Goal: Answer question/provide support: Share knowledge or assist other users

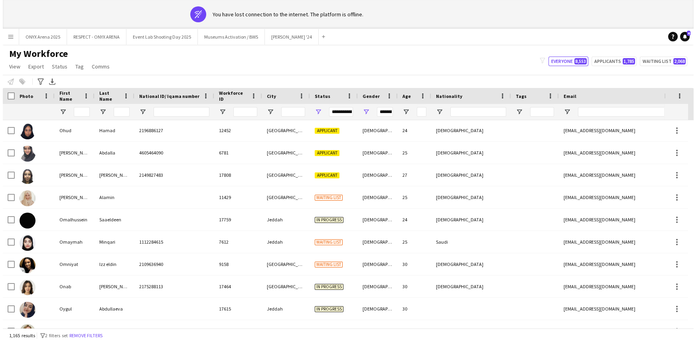
scroll to position [15871, 0]
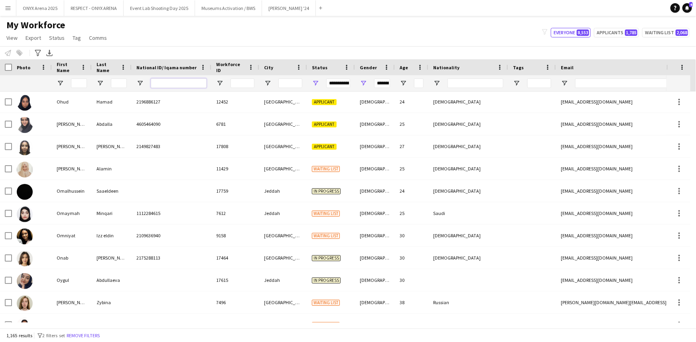
click at [166, 87] on input "National ID/ Iqama number Filter Input" at bounding box center [179, 84] width 56 height 10
paste input "**********"
type input "**********"
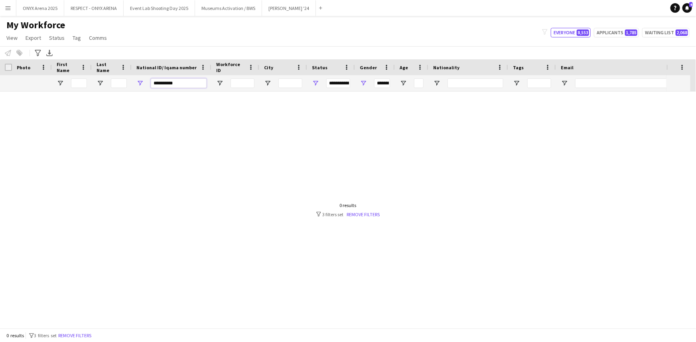
type input "***"
type input "**********"
click at [85, 333] on button "Remove filters" at bounding box center [75, 336] width 36 height 9
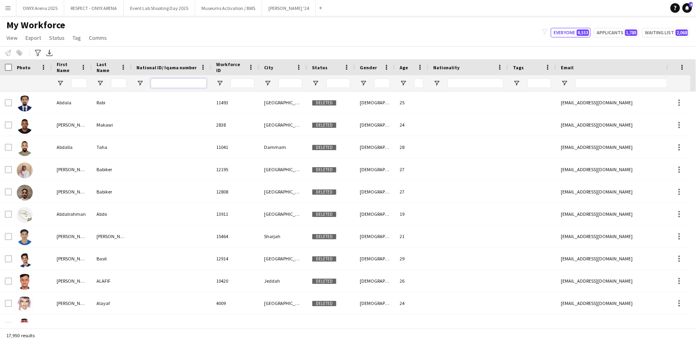
click at [162, 84] on input "National ID/ Iqama number Filter Input" at bounding box center [179, 84] width 56 height 10
paste input "**********"
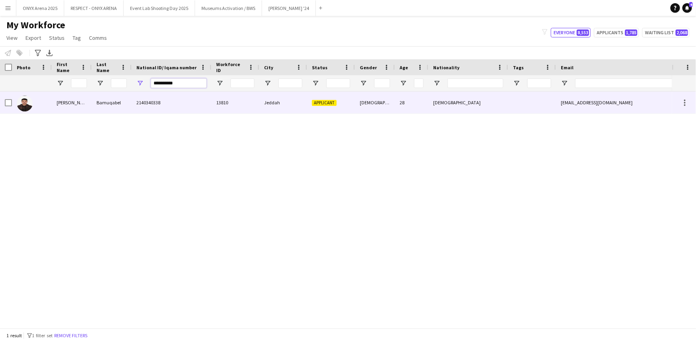
type input "**********"
click at [73, 108] on div "[PERSON_NAME]" at bounding box center [72, 103] width 40 height 22
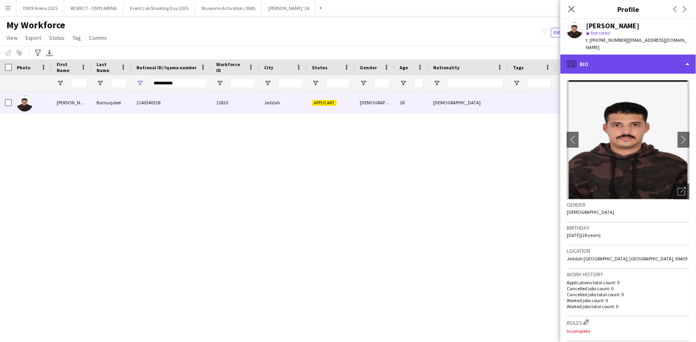
click at [596, 56] on div "profile Bio" at bounding box center [628, 64] width 136 height 19
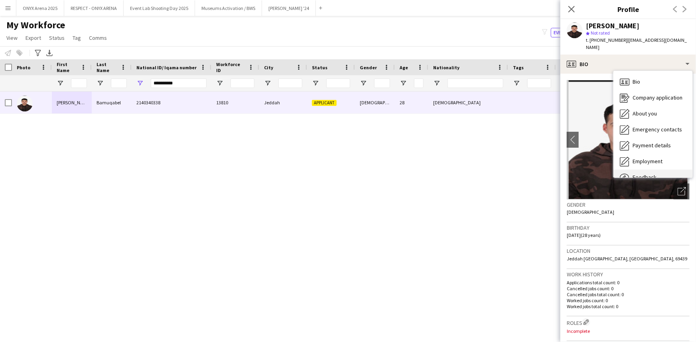
click at [639, 174] on span "Feedback" at bounding box center [644, 177] width 24 height 7
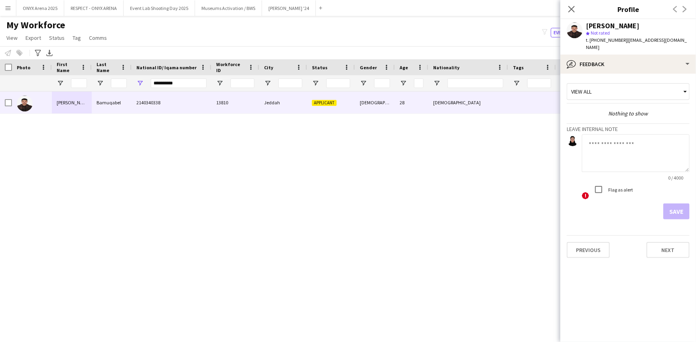
click at [631, 150] on textarea at bounding box center [636, 153] width 108 height 38
type textarea "*******"
click at [667, 204] on button "Save" at bounding box center [676, 212] width 26 height 16
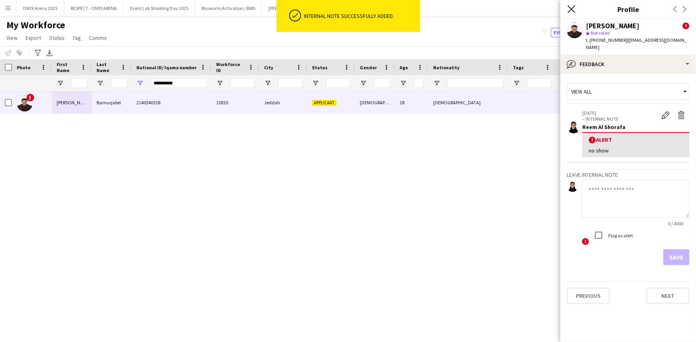
click at [573, 7] on icon "Close pop-in" at bounding box center [571, 9] width 8 height 8
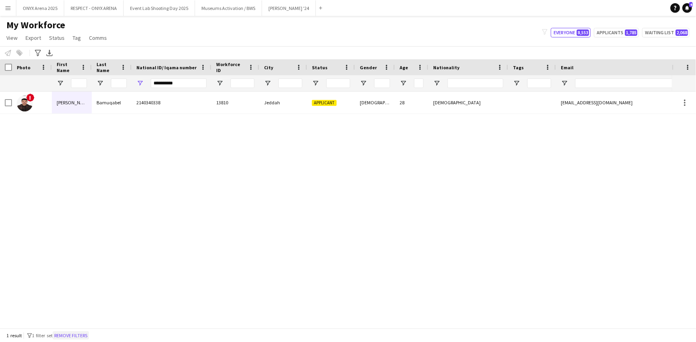
click at [88, 334] on button "Remove filters" at bounding box center [71, 336] width 36 height 9
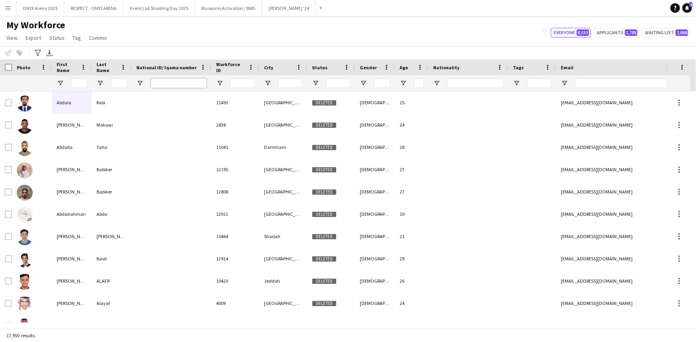
click at [157, 79] on input "National ID/ Iqama number Filter Input" at bounding box center [179, 84] width 56 height 10
paste input "**********"
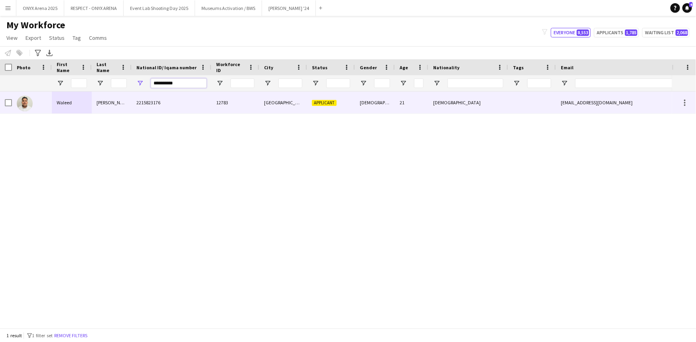
type input "**********"
click at [60, 106] on div "Waleed" at bounding box center [72, 103] width 40 height 22
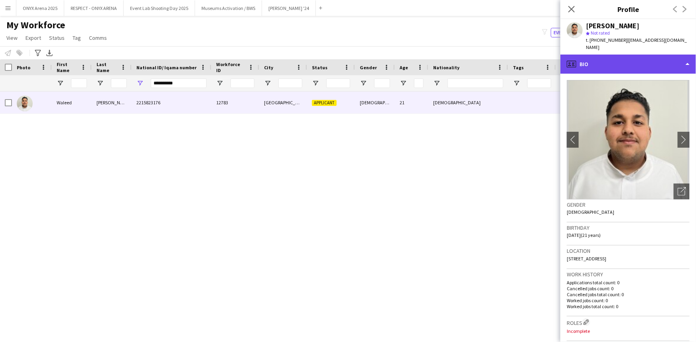
click at [619, 55] on div "profile Bio" at bounding box center [628, 64] width 136 height 19
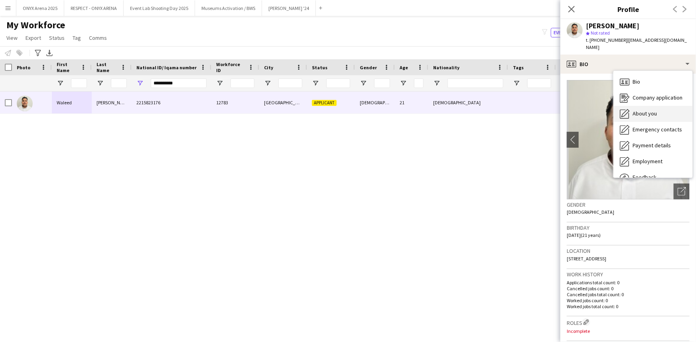
click at [631, 107] on div "About you About you" at bounding box center [652, 114] width 79 height 16
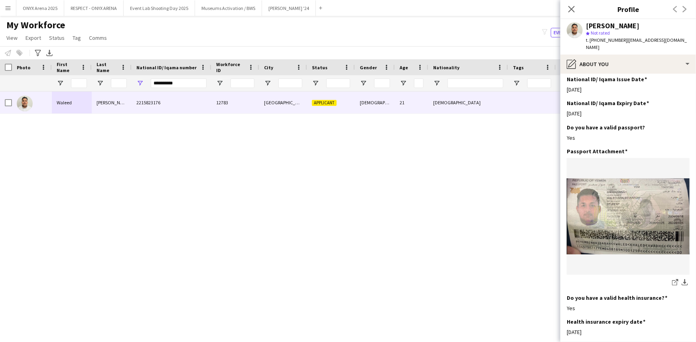
scroll to position [362, 0]
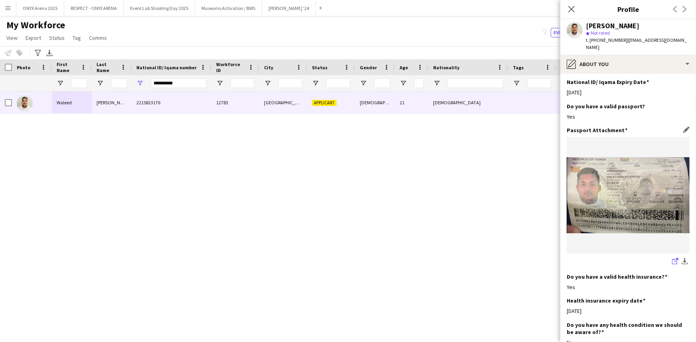
click at [672, 259] on icon at bounding box center [674, 261] width 5 height 5
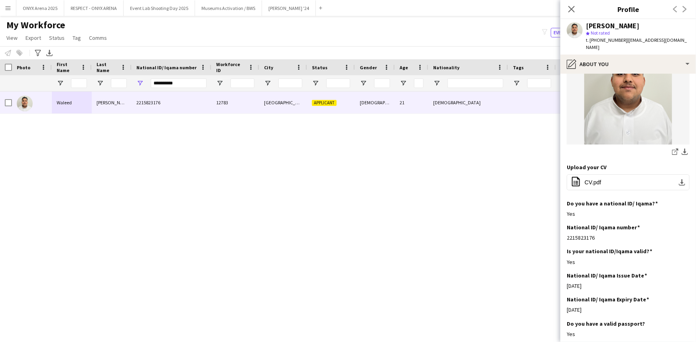
scroll to position [0, 0]
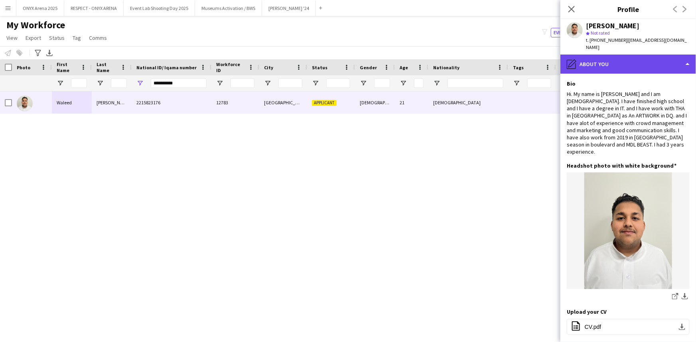
click at [609, 55] on div "pencil4 About you" at bounding box center [628, 64] width 136 height 19
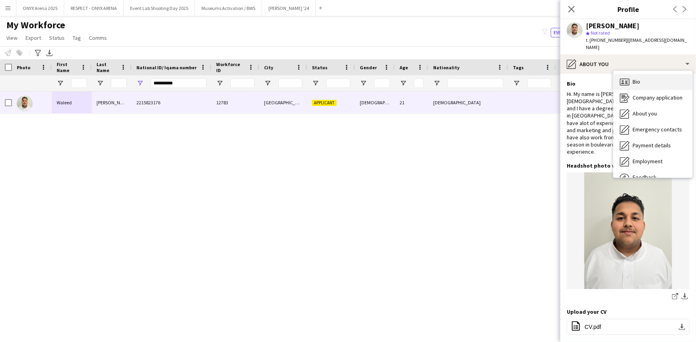
click at [618, 74] on div "Bio Bio" at bounding box center [652, 82] width 79 height 16
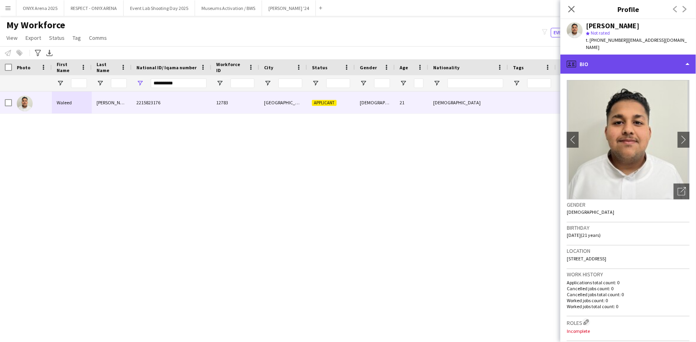
click at [594, 55] on div "profile Bio" at bounding box center [628, 64] width 136 height 19
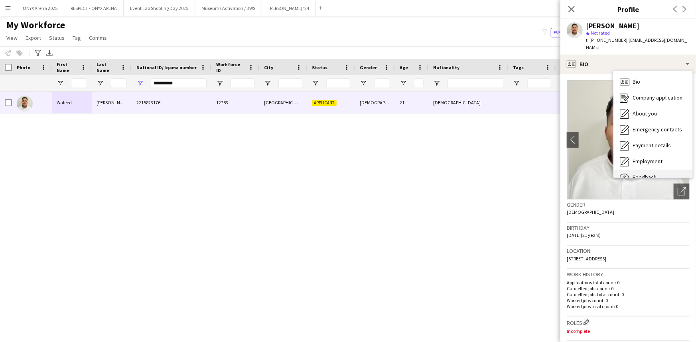
click at [648, 170] on div "Feedback Feedback" at bounding box center [652, 178] width 79 height 16
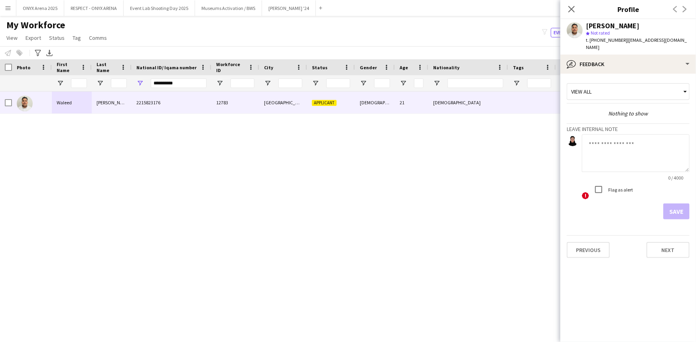
click at [609, 145] on textarea at bounding box center [636, 153] width 108 height 38
type textarea "*******"
click at [668, 210] on button "Save" at bounding box center [676, 212] width 26 height 16
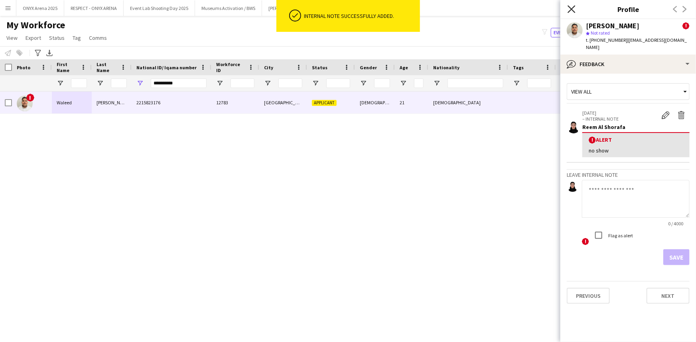
click at [574, 8] on icon "Close pop-in" at bounding box center [571, 9] width 8 height 8
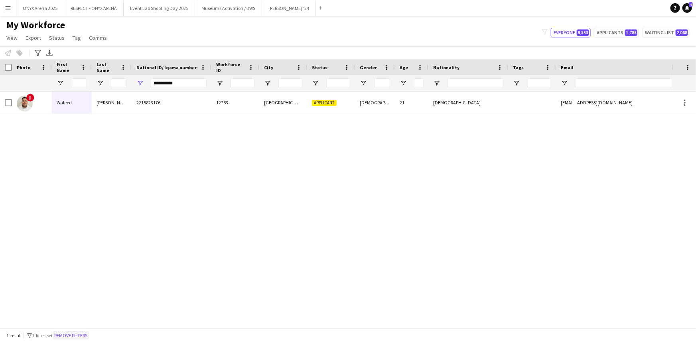
click at [85, 336] on button "Remove filters" at bounding box center [71, 336] width 36 height 9
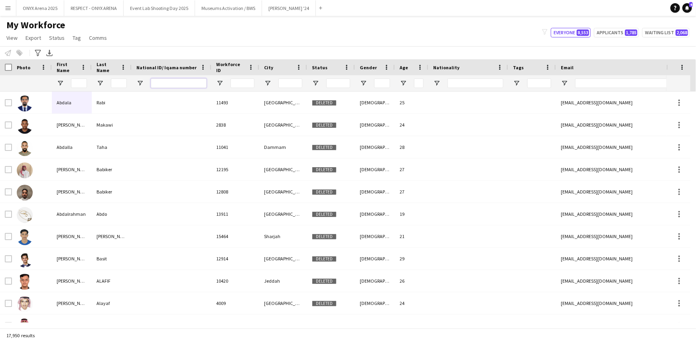
click at [189, 86] on input "National ID/ Iqama number Filter Input" at bounding box center [179, 84] width 56 height 10
paste input "**********"
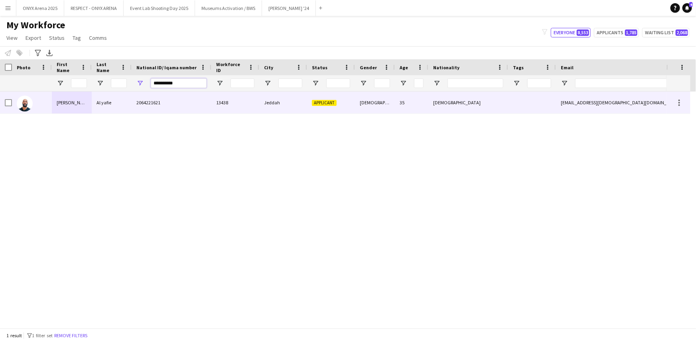
type input "**********"
click at [46, 106] on div at bounding box center [32, 103] width 40 height 22
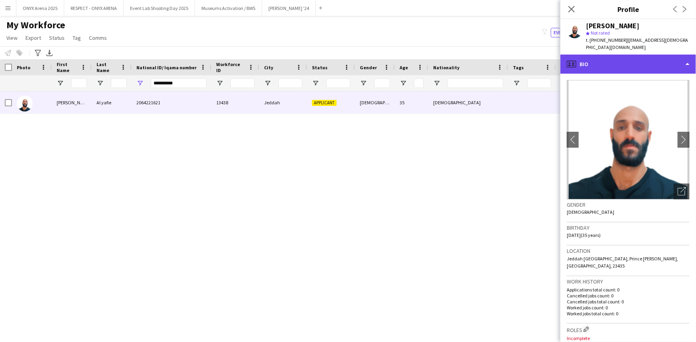
click at [582, 58] on div "profile Bio" at bounding box center [628, 64] width 136 height 19
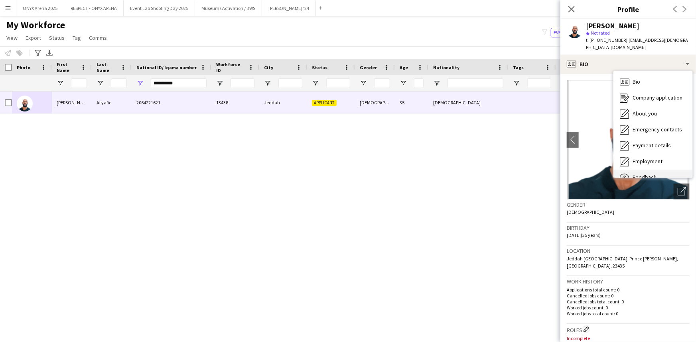
click at [642, 170] on div "Feedback Feedback" at bounding box center [652, 178] width 79 height 16
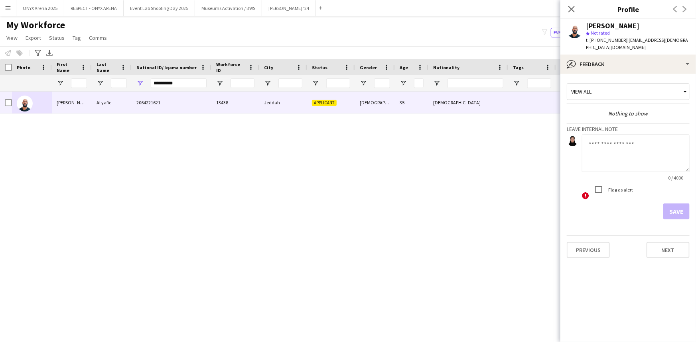
click at [629, 140] on textarea at bounding box center [636, 153] width 108 height 38
type textarea "*******"
click at [676, 204] on button "Save" at bounding box center [676, 212] width 26 height 16
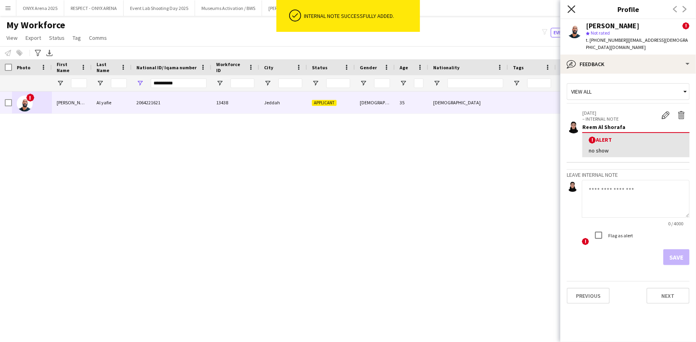
click at [574, 11] on icon at bounding box center [571, 9] width 8 height 8
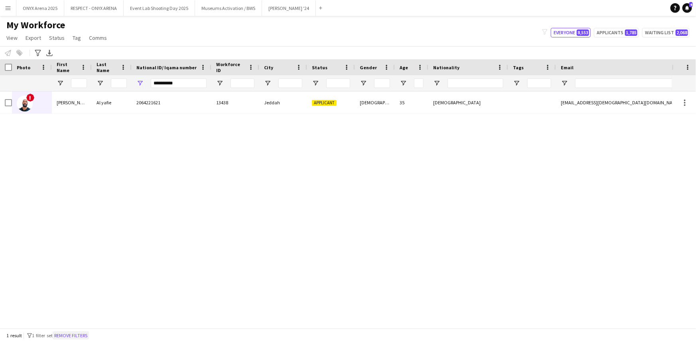
click at [81, 333] on button "Remove filters" at bounding box center [71, 336] width 36 height 9
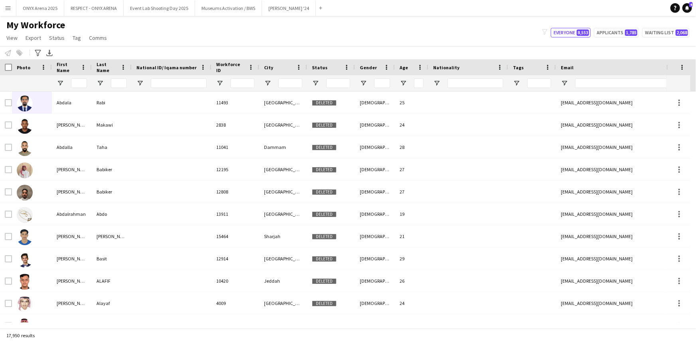
click at [10, 9] on app-icon "Menu" at bounding box center [8, 8] width 6 height 6
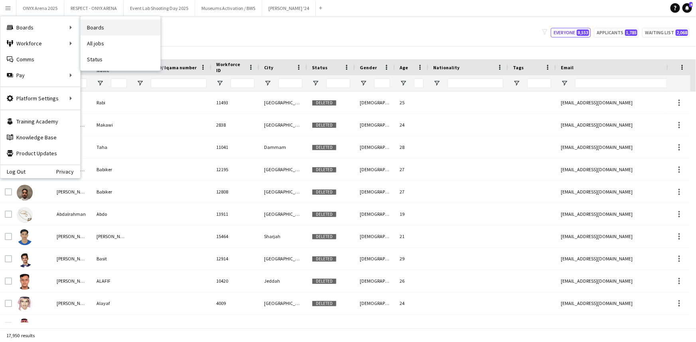
click at [95, 32] on link "Boards" at bounding box center [121, 28] width 80 height 16
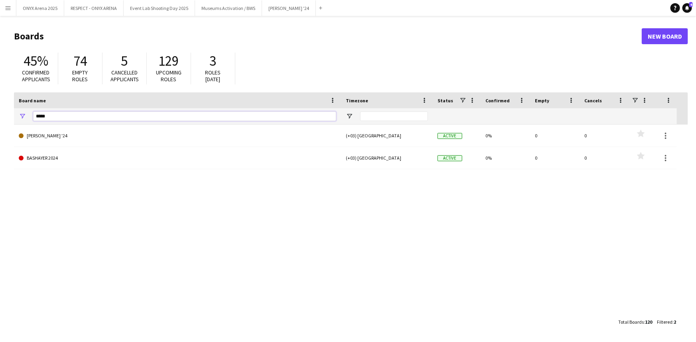
click at [91, 113] on input "*****" at bounding box center [184, 117] width 303 height 10
type input "*"
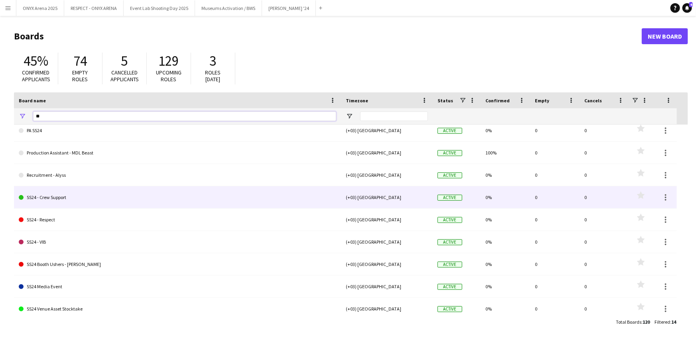
scroll to position [108, 0]
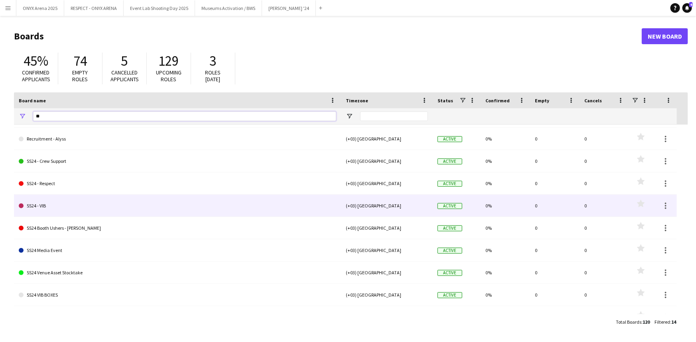
type input "**"
click at [47, 209] on link "SS24 - VIB" at bounding box center [177, 206] width 317 height 22
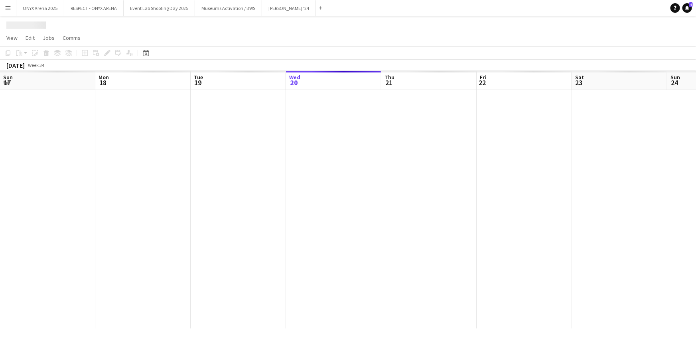
scroll to position [0, 191]
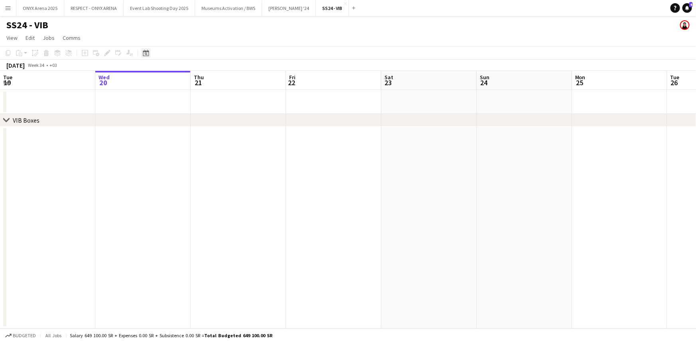
click at [145, 54] on icon "Date picker" at bounding box center [146, 53] width 6 height 6
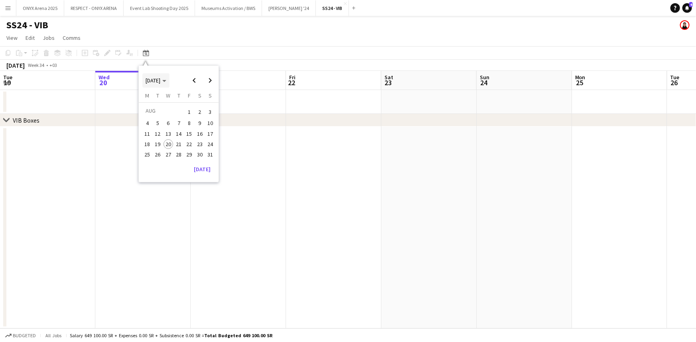
click at [166, 81] on icon "Choose month and year" at bounding box center [164, 81] width 4 height 2
click at [150, 122] on span "2024" at bounding box center [151, 122] width 16 height 10
click at [204, 134] on span "DEC" at bounding box center [206, 132] width 16 height 10
click at [182, 131] on span "12" at bounding box center [179, 134] width 10 height 10
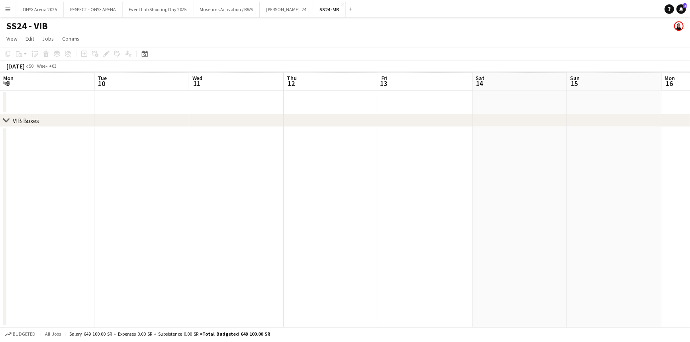
scroll to position [0, 274]
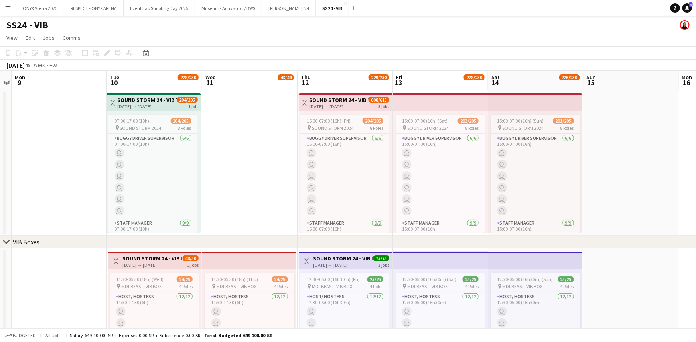
click at [303, 185] on app-calendar-viewport "Fri 6 Sat 7 Sun 8 Mon 9 Tue 10 228/230 2 Jobs Wed 11 43/44 2 Jobs Thu 12 229/23…" at bounding box center [348, 300] width 696 height 458
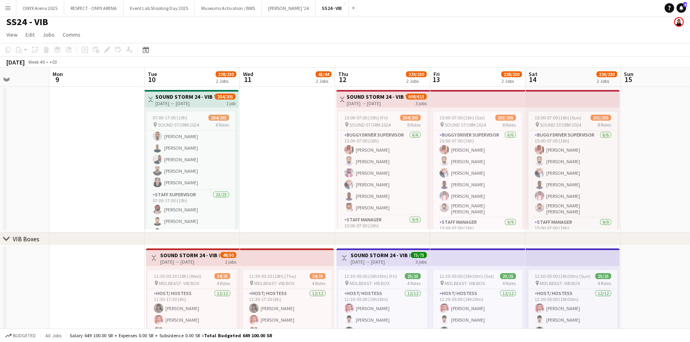
scroll to position [0, 0]
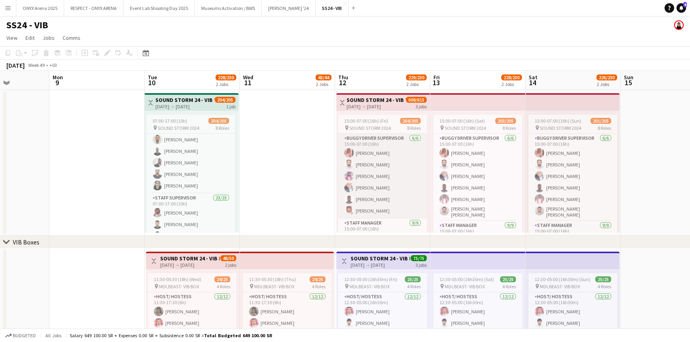
click at [351, 157] on app-user-avatar at bounding box center [349, 153] width 10 height 10
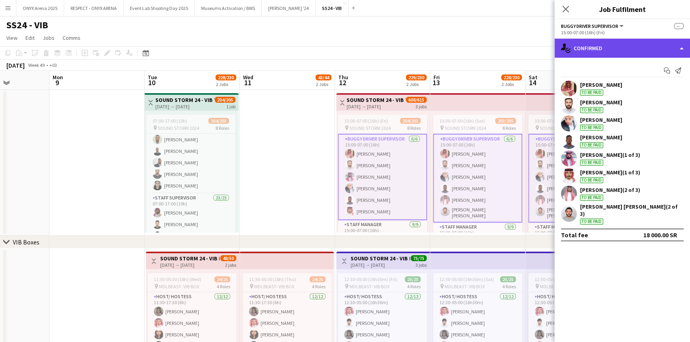
click at [605, 49] on div "single-neutral-actions-check-2 Confirmed" at bounding box center [623, 48] width 136 height 19
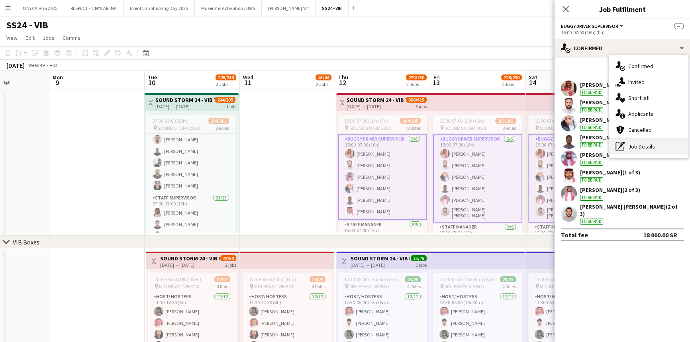
click at [634, 143] on div "pen-write Job Details" at bounding box center [648, 147] width 79 height 16
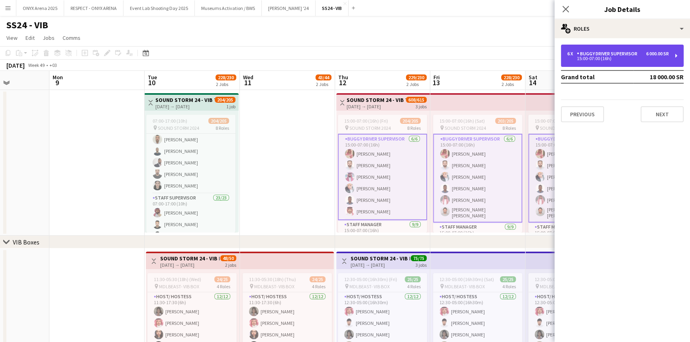
click at [605, 58] on div "15:00-07:00 (16h)" at bounding box center [619, 59] width 102 height 4
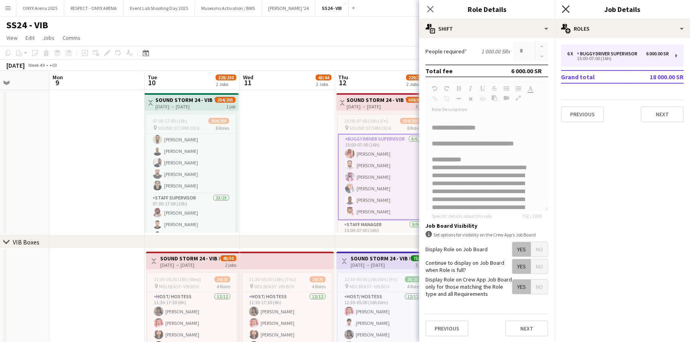
click at [565, 11] on icon "Close pop-in" at bounding box center [566, 9] width 8 height 8
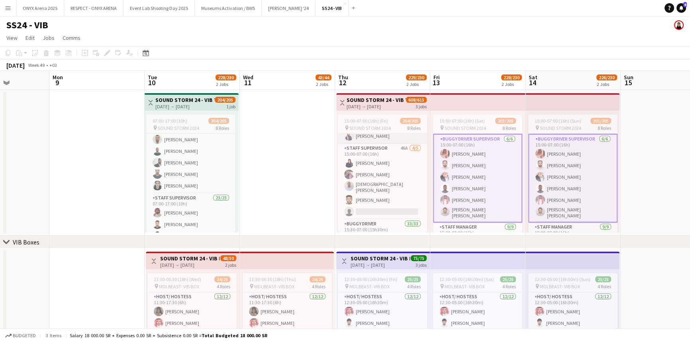
scroll to position [217, 0]
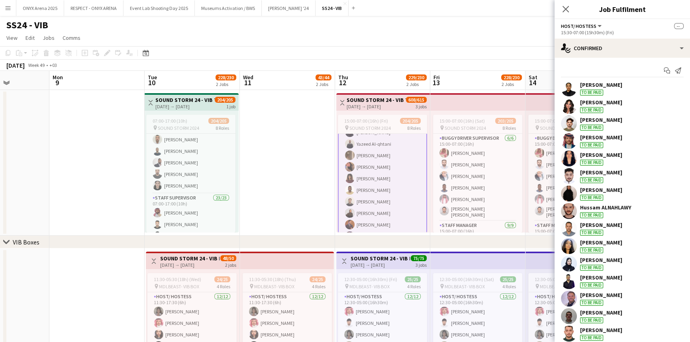
scroll to position [1773, 0]
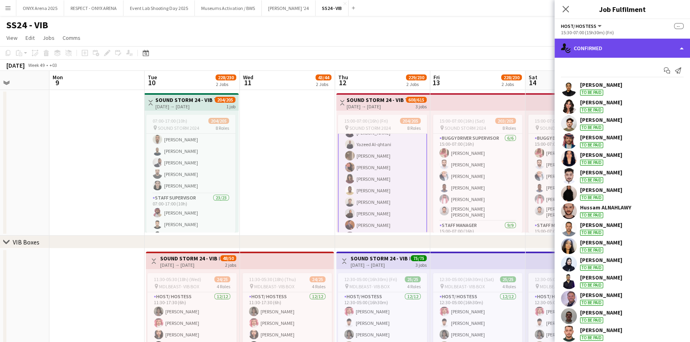
click at [604, 46] on div "single-neutral-actions-check-2 Confirmed" at bounding box center [623, 48] width 136 height 19
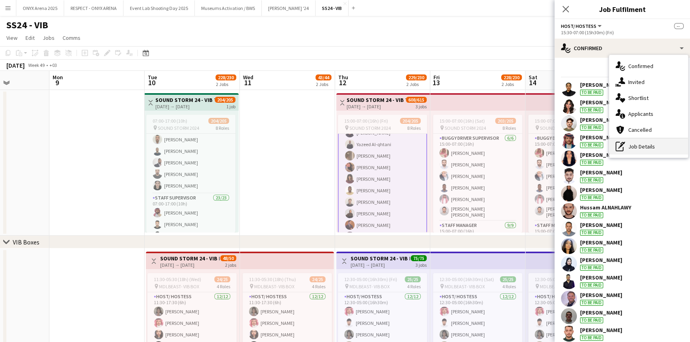
click at [635, 148] on div "pen-write Job Details" at bounding box center [648, 147] width 79 height 16
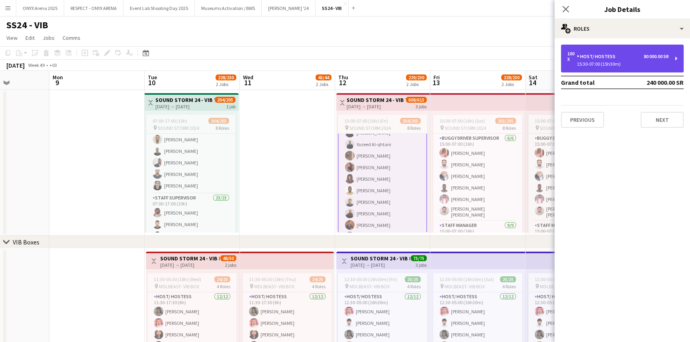
click at [598, 59] on div "Host/ Hostess" at bounding box center [598, 57] width 42 height 6
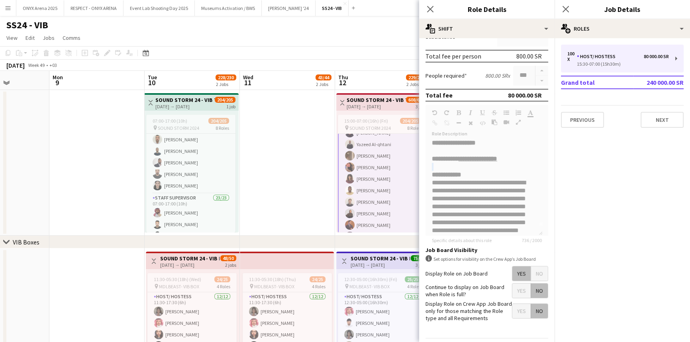
scroll to position [0, 0]
drag, startPoint x: 540, startPoint y: 166, endPoint x: 542, endPoint y: 154, distance: 12.2
click at [542, 154] on form "**********" at bounding box center [487, 150] width 136 height 433
click at [518, 176] on form "**********" at bounding box center [487, 150] width 136 height 433
click at [567, 12] on icon "Close pop-in" at bounding box center [566, 9] width 8 height 8
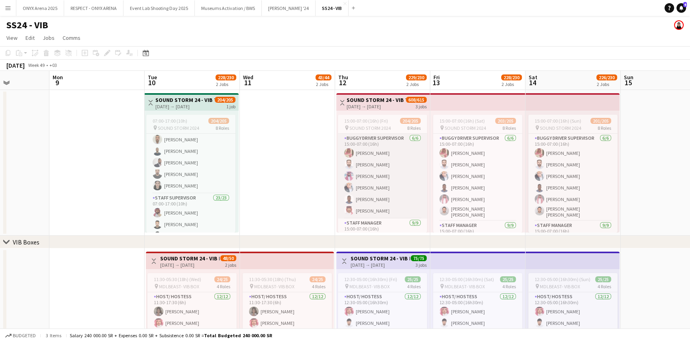
click at [369, 167] on app-card-role "Buggy Driver Supervisor [DATE] 15:00-07:00 (16h) [PERSON_NAME] Jad [PERSON_NAME…" at bounding box center [382, 176] width 89 height 85
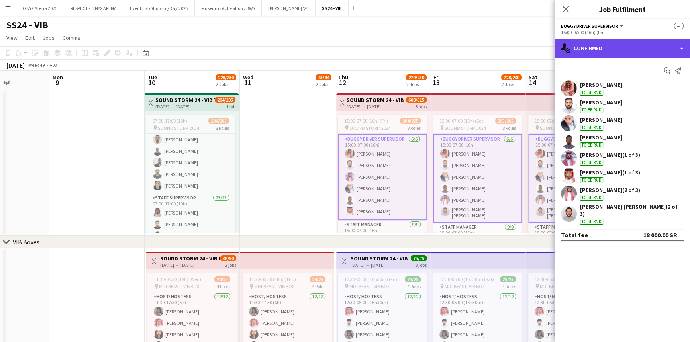
click at [602, 45] on div "single-neutral-actions-check-2 Confirmed" at bounding box center [623, 48] width 136 height 19
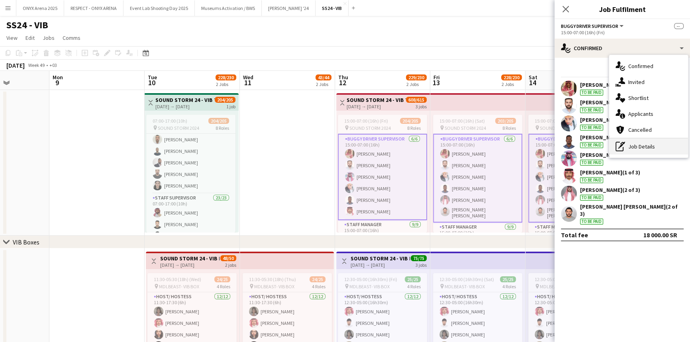
click at [625, 152] on div "pen-write Job Details" at bounding box center [648, 147] width 79 height 16
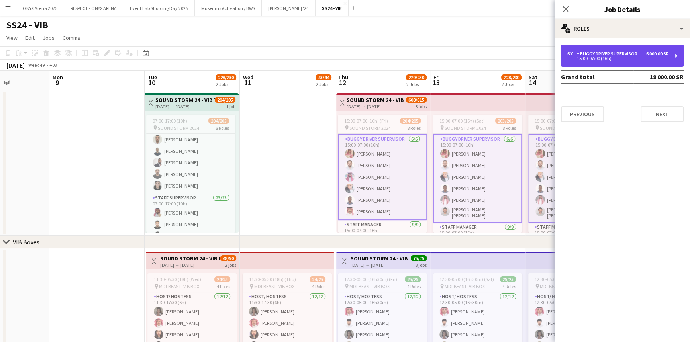
click at [587, 56] on div "Buggy Driver Supervisor" at bounding box center [609, 54] width 64 height 6
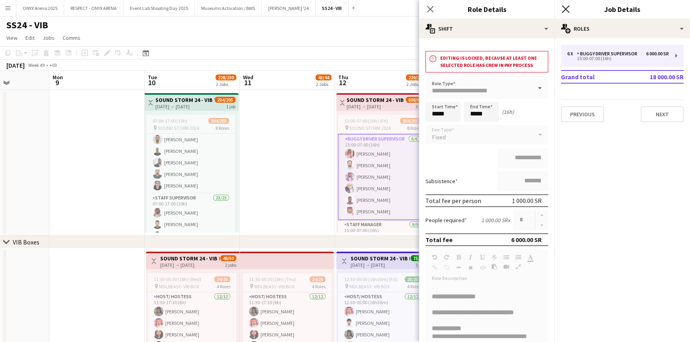
click at [566, 8] on icon "Close pop-in" at bounding box center [566, 9] width 8 height 8
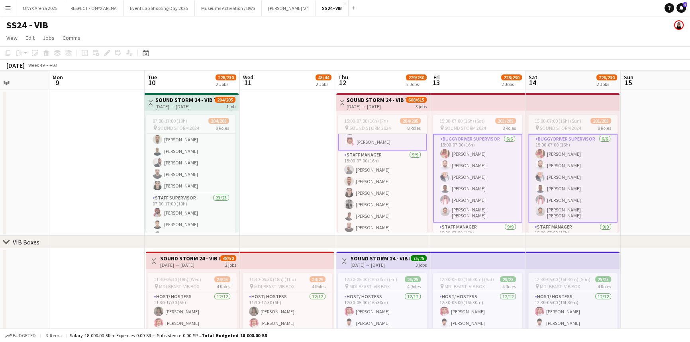
scroll to position [72, 0]
click at [373, 172] on app-card-role "Staff Supervisor 46A [DATE] 15:00-07:00 (16h) Aya AL shantaf [PERSON_NAME] [PER…" at bounding box center [382, 161] width 89 height 76
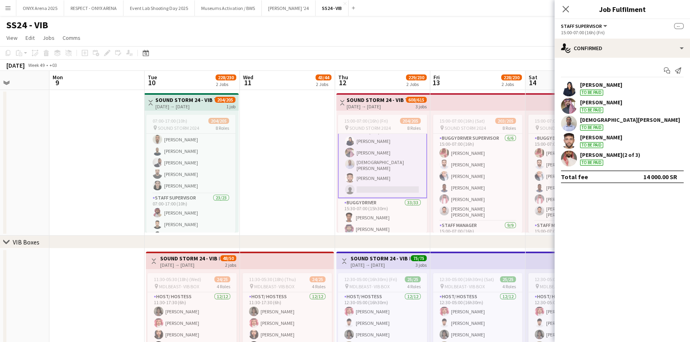
scroll to position [216, 0]
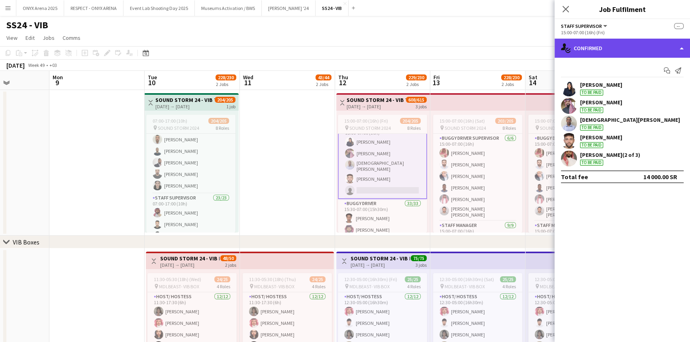
click at [602, 46] on div "single-neutral-actions-check-2 Confirmed" at bounding box center [623, 48] width 136 height 19
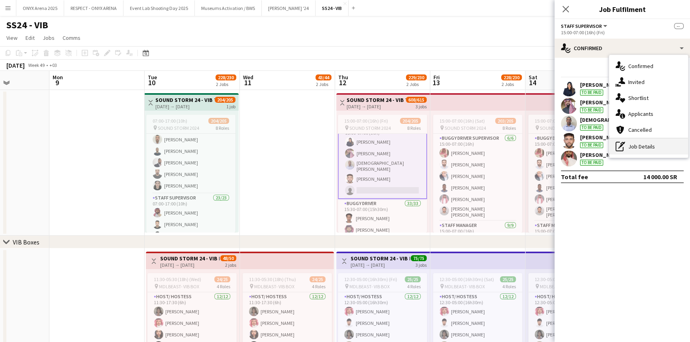
click at [631, 149] on div "pen-write Job Details" at bounding box center [648, 147] width 79 height 16
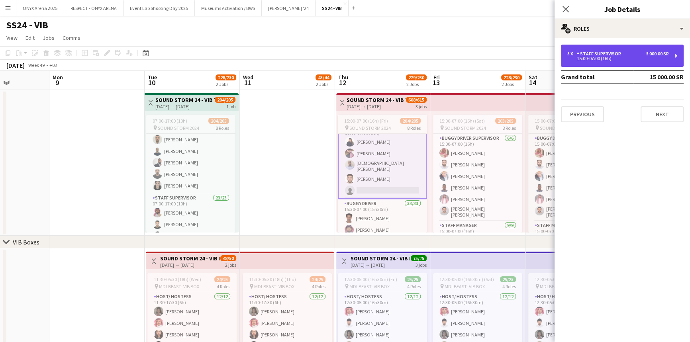
click at [606, 52] on div "Staff Supervisor" at bounding box center [600, 54] width 47 height 6
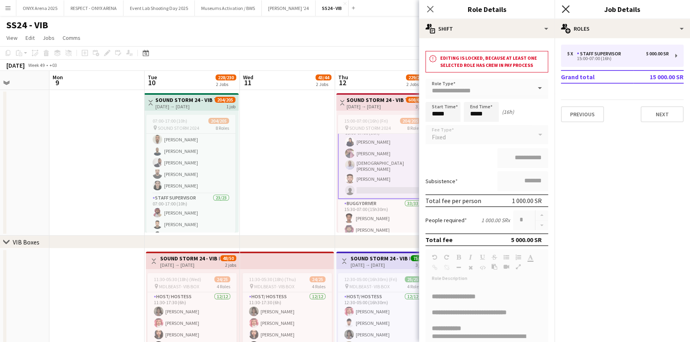
click at [569, 7] on icon "Close pop-in" at bounding box center [566, 9] width 8 height 8
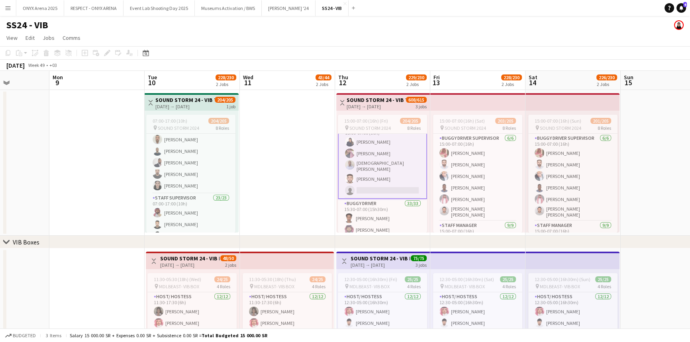
click at [4, 8] on button "Menu" at bounding box center [8, 8] width 16 height 16
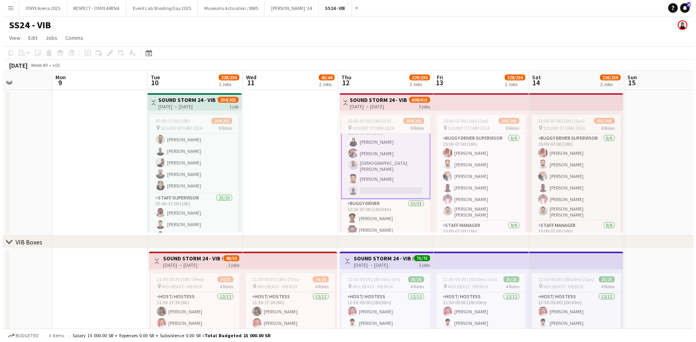
scroll to position [216, 0]
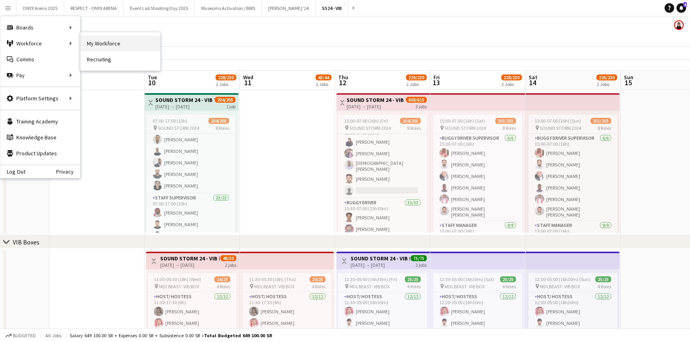
click at [95, 45] on link "My Workforce" at bounding box center [121, 43] width 80 height 16
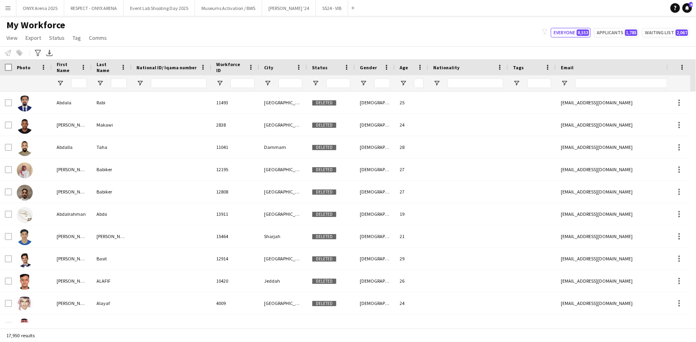
click at [167, 78] on div at bounding box center [179, 83] width 56 height 16
click at [168, 82] on input "National ID/ Iqama number Filter Input" at bounding box center [179, 84] width 56 height 10
paste input "**********"
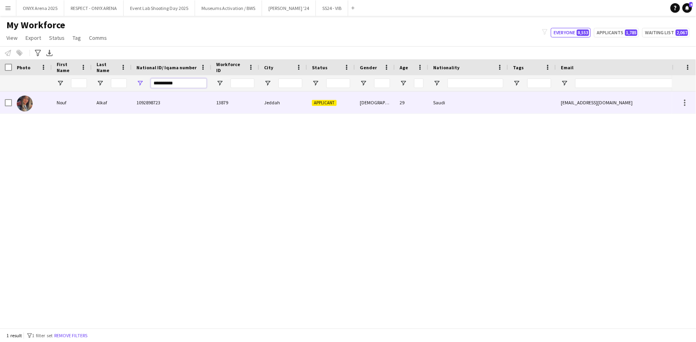
type input "**********"
click at [76, 101] on div "Nouf" at bounding box center [72, 103] width 40 height 22
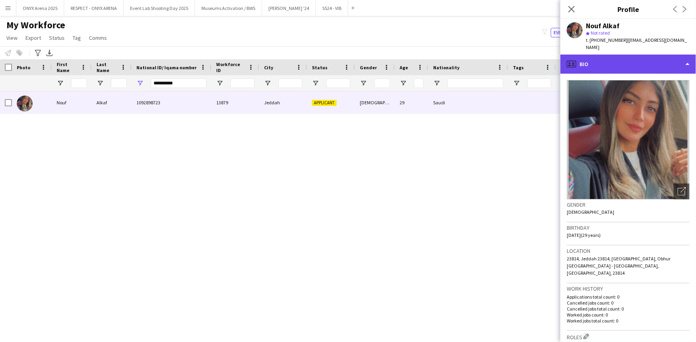
click at [596, 62] on div "profile Bio" at bounding box center [628, 64] width 136 height 19
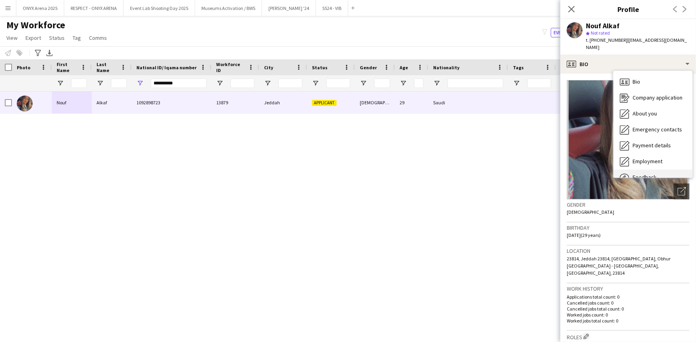
click at [639, 170] on div "Feedback Feedback" at bounding box center [652, 178] width 79 height 16
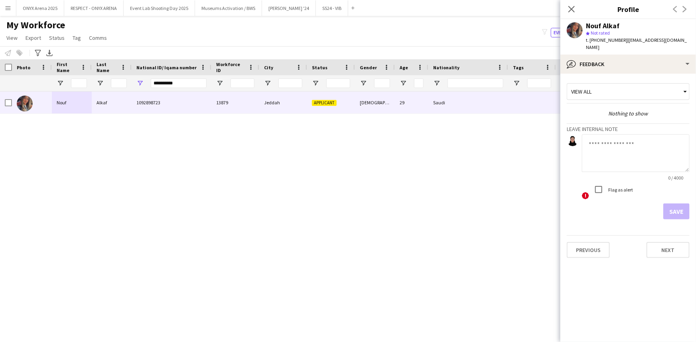
click at [614, 137] on textarea at bounding box center [636, 153] width 108 height 38
type textarea "*******"
click at [676, 204] on button "Save" at bounding box center [676, 212] width 26 height 16
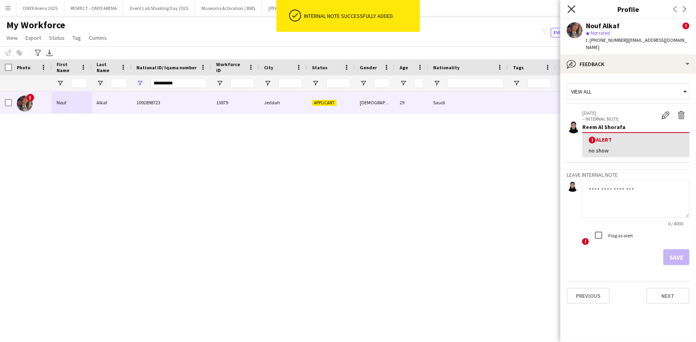
click at [572, 12] on icon "Close pop-in" at bounding box center [571, 9] width 8 height 8
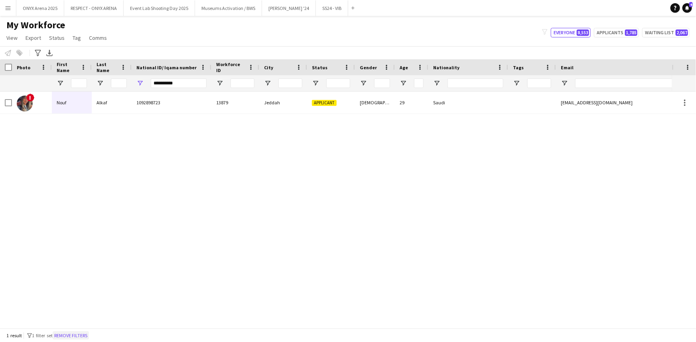
click at [89, 335] on button "Remove filters" at bounding box center [71, 336] width 36 height 9
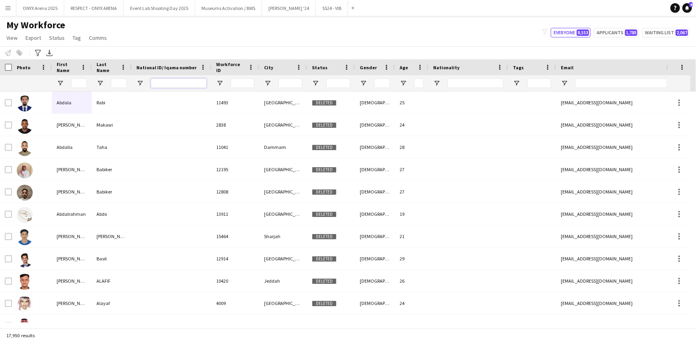
click at [196, 80] on input "National ID/ Iqama number Filter Input" at bounding box center [179, 84] width 56 height 10
paste input "**********"
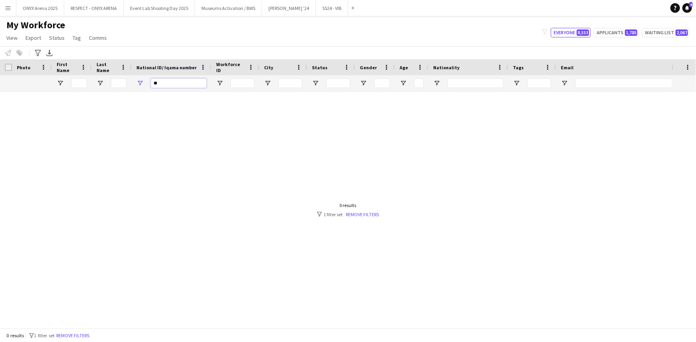
type input "*"
click at [594, 84] on input "Email Filter Input" at bounding box center [643, 84] width 136 height 10
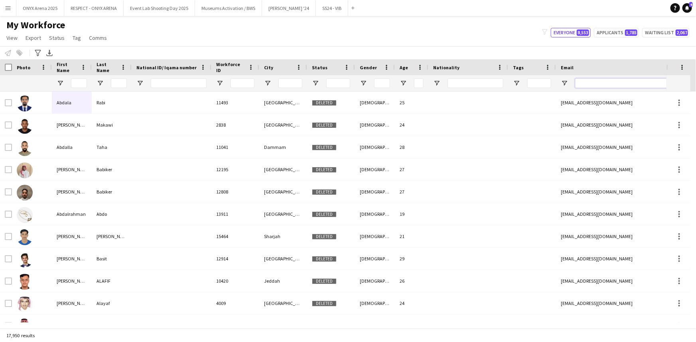
paste input "**********"
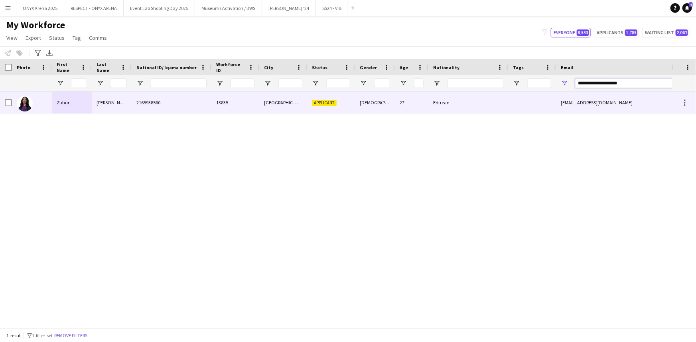
type input "**********"
click at [132, 107] on div "2165938560" at bounding box center [172, 103] width 80 height 22
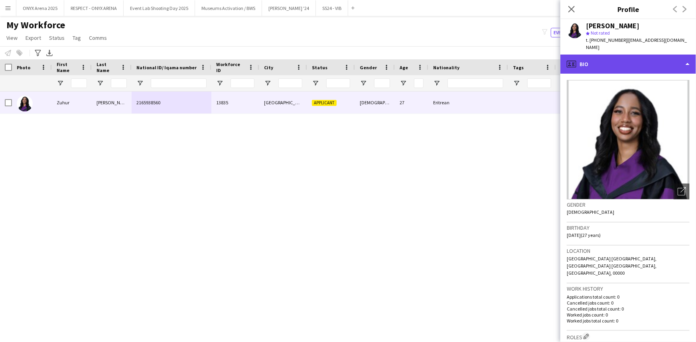
drag, startPoint x: 590, startPoint y: 55, endPoint x: 593, endPoint y: 61, distance: 6.3
click at [590, 55] on div "profile Bio" at bounding box center [628, 64] width 136 height 19
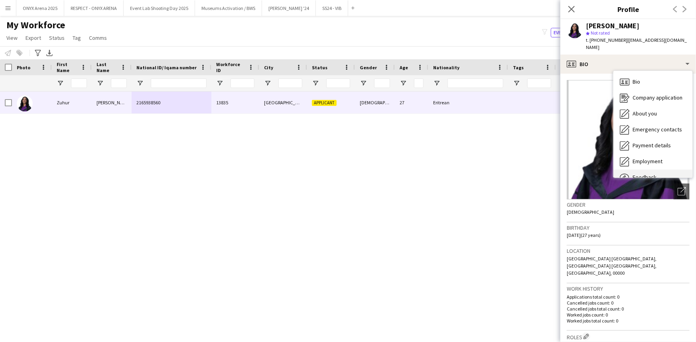
click at [653, 170] on div "Feedback Feedback" at bounding box center [652, 178] width 79 height 16
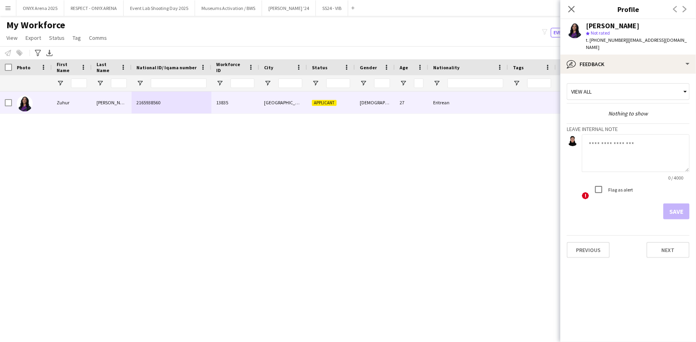
click at [637, 151] on textarea at bounding box center [636, 153] width 108 height 38
click at [640, 137] on textarea "**********" at bounding box center [636, 153] width 108 height 38
click at [682, 138] on textarea "**********" at bounding box center [636, 153] width 108 height 38
click at [666, 137] on textarea "**********" at bounding box center [636, 153] width 108 height 38
click at [647, 153] on textarea "**********" at bounding box center [636, 153] width 108 height 38
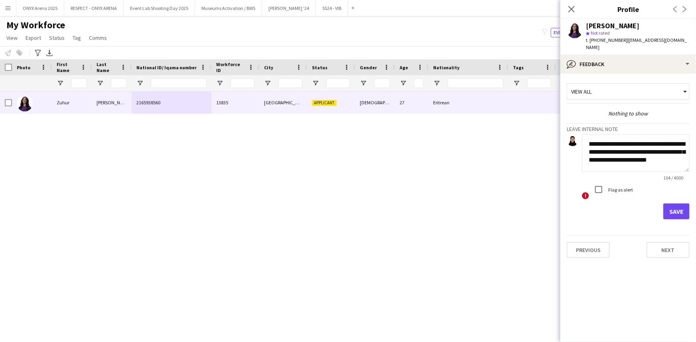
click at [671, 153] on textarea "**********" at bounding box center [636, 153] width 108 height 38
click at [625, 153] on textarea "**********" at bounding box center [636, 153] width 108 height 38
type textarea "**********"
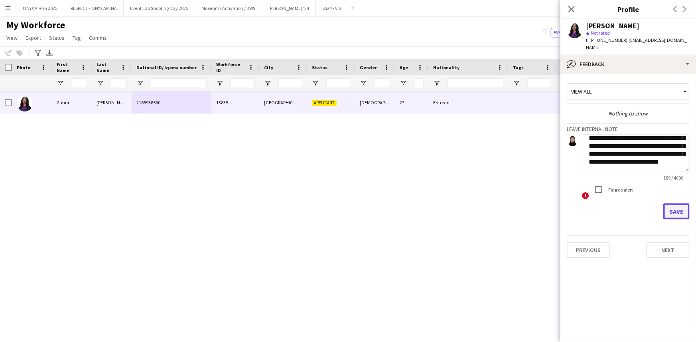
click at [688, 204] on button "Save" at bounding box center [676, 212] width 26 height 16
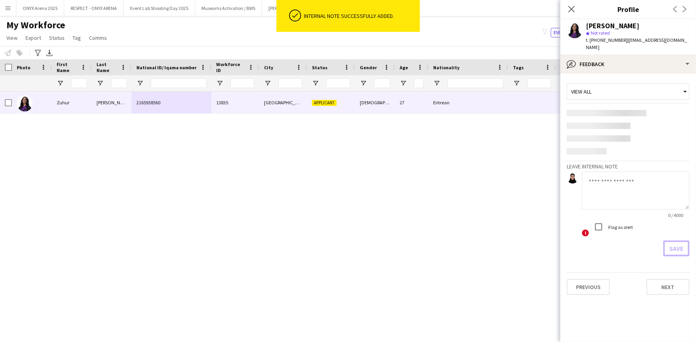
scroll to position [0, 0]
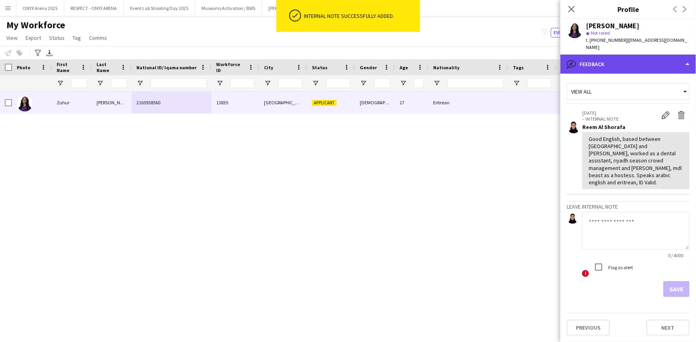
click at [626, 61] on div "bubble-pencil Feedback" at bounding box center [628, 64] width 136 height 19
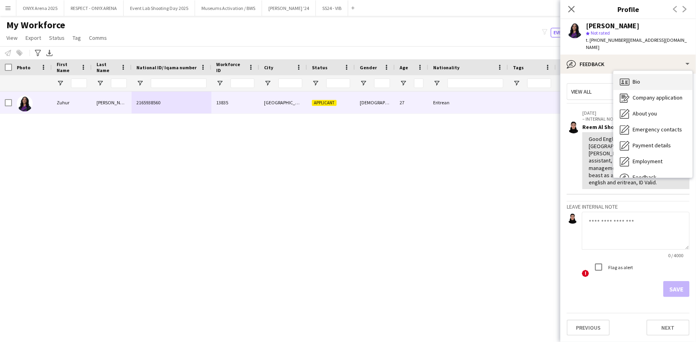
click at [628, 80] on div "Bio Bio" at bounding box center [652, 82] width 79 height 16
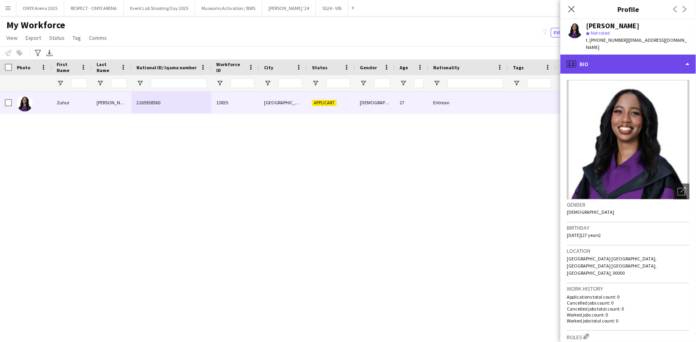
click at [625, 58] on div "profile Bio" at bounding box center [628, 64] width 136 height 19
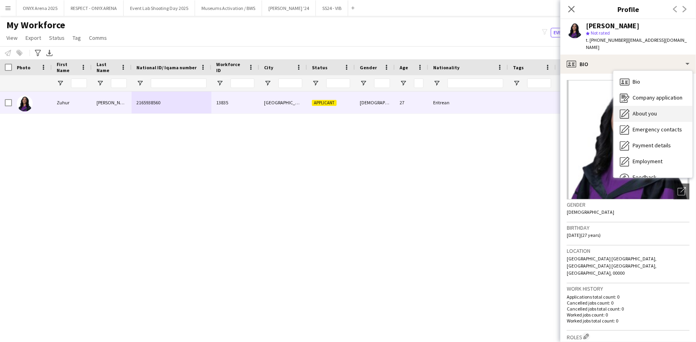
click at [628, 109] on icon "About you" at bounding box center [624, 114] width 10 height 10
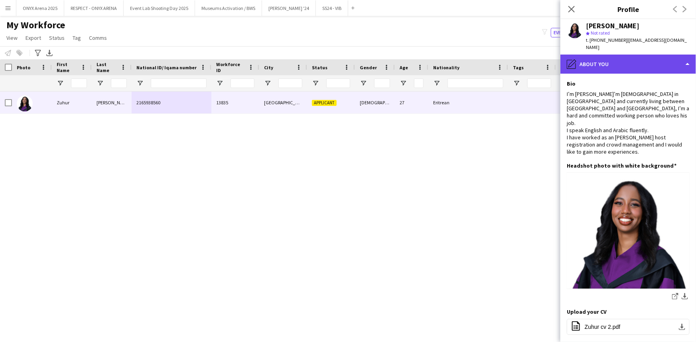
click at [628, 55] on div "pencil4 About you" at bounding box center [628, 64] width 136 height 19
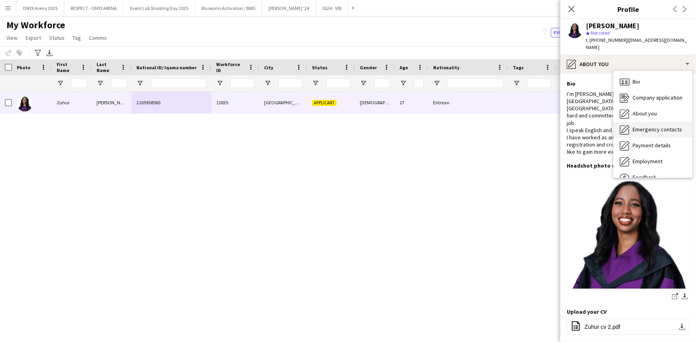
click at [633, 126] on span "Emergency contacts" at bounding box center [656, 129] width 49 height 7
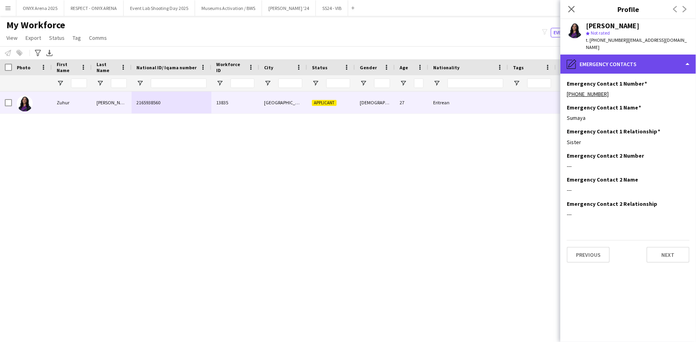
click at [587, 64] on div "pencil4 Emergency contacts" at bounding box center [628, 64] width 136 height 19
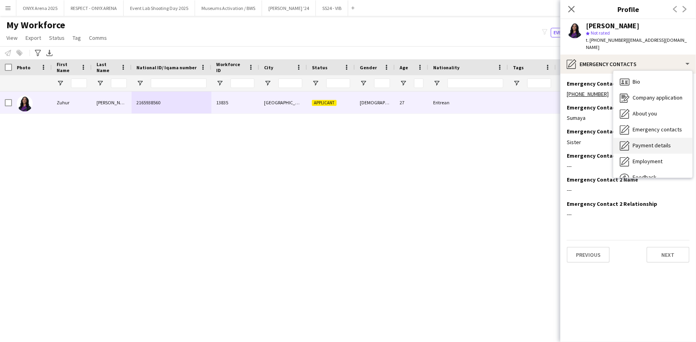
click at [631, 138] on div "Payment details Payment details" at bounding box center [652, 146] width 79 height 16
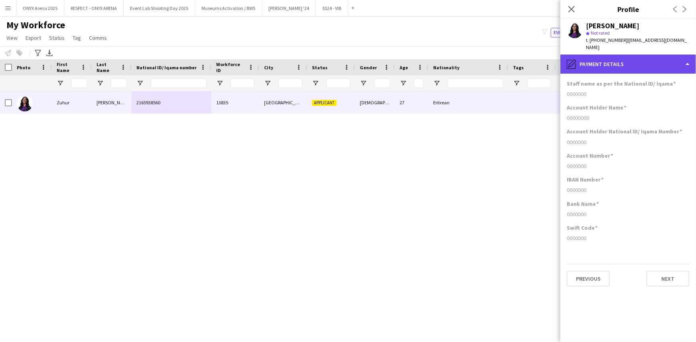
click at [608, 59] on div "pencil4 Payment details" at bounding box center [628, 64] width 136 height 19
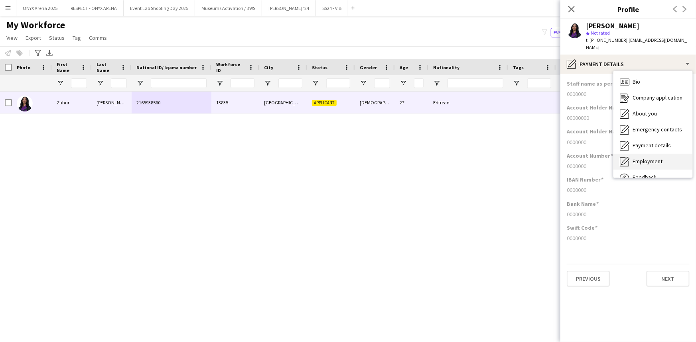
click at [633, 158] on span "Employment" at bounding box center [647, 161] width 30 height 7
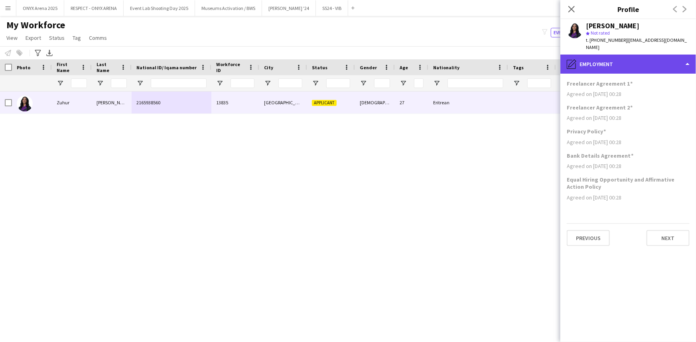
click at [623, 55] on div "pencil4 Employment" at bounding box center [628, 64] width 136 height 19
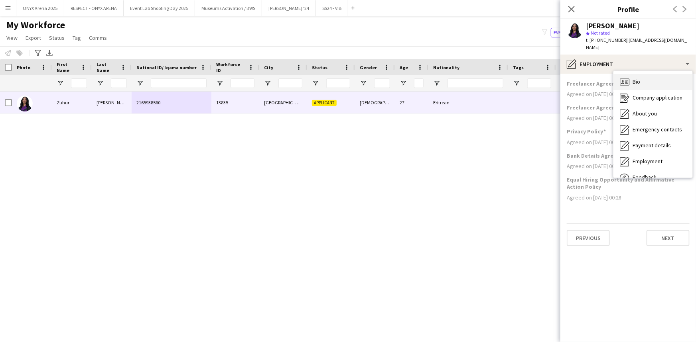
click at [638, 78] on span "Bio" at bounding box center [636, 81] width 8 height 7
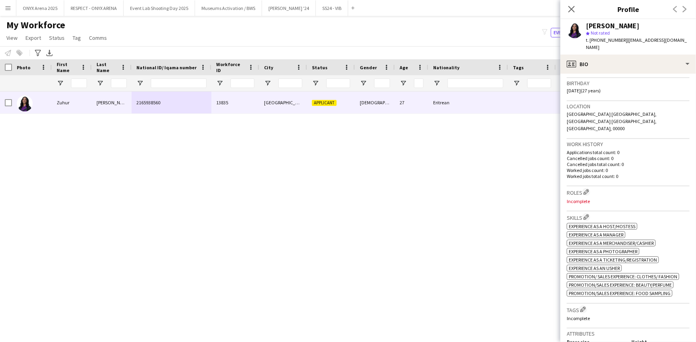
scroll to position [181, 0]
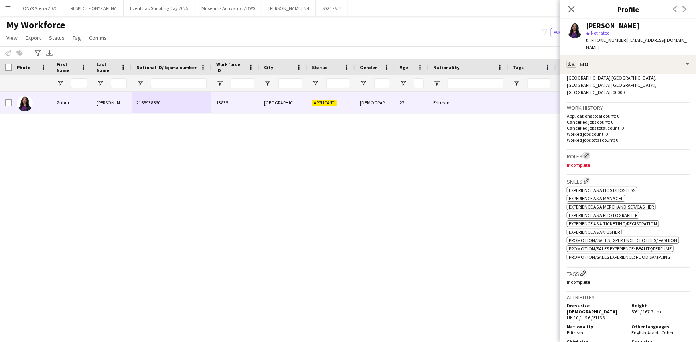
click at [588, 153] on app-icon "Edit crew company roles" at bounding box center [586, 156] width 6 height 6
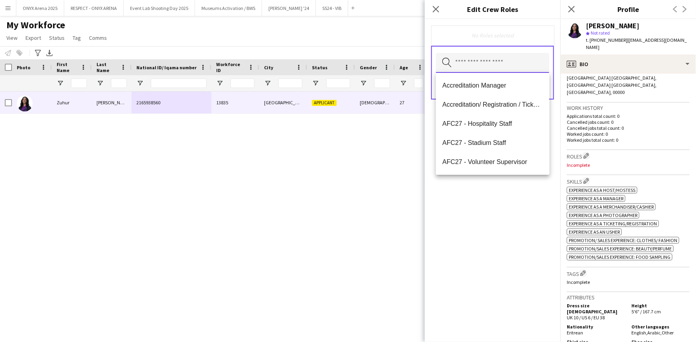
click at [472, 65] on input "text" at bounding box center [492, 63] width 113 height 20
click at [469, 99] on mat-option "Accreditation/ Registration / Ticketing" at bounding box center [492, 104] width 113 height 19
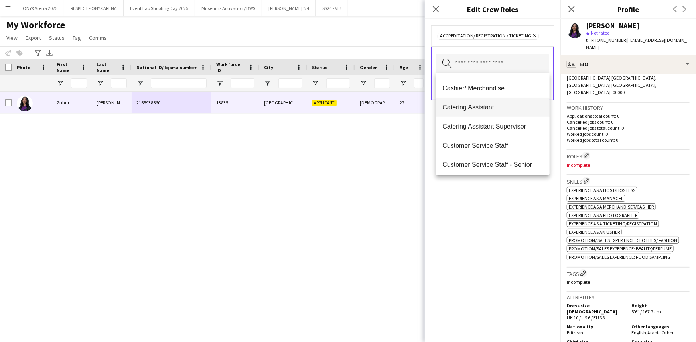
scroll to position [145, 0]
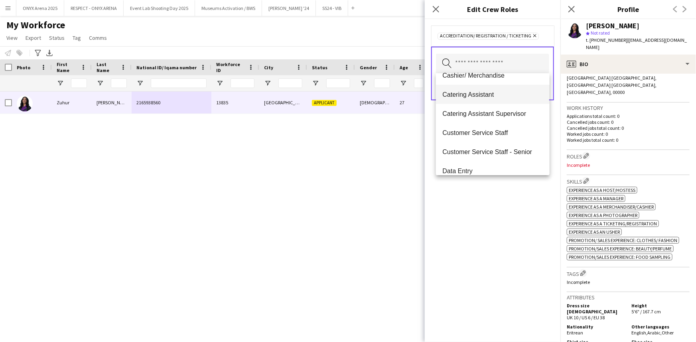
click at [479, 134] on span "Customer Service Staff" at bounding box center [492, 133] width 100 height 8
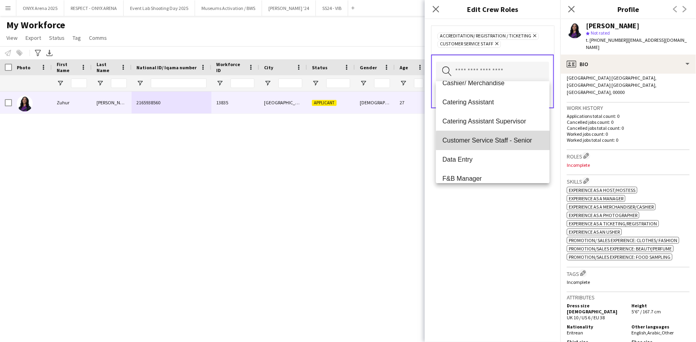
click at [496, 143] on span "Customer Service Staff - Senior" at bounding box center [492, 141] width 100 height 8
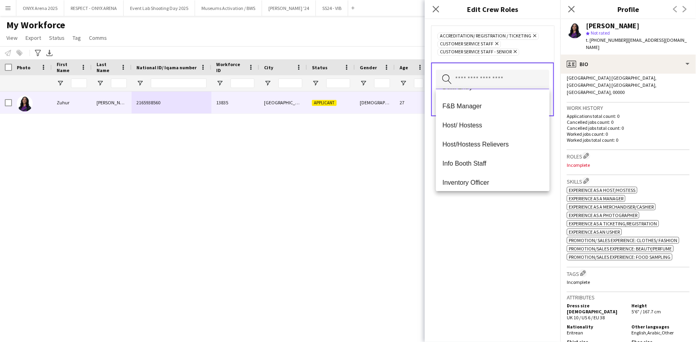
scroll to position [217, 0]
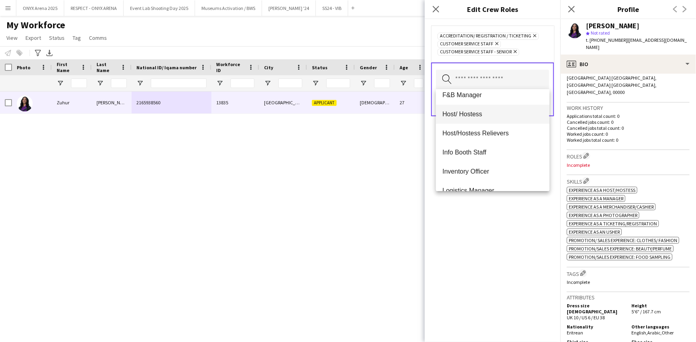
click at [491, 112] on span "Host/ Hostess" at bounding box center [492, 114] width 100 height 8
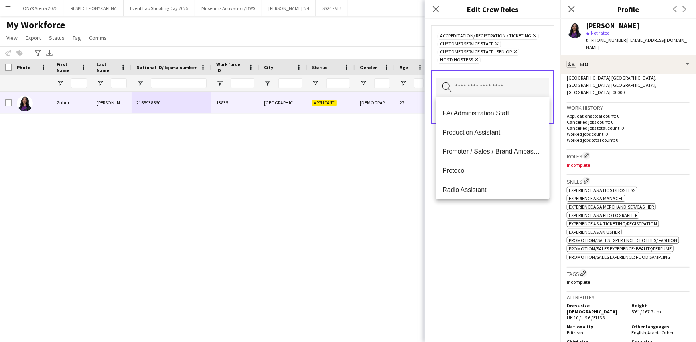
scroll to position [399, 0]
click at [474, 145] on mat-option "Promoter / Sales / Brand Ambassador" at bounding box center [492, 151] width 113 height 19
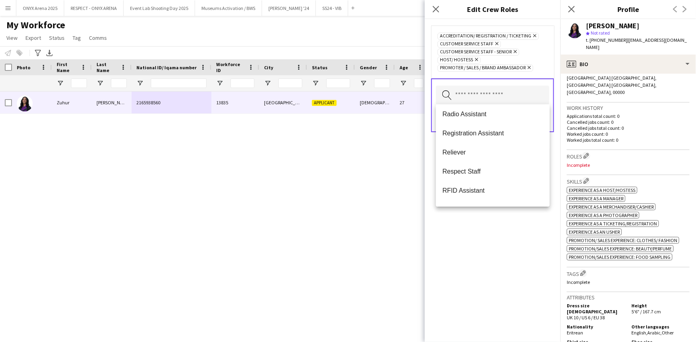
scroll to position [441, 0]
click at [467, 232] on div "Accreditation/ Registration / Ticketing Remove Customer Service Staff Remove Cu…" at bounding box center [492, 180] width 136 height 323
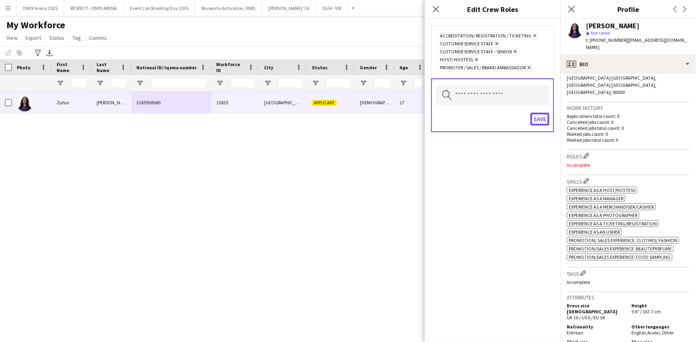
click at [534, 118] on button "Save" at bounding box center [539, 119] width 19 height 13
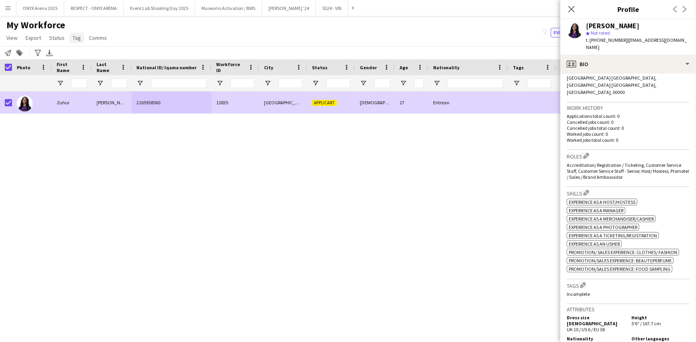
click at [73, 36] on span "Tag" at bounding box center [77, 37] width 8 height 7
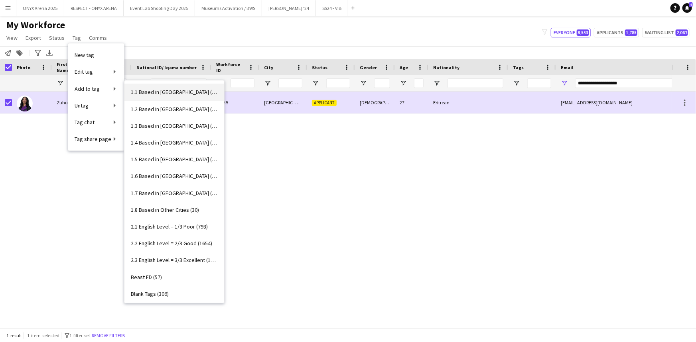
click at [149, 90] on span "1.1 Based in [GEOGRAPHIC_DATA] (3008)" at bounding box center [174, 91] width 87 height 7
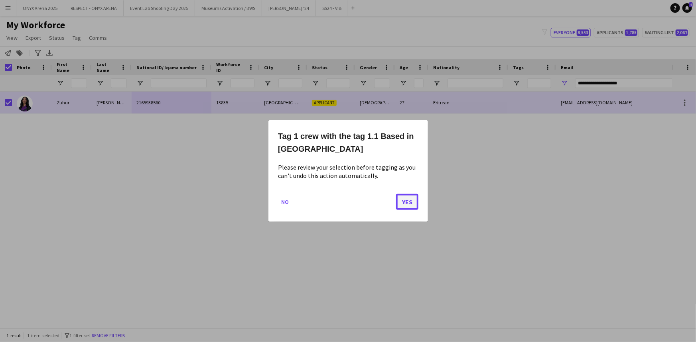
click at [410, 199] on button "Yes" at bounding box center [407, 202] width 22 height 16
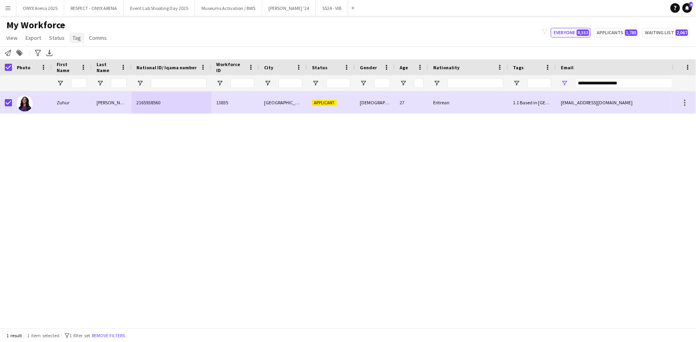
click at [76, 38] on span "Tag" at bounding box center [77, 37] width 8 height 7
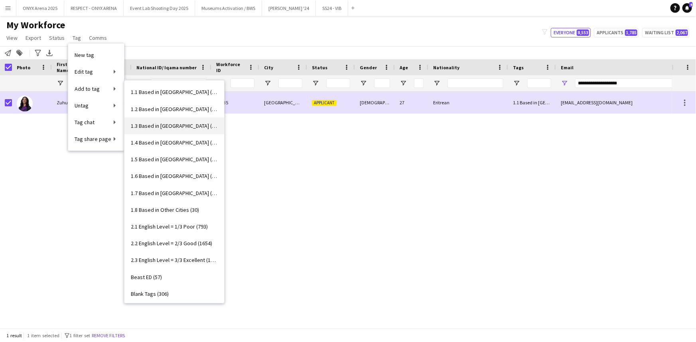
click at [185, 122] on span "1.3 Based in [GEOGRAPHIC_DATA] (1094)" at bounding box center [174, 125] width 87 height 7
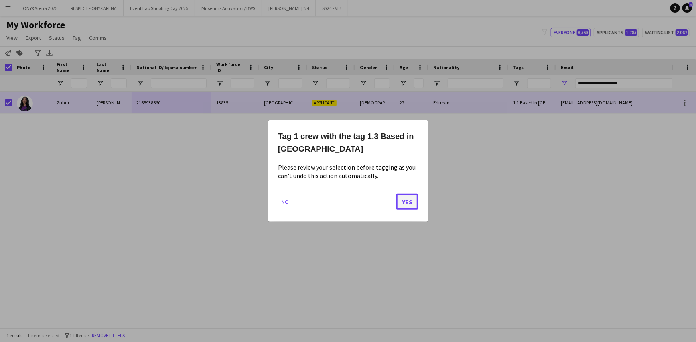
click at [409, 200] on button "Yes" at bounding box center [407, 202] width 22 height 16
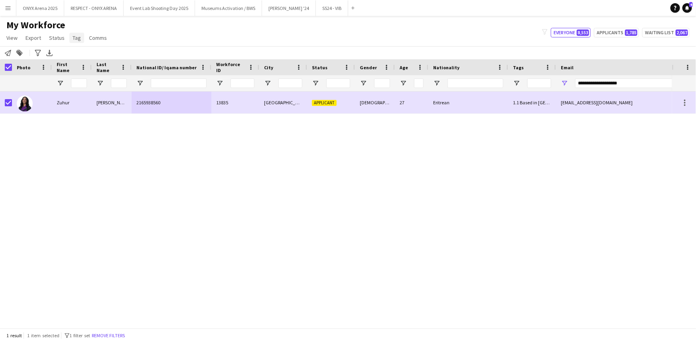
click at [73, 35] on span "Tag" at bounding box center [77, 37] width 8 height 7
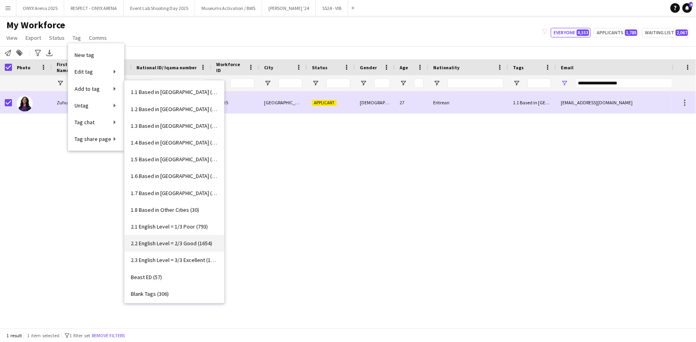
click at [164, 247] on span "2.2 English Level = 2/3 Good (1654)" at bounding box center [171, 243] width 81 height 7
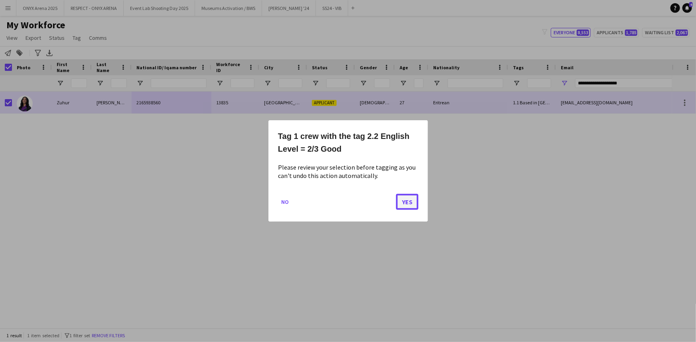
click at [398, 202] on button "Yes" at bounding box center [407, 202] width 22 height 16
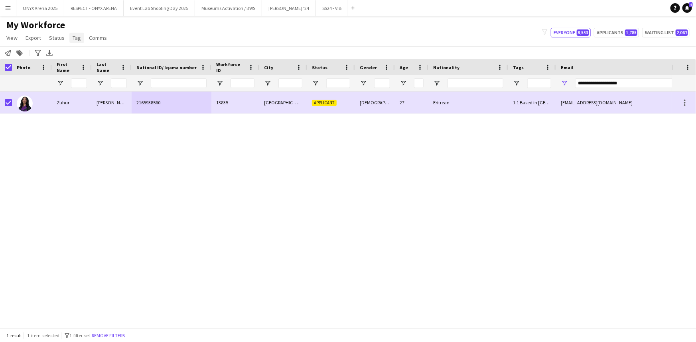
click at [77, 33] on link "Tag" at bounding box center [76, 38] width 15 height 10
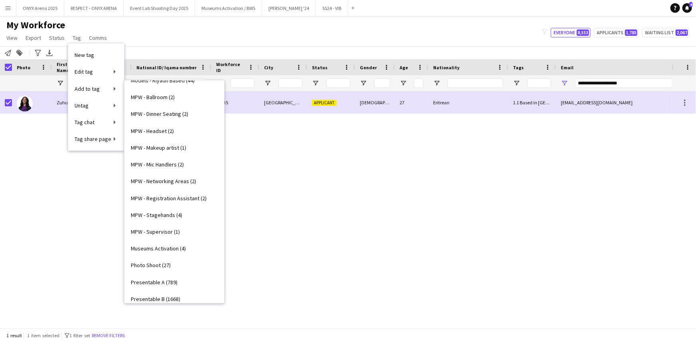
scroll to position [507, 0]
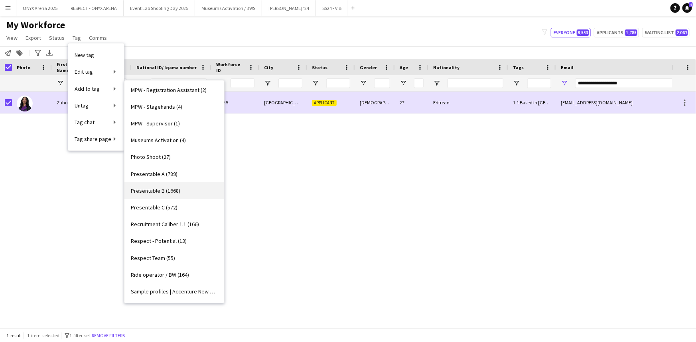
click at [169, 193] on span "Presentable B (1668)" at bounding box center [155, 190] width 49 height 7
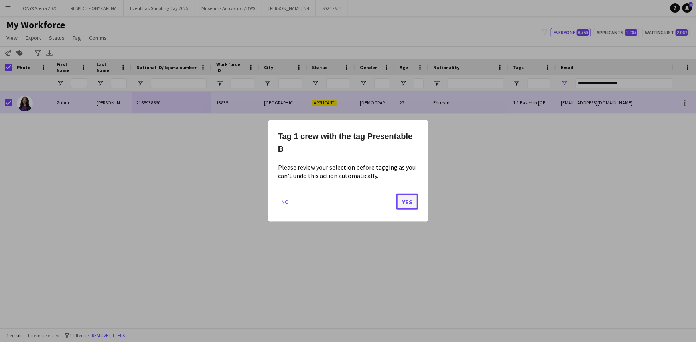
click at [405, 198] on button "Yes" at bounding box center [407, 202] width 22 height 16
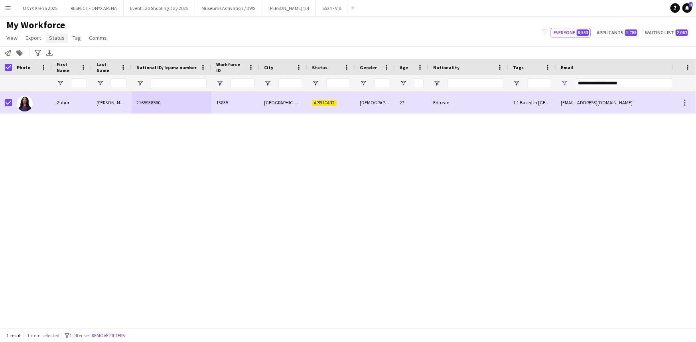
click at [61, 33] on link "Status" at bounding box center [57, 38] width 22 height 10
click at [56, 55] on span "Edit" at bounding box center [56, 54] width 9 height 7
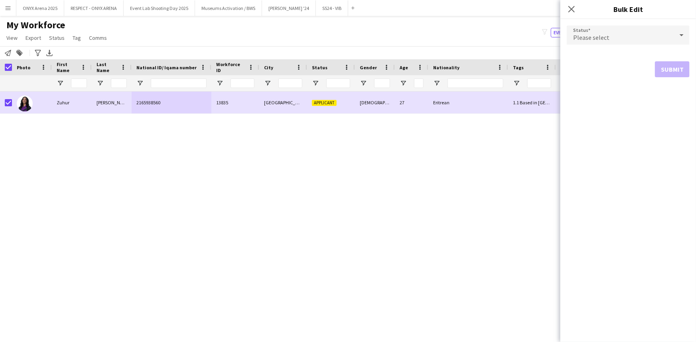
click at [588, 34] on span "Please select" at bounding box center [591, 37] width 36 height 8
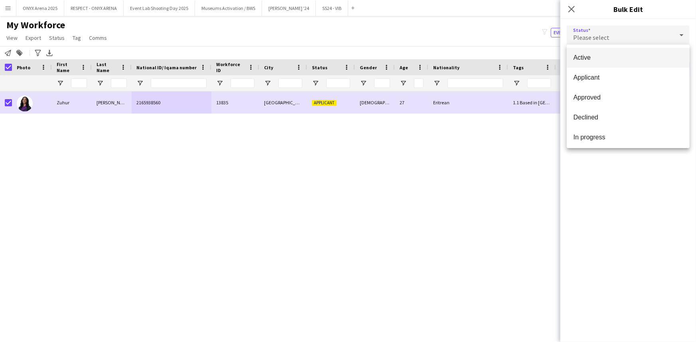
click at [591, 48] on mat-option "Active" at bounding box center [627, 58] width 123 height 20
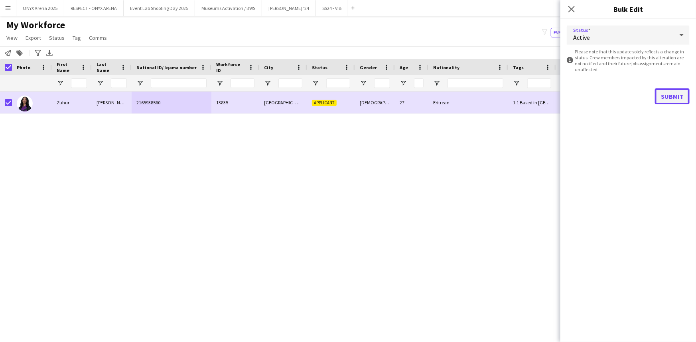
click at [669, 94] on button "Submit" at bounding box center [671, 96] width 35 height 16
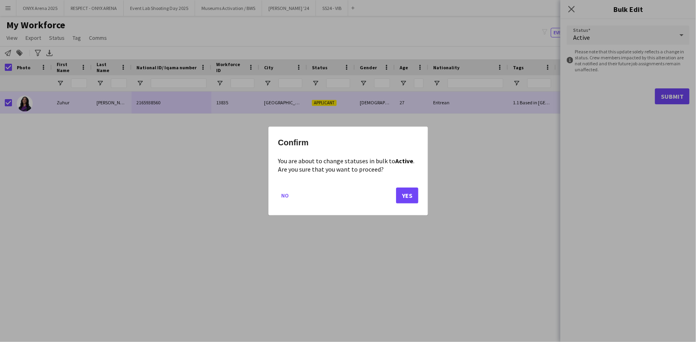
click at [393, 198] on mat-dialog-actions "No Yes" at bounding box center [348, 199] width 140 height 34
click at [401, 197] on button "Yes" at bounding box center [407, 196] width 22 height 16
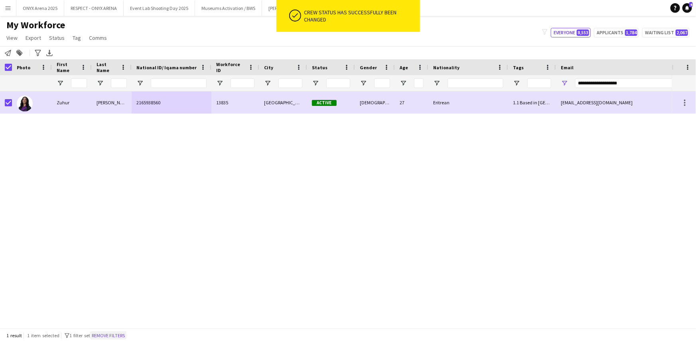
click at [106, 333] on button "Remove filters" at bounding box center [108, 336] width 36 height 9
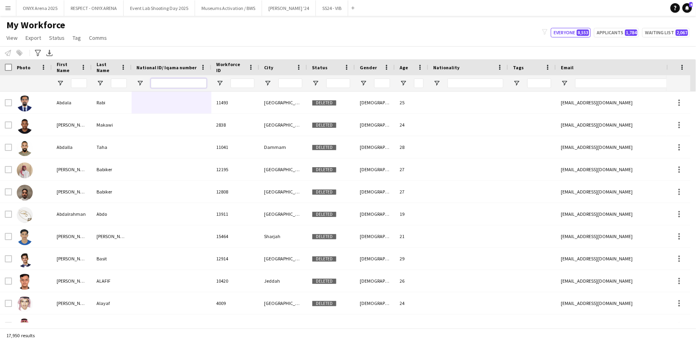
click at [173, 79] on input "National ID/ Iqama number Filter Input" at bounding box center [179, 84] width 56 height 10
paste input "**********"
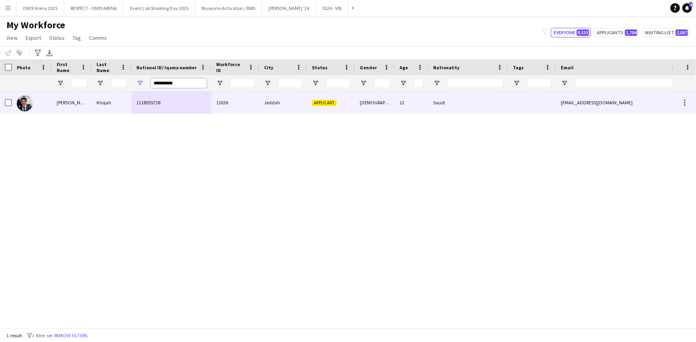
type input "**********"
click at [97, 101] on div "Khojah" at bounding box center [112, 103] width 40 height 22
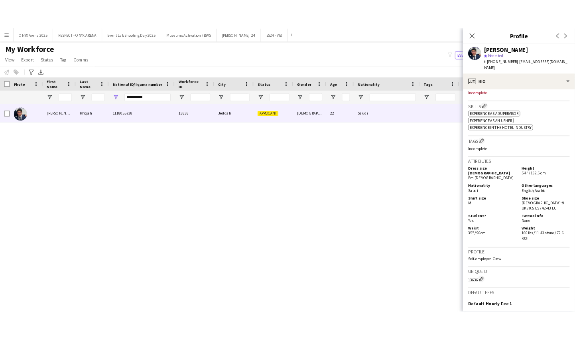
scroll to position [0, 0]
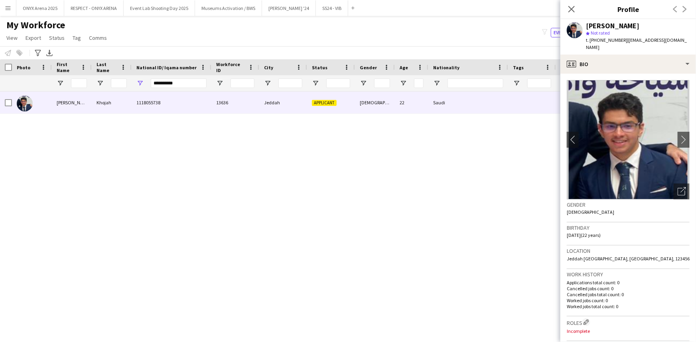
click at [647, 74] on app-crew-profile-bio "chevron-left chevron-right Open photos pop-in Gender [DEMOGRAPHIC_DATA] Birthda…" at bounding box center [628, 208] width 136 height 269
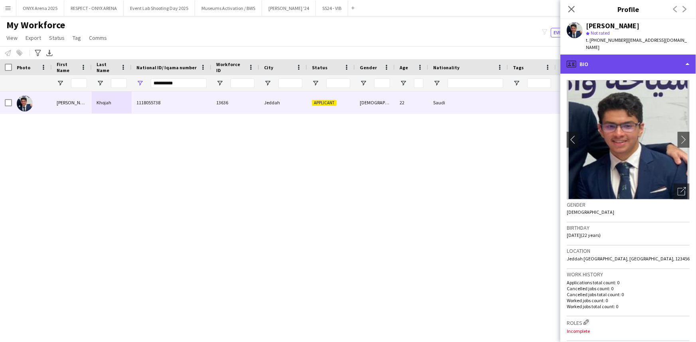
click at [650, 55] on div "profile Bio" at bounding box center [628, 64] width 136 height 19
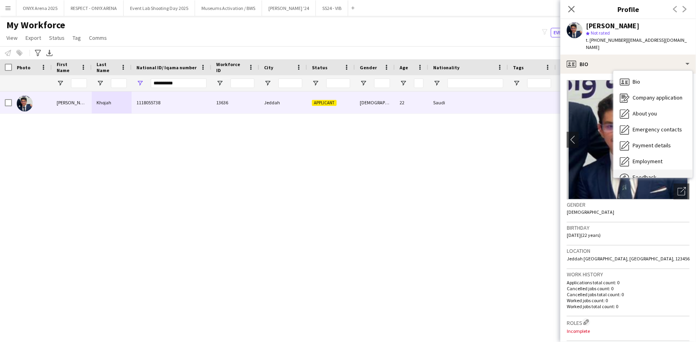
click at [665, 170] on div "Feedback Feedback" at bounding box center [652, 178] width 79 height 16
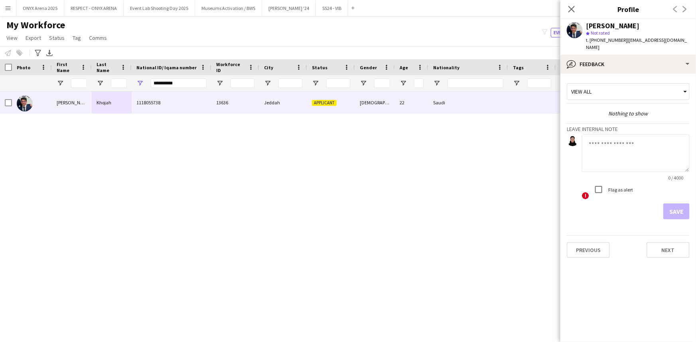
click at [631, 143] on textarea at bounding box center [636, 153] width 108 height 38
type textarea "*******"
click at [681, 204] on button "Save" at bounding box center [676, 212] width 26 height 16
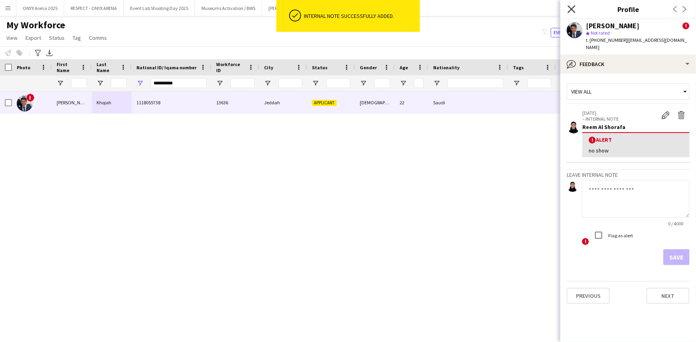
click at [573, 8] on icon at bounding box center [571, 9] width 8 height 8
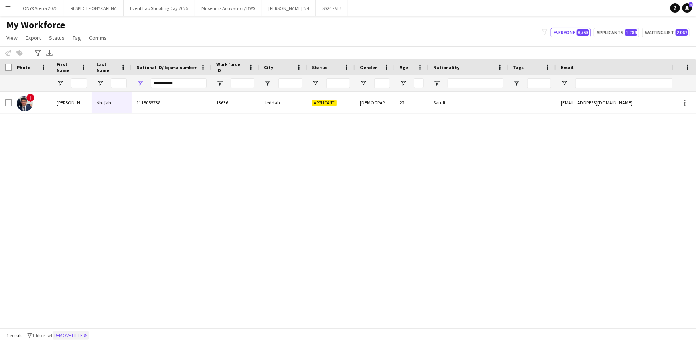
click at [69, 339] on button "Remove filters" at bounding box center [71, 336] width 36 height 9
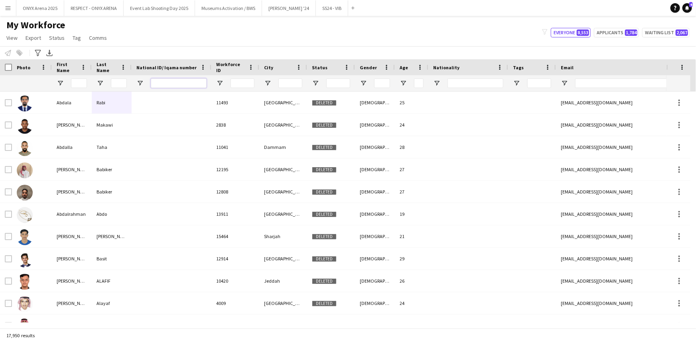
click at [162, 81] on input "National ID/ Iqama number Filter Input" at bounding box center [179, 84] width 56 height 10
paste input "**********"
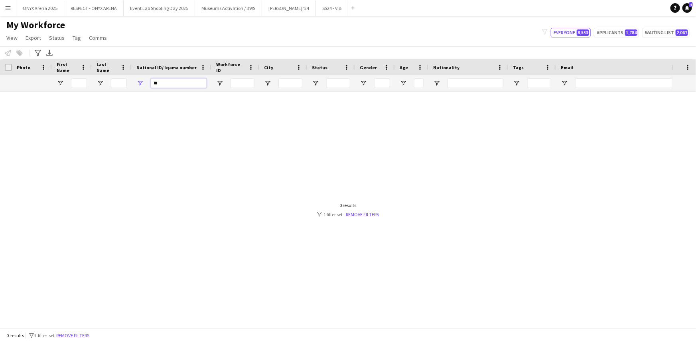
type input "*"
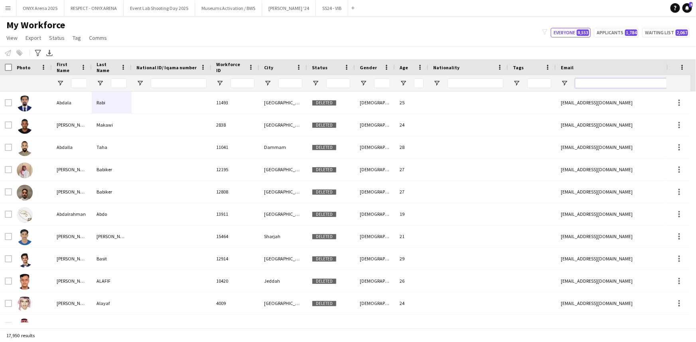
click at [598, 84] on input "Email Filter Input" at bounding box center [643, 84] width 136 height 10
paste input "**********"
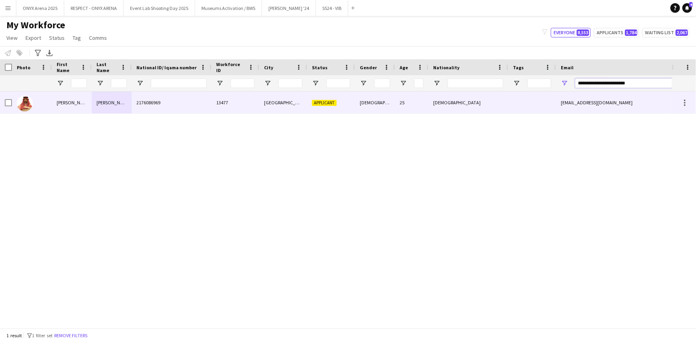
type input "**********"
click at [164, 104] on div "2176086969" at bounding box center [172, 103] width 80 height 22
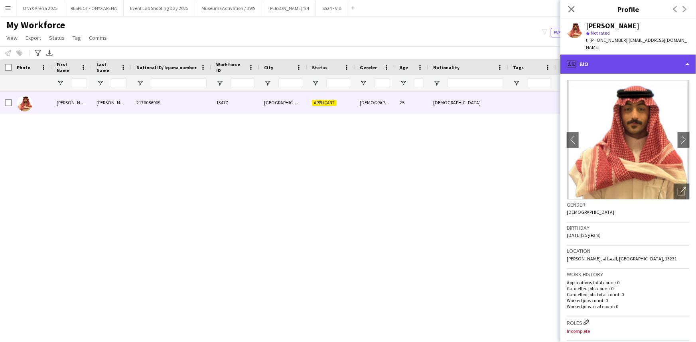
click at [660, 55] on div "profile Bio" at bounding box center [628, 64] width 136 height 19
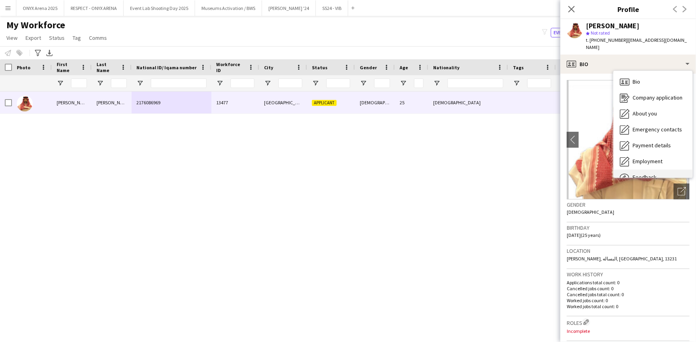
click at [653, 170] on div "Feedback Feedback" at bounding box center [652, 178] width 79 height 16
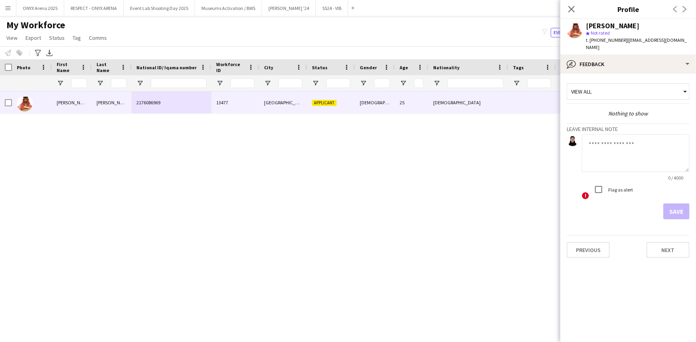
click at [642, 151] on textarea at bounding box center [636, 153] width 108 height 38
type textarea "*******"
click at [680, 204] on button "Save" at bounding box center [676, 212] width 26 height 16
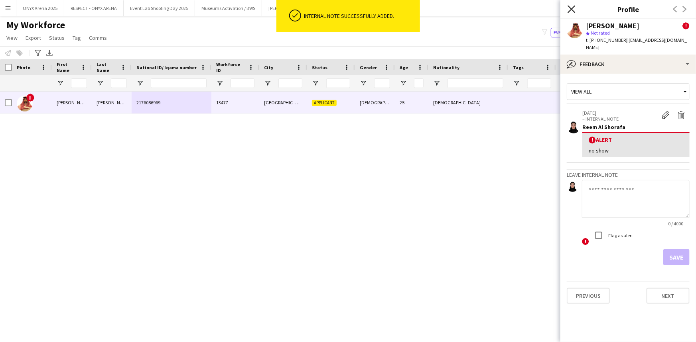
click at [573, 11] on icon at bounding box center [571, 9] width 8 height 8
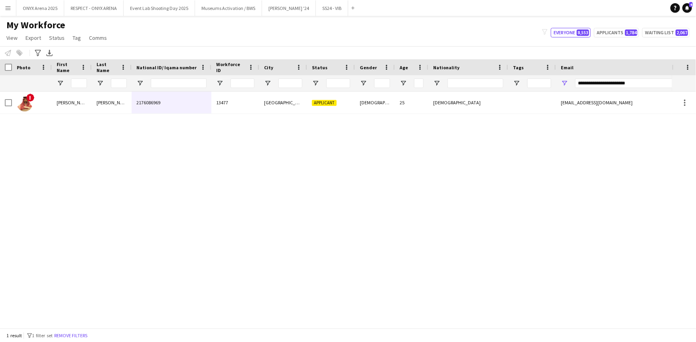
click at [81, 337] on button "Remove filters" at bounding box center [71, 336] width 36 height 9
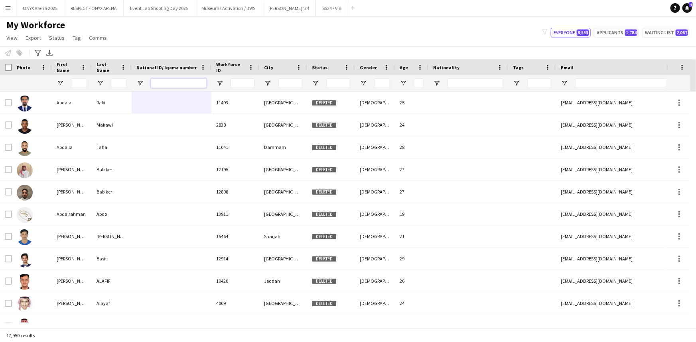
click at [199, 80] on input "National ID/ Iqama number Filter Input" at bounding box center [179, 84] width 56 height 10
paste input "**********"
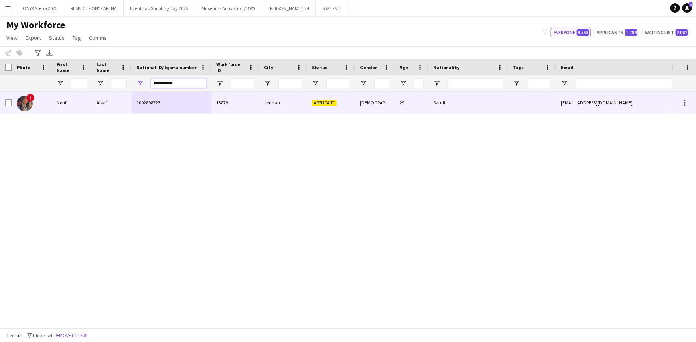
type input "**********"
click at [169, 106] on div "1092898723" at bounding box center [172, 103] width 80 height 22
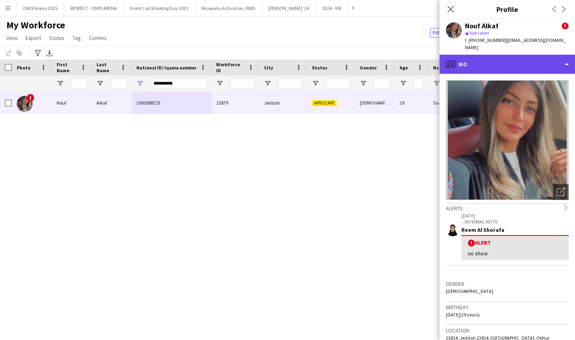
click at [477, 59] on div "profile Bio" at bounding box center [507, 64] width 136 height 19
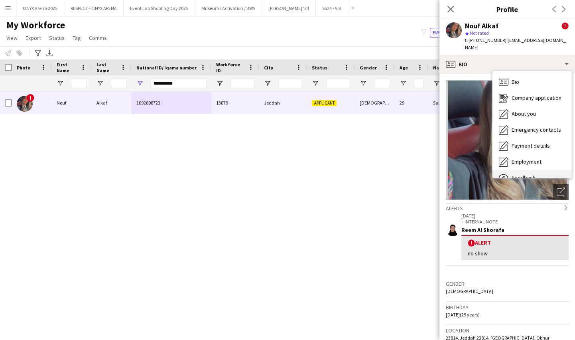
click at [512, 170] on div "Feedback Feedback" at bounding box center [531, 178] width 79 height 16
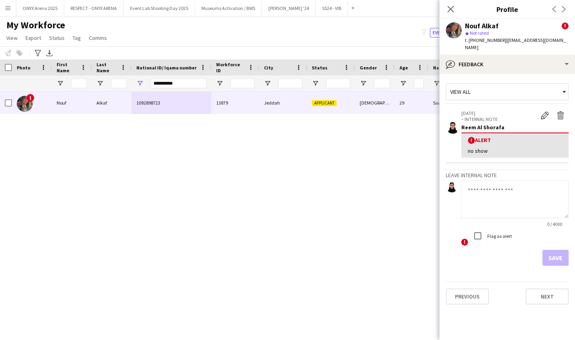
click at [489, 188] on textarea at bounding box center [515, 199] width 108 height 38
click at [561, 111] on app-icon "Delete alert" at bounding box center [560, 115] width 8 height 8
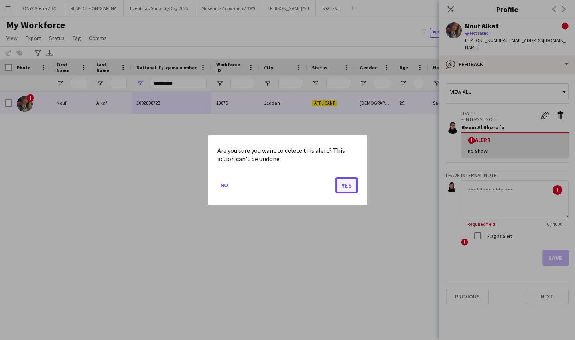
click at [342, 187] on button "Yes" at bounding box center [346, 185] width 22 height 16
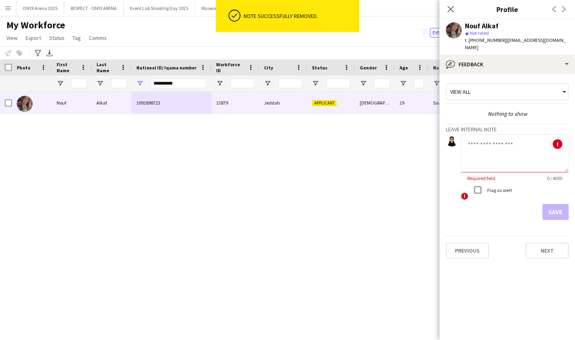
click at [497, 140] on textarea at bounding box center [515, 153] width 108 height 38
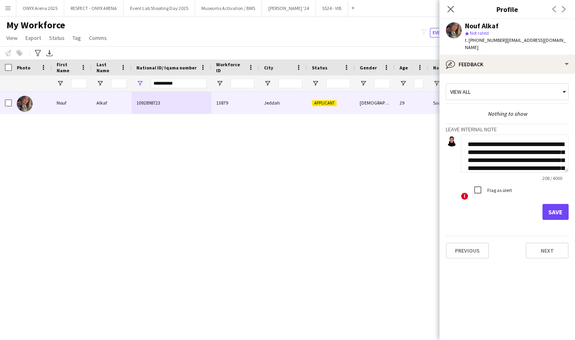
scroll to position [29, 0]
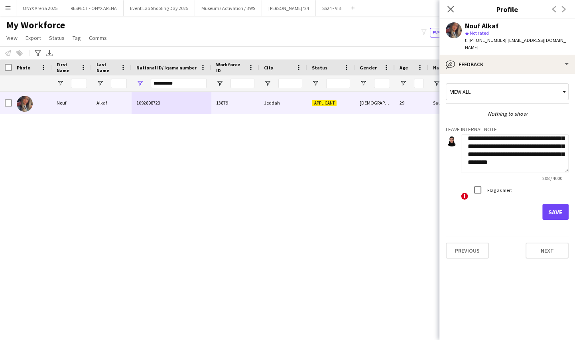
type textarea "**********"
click at [556, 206] on button "Save" at bounding box center [555, 212] width 26 height 16
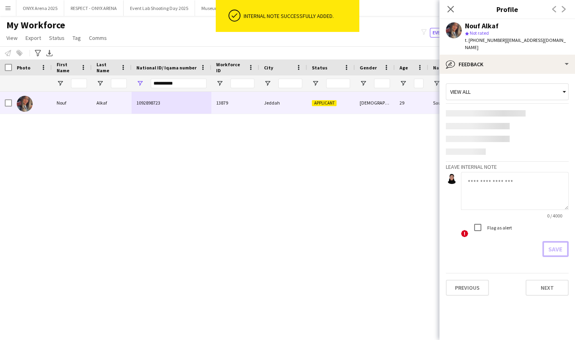
scroll to position [0, 0]
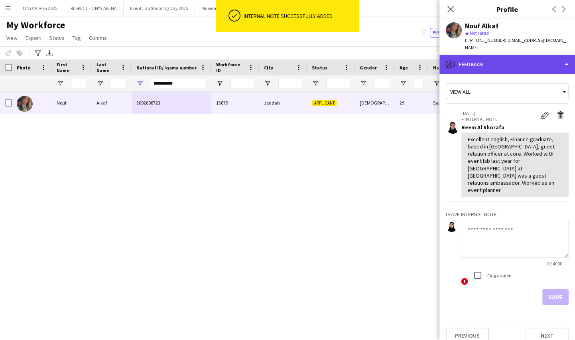
click at [498, 55] on div "bubble-pencil Feedback" at bounding box center [507, 64] width 136 height 19
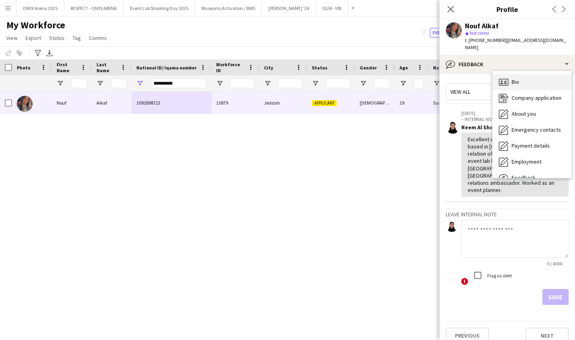
click at [515, 74] on div "Bio Bio" at bounding box center [531, 82] width 79 height 16
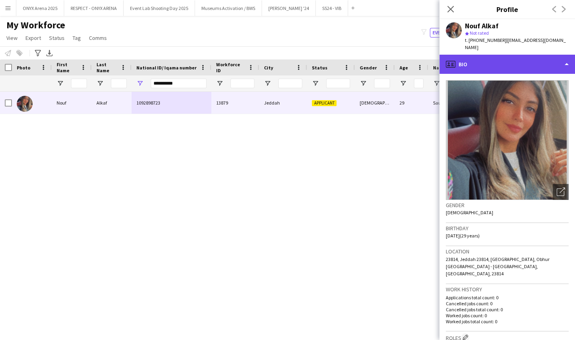
drag, startPoint x: 516, startPoint y: 51, endPoint x: 514, endPoint y: 55, distance: 4.8
click at [514, 55] on div "profile Bio" at bounding box center [507, 64] width 136 height 19
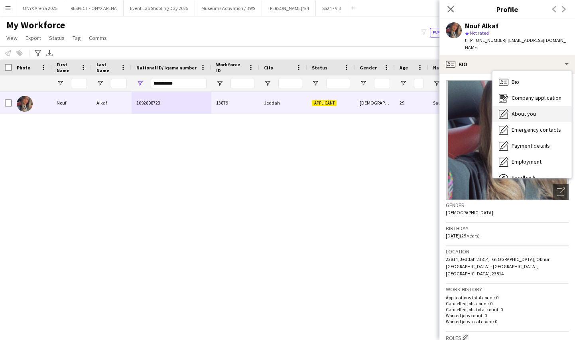
click at [509, 110] on div "About you About you" at bounding box center [531, 114] width 79 height 16
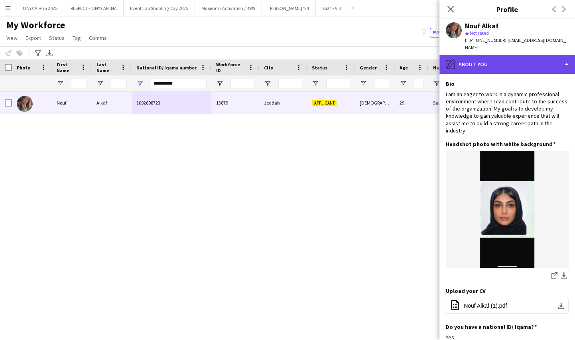
click at [489, 55] on div "pencil4 About you" at bounding box center [507, 64] width 136 height 19
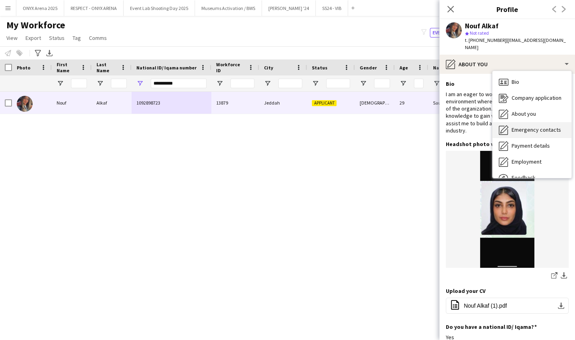
click at [506, 125] on icon "Emergency contacts" at bounding box center [504, 130] width 10 height 10
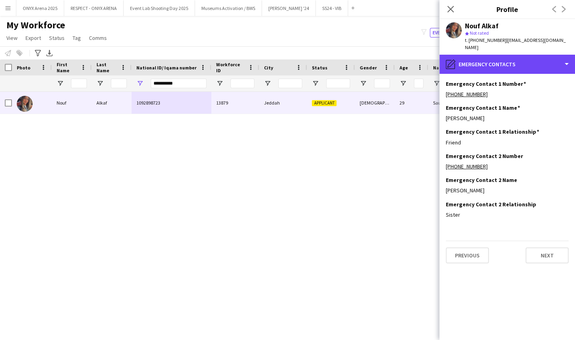
drag, startPoint x: 500, startPoint y: 57, endPoint x: 509, endPoint y: 66, distance: 13.0
click at [500, 57] on div "pencil4 Emergency contacts" at bounding box center [507, 64] width 136 height 19
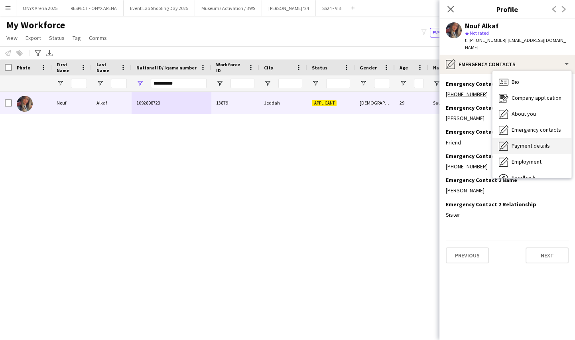
click at [529, 142] on span "Payment details" at bounding box center [530, 145] width 38 height 7
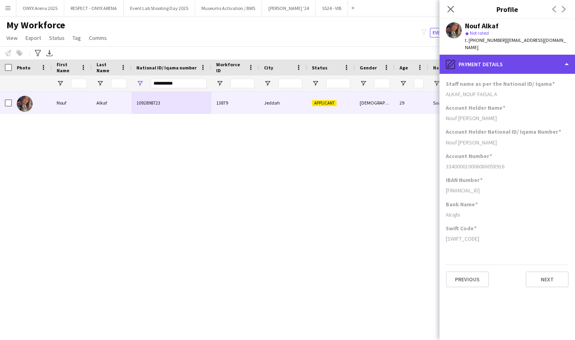
click at [505, 57] on div "pencil4 Payment details" at bounding box center [507, 64] width 136 height 19
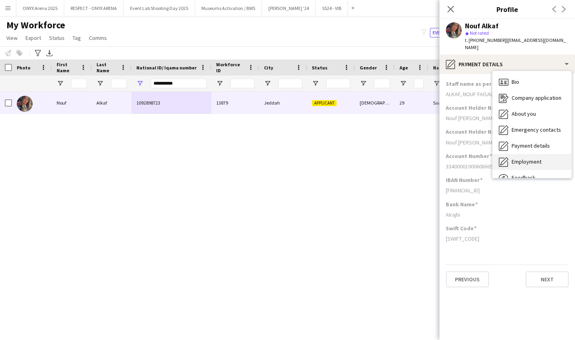
click at [519, 158] on span "Employment" at bounding box center [526, 161] width 30 height 7
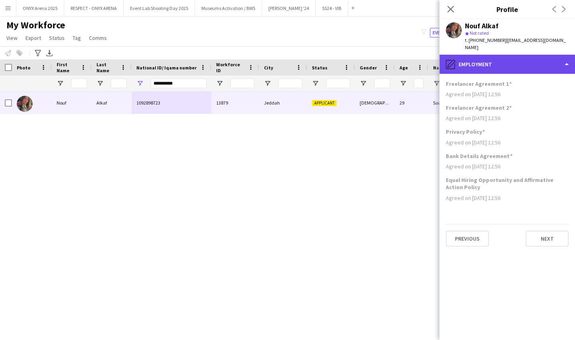
click at [504, 60] on div "pencil4 Employment" at bounding box center [507, 64] width 136 height 19
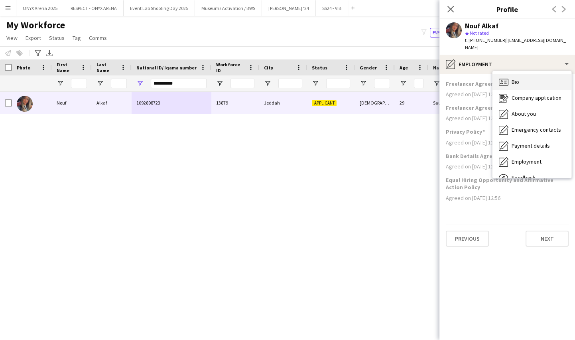
click at [508, 74] on div "Bio Bio" at bounding box center [531, 82] width 79 height 16
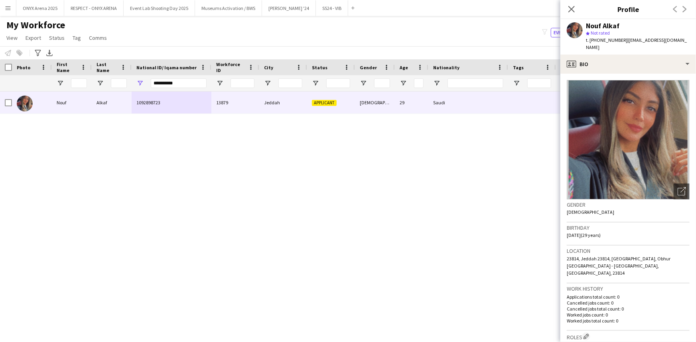
click at [583, 333] on h3 "Roles Edit crew company roles" at bounding box center [627, 337] width 123 height 8
click at [587, 334] on app-icon "Edit crew company roles" at bounding box center [586, 337] width 6 height 6
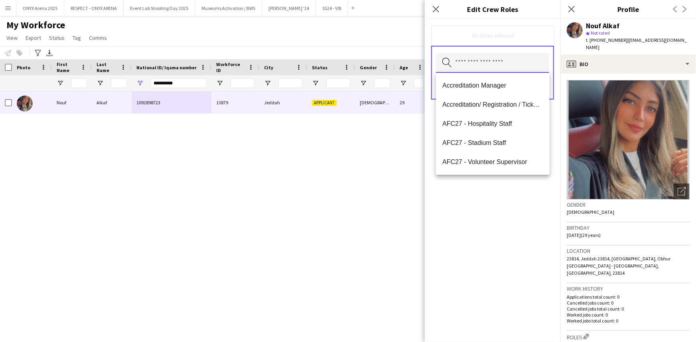
click at [478, 66] on input "text" at bounding box center [492, 63] width 113 height 20
click at [477, 108] on mat-option "Accreditation/ Registration / Ticketing" at bounding box center [492, 104] width 113 height 19
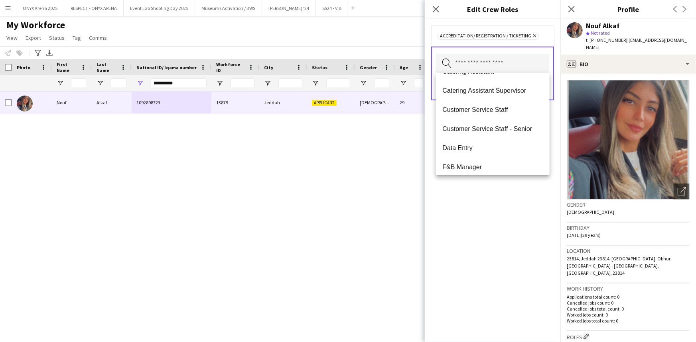
scroll to position [181, 0]
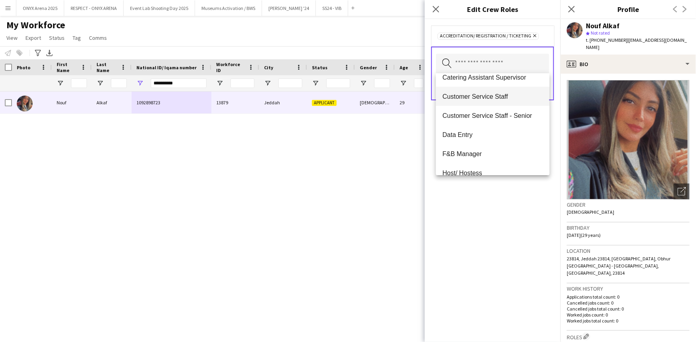
click at [478, 100] on mat-option "Customer Service Staff" at bounding box center [492, 96] width 113 height 19
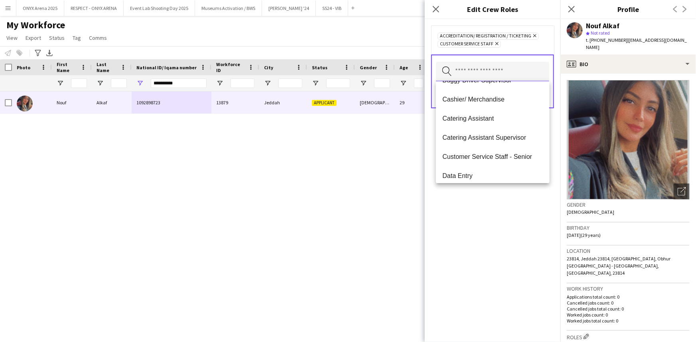
scroll to position [145, 0]
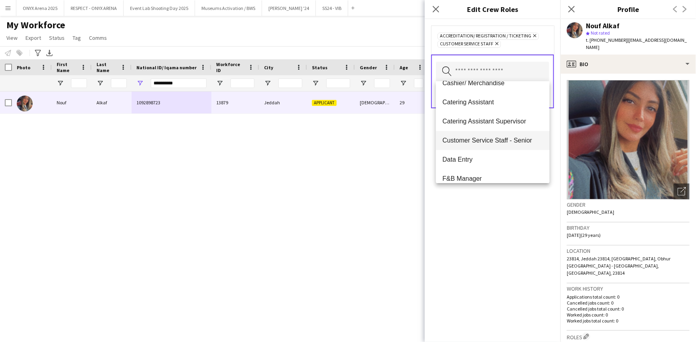
click at [478, 139] on span "Customer Service Staff - Senior" at bounding box center [492, 141] width 100 height 8
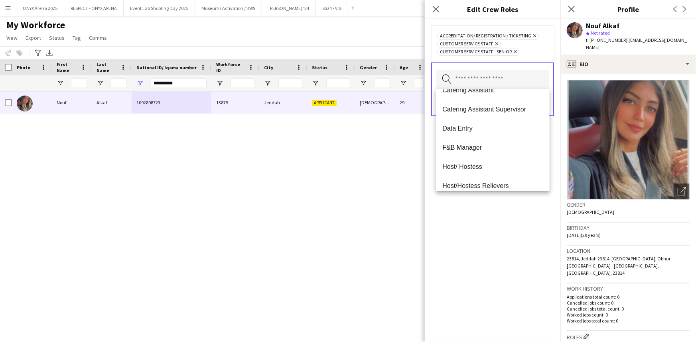
scroll to position [181, 0]
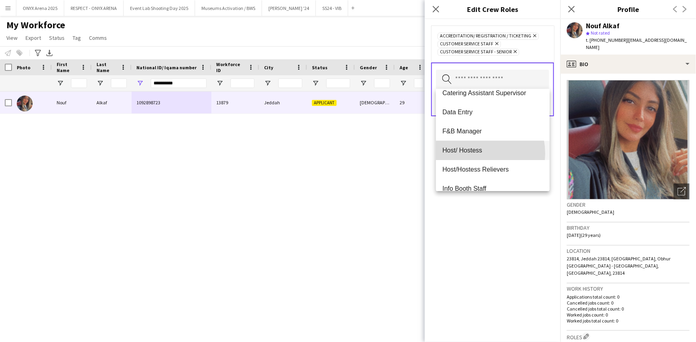
click at [472, 153] on span "Host/ Hostess" at bounding box center [492, 151] width 100 height 8
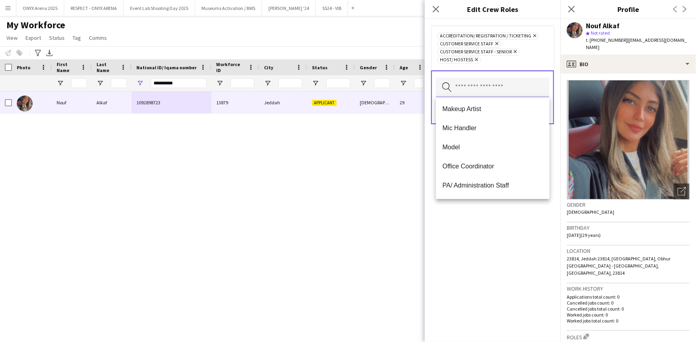
scroll to position [362, 0]
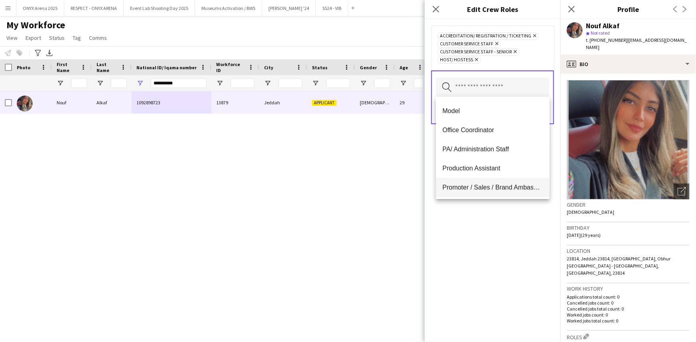
click at [472, 182] on mat-option "Promoter / Sales / Brand Ambassador" at bounding box center [492, 187] width 113 height 19
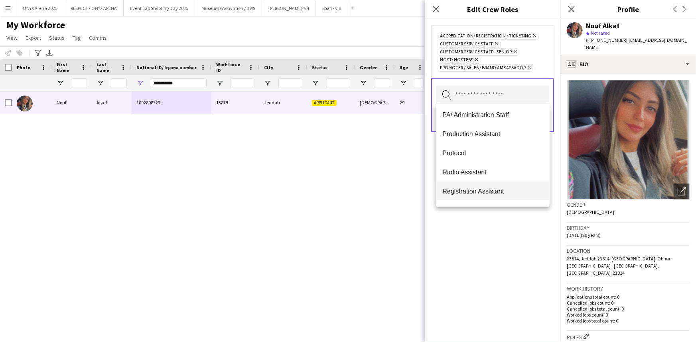
scroll to position [368, 0]
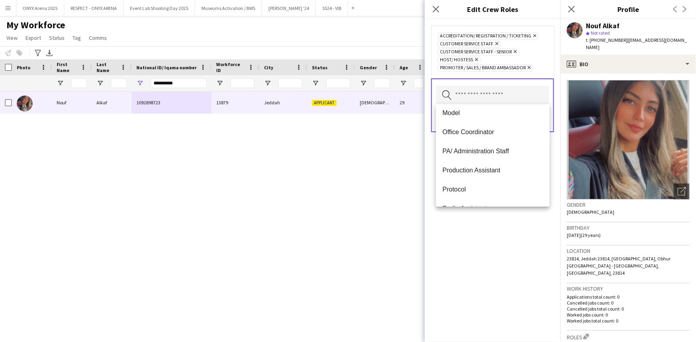
click at [479, 249] on div "Accreditation/ Registration / Ticketing Remove Customer Service Staff Remove Cu…" at bounding box center [492, 180] width 136 height 323
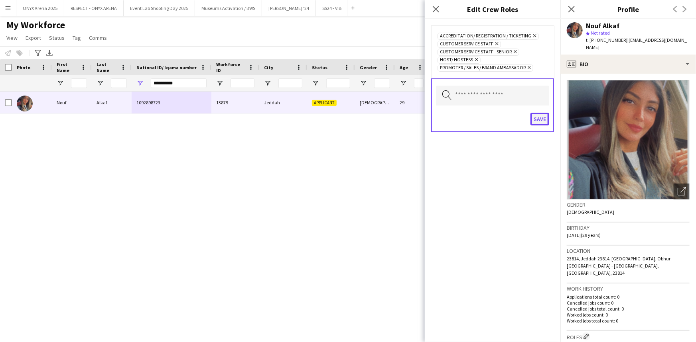
click at [542, 117] on button "Save" at bounding box center [539, 119] width 19 height 13
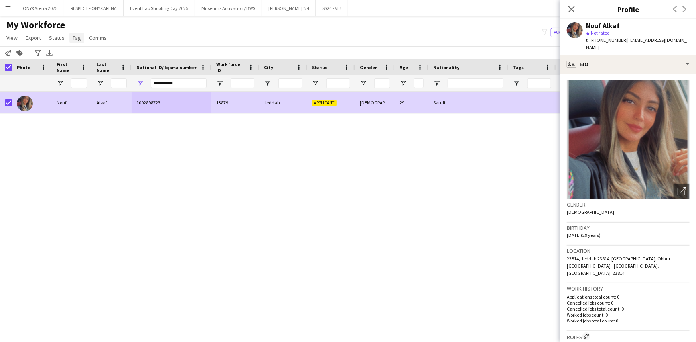
click at [76, 38] on span "Tag" at bounding box center [77, 37] width 8 height 7
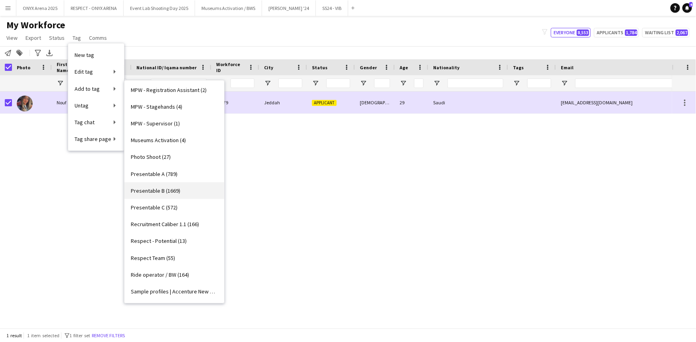
click at [160, 191] on span "Presentable B (1669)" at bounding box center [155, 190] width 49 height 7
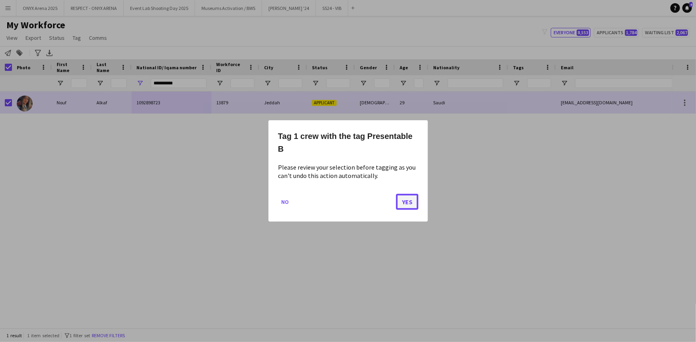
click at [403, 200] on button "Yes" at bounding box center [407, 202] width 22 height 16
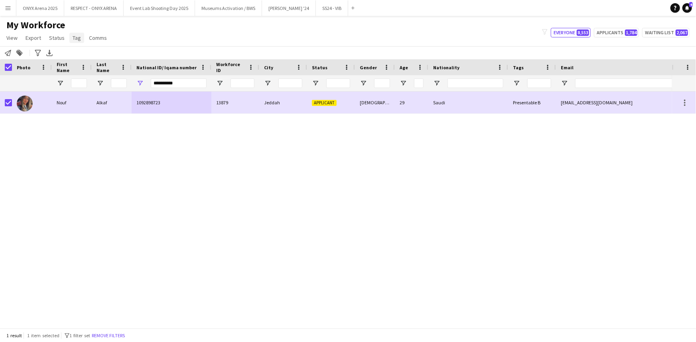
click at [74, 36] on span "Tag" at bounding box center [77, 37] width 8 height 7
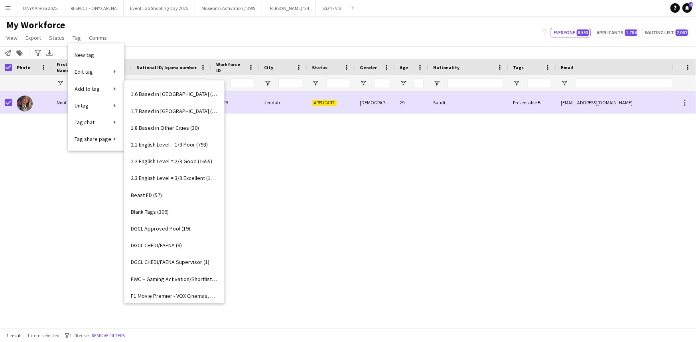
scroll to position [72, 0]
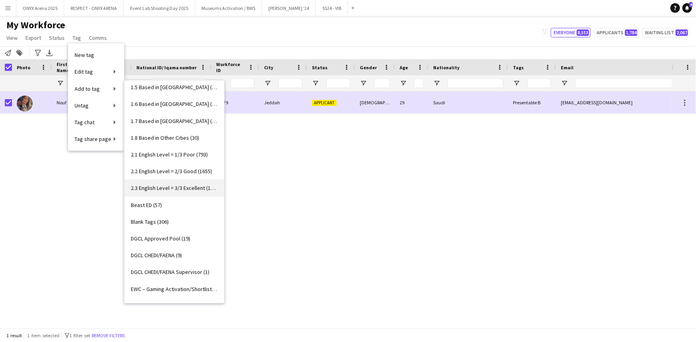
click at [167, 183] on link "2.3 English Level = 3/3 Excellent (1323)" at bounding box center [174, 188] width 100 height 17
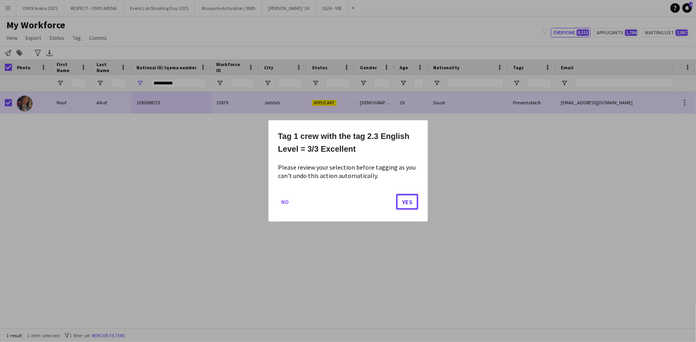
drag, startPoint x: 401, startPoint y: 200, endPoint x: 324, endPoint y: 170, distance: 82.3
click at [401, 200] on button "Yes" at bounding box center [407, 202] width 22 height 16
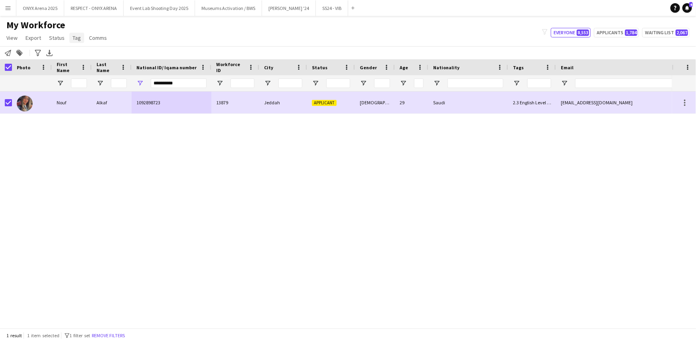
click at [75, 36] on span "Tag" at bounding box center [77, 37] width 8 height 7
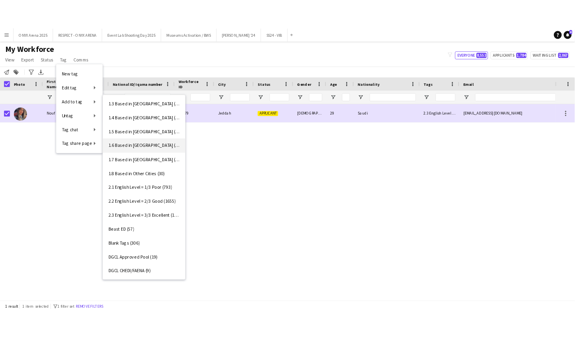
scroll to position [0, 0]
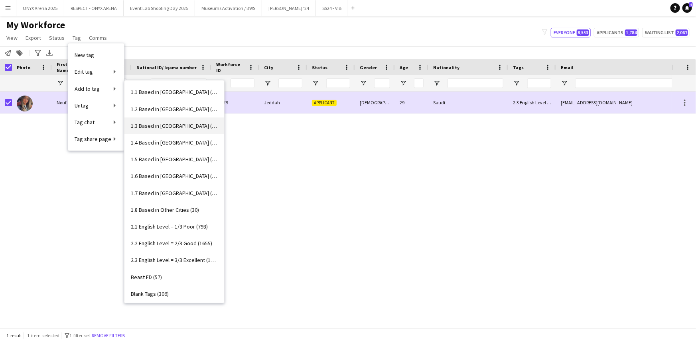
click at [154, 123] on span "1.3 Based in [GEOGRAPHIC_DATA] (1095)" at bounding box center [174, 125] width 87 height 7
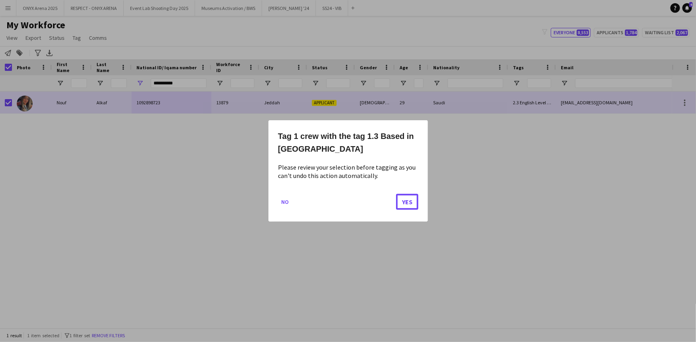
drag, startPoint x: 407, startPoint y: 198, endPoint x: 401, endPoint y: 191, distance: 9.3
click at [407, 196] on button "Yes" at bounding box center [407, 202] width 22 height 16
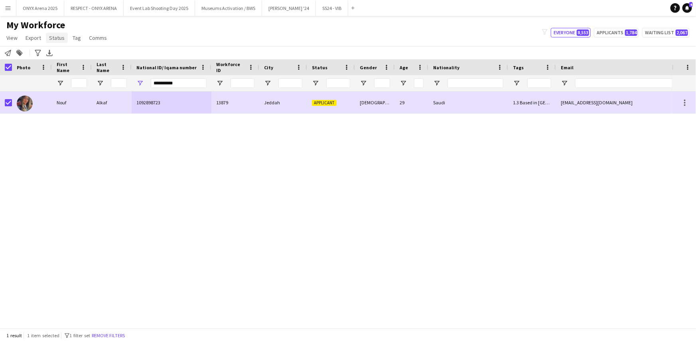
click at [56, 43] on link "Status" at bounding box center [57, 38] width 22 height 10
click at [57, 49] on link "Edit" at bounding box center [74, 55] width 56 height 17
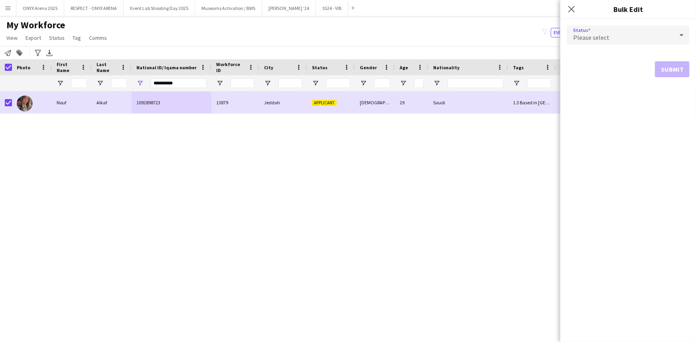
click at [582, 31] on div "Please select" at bounding box center [619, 35] width 107 height 19
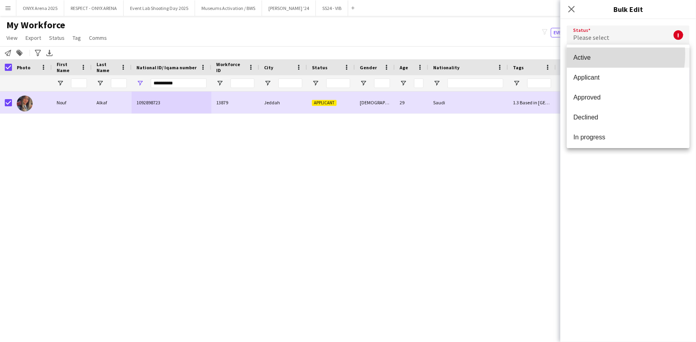
click at [583, 54] on span "Active" at bounding box center [628, 58] width 110 height 8
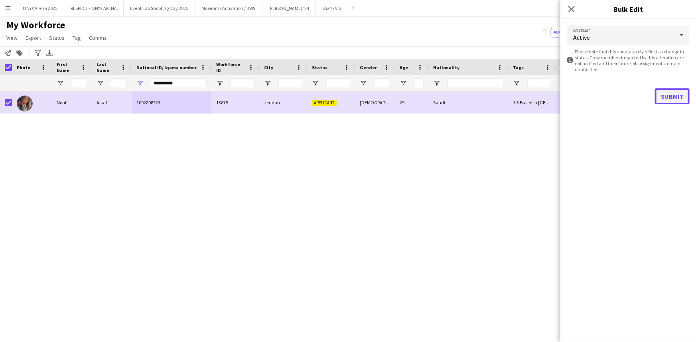
click at [668, 91] on button "Submit" at bounding box center [671, 96] width 35 height 16
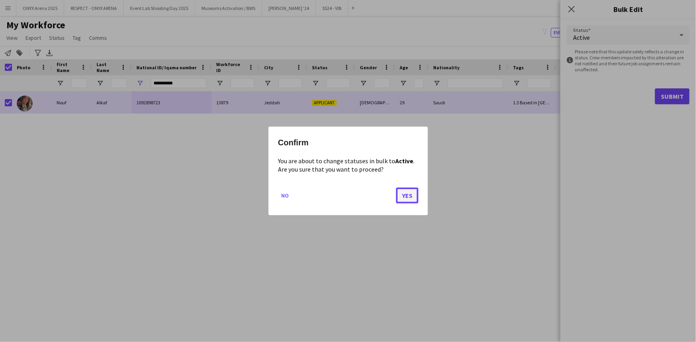
click at [409, 192] on button "Yes" at bounding box center [407, 196] width 22 height 16
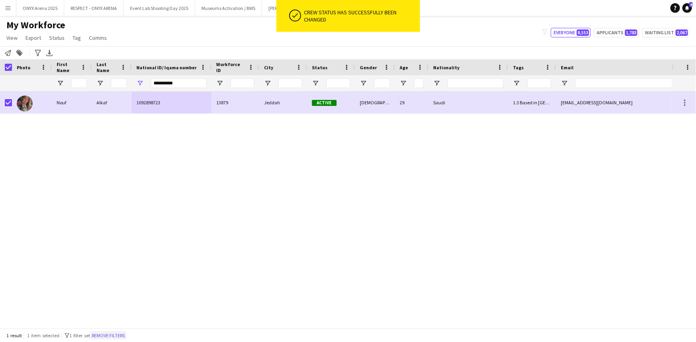
click at [111, 333] on button "Remove filters" at bounding box center [108, 336] width 36 height 9
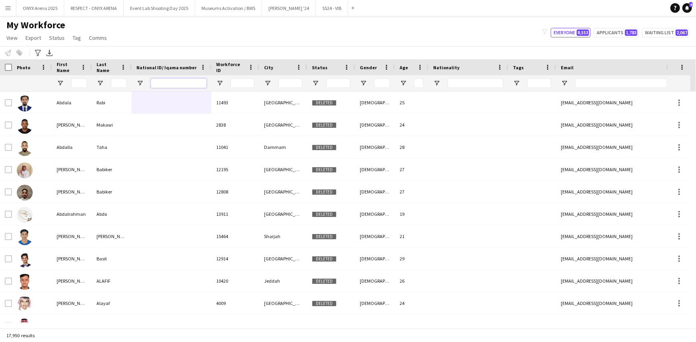
click at [159, 79] on input "National ID/ Iqama number Filter Input" at bounding box center [179, 84] width 56 height 10
paste input "**********"
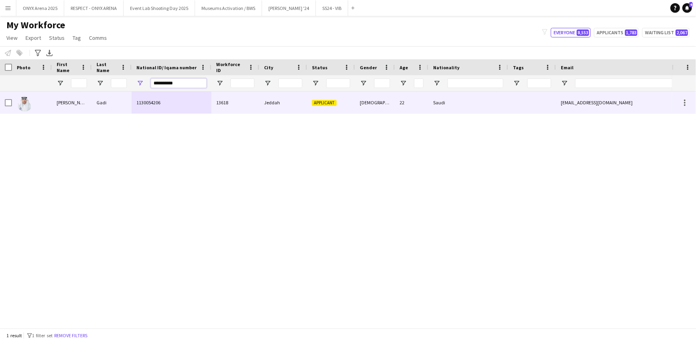
type input "**********"
click at [67, 95] on div "[PERSON_NAME]" at bounding box center [72, 103] width 40 height 22
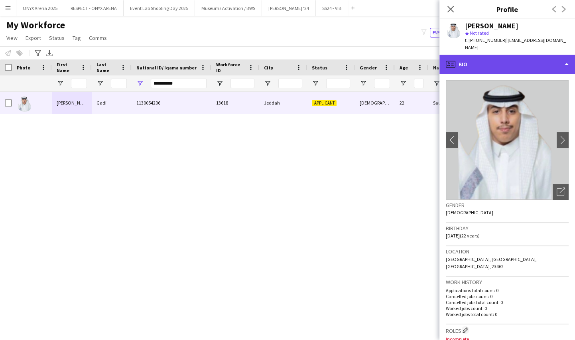
click at [495, 57] on div "profile Bio" at bounding box center [507, 64] width 136 height 19
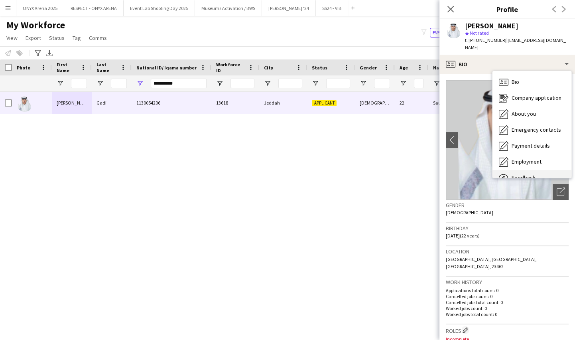
click at [519, 174] on span "Feedback" at bounding box center [523, 177] width 24 height 7
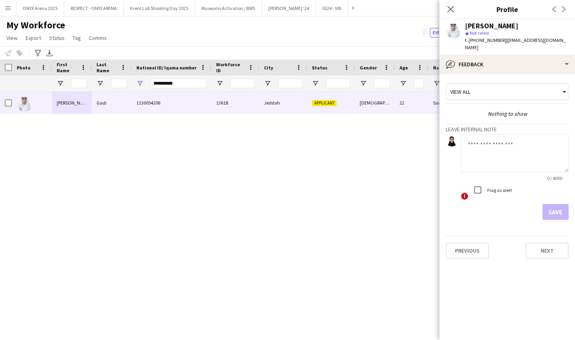
click at [487, 138] on textarea at bounding box center [515, 153] width 108 height 38
click at [521, 134] on textarea "**********" at bounding box center [515, 153] width 108 height 38
click at [534, 143] on textarea "**********" at bounding box center [515, 153] width 108 height 38
click at [516, 151] on textarea "**********" at bounding box center [515, 153] width 108 height 38
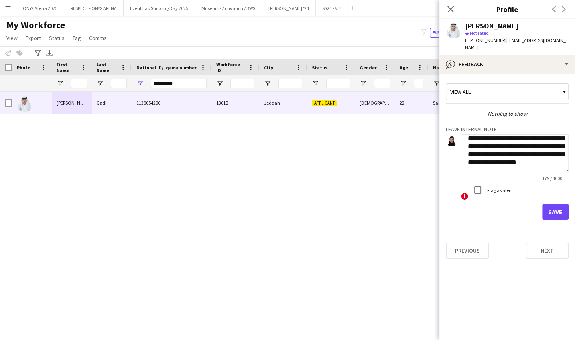
scroll to position [24, 0]
type textarea "**********"
click at [548, 204] on button "Save" at bounding box center [555, 212] width 26 height 16
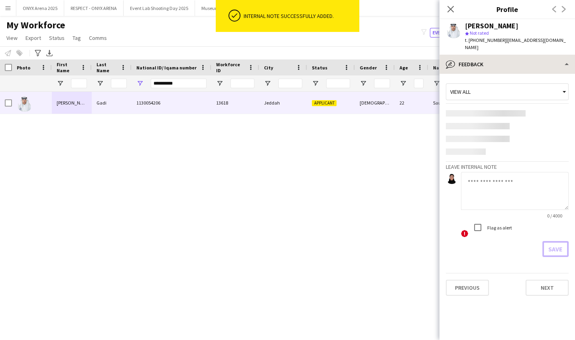
scroll to position [0, 0]
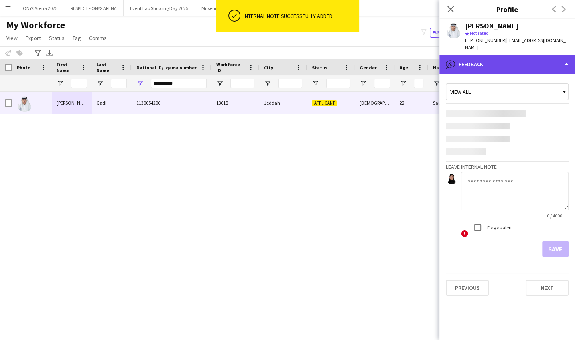
click at [490, 55] on div "bubble-pencil Feedback" at bounding box center [507, 64] width 136 height 19
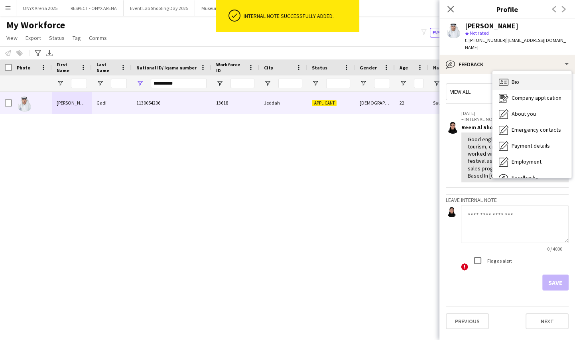
click at [499, 77] on icon "Bio" at bounding box center [504, 82] width 10 height 10
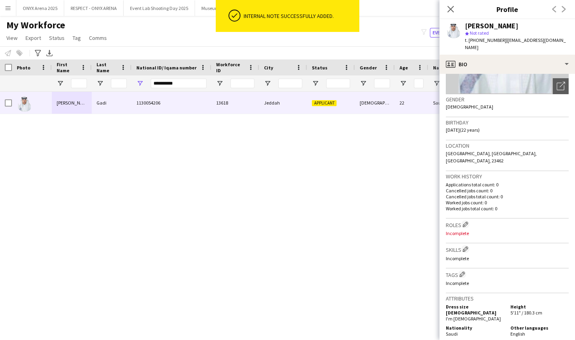
scroll to position [108, 0]
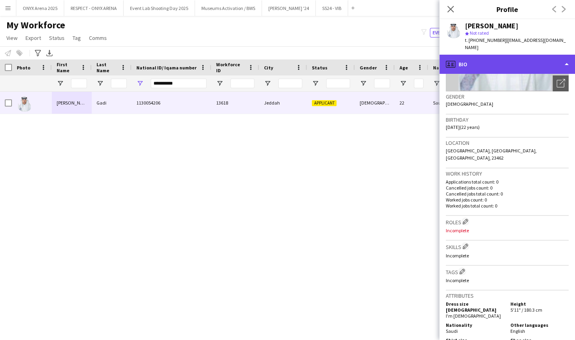
click at [515, 56] on div "profile Bio" at bounding box center [507, 64] width 136 height 19
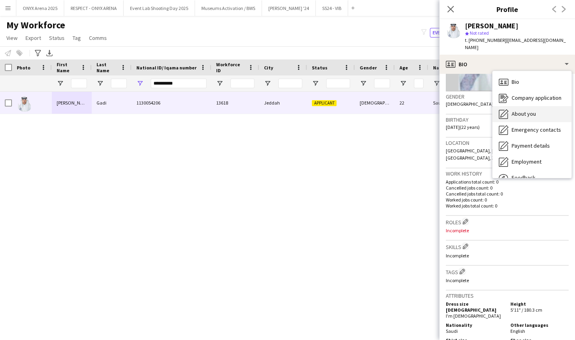
click at [517, 110] on span "About you" at bounding box center [523, 113] width 24 height 7
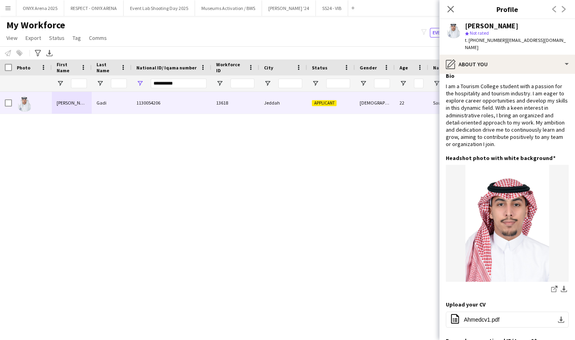
scroll to position [0, 0]
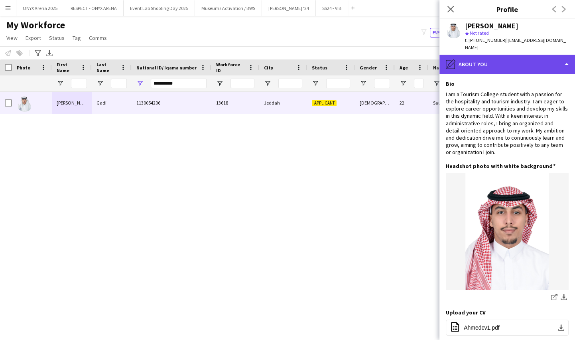
click at [492, 58] on div "pencil4 About you" at bounding box center [507, 64] width 136 height 19
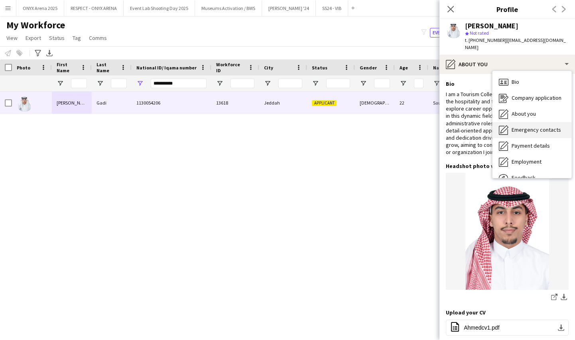
click at [516, 126] on span "Emergency contacts" at bounding box center [535, 129] width 49 height 7
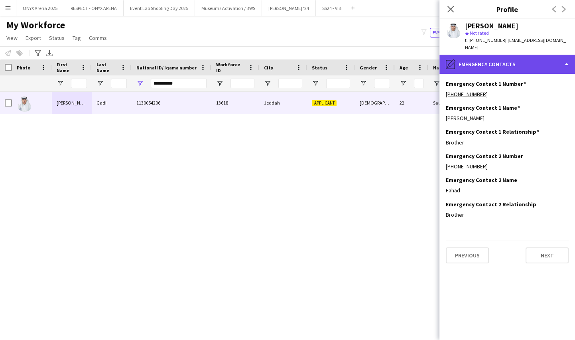
click at [490, 62] on div "pencil4 Emergency contacts" at bounding box center [507, 64] width 136 height 19
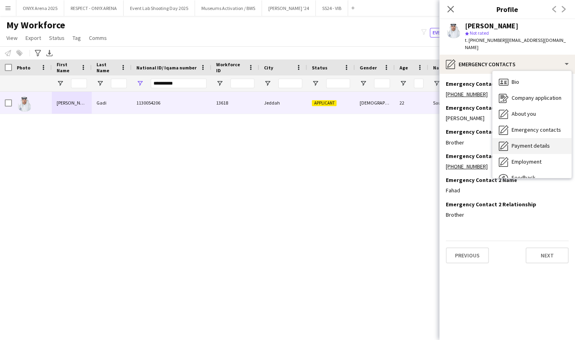
click at [511, 142] on span "Payment details" at bounding box center [530, 145] width 38 height 7
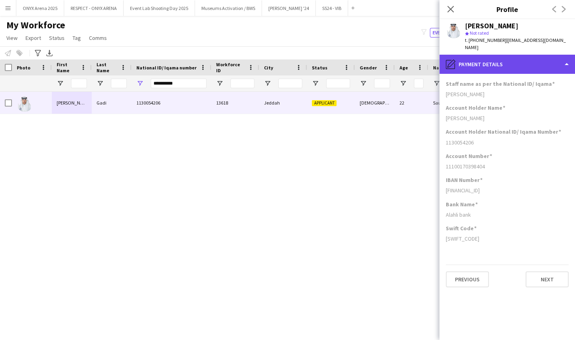
click at [498, 57] on div "pencil4 Payment details" at bounding box center [507, 64] width 136 height 19
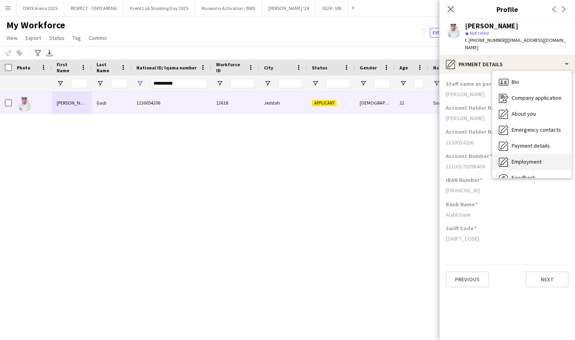
click at [515, 158] on span "Employment" at bounding box center [526, 161] width 30 height 7
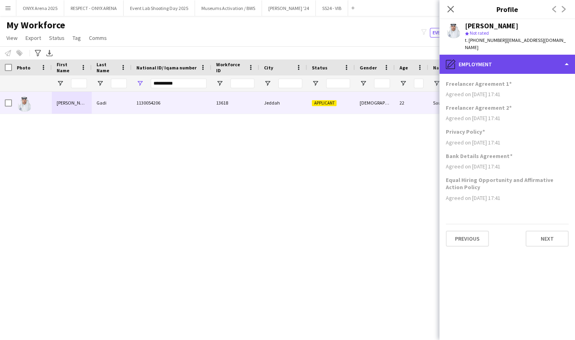
click at [508, 57] on div "pencil4 Employment" at bounding box center [507, 64] width 136 height 19
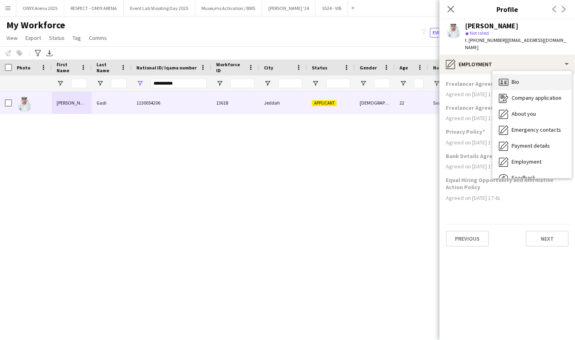
click at [511, 74] on div "Bio Bio" at bounding box center [531, 82] width 79 height 16
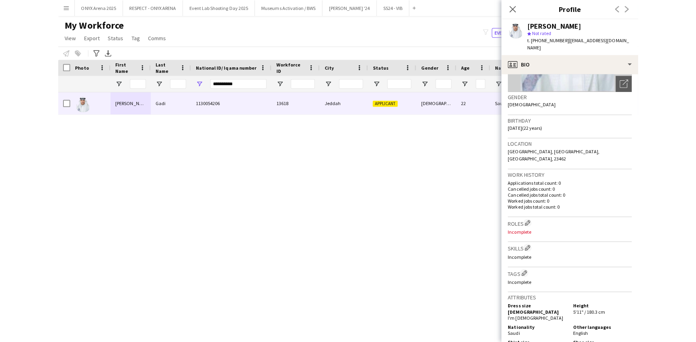
scroll to position [145, 0]
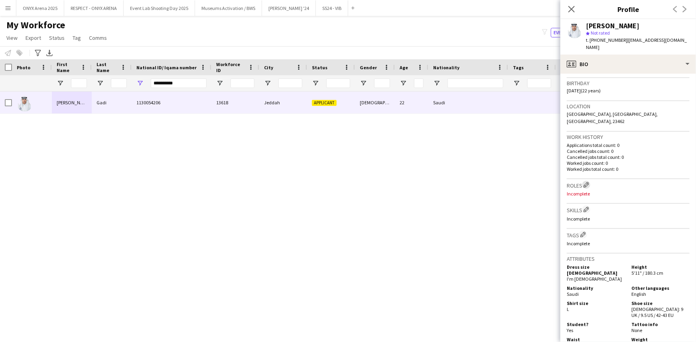
click at [589, 182] on app-icon "Edit crew company roles" at bounding box center [586, 185] width 6 height 6
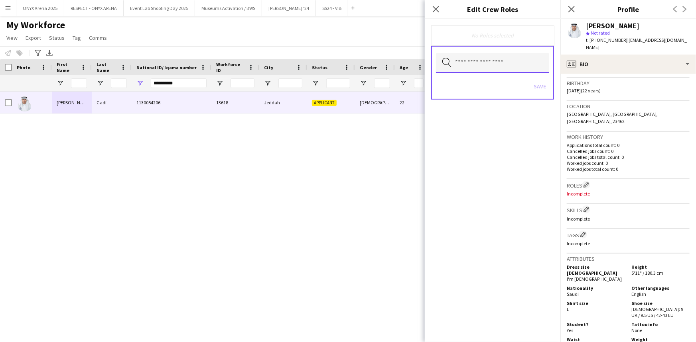
click at [490, 64] on input "text" at bounding box center [492, 63] width 113 height 20
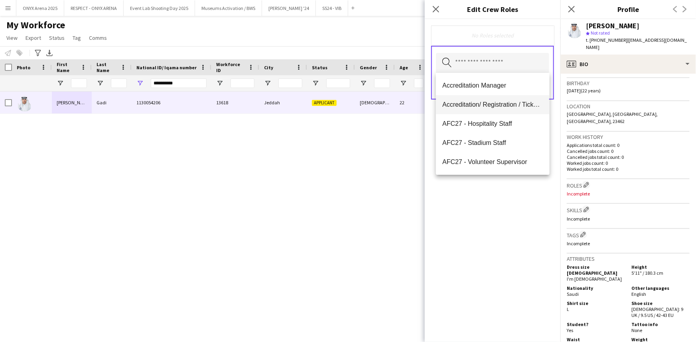
click at [469, 102] on span "Accreditation/ Registration / Ticketing" at bounding box center [492, 105] width 100 height 8
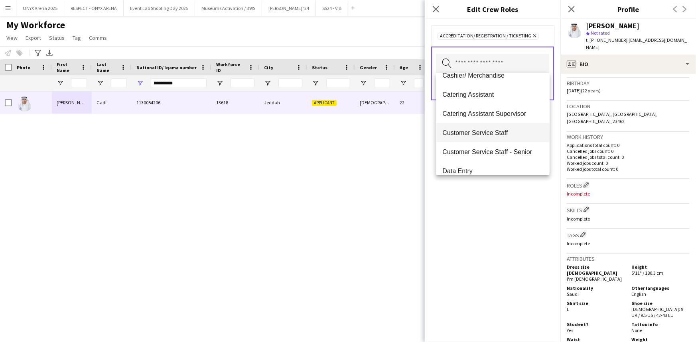
click at [472, 132] on span "Customer Service Staff" at bounding box center [492, 133] width 100 height 8
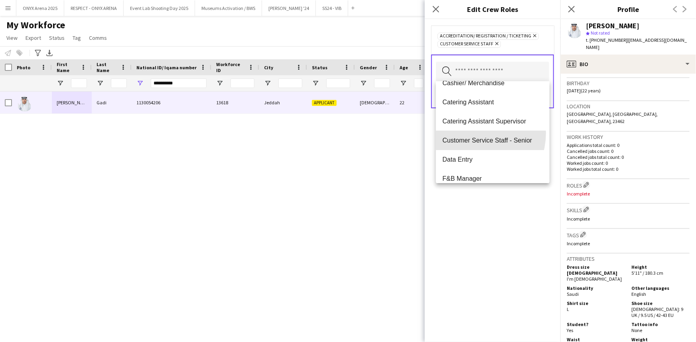
click at [472, 133] on mat-option "Customer Service Staff - Senior" at bounding box center [492, 140] width 113 height 19
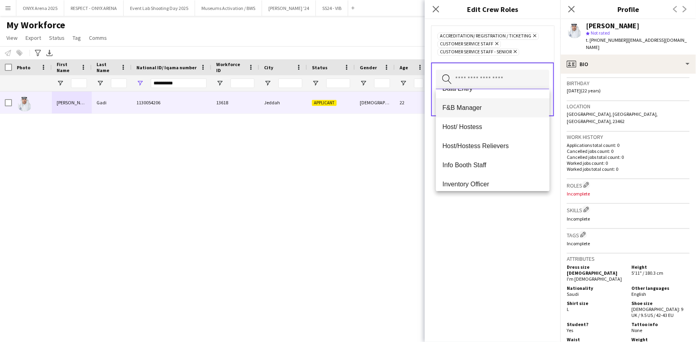
scroll to position [217, 0]
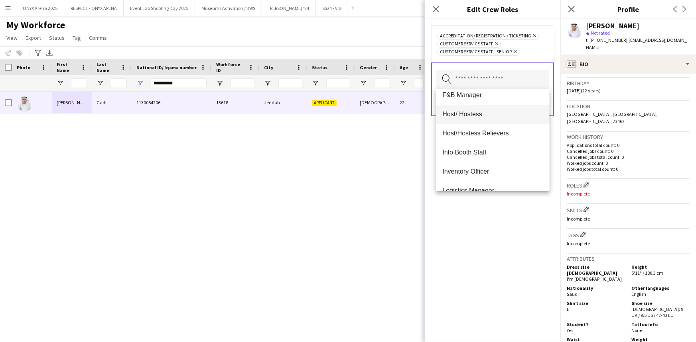
click at [474, 118] on span "Host/ Hostess" at bounding box center [492, 114] width 100 height 8
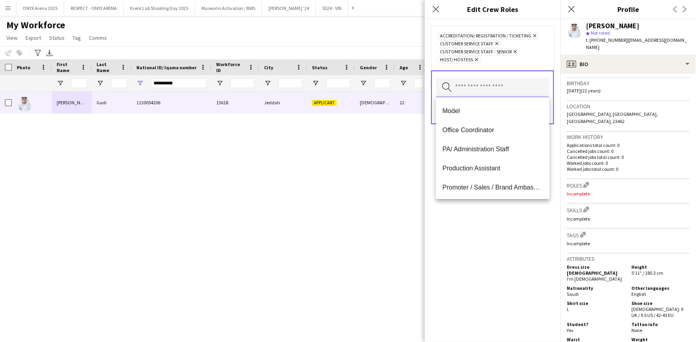
scroll to position [399, 0]
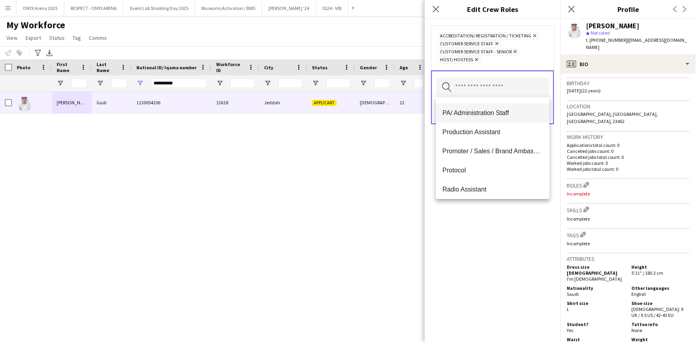
click at [474, 119] on mat-option "PA/ Administration Staff" at bounding box center [492, 113] width 113 height 19
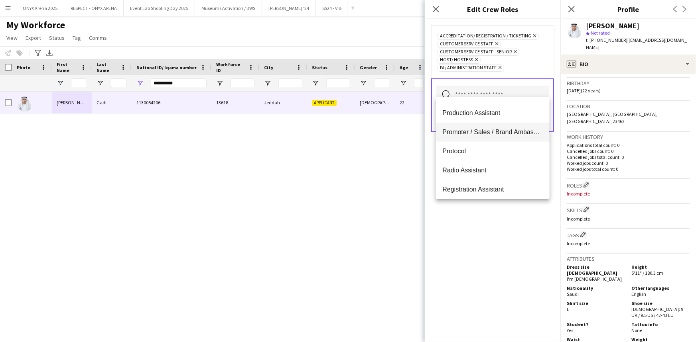
click at [476, 126] on mat-option "Promoter / Sales / Brand Ambassador" at bounding box center [492, 132] width 113 height 19
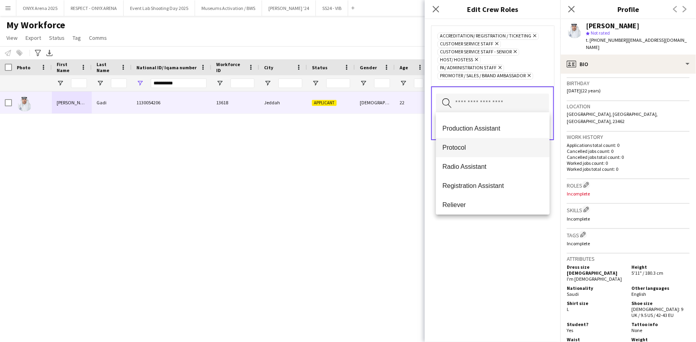
click at [475, 149] on span "Protocol" at bounding box center [492, 148] width 100 height 8
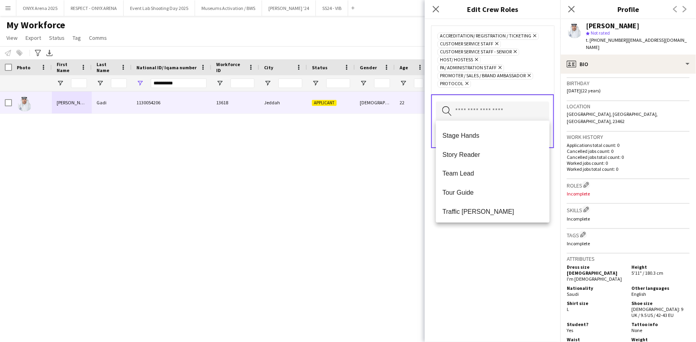
scroll to position [765, 0]
click at [480, 266] on div "Accreditation/ Registration / Ticketing Remove Customer Service Staff Remove Cu…" at bounding box center [492, 180] width 136 height 323
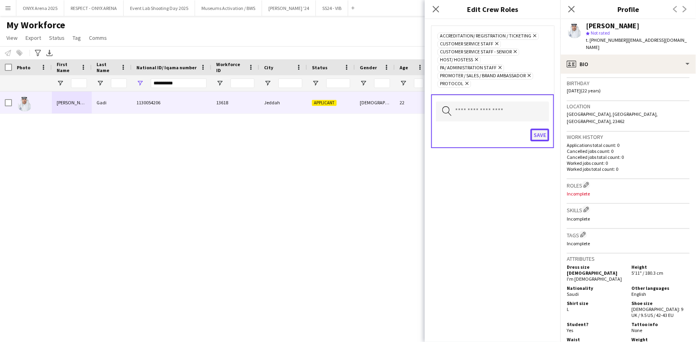
click at [538, 132] on button "Save" at bounding box center [539, 135] width 19 height 13
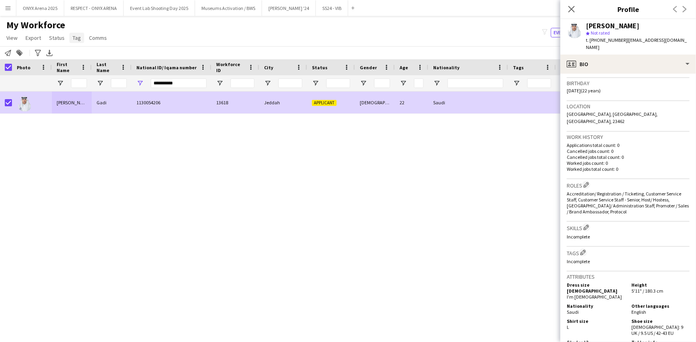
click at [74, 37] on span "Tag" at bounding box center [77, 37] width 8 height 7
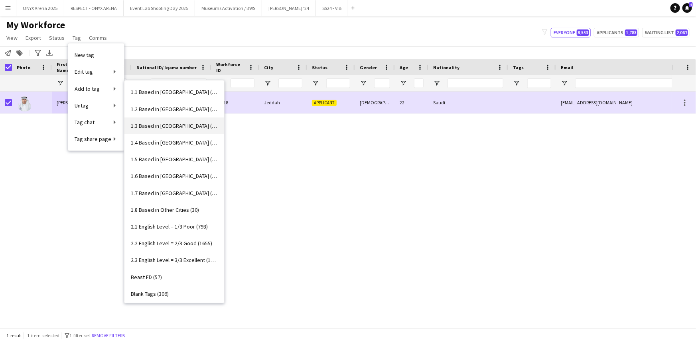
click at [161, 127] on span "1.3 Based in [GEOGRAPHIC_DATA] (1096)" at bounding box center [174, 125] width 87 height 7
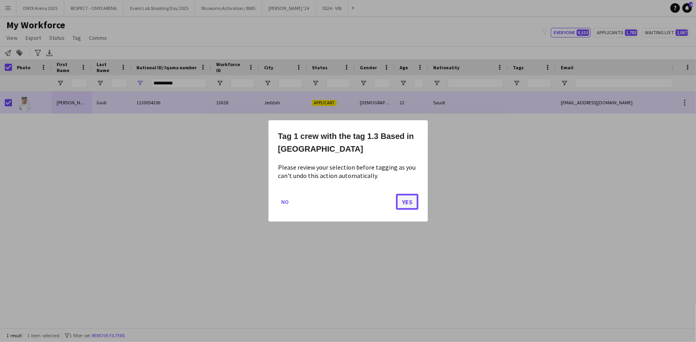
click at [409, 196] on button "Yes" at bounding box center [407, 202] width 22 height 16
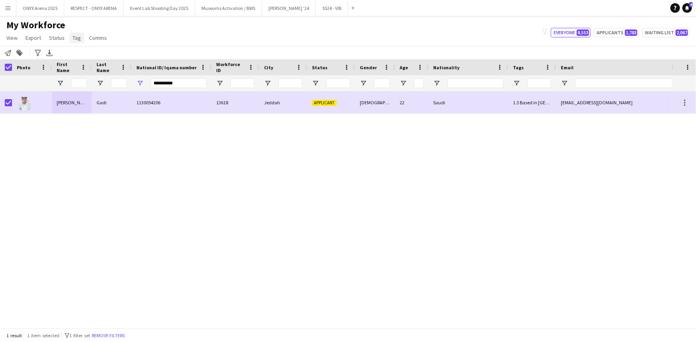
click at [77, 38] on span "Tag" at bounding box center [77, 37] width 8 height 7
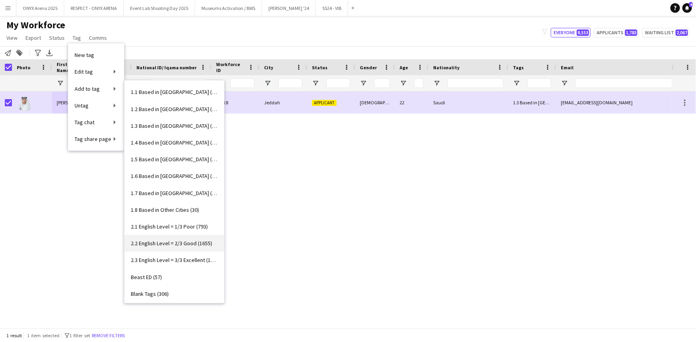
click at [162, 241] on span "2.2 English Level = 2/3 Good (1655)" at bounding box center [171, 243] width 81 height 7
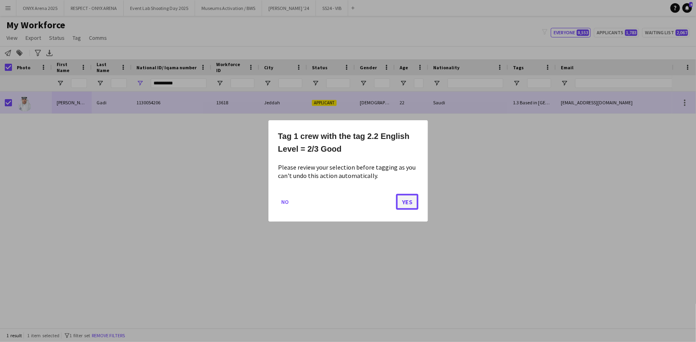
click at [403, 202] on button "Yes" at bounding box center [407, 202] width 22 height 16
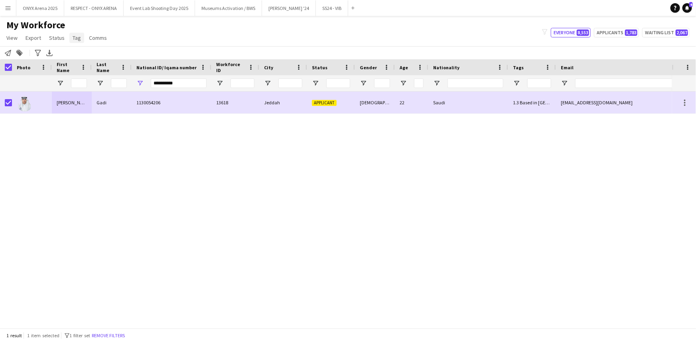
click at [69, 36] on link "Tag" at bounding box center [76, 38] width 15 height 10
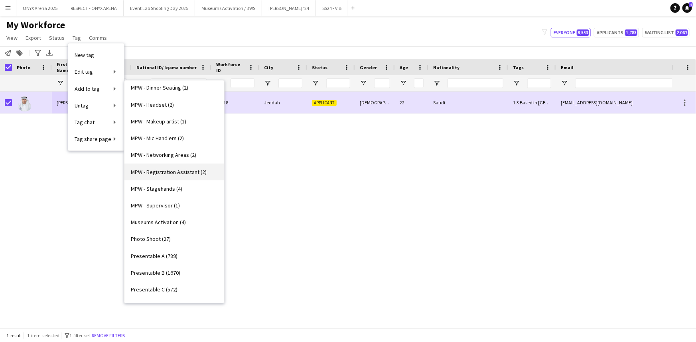
scroll to position [471, 0]
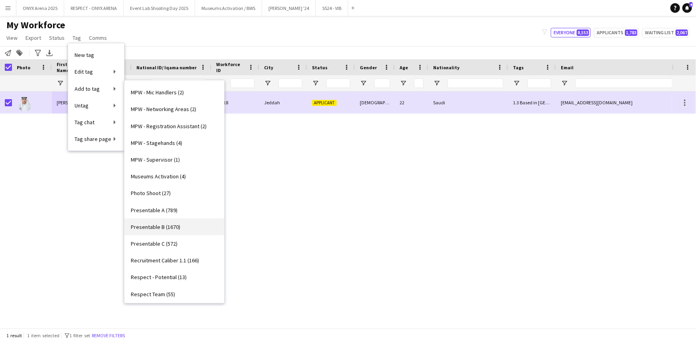
click at [156, 224] on span "Presentable B (1670)" at bounding box center [155, 227] width 49 height 7
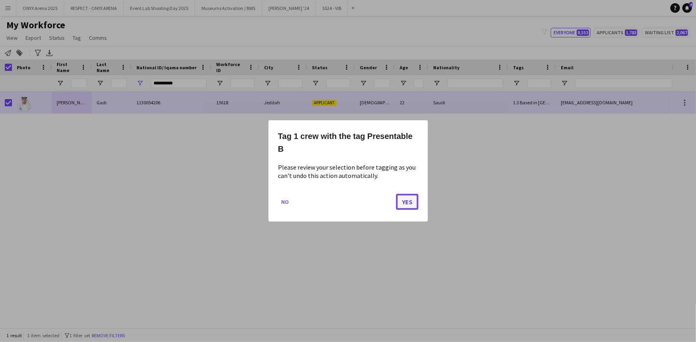
click at [411, 202] on button "Yes" at bounding box center [407, 202] width 22 height 16
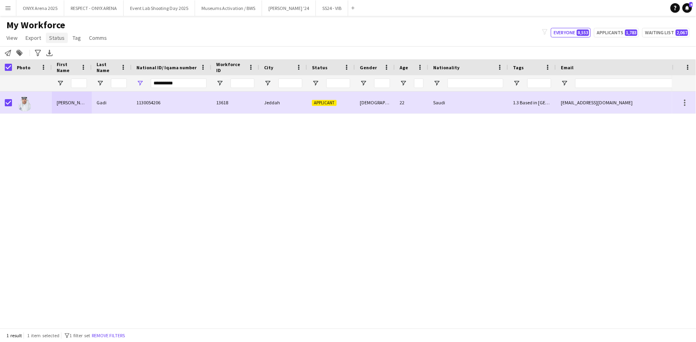
click at [59, 39] on span "Status" at bounding box center [57, 37] width 16 height 7
click at [60, 60] on link "Edit" at bounding box center [74, 55] width 56 height 17
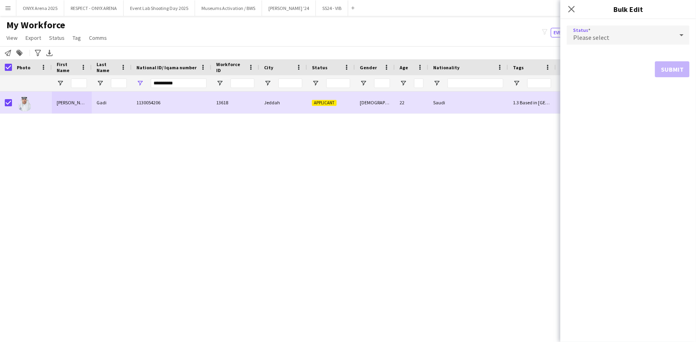
click at [582, 38] on span "Please select" at bounding box center [591, 37] width 36 height 8
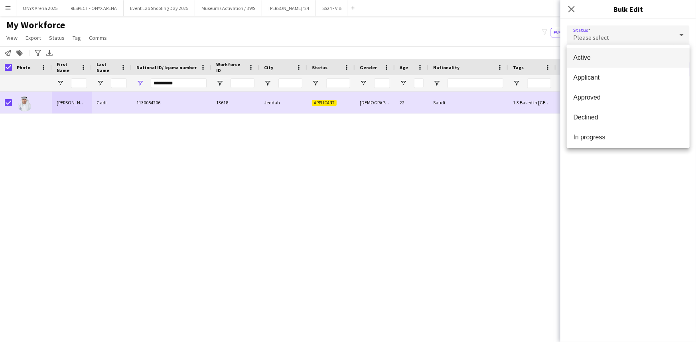
click at [582, 51] on mat-option "Active" at bounding box center [627, 58] width 123 height 20
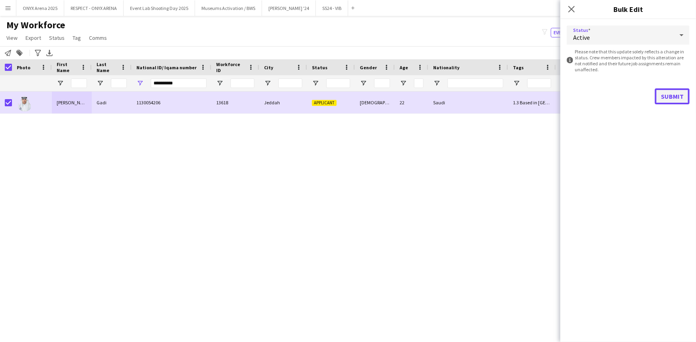
click at [674, 95] on button "Submit" at bounding box center [671, 96] width 35 height 16
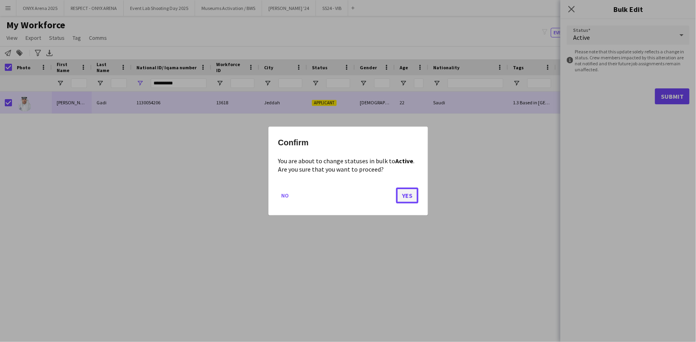
drag, startPoint x: 405, startPoint y: 198, endPoint x: 383, endPoint y: 194, distance: 21.5
click at [405, 198] on button "Yes" at bounding box center [407, 196] width 22 height 16
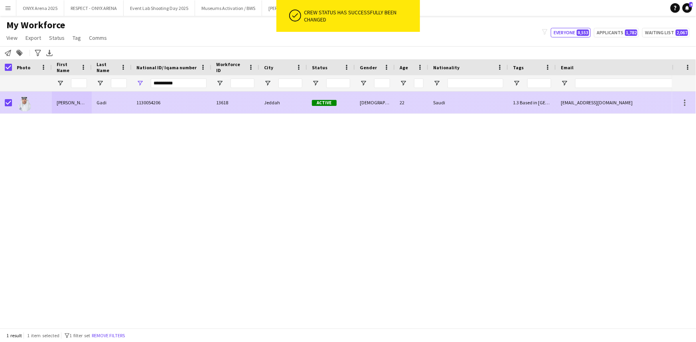
click at [98, 111] on div "Gadi" at bounding box center [112, 103] width 40 height 22
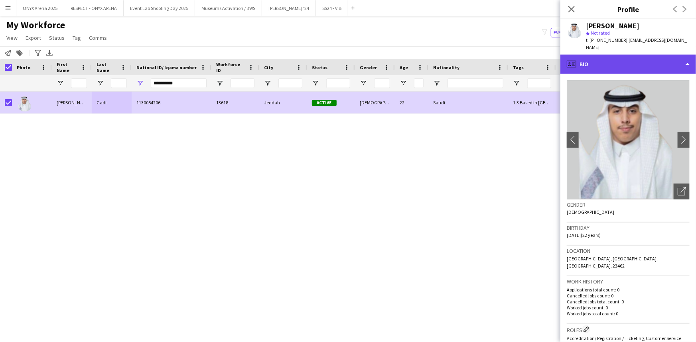
click at [644, 63] on div "profile Bio" at bounding box center [628, 64] width 136 height 19
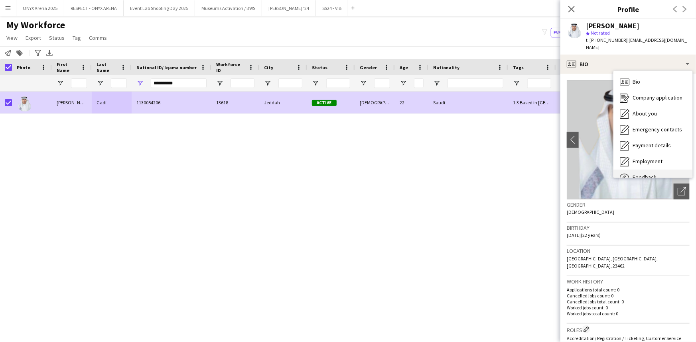
click at [655, 170] on div "Feedback Feedback" at bounding box center [652, 178] width 79 height 16
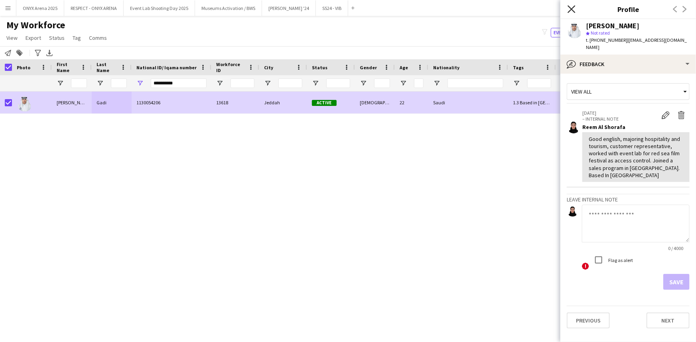
click at [574, 10] on icon "Close pop-in" at bounding box center [571, 9] width 8 height 8
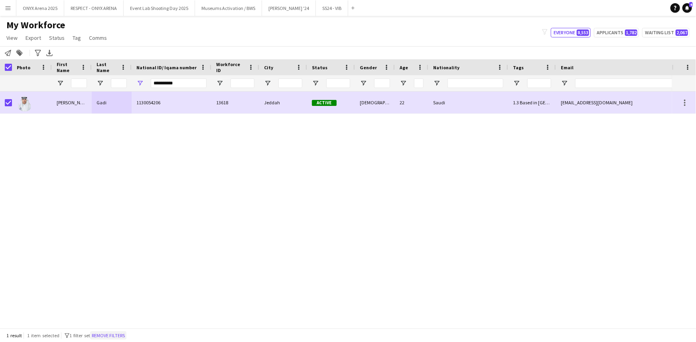
click at [119, 334] on button "Remove filters" at bounding box center [108, 336] width 36 height 9
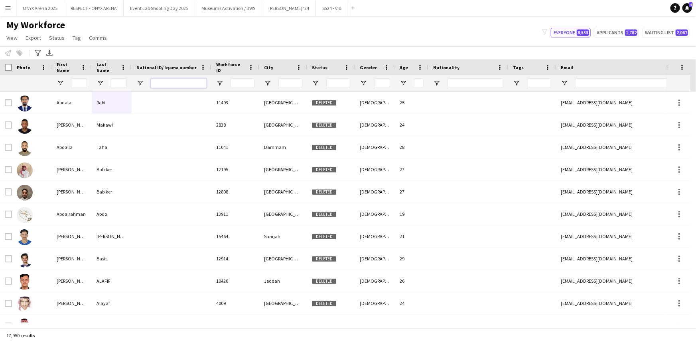
click at [160, 81] on input "National ID/ Iqama number Filter Input" at bounding box center [179, 84] width 56 height 10
paste input "**********"
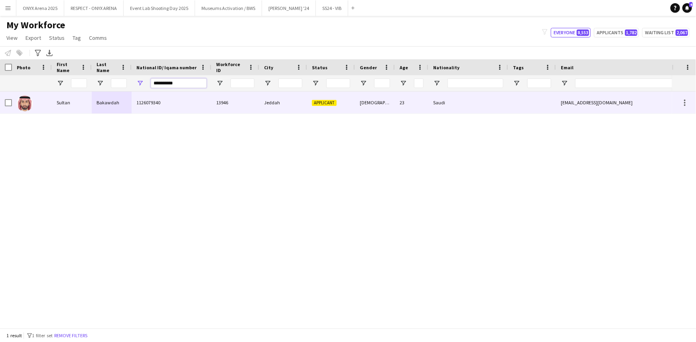
type input "**********"
click at [53, 105] on div "Sultan" at bounding box center [72, 103] width 40 height 22
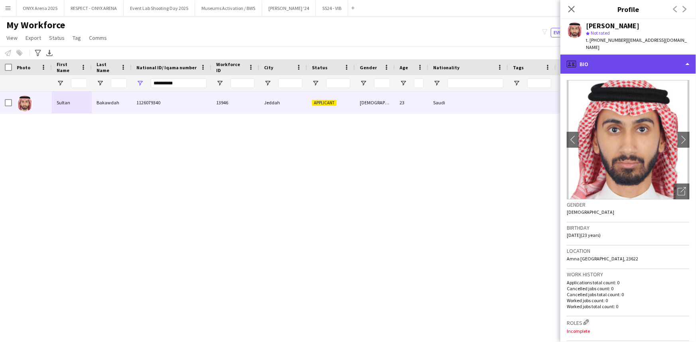
click at [638, 55] on div "profile Bio" at bounding box center [628, 64] width 136 height 19
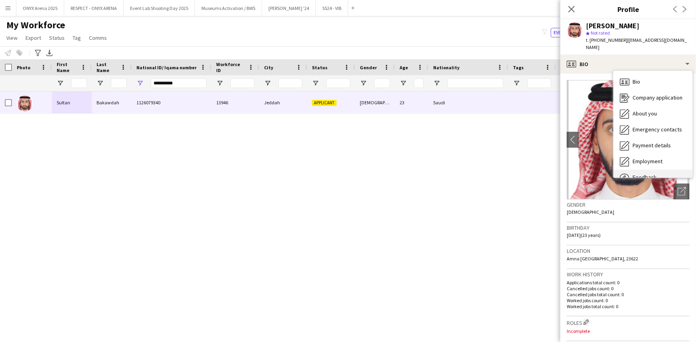
click at [646, 174] on span "Feedback" at bounding box center [644, 177] width 24 height 7
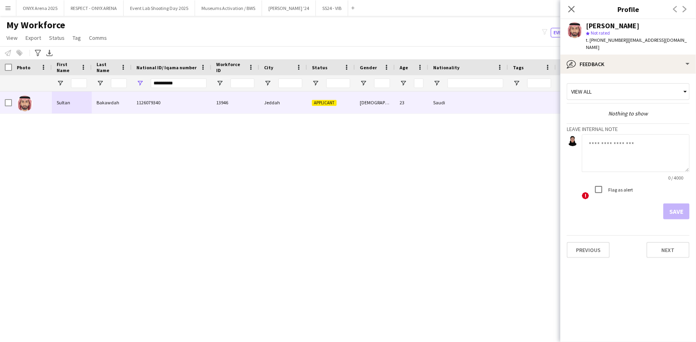
click at [616, 134] on textarea at bounding box center [636, 153] width 108 height 38
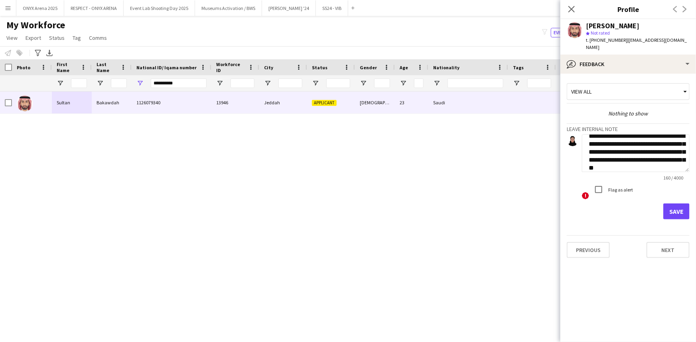
scroll to position [16, 0]
click at [645, 145] on textarea "**********" at bounding box center [636, 153] width 108 height 38
click at [614, 144] on textarea "**********" at bounding box center [636, 153] width 108 height 38
click at [622, 157] on textarea "**********" at bounding box center [636, 153] width 108 height 38
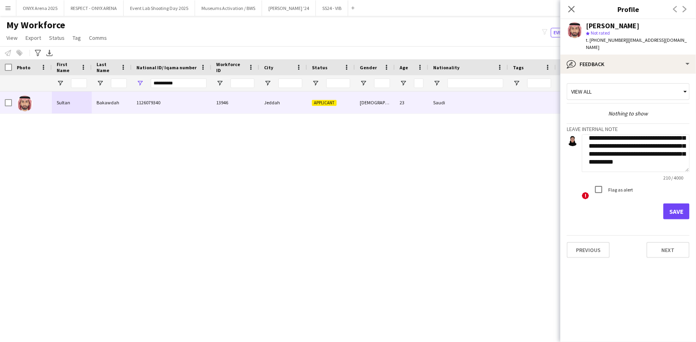
type textarea "**********"
click at [688, 209] on button "Save" at bounding box center [676, 212] width 26 height 16
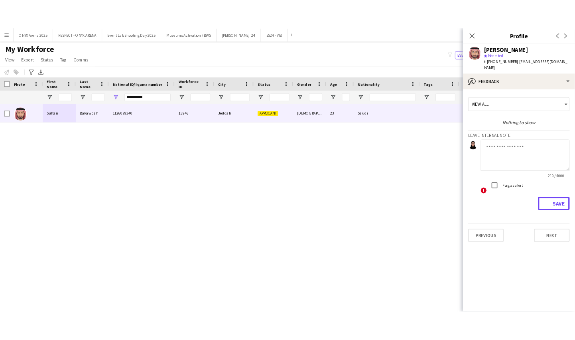
scroll to position [0, 0]
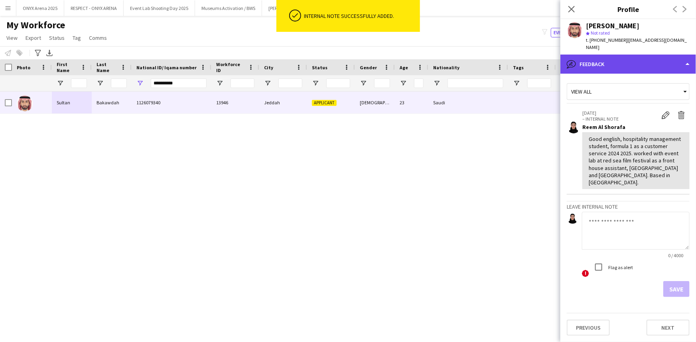
click at [617, 62] on div "bubble-pencil Feedback" at bounding box center [628, 64] width 136 height 19
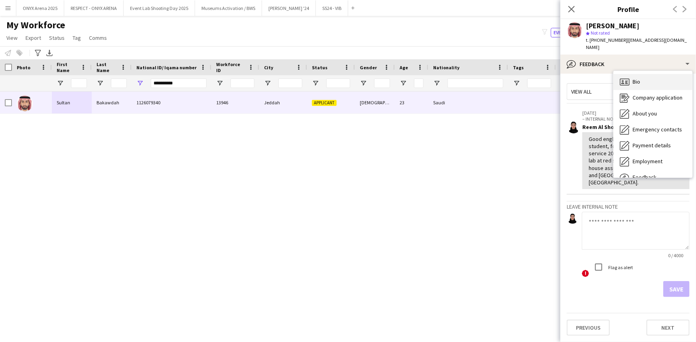
click at [629, 74] on div "Bio Bio" at bounding box center [652, 82] width 79 height 16
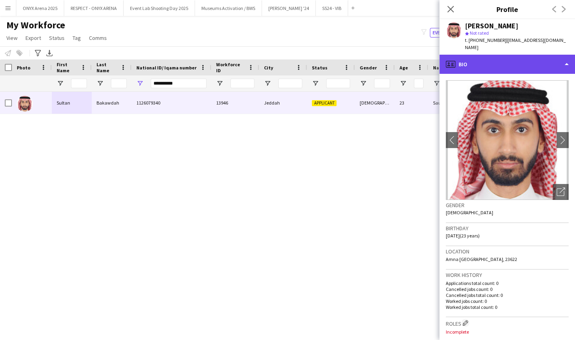
click at [491, 64] on div "profile Bio" at bounding box center [507, 64] width 136 height 19
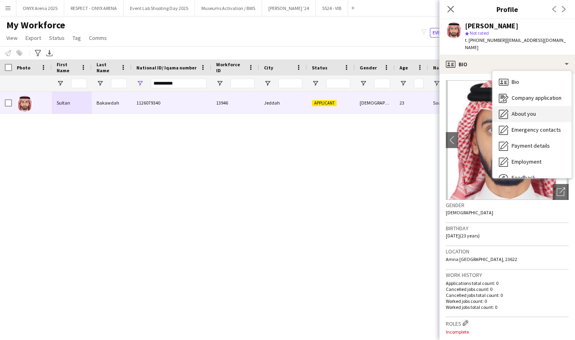
click at [511, 110] on span "About you" at bounding box center [523, 113] width 24 height 7
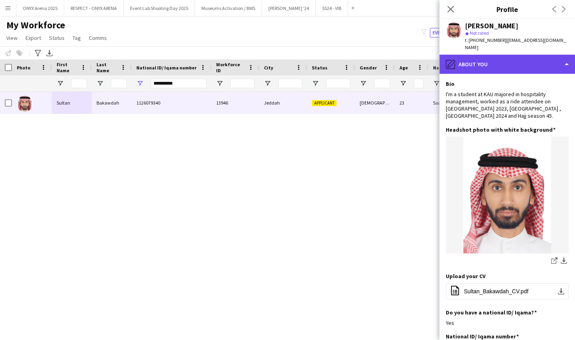
click at [494, 63] on div "pencil4 About you" at bounding box center [507, 64] width 136 height 19
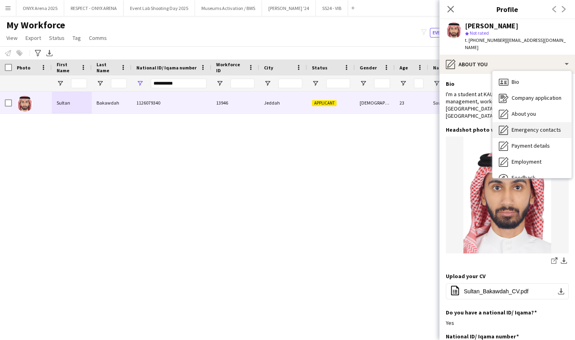
click at [514, 126] on span "Emergency contacts" at bounding box center [535, 129] width 49 height 7
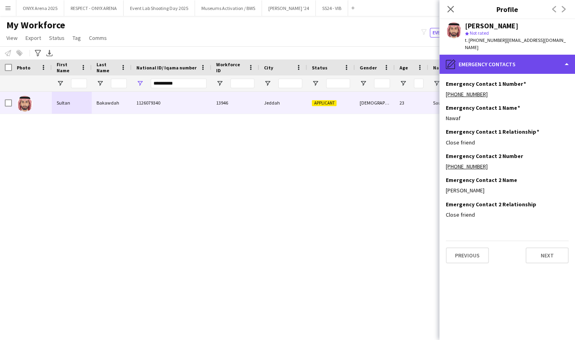
click at [488, 55] on div "pencil4 Emergency contacts" at bounding box center [507, 64] width 136 height 19
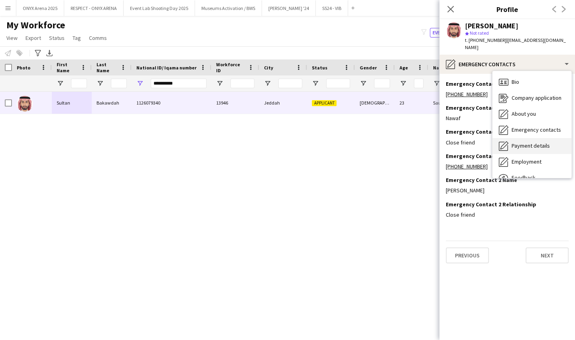
click at [520, 142] on div "Payment details Payment details" at bounding box center [531, 146] width 79 height 16
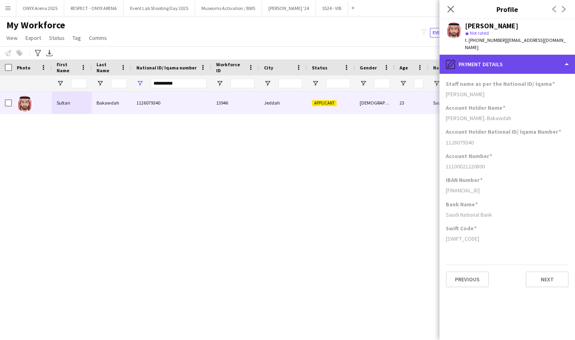
click at [507, 56] on div "pencil4 Payment details" at bounding box center [507, 64] width 136 height 19
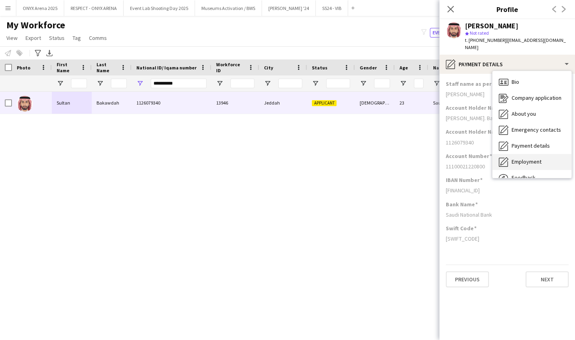
click at [517, 158] on span "Employment" at bounding box center [526, 161] width 30 height 7
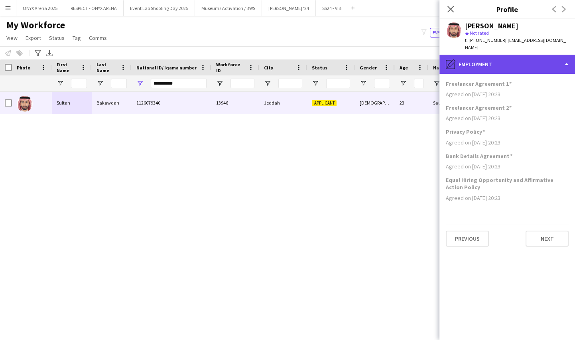
click at [485, 55] on div "pencil4 Employment" at bounding box center [507, 64] width 136 height 19
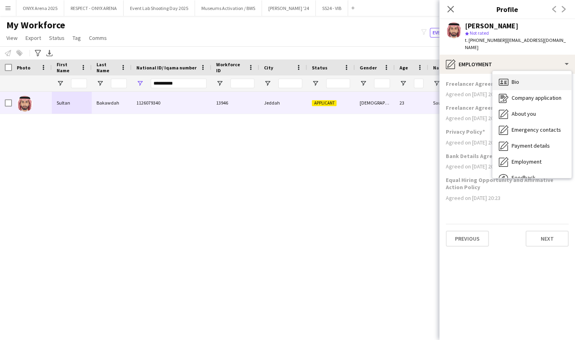
click at [526, 76] on div "Bio Bio" at bounding box center [531, 82] width 79 height 16
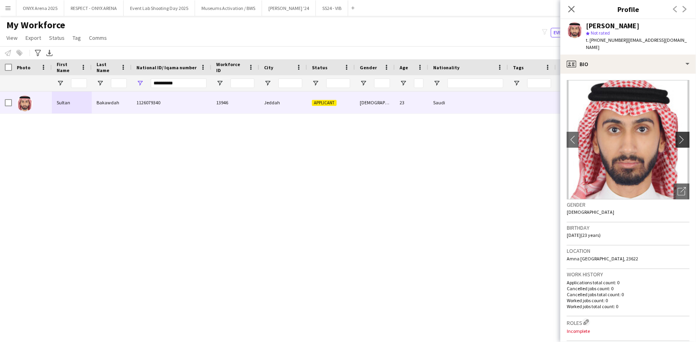
click at [678, 136] on app-icon "chevron-right" at bounding box center [683, 140] width 12 height 8
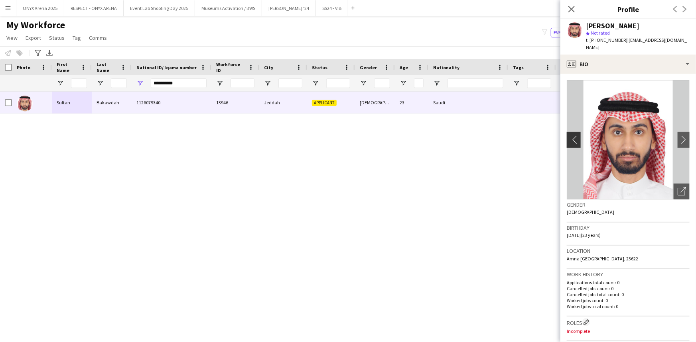
click at [574, 138] on button "chevron-left" at bounding box center [572, 140] width 16 height 16
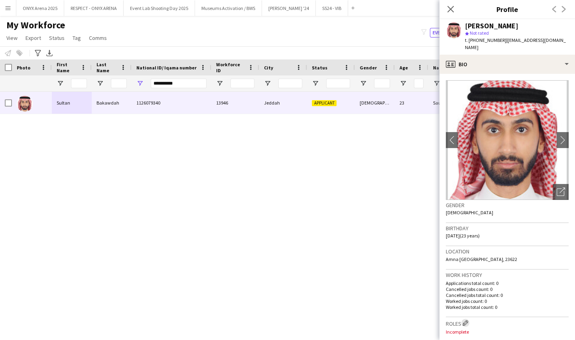
click at [464, 320] on app-icon "Edit crew company roles" at bounding box center [465, 323] width 6 height 6
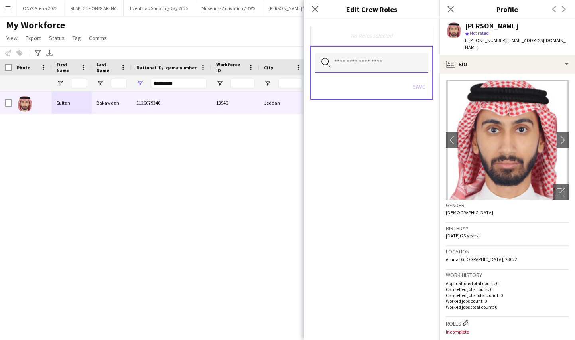
click at [352, 65] on input "text" at bounding box center [371, 63] width 113 height 20
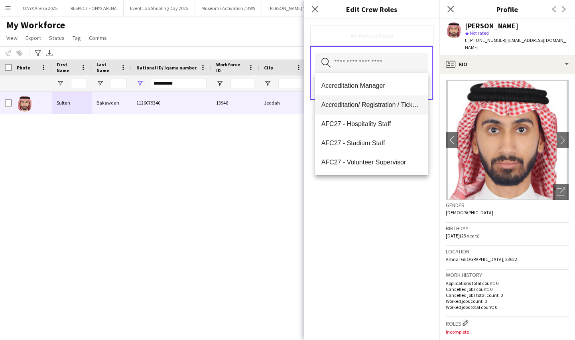
click at [354, 107] on span "Accreditation/ Registration / Ticketing" at bounding box center [371, 105] width 100 height 8
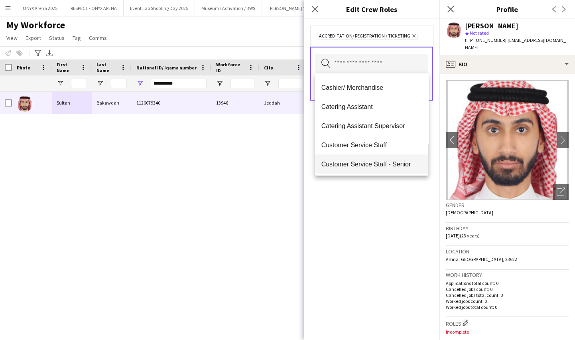
scroll to position [145, 0]
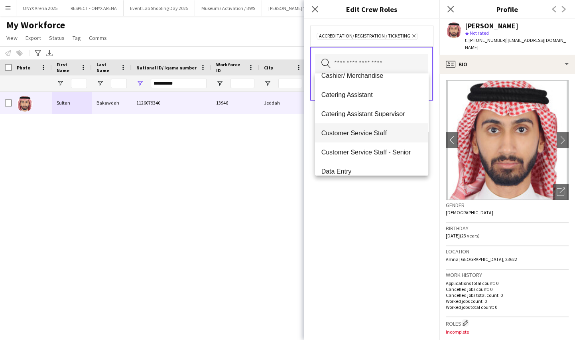
click at [364, 136] on span "Customer Service Staff" at bounding box center [371, 133] width 100 height 8
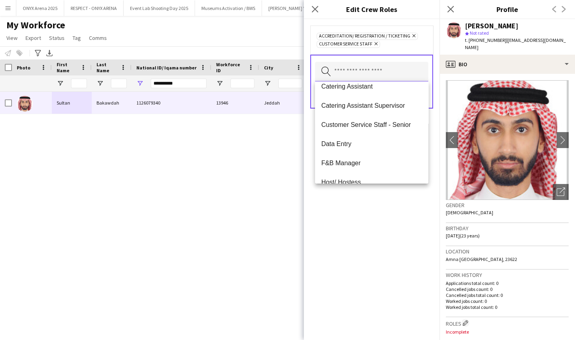
scroll to position [181, 0]
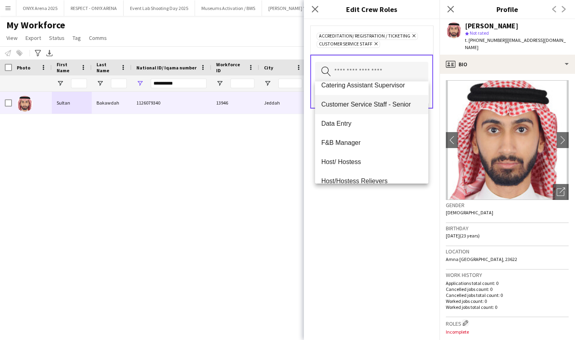
click at [364, 106] on span "Customer Service Staff - Senior" at bounding box center [371, 104] width 100 height 8
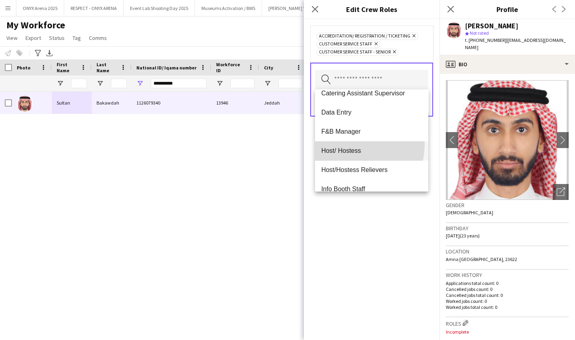
click at [352, 144] on mat-option "Host/ Hostess" at bounding box center [371, 150] width 113 height 19
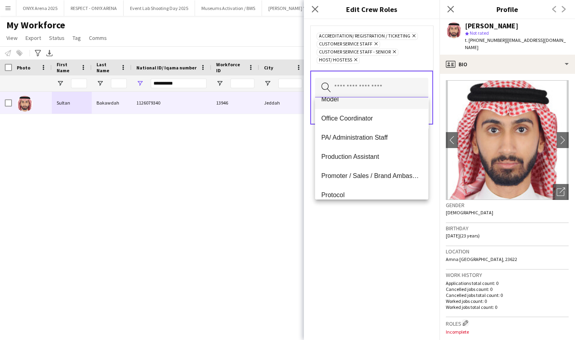
scroll to position [399, 0]
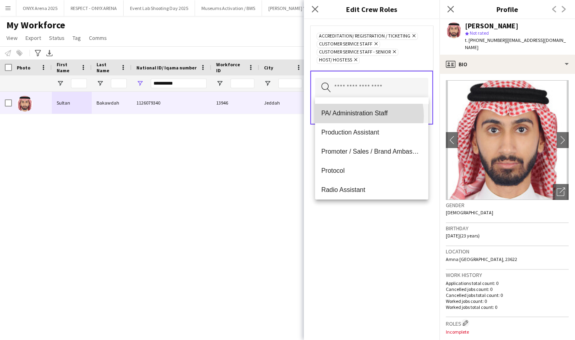
click at [357, 116] on span "PA/ Administration Staff" at bounding box center [371, 113] width 100 height 8
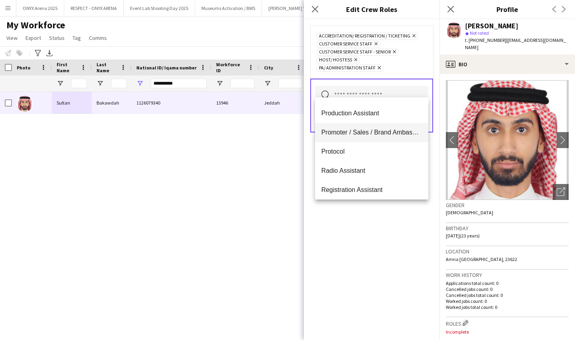
click at [351, 140] on mat-option "Promoter / Sales / Brand Ambassador" at bounding box center [371, 132] width 113 height 19
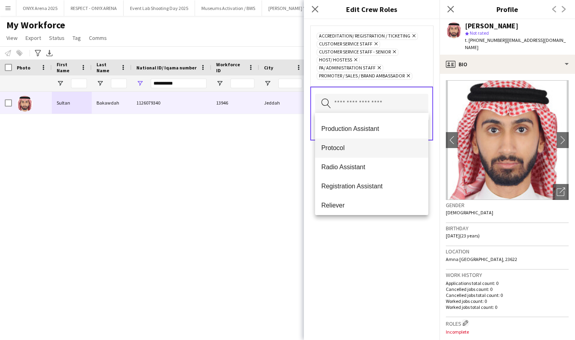
click at [350, 147] on span "Protocol" at bounding box center [371, 148] width 100 height 8
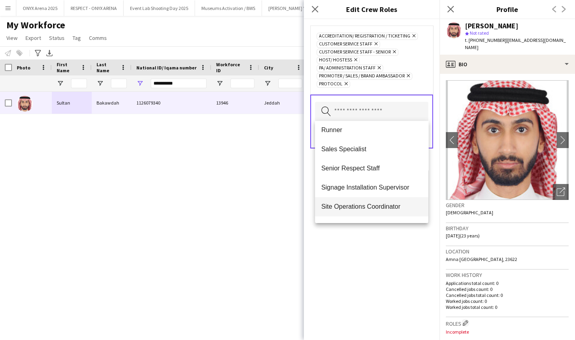
scroll to position [547, 0]
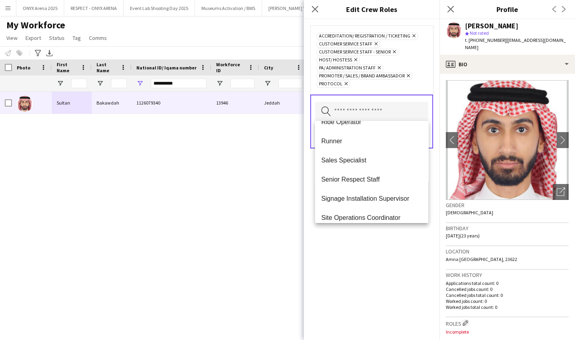
click at [350, 251] on div "Accreditation/ Registration / Ticketing Remove Customer Service Staff Remove Cu…" at bounding box center [372, 179] width 136 height 320
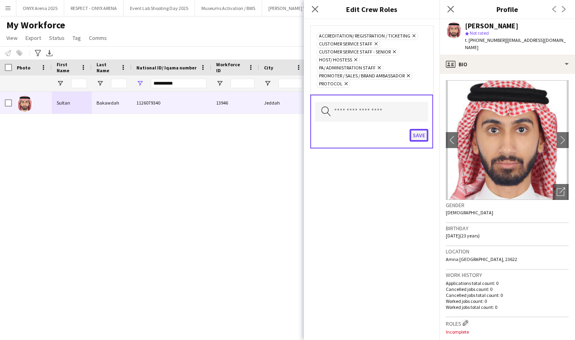
click at [420, 132] on button "Save" at bounding box center [418, 135] width 19 height 13
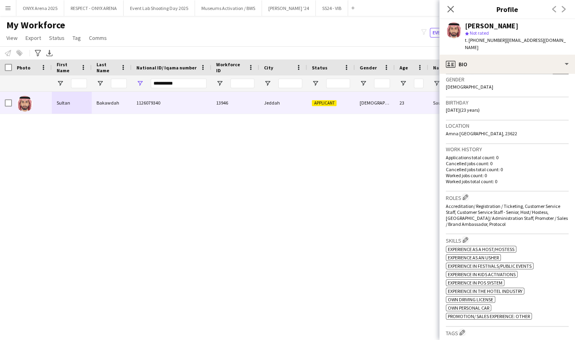
scroll to position [0, 0]
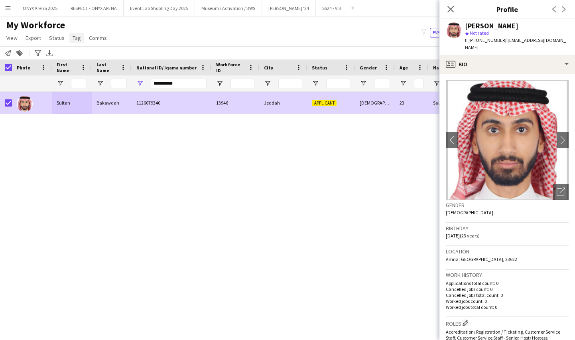
click at [80, 40] on link "Tag" at bounding box center [76, 38] width 15 height 10
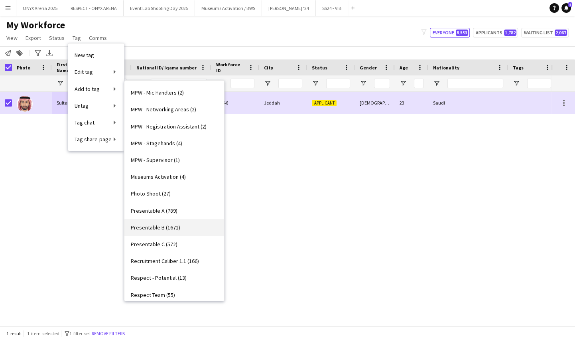
click at [157, 222] on link "Presentable B (1671)" at bounding box center [174, 227] width 100 height 17
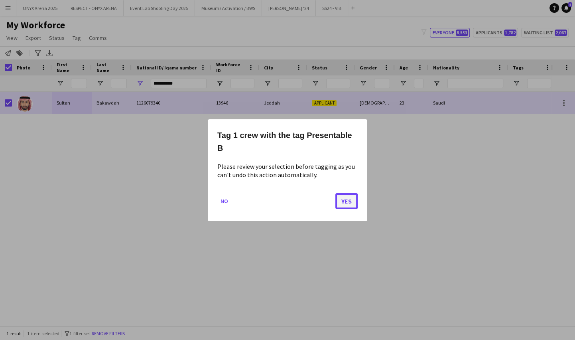
click at [342, 203] on button "Yes" at bounding box center [346, 201] width 22 height 16
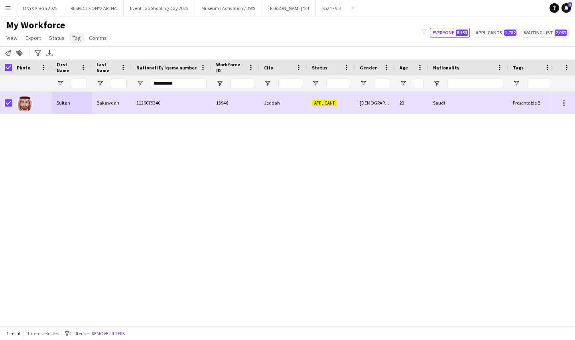
click at [76, 35] on span "Tag" at bounding box center [77, 37] width 8 height 7
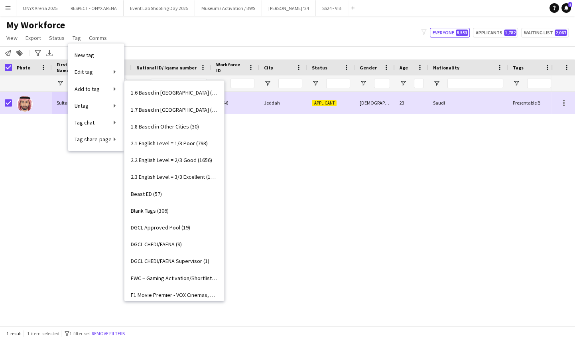
scroll to position [72, 0]
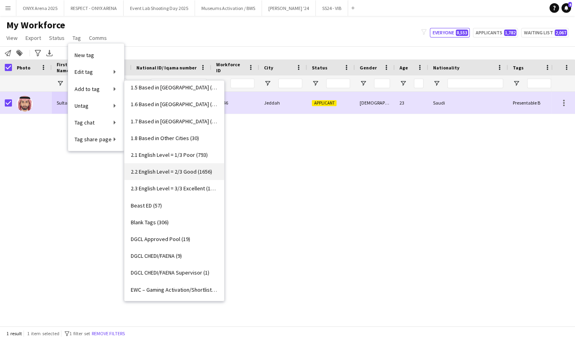
click at [167, 171] on span "2.2 English Level = 2/3 Good (1656)" at bounding box center [171, 171] width 81 height 7
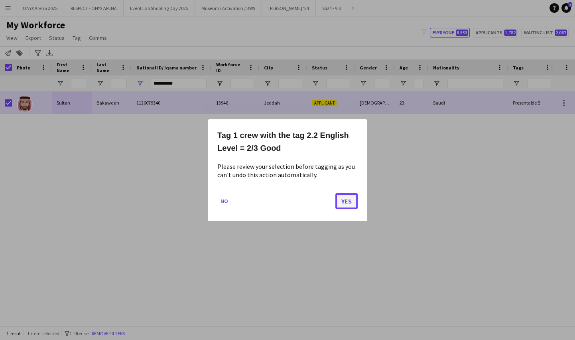
click at [346, 195] on button "Yes" at bounding box center [346, 201] width 22 height 16
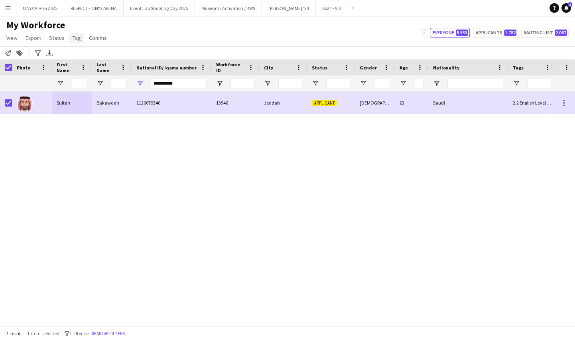
click at [69, 39] on link "Tag" at bounding box center [76, 38] width 15 height 10
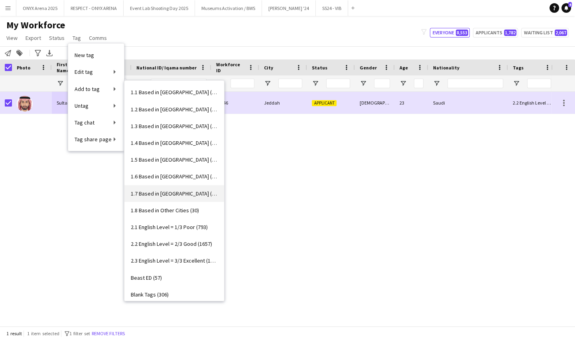
scroll to position [0, 0]
click at [159, 128] on span "1.3 Based in [GEOGRAPHIC_DATA] (1097)" at bounding box center [174, 125] width 87 height 7
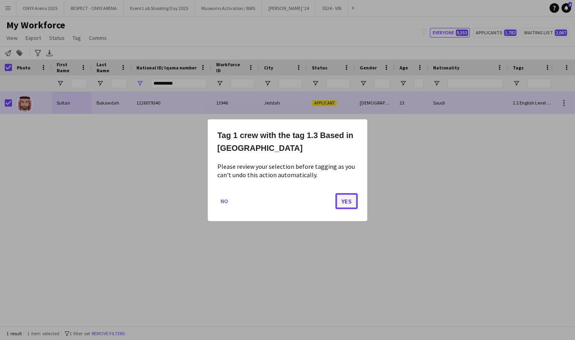
click at [346, 200] on button "Yes" at bounding box center [346, 201] width 22 height 16
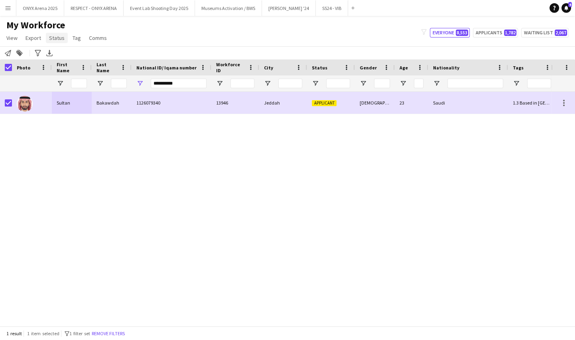
click at [49, 35] on span "Status" at bounding box center [57, 37] width 16 height 7
click at [55, 55] on span "Edit" at bounding box center [56, 54] width 9 height 7
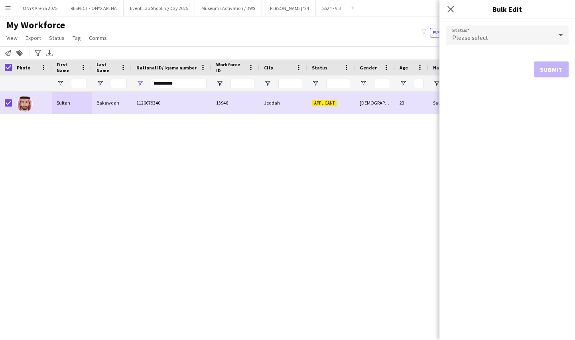
click at [511, 37] on div "Please select" at bounding box center [499, 35] width 107 height 19
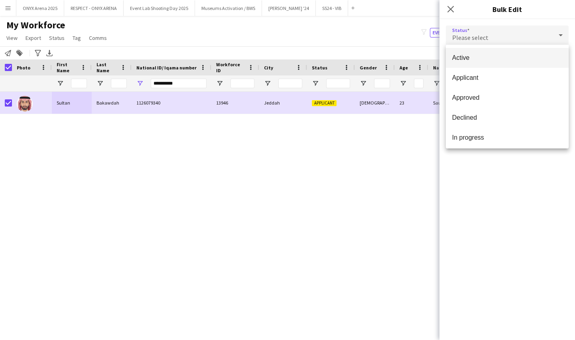
click at [506, 59] on span "Active" at bounding box center [507, 58] width 110 height 8
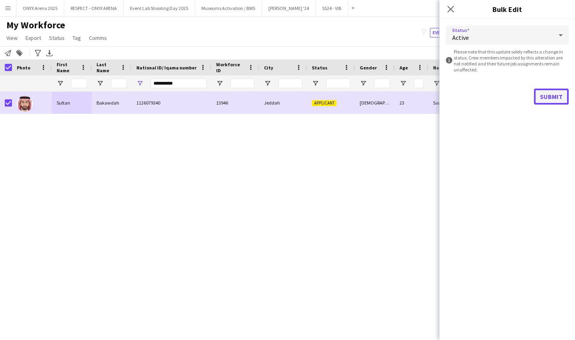
click at [545, 96] on button "Submit" at bounding box center [551, 96] width 35 height 16
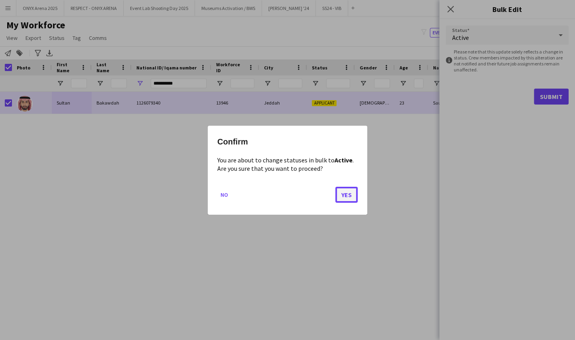
click at [344, 189] on button "Yes" at bounding box center [346, 194] width 22 height 16
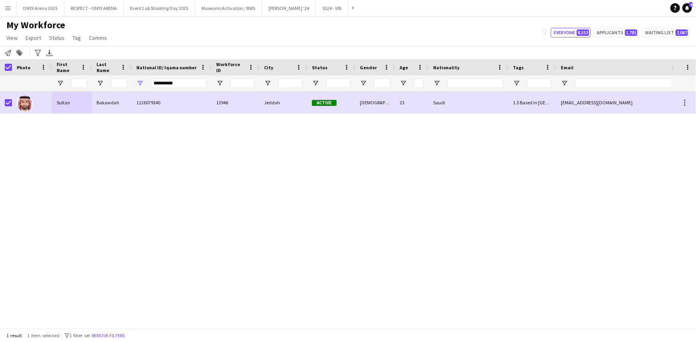
click at [108, 330] on div "1 result 1 item selected filter-1 1 filter set Remove filters" at bounding box center [348, 336] width 696 height 14
click at [110, 337] on button "Remove filters" at bounding box center [108, 336] width 36 height 9
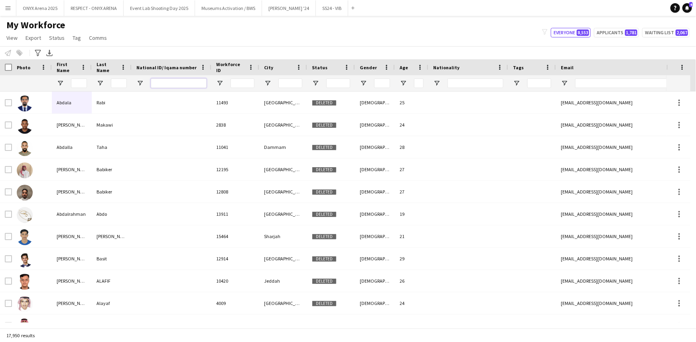
click at [173, 83] on input "National ID/ Iqama number Filter Input" at bounding box center [179, 84] width 56 height 10
paste input "**********"
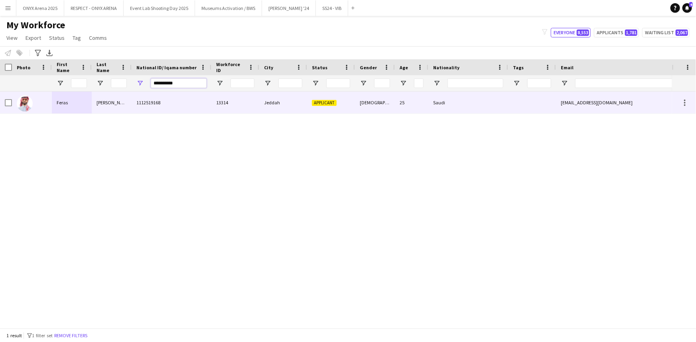
type input "**********"
click at [50, 105] on div at bounding box center [32, 103] width 40 height 22
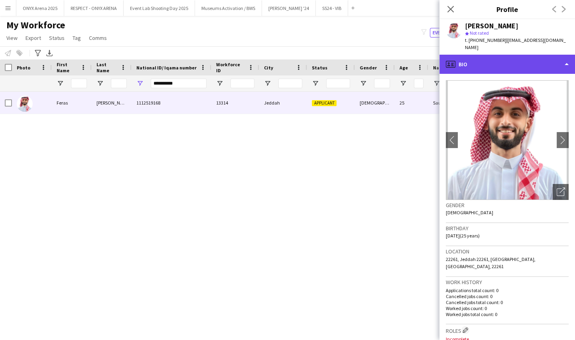
click at [479, 57] on div "profile Bio" at bounding box center [507, 64] width 136 height 19
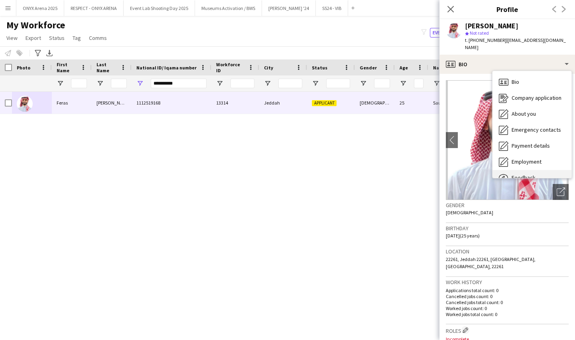
click at [508, 170] on div "Feedback Feedback" at bounding box center [531, 178] width 79 height 16
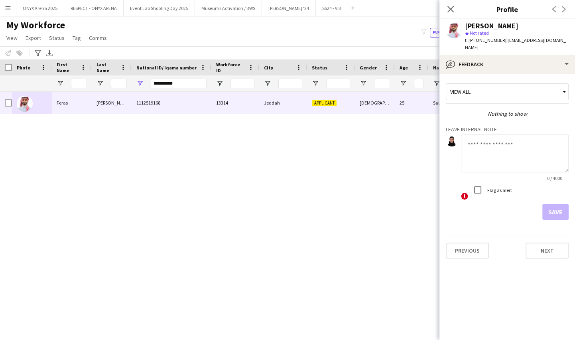
click at [497, 146] on textarea at bounding box center [515, 153] width 108 height 38
type textarea "*"
click at [523, 134] on textarea "**********" at bounding box center [515, 153] width 108 height 38
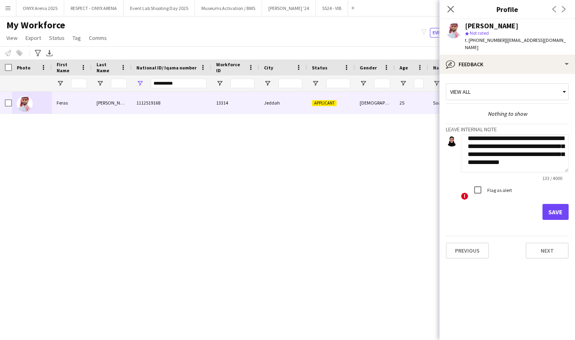
scroll to position [5, 0]
click at [470, 134] on textarea "**********" at bounding box center [515, 153] width 108 height 38
click at [508, 158] on textarea "**********" at bounding box center [515, 153] width 108 height 38
type textarea "**********"
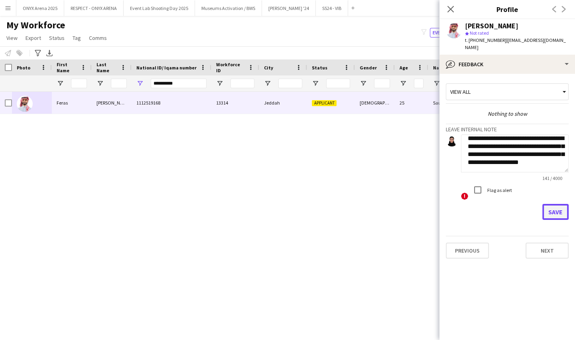
click at [548, 207] on button "Save" at bounding box center [555, 212] width 26 height 16
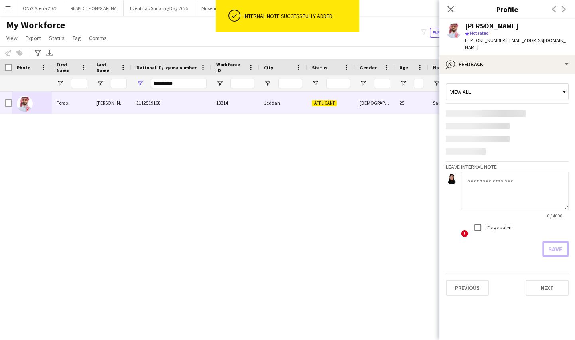
scroll to position [0, 0]
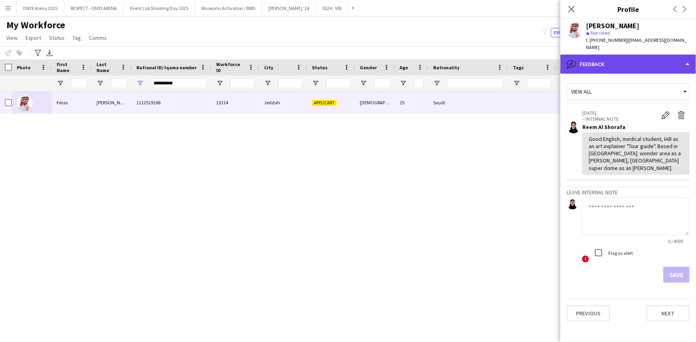
click at [611, 60] on div "bubble-pencil Feedback" at bounding box center [628, 64] width 136 height 19
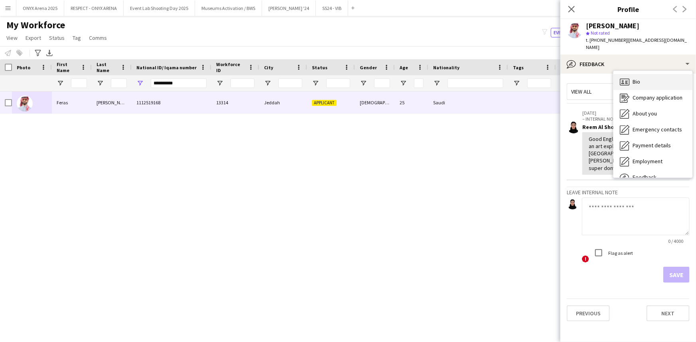
click at [626, 79] on icon "Bio" at bounding box center [624, 82] width 10 height 10
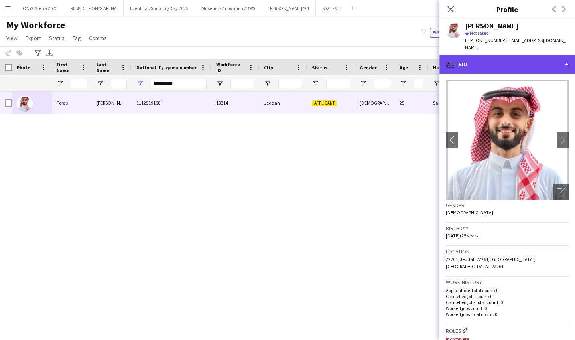
click at [499, 55] on div "profile Bio" at bounding box center [507, 64] width 136 height 19
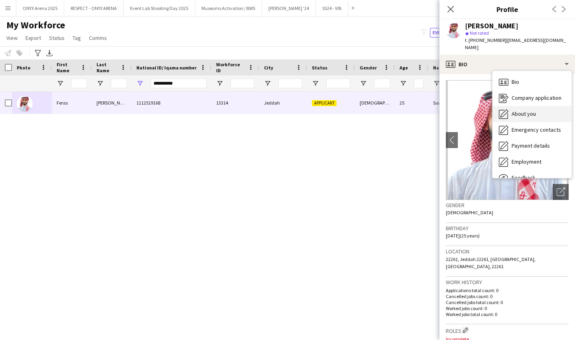
click at [510, 106] on div "About you About you" at bounding box center [531, 114] width 79 height 16
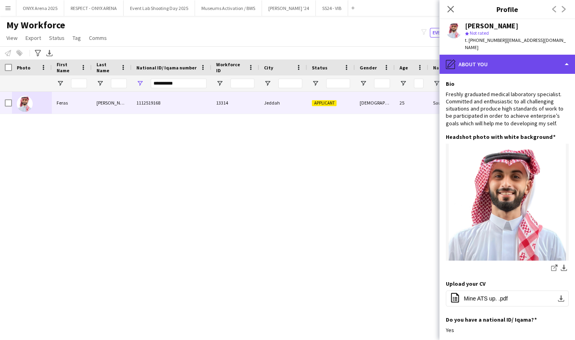
click at [505, 57] on div "pencil4 About you" at bounding box center [507, 64] width 136 height 19
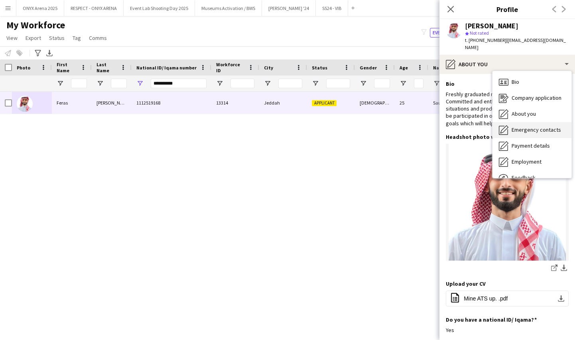
click at [515, 126] on span "Emergency contacts" at bounding box center [535, 129] width 49 height 7
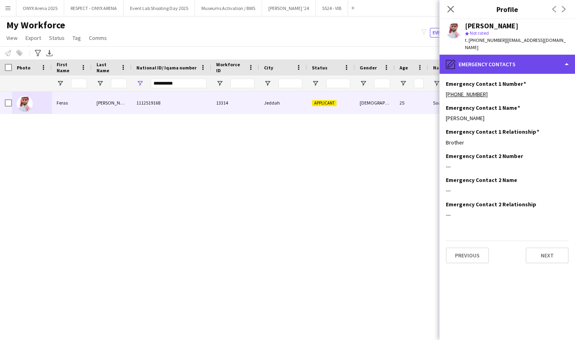
drag, startPoint x: 508, startPoint y: 57, endPoint x: 511, endPoint y: 62, distance: 5.9
click at [507, 57] on div "pencil4 Emergency contacts" at bounding box center [507, 64] width 136 height 19
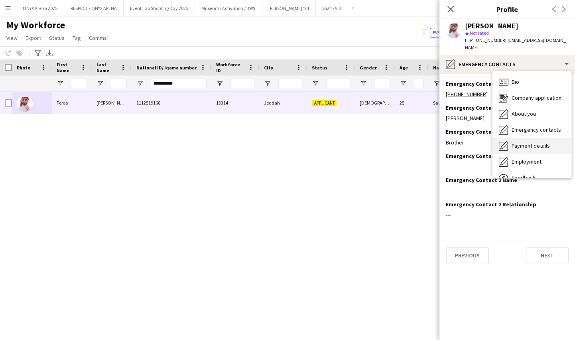
click at [530, 142] on span "Payment details" at bounding box center [530, 145] width 38 height 7
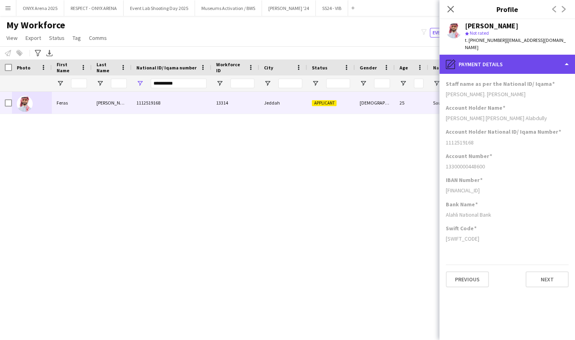
click at [497, 57] on div "pencil4 Payment details" at bounding box center [507, 64] width 136 height 19
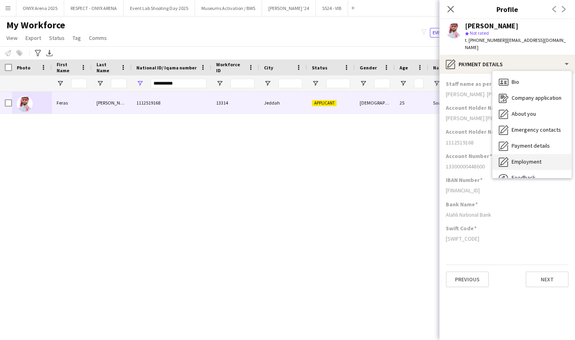
click at [517, 158] on span "Employment" at bounding box center [526, 161] width 30 height 7
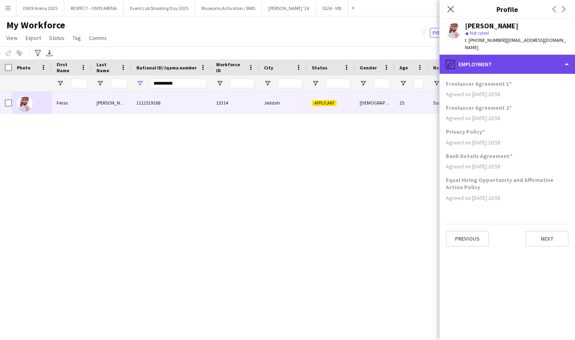
click at [495, 60] on div "pencil4 Employment" at bounding box center [507, 64] width 136 height 19
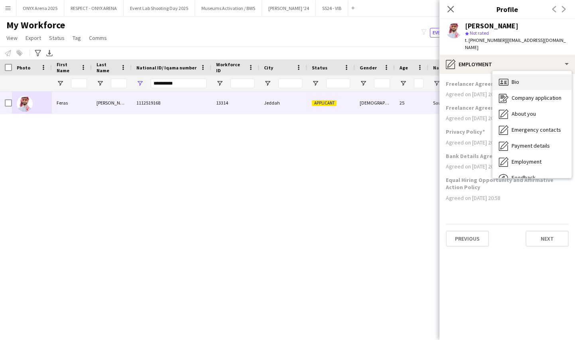
click at [506, 77] on icon "Bio" at bounding box center [504, 82] width 10 height 10
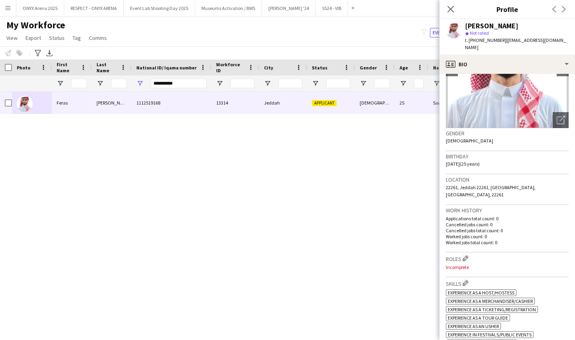
scroll to position [72, 0]
click at [466, 255] on app-icon "Edit crew company roles" at bounding box center [465, 258] width 6 height 6
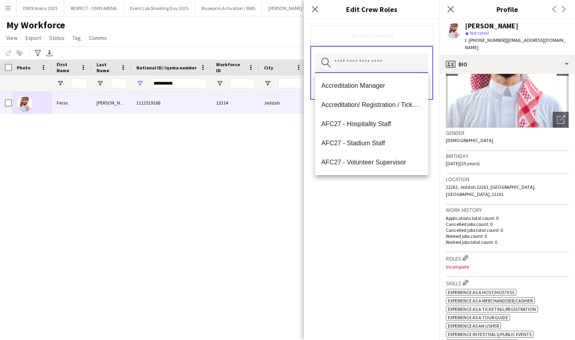
click at [375, 67] on input "text" at bounding box center [371, 63] width 113 height 20
click at [356, 104] on span "Accreditation/ Registration / Ticketing" at bounding box center [371, 105] width 100 height 8
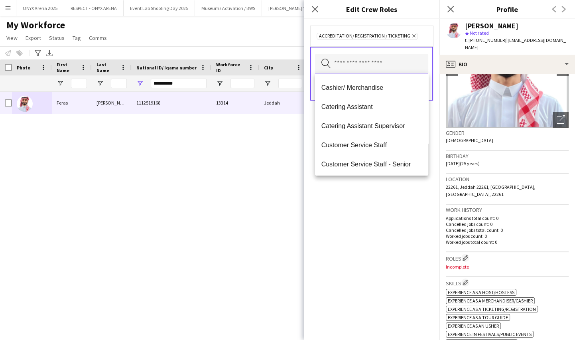
scroll to position [145, 0]
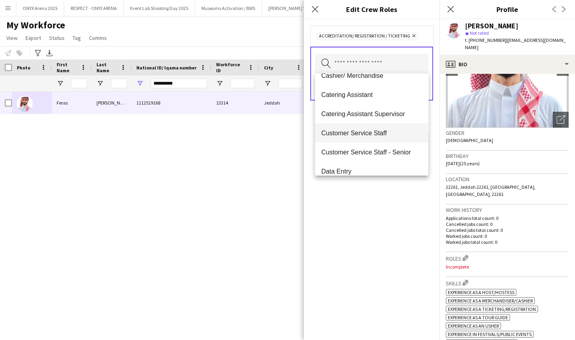
click at [356, 129] on span "Customer Service Staff" at bounding box center [371, 133] width 100 height 8
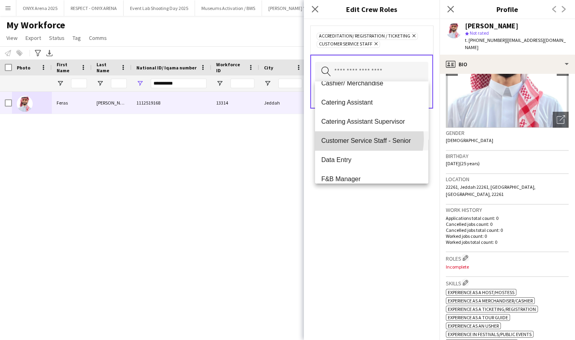
click at [357, 138] on span "Customer Service Staff - Senior" at bounding box center [371, 141] width 100 height 8
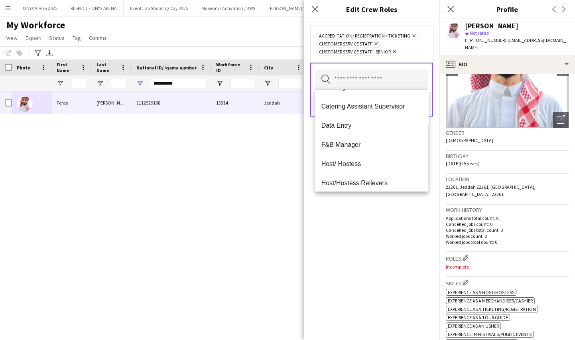
scroll to position [181, 0]
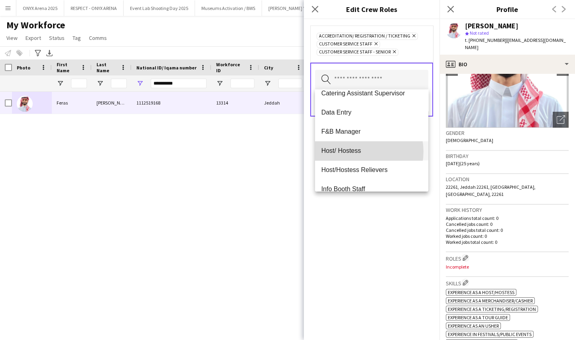
click at [358, 151] on span "Host/ Hostess" at bounding box center [371, 151] width 100 height 8
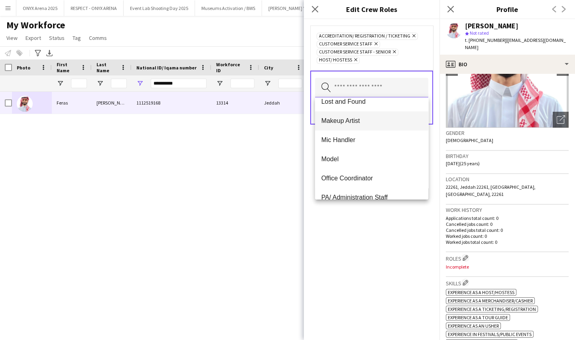
scroll to position [362, 0]
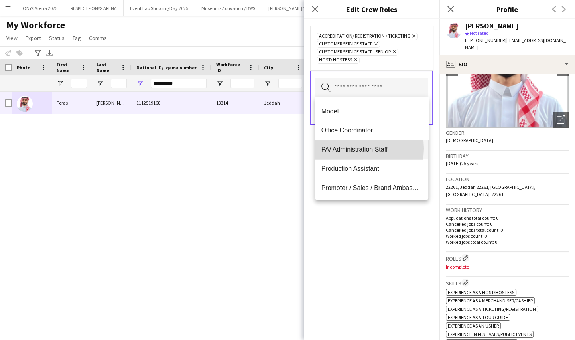
click at [354, 148] on span "PA/ Administration Staff" at bounding box center [371, 149] width 100 height 8
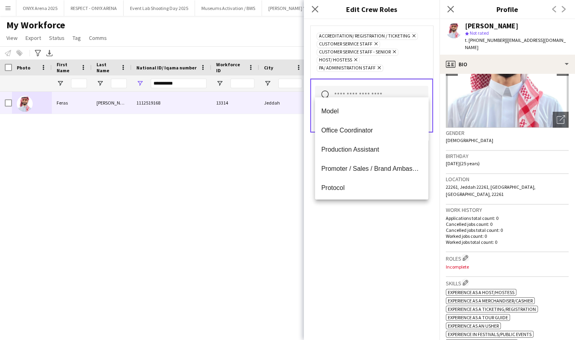
scroll to position [399, 0]
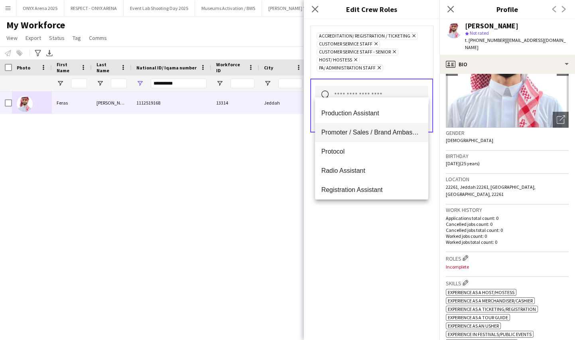
click at [355, 136] on mat-option "Promoter / Sales / Brand Ambassador" at bounding box center [371, 132] width 113 height 19
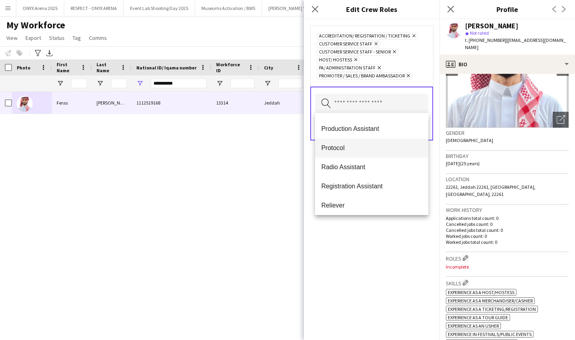
click at [349, 148] on span "Protocol" at bounding box center [371, 148] width 100 height 8
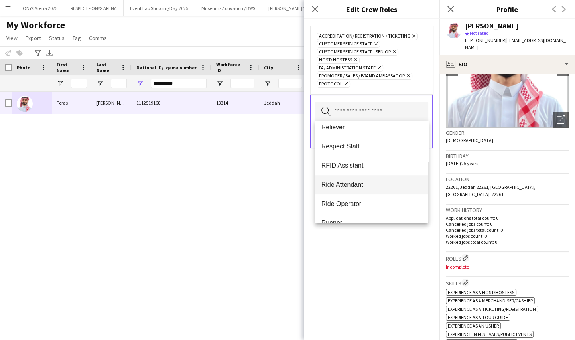
scroll to position [471, 0]
click at [354, 183] on mat-option "Ride Attendant" at bounding box center [371, 179] width 113 height 19
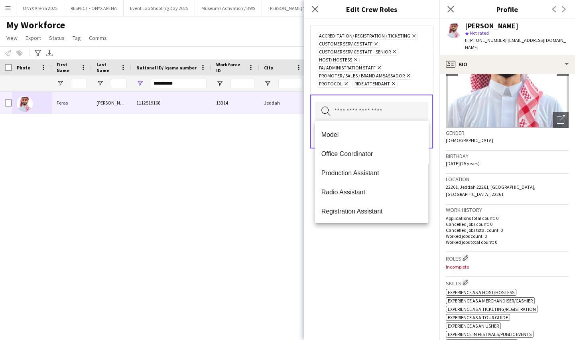
scroll to position [507, 0]
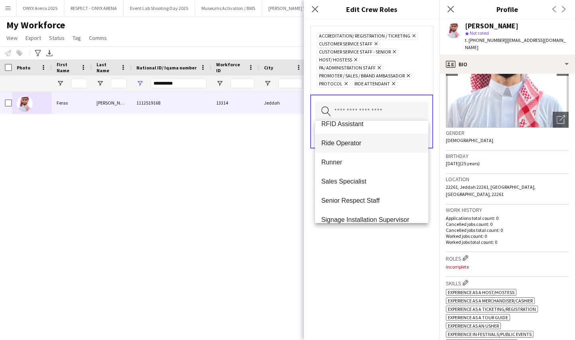
click at [350, 146] on span "Ride Operator" at bounding box center [371, 143] width 100 height 8
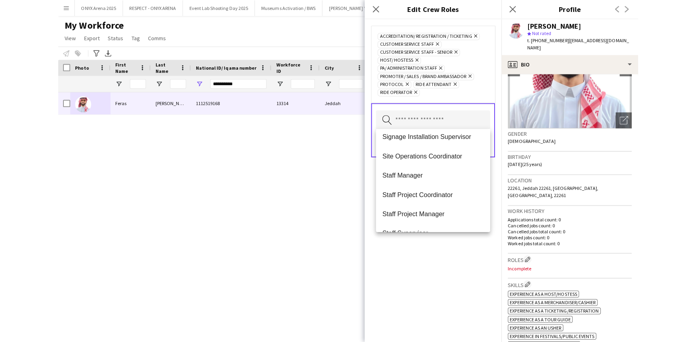
scroll to position [727, 0]
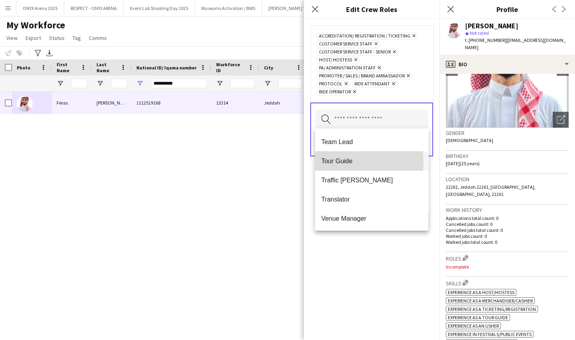
click at [351, 160] on span "Tour Guide" at bounding box center [371, 161] width 100 height 8
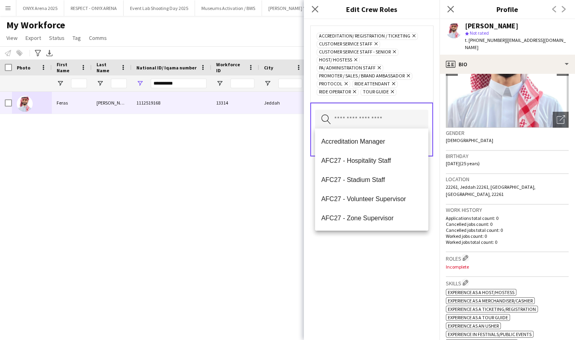
click at [377, 262] on div "Accreditation/ Registration / Ticketing Remove Customer Service Staff Remove Cu…" at bounding box center [372, 179] width 136 height 320
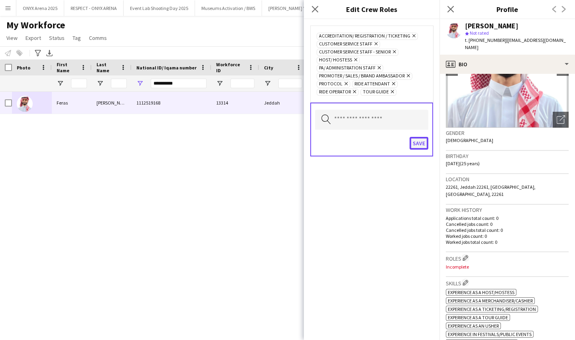
click at [416, 142] on button "Save" at bounding box center [418, 143] width 19 height 13
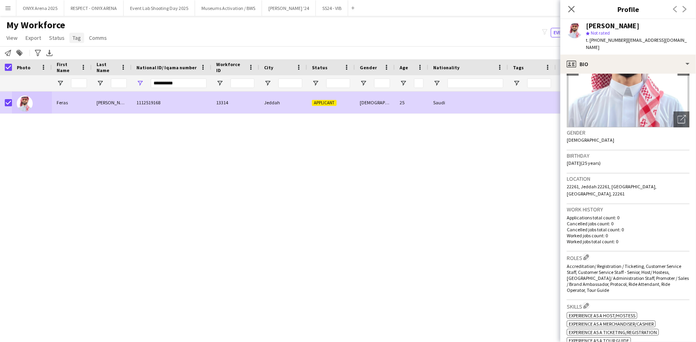
click at [74, 38] on span "Tag" at bounding box center [77, 37] width 8 height 7
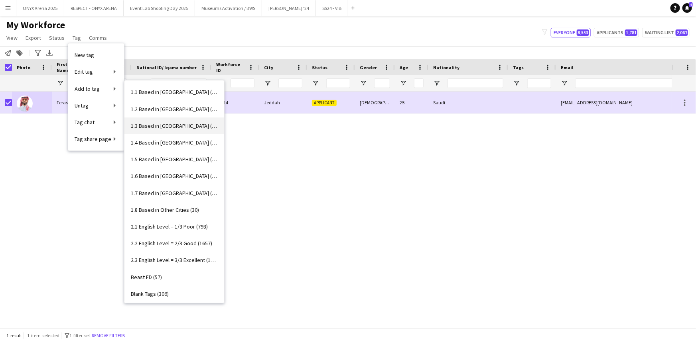
click at [148, 122] on span "1.3 Based in [GEOGRAPHIC_DATA] (1098)" at bounding box center [174, 125] width 87 height 7
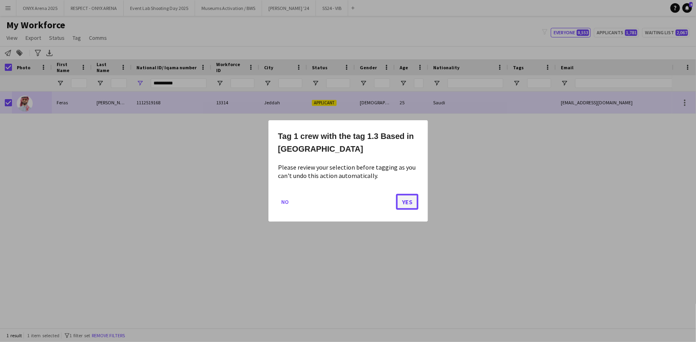
click at [402, 202] on button "Yes" at bounding box center [407, 202] width 22 height 16
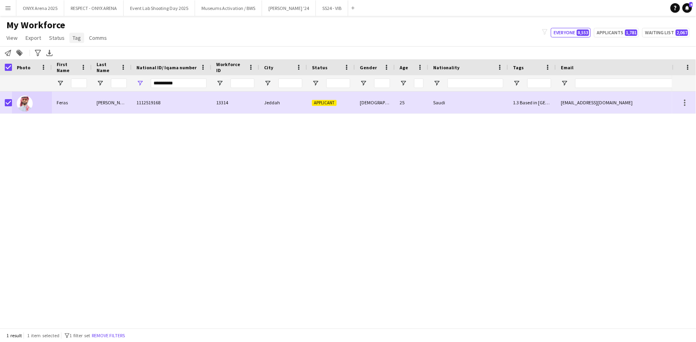
click at [74, 35] on span "Tag" at bounding box center [77, 37] width 8 height 7
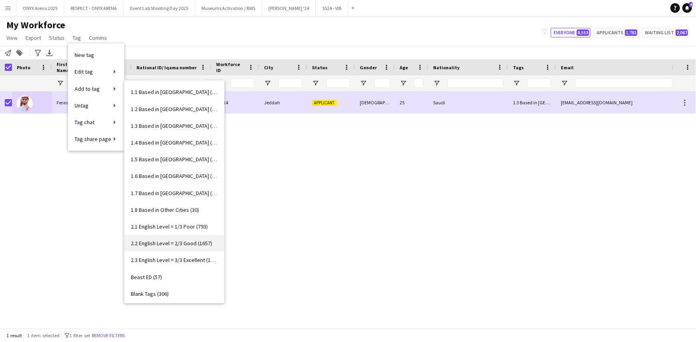
click at [164, 243] on span "2.2 English Level = 2/3 Good (1657)" at bounding box center [171, 243] width 81 height 7
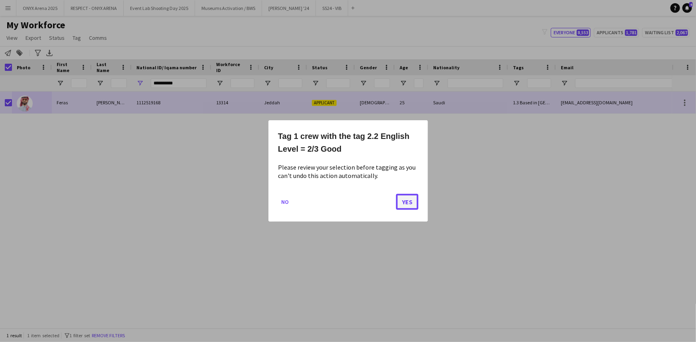
click at [400, 199] on button "Yes" at bounding box center [407, 202] width 22 height 16
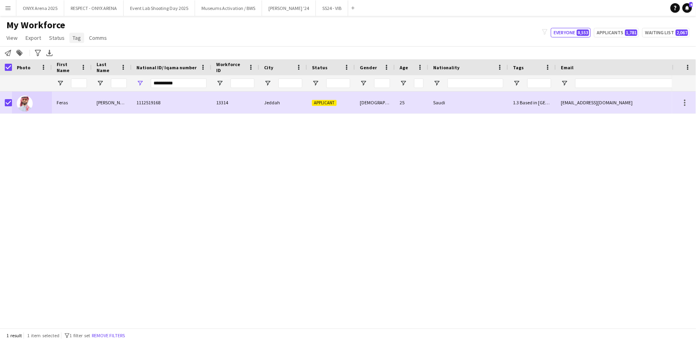
click at [74, 39] on span "Tag" at bounding box center [77, 37] width 8 height 7
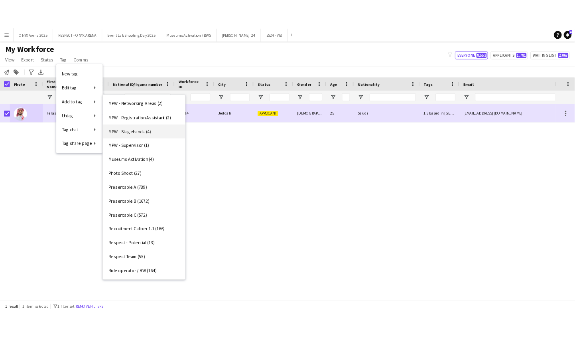
scroll to position [507, 0]
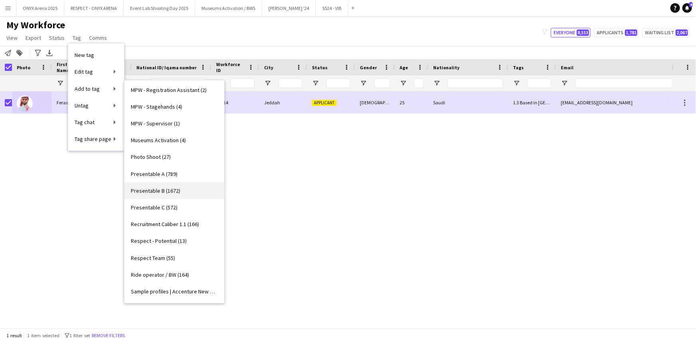
click at [188, 191] on link "Presentable B (1672)" at bounding box center [174, 191] width 100 height 17
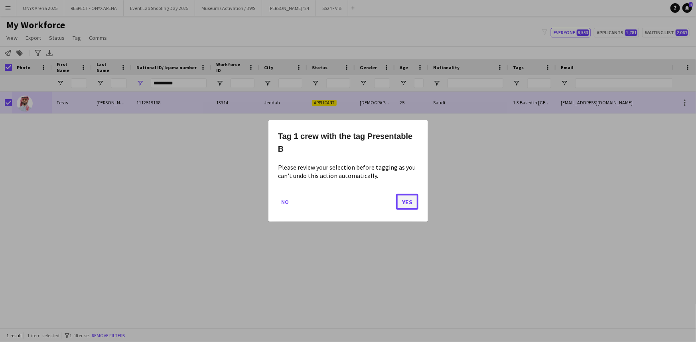
click at [407, 204] on button "Yes" at bounding box center [407, 202] width 22 height 16
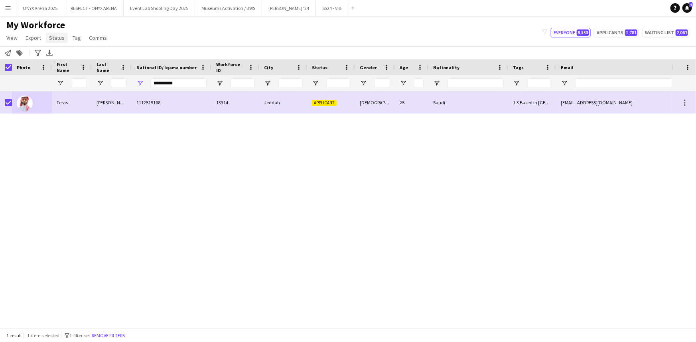
click at [60, 40] on span "Status" at bounding box center [57, 37] width 16 height 7
click at [61, 53] on span "Edit" at bounding box center [56, 54] width 9 height 7
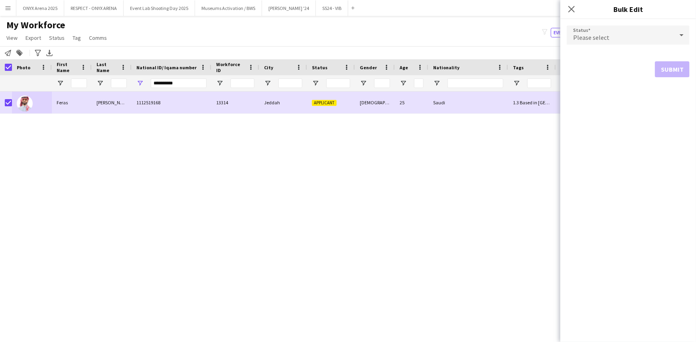
click at [625, 40] on div "Please select" at bounding box center [619, 35] width 107 height 19
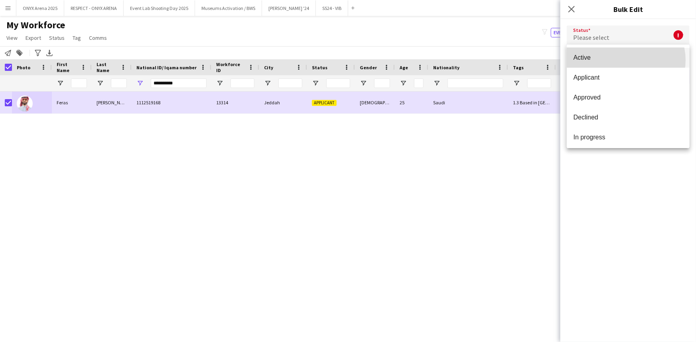
click at [624, 60] on span "Active" at bounding box center [628, 58] width 110 height 8
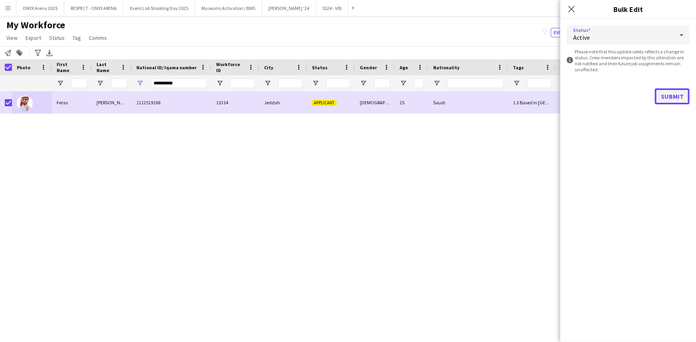
click at [658, 94] on button "Submit" at bounding box center [671, 96] width 35 height 16
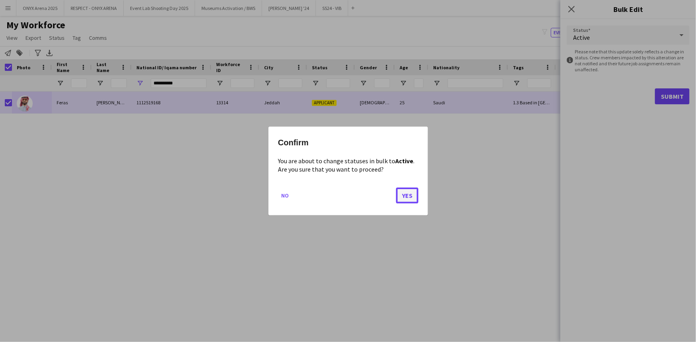
click at [412, 195] on button "Yes" at bounding box center [407, 196] width 22 height 16
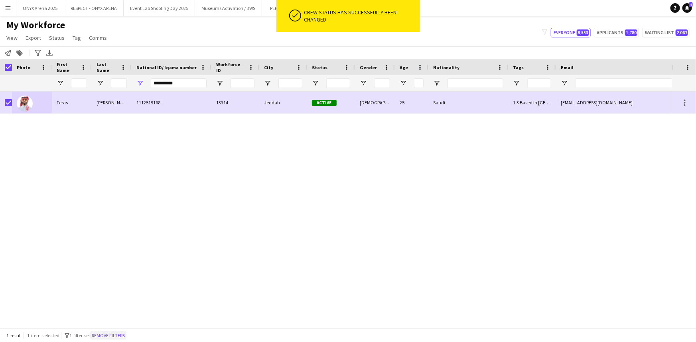
click at [110, 334] on button "Remove filters" at bounding box center [108, 336] width 36 height 9
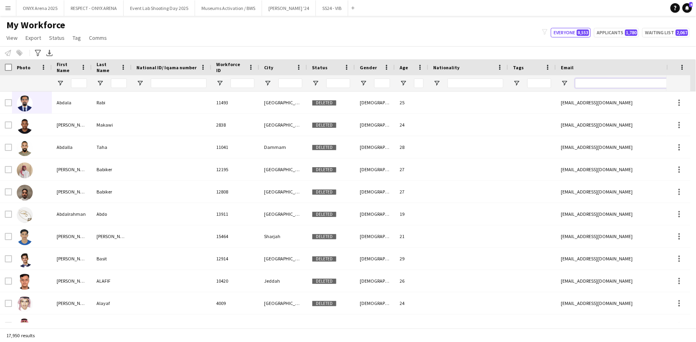
click at [585, 84] on input "Email Filter Input" at bounding box center [643, 84] width 136 height 10
paste input "**********"
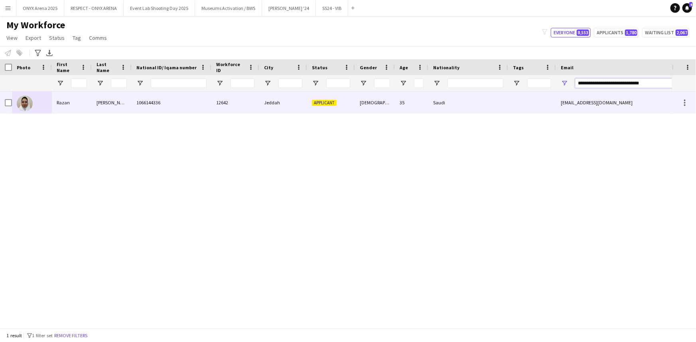
type input "**********"
click at [114, 108] on div "[PERSON_NAME]" at bounding box center [112, 103] width 40 height 22
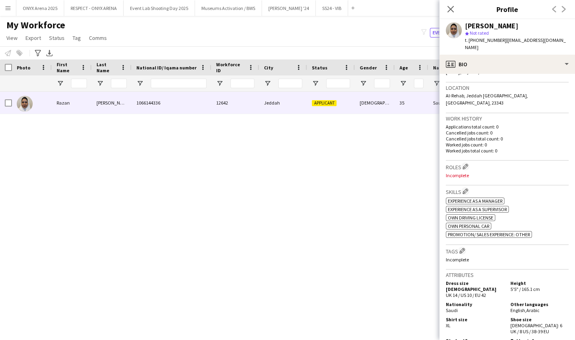
scroll to position [0, 0]
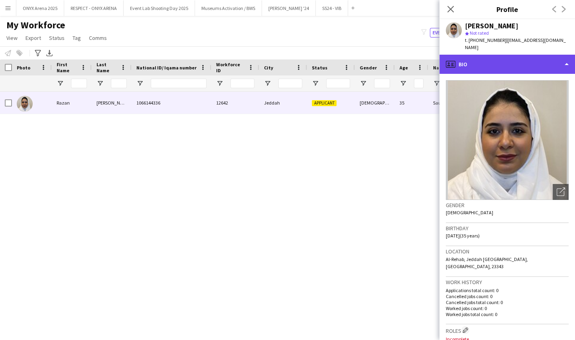
click at [491, 65] on div "profile Bio" at bounding box center [507, 64] width 136 height 19
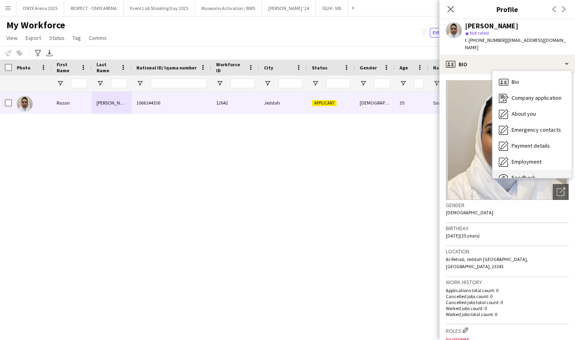
click at [526, 171] on div "Feedback Feedback" at bounding box center [531, 178] width 79 height 16
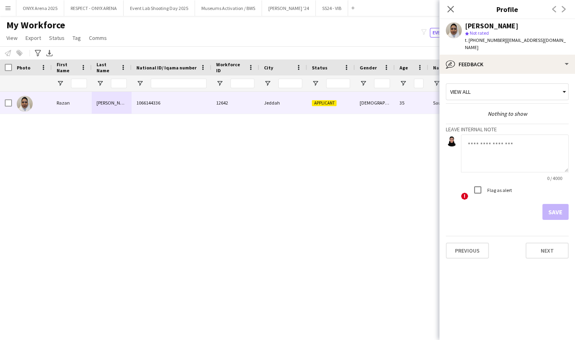
click at [489, 152] on textarea at bounding box center [515, 153] width 108 height 38
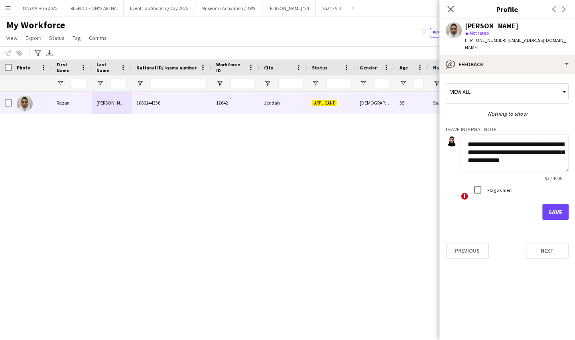
click at [556, 159] on textarea "**********" at bounding box center [515, 153] width 108 height 38
click at [482, 169] on textarea "**********" at bounding box center [515, 153] width 108 height 38
click at [555, 168] on textarea "**********" at bounding box center [515, 153] width 108 height 38
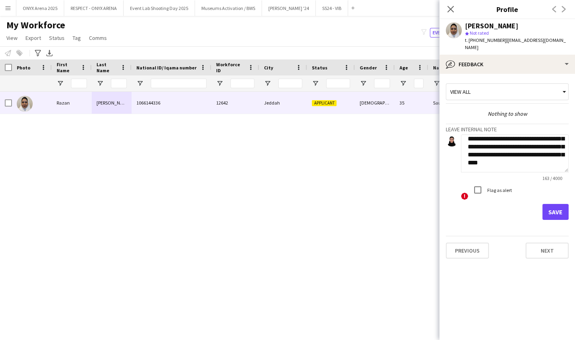
scroll to position [16, 0]
type textarea "**********"
click at [550, 210] on button "Save" at bounding box center [555, 212] width 26 height 16
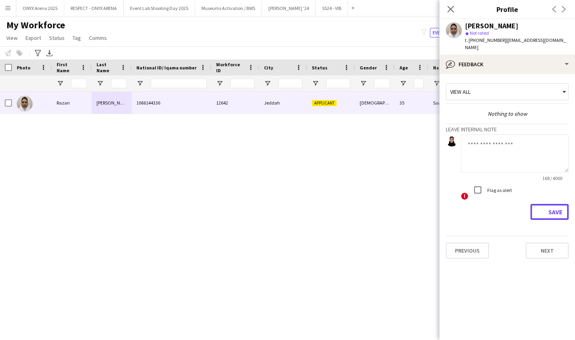
scroll to position [0, 0]
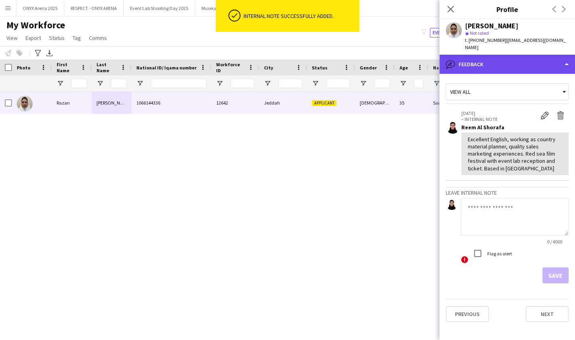
click at [493, 69] on div "bubble-pencil Feedback" at bounding box center [507, 64] width 136 height 19
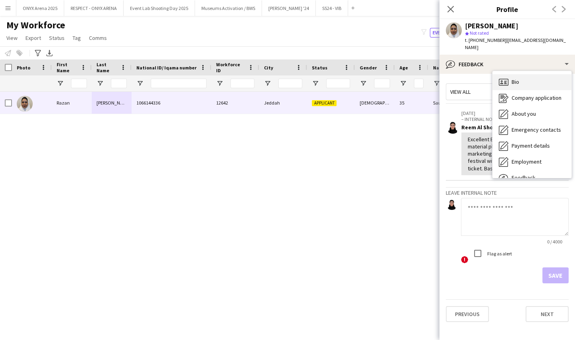
click at [501, 77] on icon "Bio" at bounding box center [504, 82] width 10 height 10
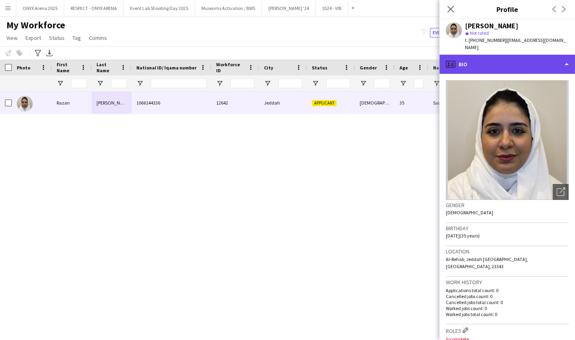
click at [491, 61] on div "profile Bio" at bounding box center [507, 64] width 136 height 19
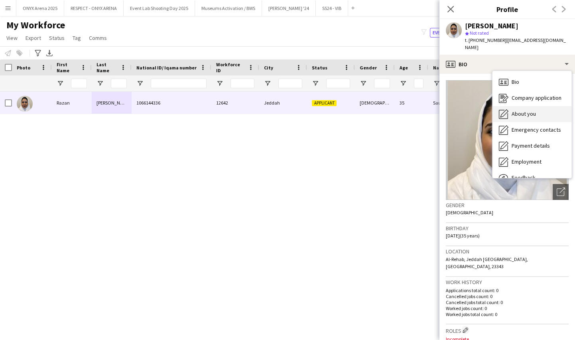
click at [503, 109] on icon "About you" at bounding box center [504, 114] width 10 height 10
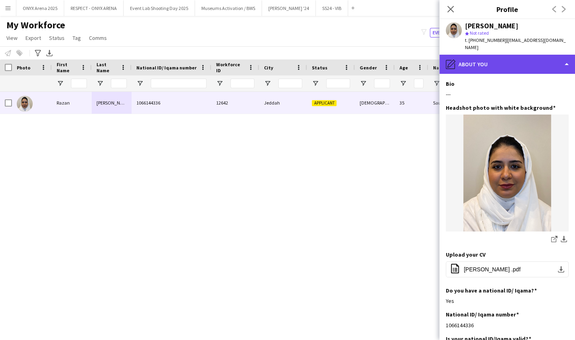
click at [486, 69] on div "pencil4 About you" at bounding box center [507, 64] width 136 height 19
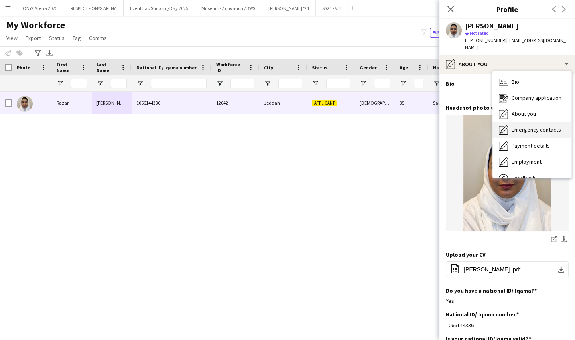
click at [514, 128] on span "Emergency contacts" at bounding box center [535, 129] width 49 height 7
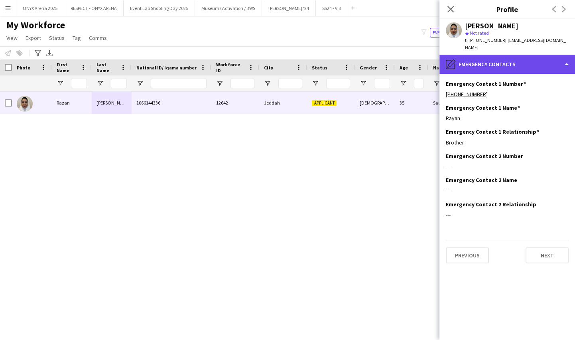
click at [478, 61] on div "pencil4 Emergency contacts" at bounding box center [507, 64] width 136 height 19
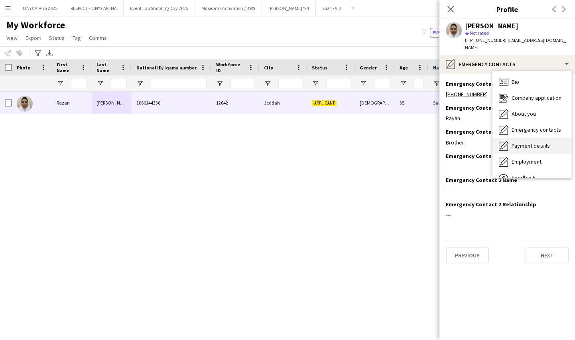
click at [526, 142] on span "Payment details" at bounding box center [530, 145] width 38 height 7
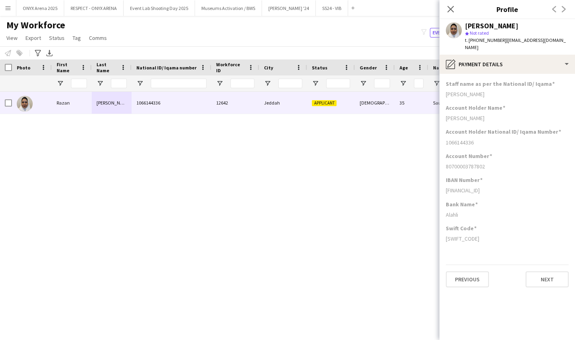
click at [490, 53] on div "[PERSON_NAME] star Not rated t. [PHONE_NUMBER] | [EMAIL_ADDRESS][DOMAIN_NAME]" at bounding box center [507, 36] width 136 height 35
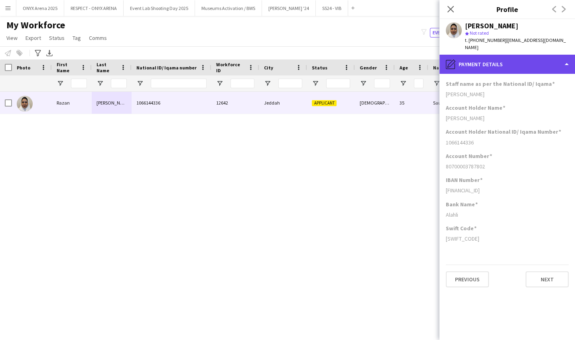
click at [492, 64] on div "pencil4 Payment details" at bounding box center [507, 64] width 136 height 19
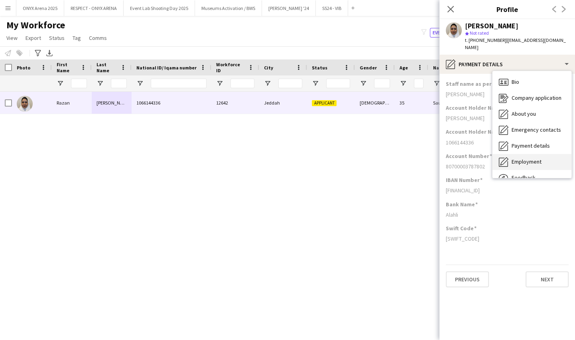
click at [531, 163] on span "Employment" at bounding box center [526, 161] width 30 height 7
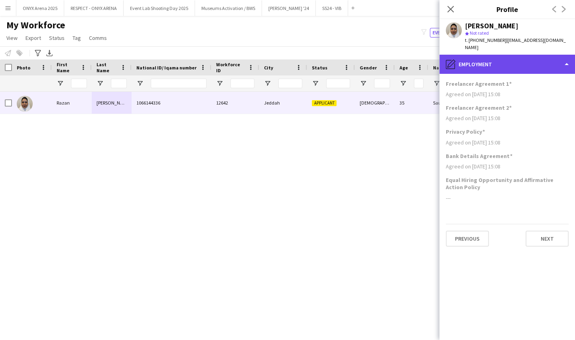
click at [503, 65] on div "pencil4 Employment" at bounding box center [507, 64] width 136 height 19
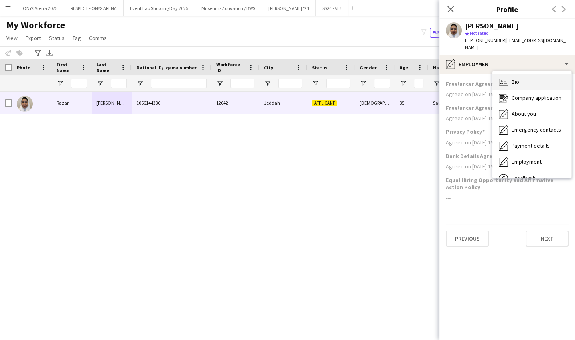
click at [510, 84] on div "Bio Bio" at bounding box center [531, 82] width 79 height 16
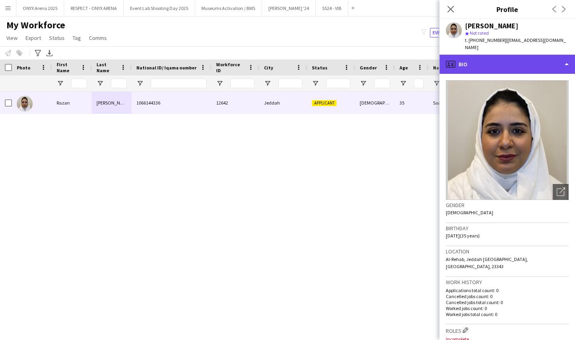
click at [497, 60] on div "profile Bio" at bounding box center [507, 64] width 136 height 19
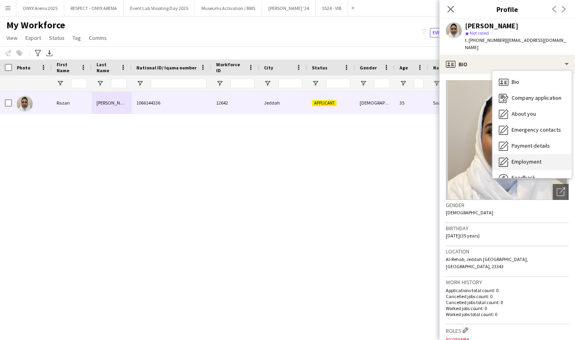
click at [512, 167] on div "Employment Employment" at bounding box center [531, 162] width 79 height 16
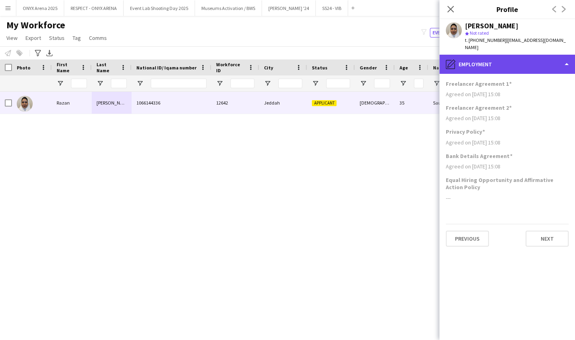
click at [508, 59] on div "pencil4 Employment" at bounding box center [507, 64] width 136 height 19
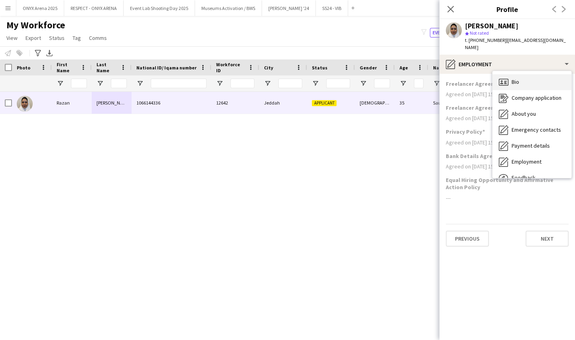
click at [514, 77] on div "Bio Bio" at bounding box center [531, 82] width 79 height 16
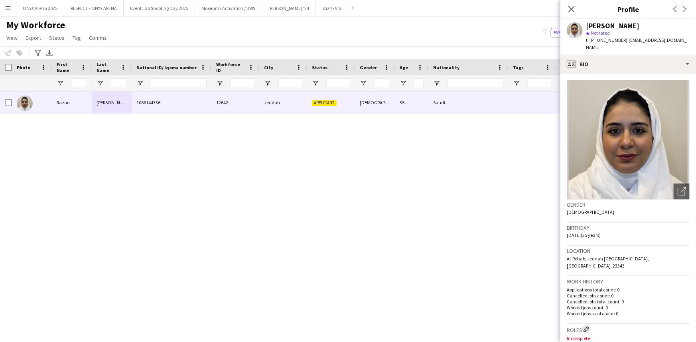
click at [586, 327] on app-icon "Edit crew company roles" at bounding box center [586, 330] width 6 height 6
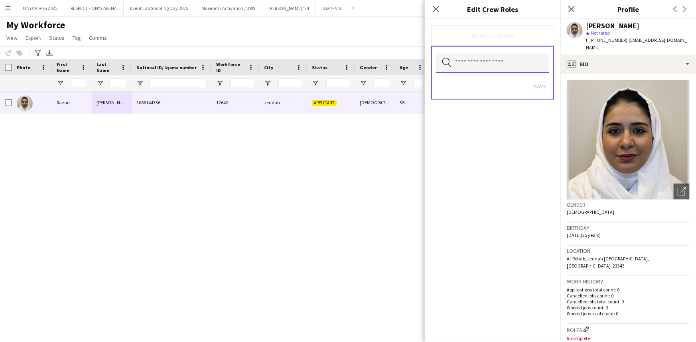
click at [480, 68] on input "text" at bounding box center [492, 63] width 113 height 20
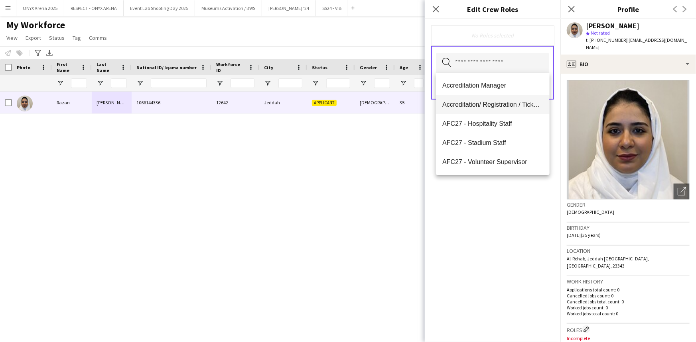
click at [480, 110] on mat-option "Accreditation/ Registration / Ticketing" at bounding box center [492, 104] width 113 height 19
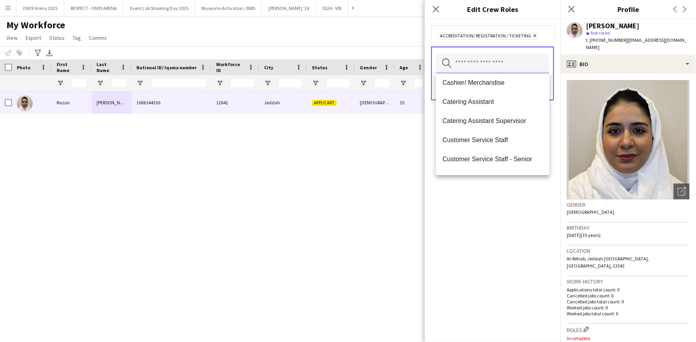
scroll to position [145, 0]
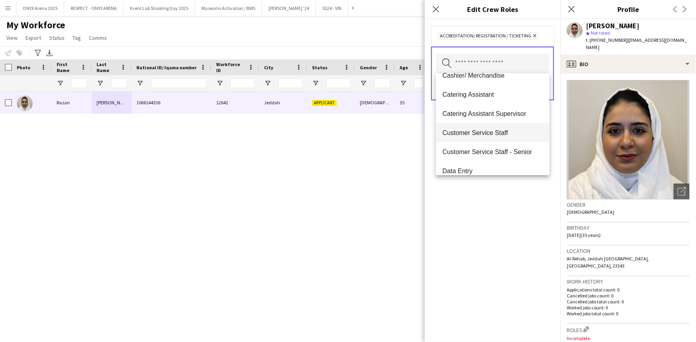
click at [476, 138] on mat-option "Customer Service Staff" at bounding box center [492, 132] width 113 height 19
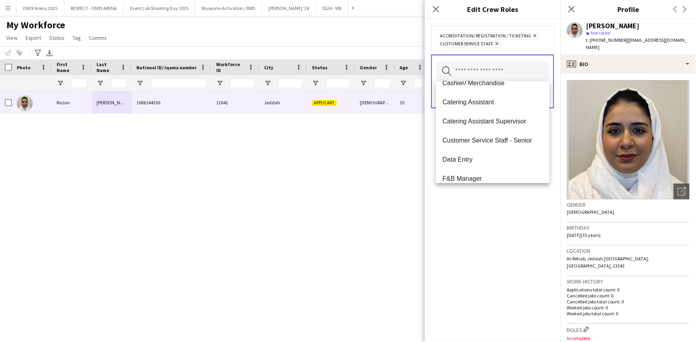
click at [476, 138] on span "Customer Service Staff - Senior" at bounding box center [492, 141] width 100 height 8
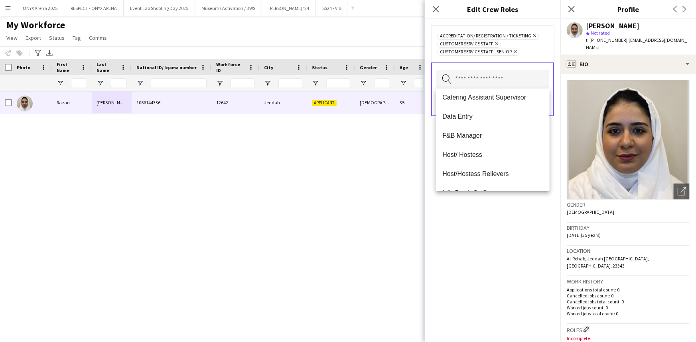
scroll to position [181, 0]
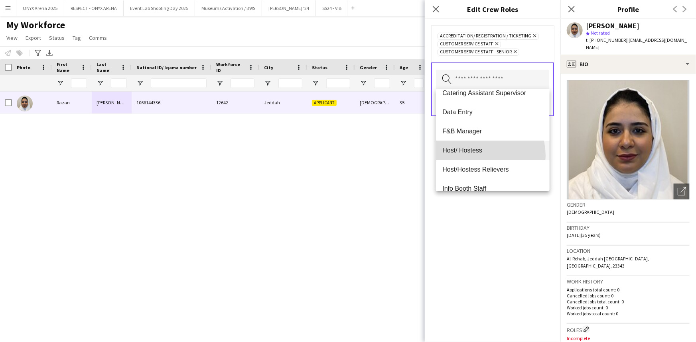
click at [477, 155] on mat-option "Host/ Hostess" at bounding box center [492, 150] width 113 height 19
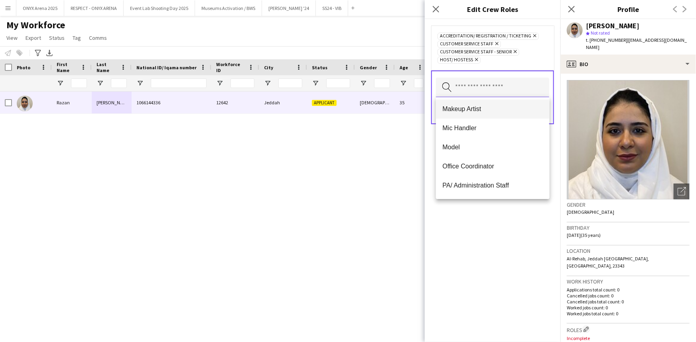
scroll to position [362, 0]
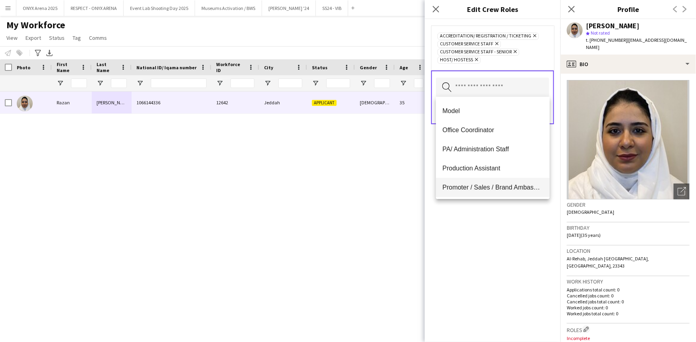
click at [474, 190] on span "Promoter / Sales / Brand Ambassador" at bounding box center [492, 188] width 100 height 8
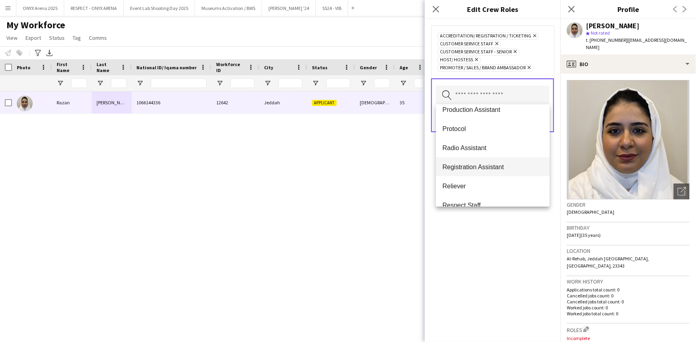
scroll to position [434, 0]
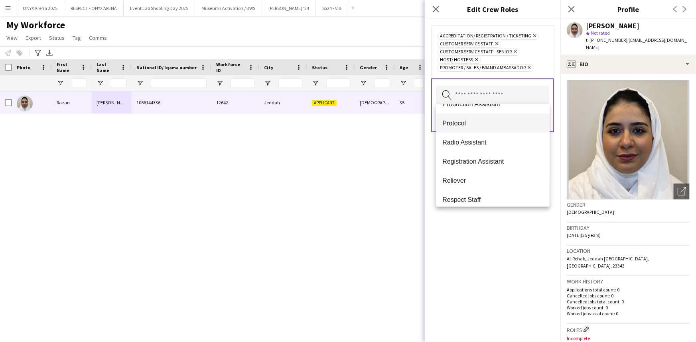
click at [467, 126] on span "Protocol" at bounding box center [492, 124] width 100 height 8
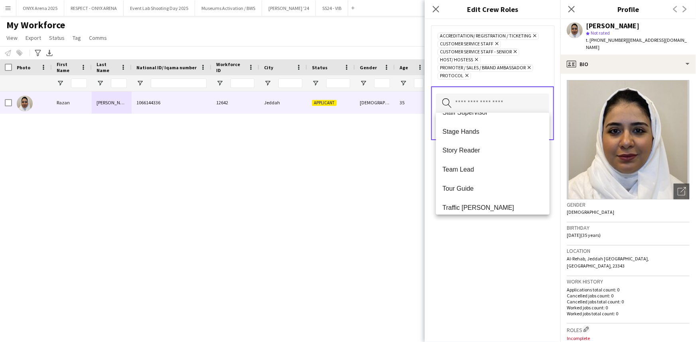
scroll to position [784, 0]
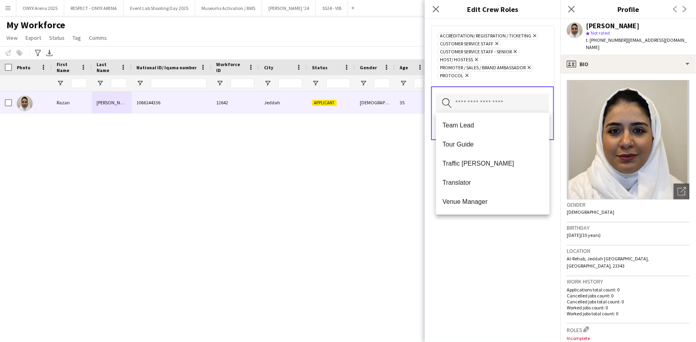
click at [475, 238] on div "Accreditation/ Registration / Ticketing Remove Customer Service Staff Remove Cu…" at bounding box center [492, 180] width 136 height 323
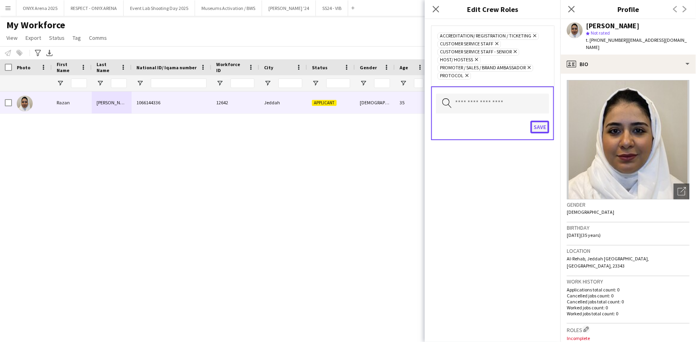
click at [544, 121] on button "Save" at bounding box center [539, 127] width 19 height 13
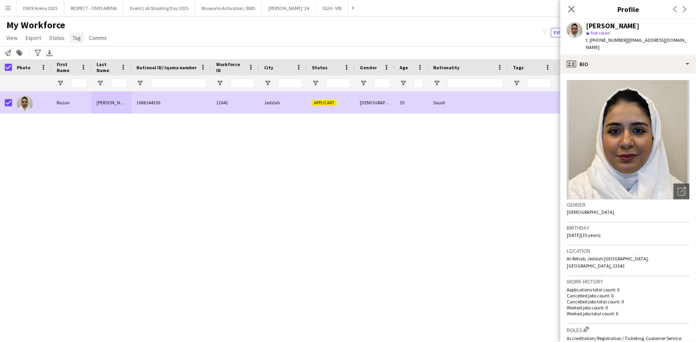
click at [75, 37] on span "Tag" at bounding box center [77, 37] width 8 height 7
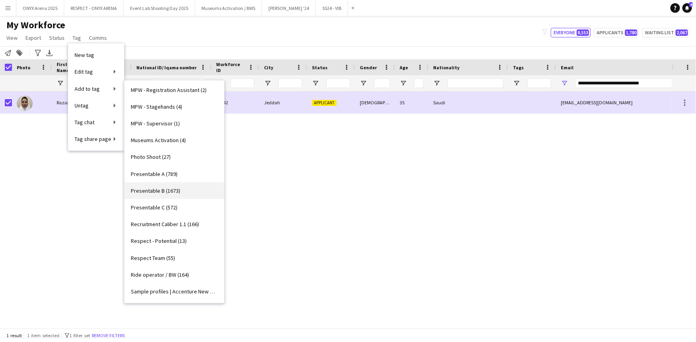
click at [157, 189] on span "Presentable B (1673)" at bounding box center [155, 190] width 49 height 7
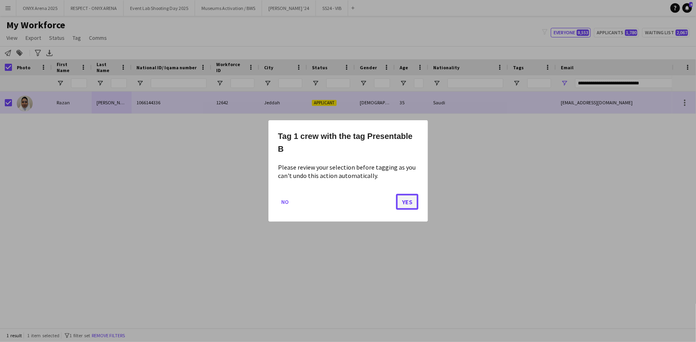
click at [408, 202] on button "Yes" at bounding box center [407, 202] width 22 height 16
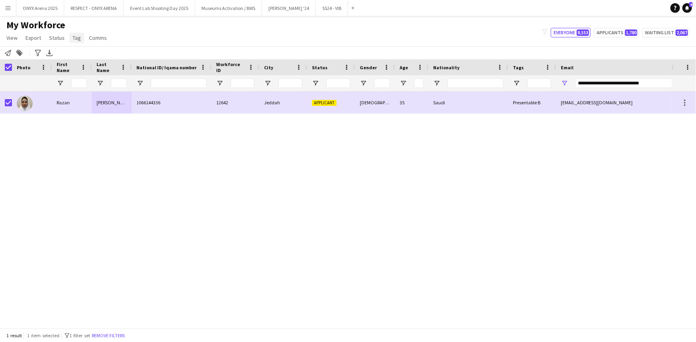
click at [79, 37] on span "Tag" at bounding box center [77, 37] width 8 height 7
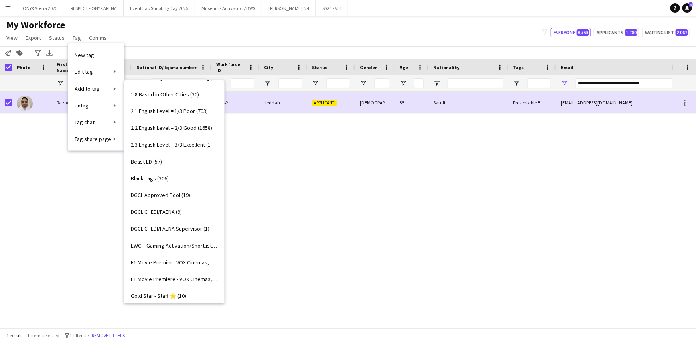
scroll to position [108, 0]
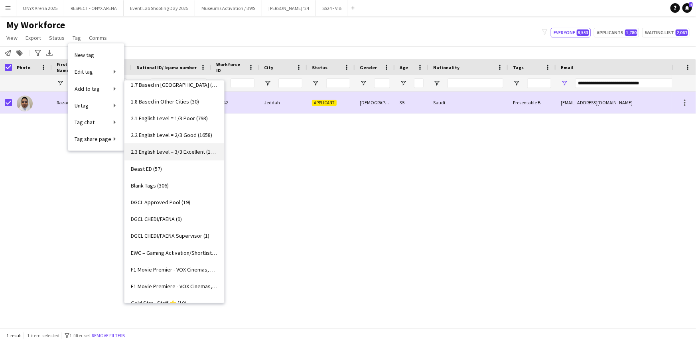
click at [167, 153] on span "2.3 English Level = 3/3 Excellent (1324)" at bounding box center [174, 151] width 87 height 7
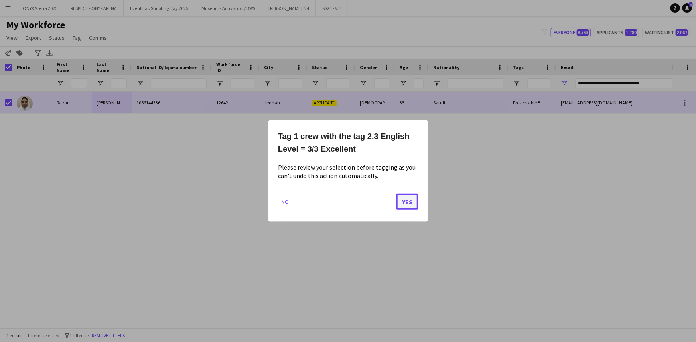
click at [406, 201] on button "Yes" at bounding box center [407, 202] width 22 height 16
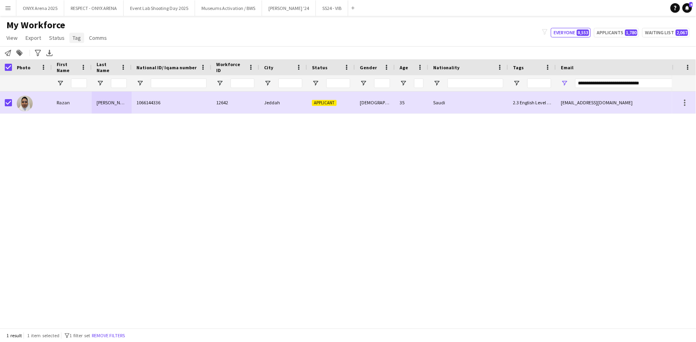
click at [80, 33] on link "Tag" at bounding box center [76, 38] width 15 height 10
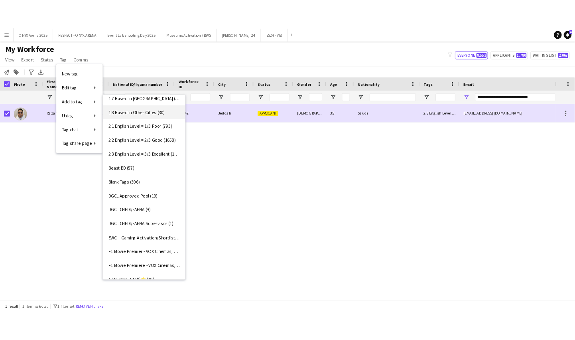
scroll to position [0, 0]
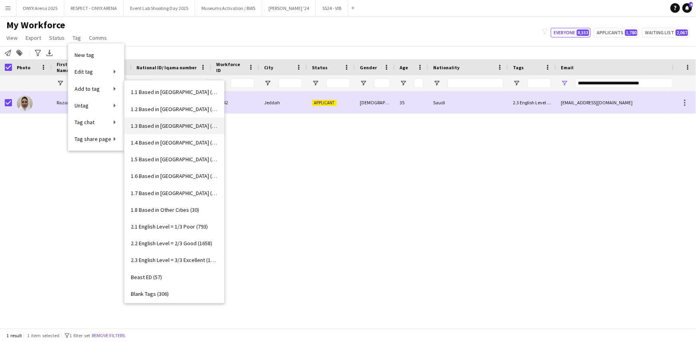
click at [165, 128] on span "1.3 Based in [GEOGRAPHIC_DATA] (1099)" at bounding box center [174, 125] width 87 height 7
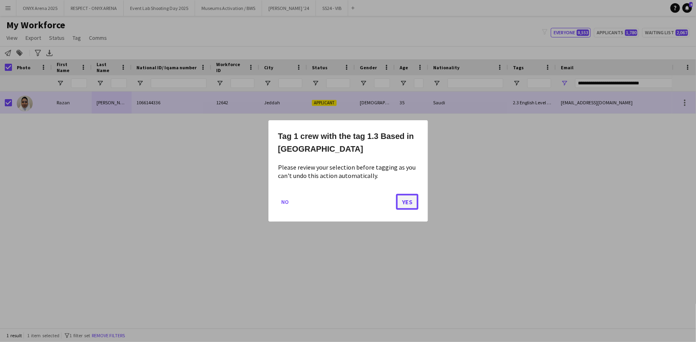
click at [404, 199] on button "Yes" at bounding box center [407, 202] width 22 height 16
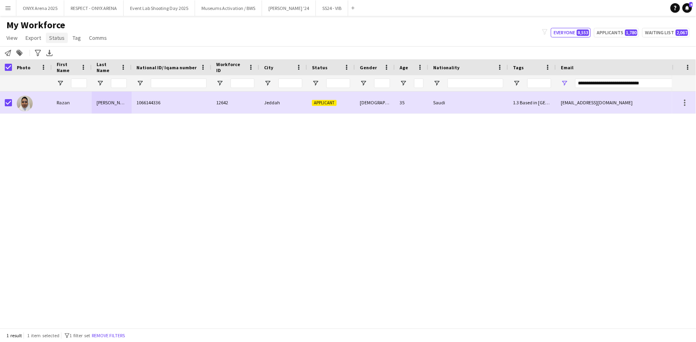
click at [52, 37] on span "Status" at bounding box center [57, 37] width 16 height 7
click at [62, 53] on link "Edit" at bounding box center [74, 55] width 56 height 17
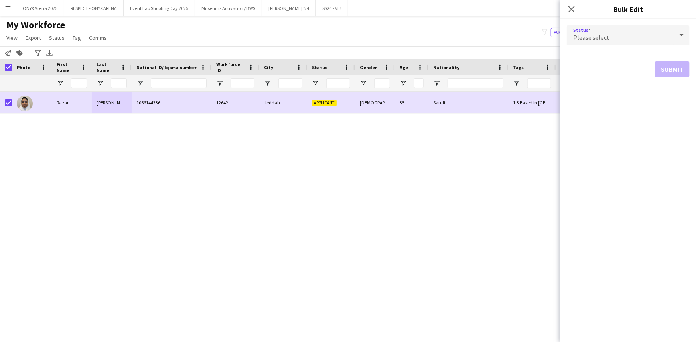
click at [574, 30] on div "Please select" at bounding box center [619, 35] width 107 height 19
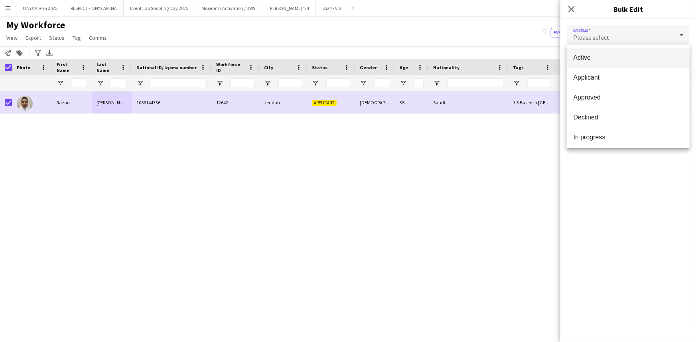
click at [584, 56] on span "Active" at bounding box center [628, 58] width 110 height 8
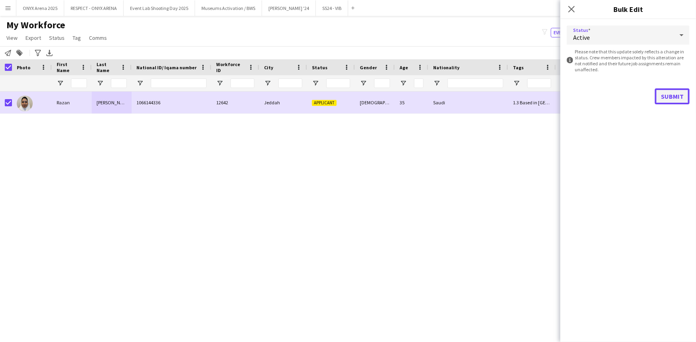
click at [671, 91] on button "Submit" at bounding box center [671, 96] width 35 height 16
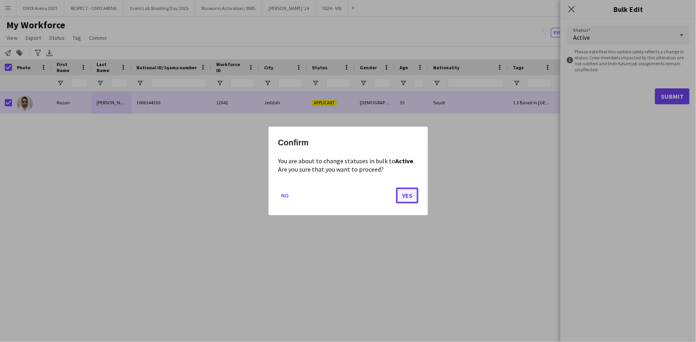
click at [412, 189] on button "Yes" at bounding box center [407, 196] width 22 height 16
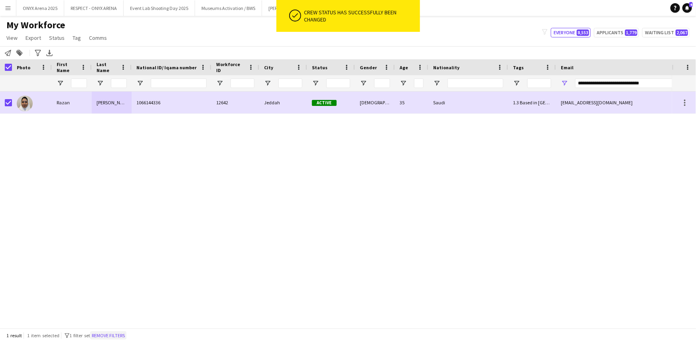
click at [121, 334] on button "Remove filters" at bounding box center [108, 336] width 36 height 9
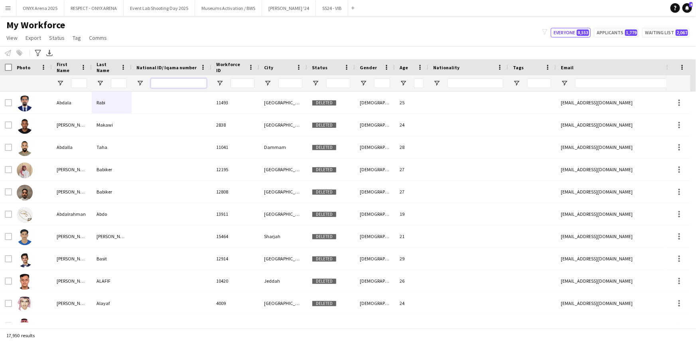
click at [185, 88] on input "National ID/ Iqama number Filter Input" at bounding box center [179, 84] width 56 height 10
paste input "**********"
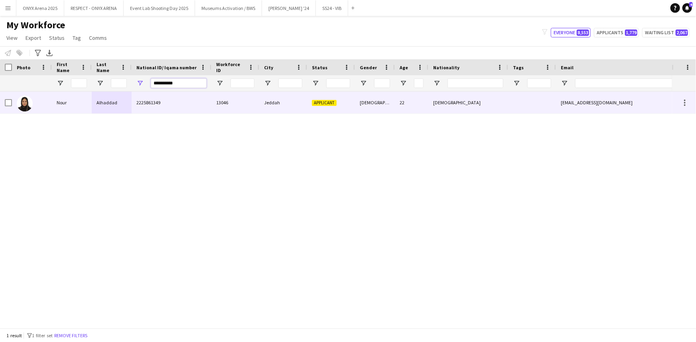
type input "**********"
click at [50, 110] on div at bounding box center [32, 103] width 40 height 22
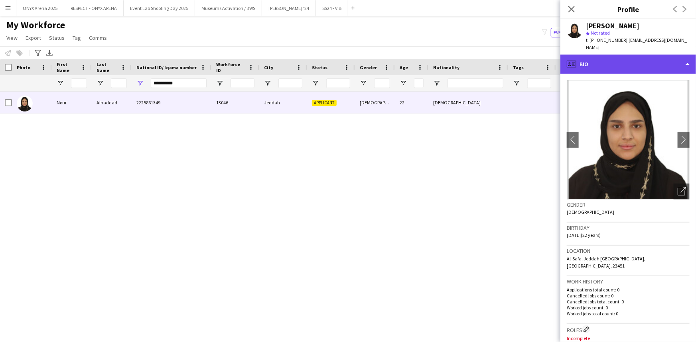
click at [608, 55] on div "profile Bio" at bounding box center [628, 64] width 136 height 19
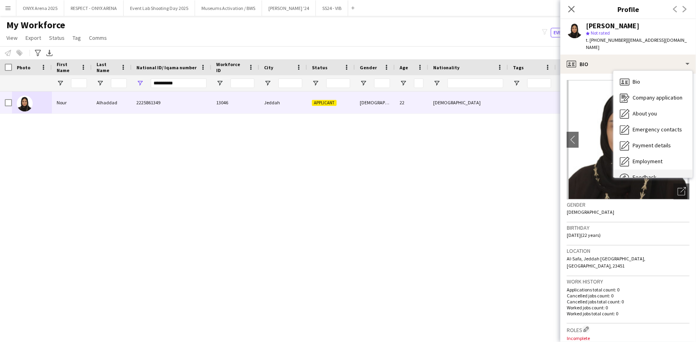
click at [650, 174] on span "Feedback" at bounding box center [644, 177] width 24 height 7
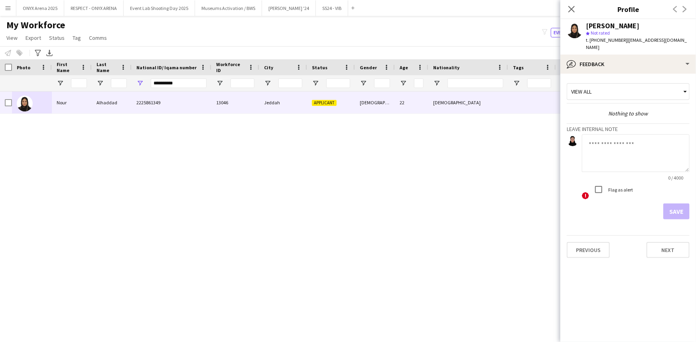
click at [615, 140] on textarea at bounding box center [636, 153] width 108 height 38
type textarea "*******"
click at [674, 204] on button "Save" at bounding box center [676, 212] width 26 height 16
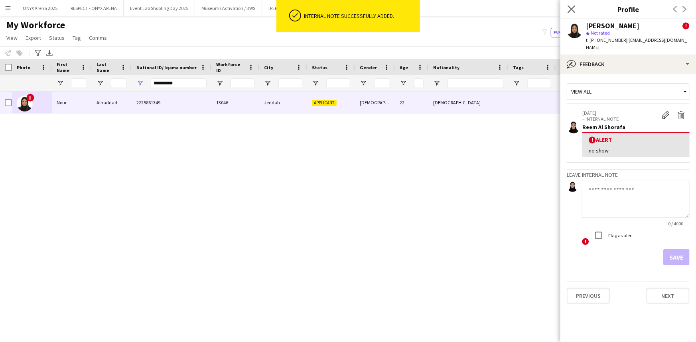
click at [574, 7] on icon "Close pop-in" at bounding box center [571, 9] width 8 height 8
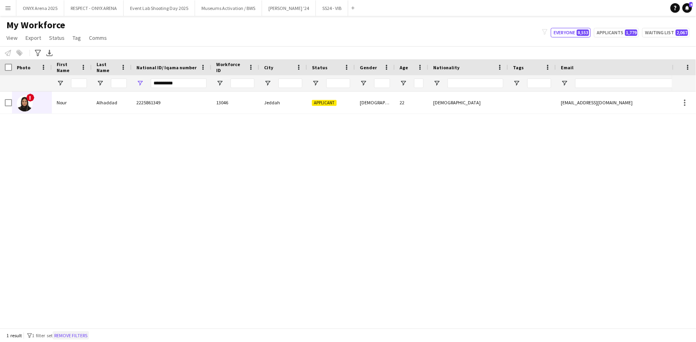
click at [89, 335] on button "Remove filters" at bounding box center [71, 336] width 36 height 9
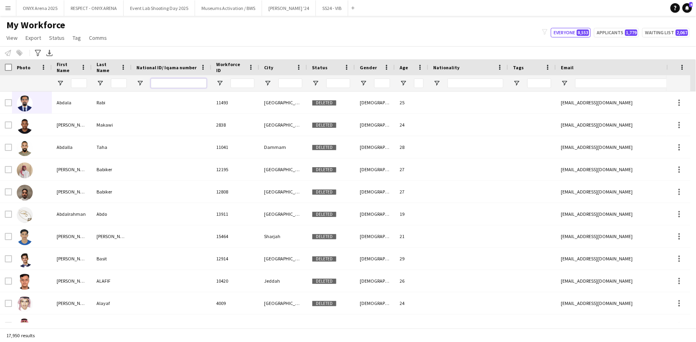
click at [153, 80] on input "National ID/ Iqama number Filter Input" at bounding box center [179, 84] width 56 height 10
paste input "**********"
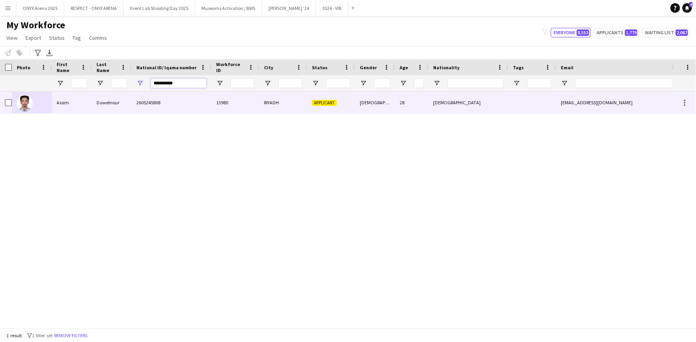
type input "**********"
click at [33, 103] on div at bounding box center [32, 103] width 40 height 22
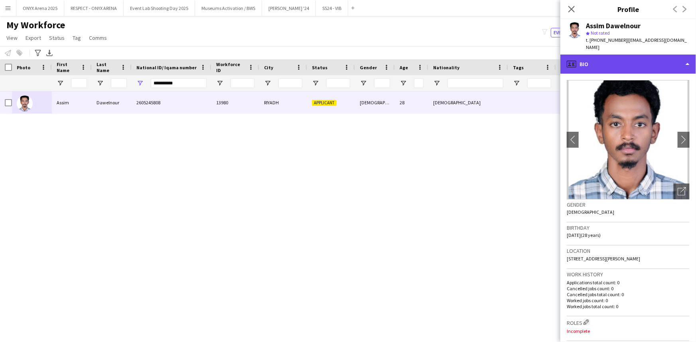
click at [601, 55] on div "profile Bio" at bounding box center [628, 64] width 136 height 19
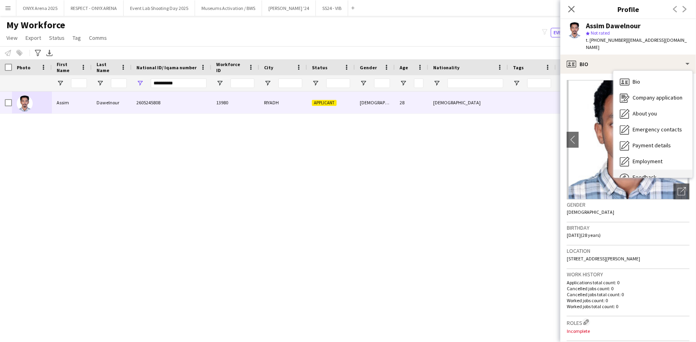
click at [667, 170] on div "Feedback Feedback" at bounding box center [652, 178] width 79 height 16
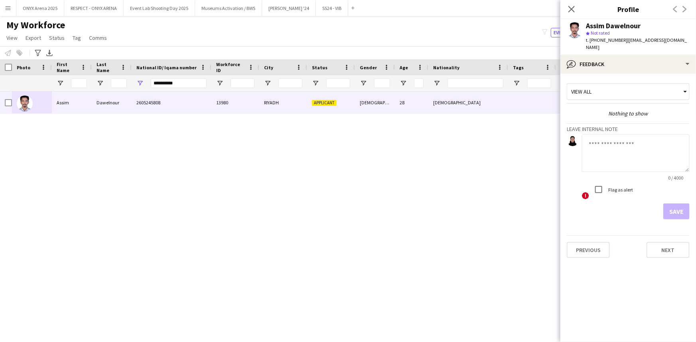
click at [618, 143] on textarea at bounding box center [636, 153] width 108 height 38
type textarea "*******"
click at [678, 204] on button "Save" at bounding box center [676, 212] width 26 height 16
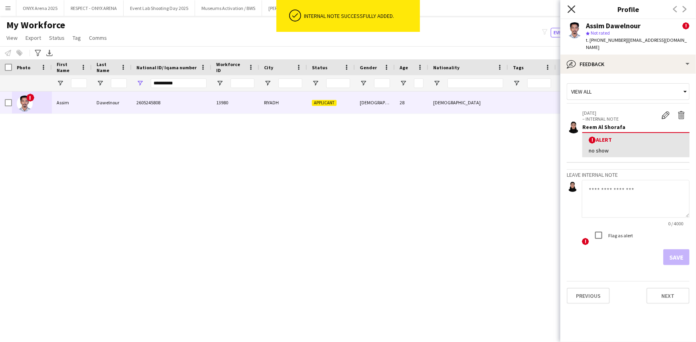
click at [574, 8] on icon "Close pop-in" at bounding box center [571, 9] width 8 height 8
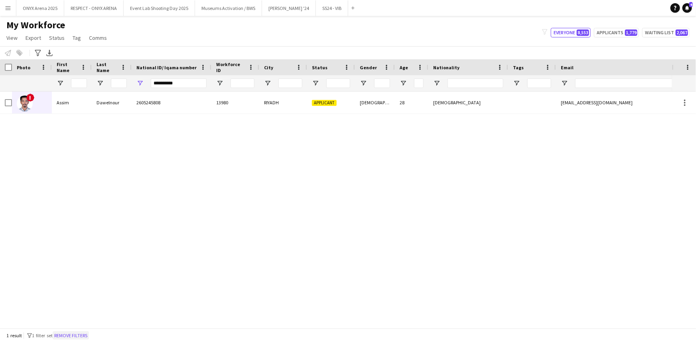
click at [89, 338] on button "Remove filters" at bounding box center [71, 336] width 36 height 9
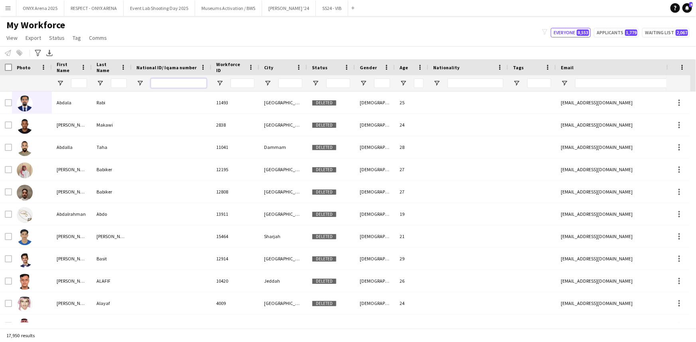
click at [171, 86] on input "National ID/ Iqama number Filter Input" at bounding box center [179, 84] width 56 height 10
paste input "**********"
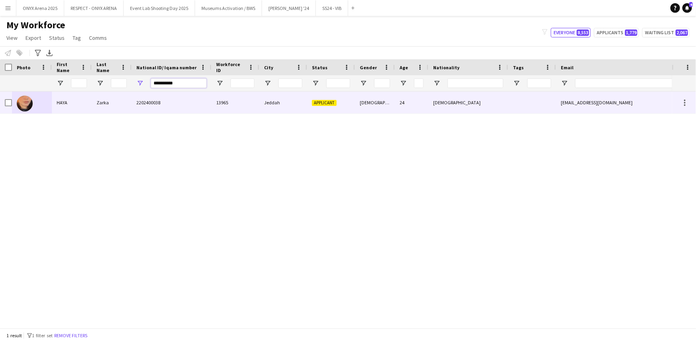
type input "**********"
click at [57, 97] on div "HAYA" at bounding box center [72, 103] width 40 height 22
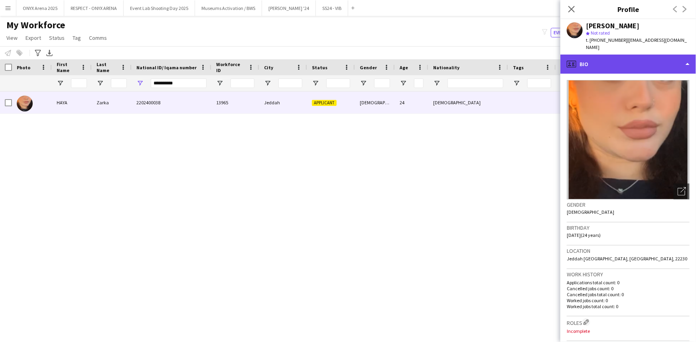
click at [630, 59] on div "profile Bio" at bounding box center [628, 64] width 136 height 19
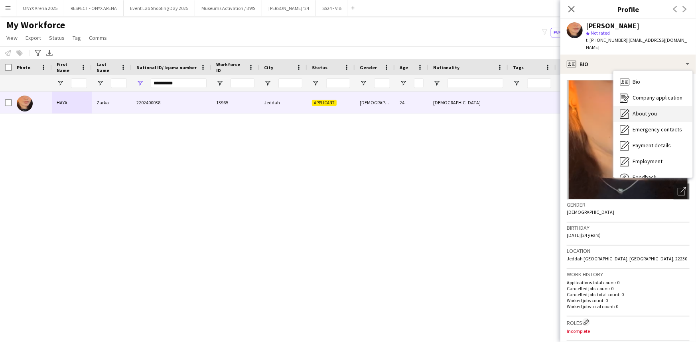
click at [629, 106] on div "About you About you" at bounding box center [652, 114] width 79 height 16
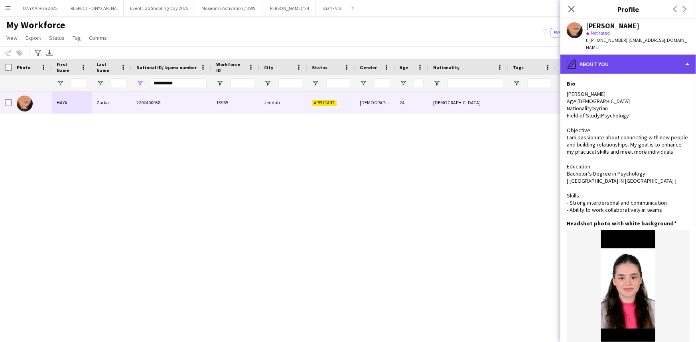
click at [610, 62] on div "pencil4 About you" at bounding box center [628, 64] width 136 height 19
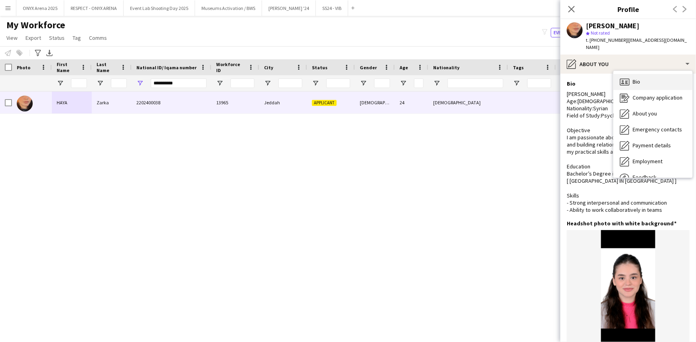
click at [618, 74] on div "Bio Bio" at bounding box center [652, 82] width 79 height 16
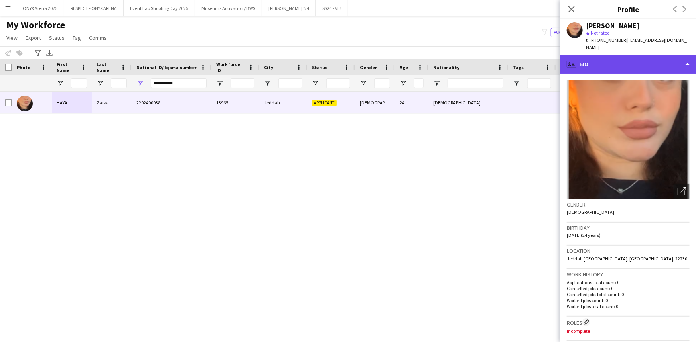
click at [662, 63] on div "profile Bio" at bounding box center [628, 64] width 136 height 19
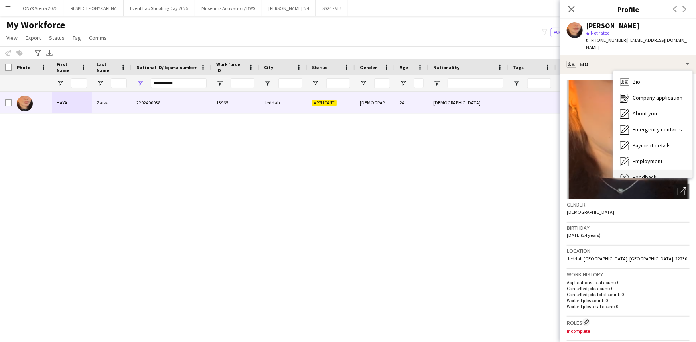
click at [649, 174] on span "Feedback" at bounding box center [644, 177] width 24 height 7
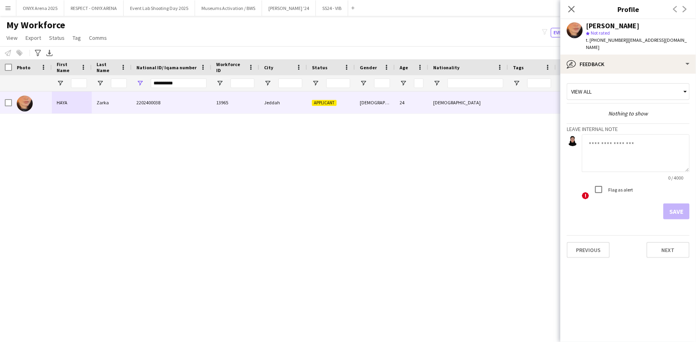
click at [637, 143] on textarea at bounding box center [636, 153] width 108 height 38
type textarea "*******"
click at [667, 206] on button "Save" at bounding box center [676, 212] width 26 height 16
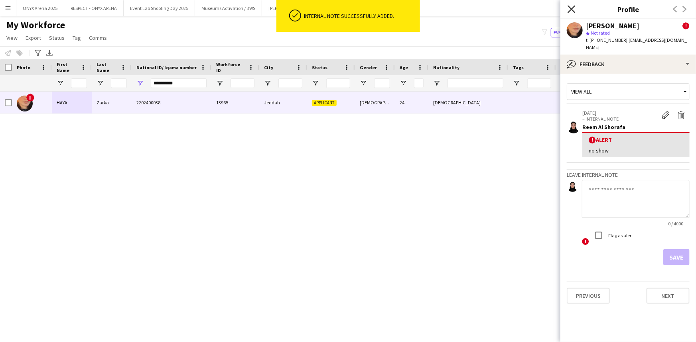
click at [573, 10] on icon at bounding box center [571, 9] width 8 height 8
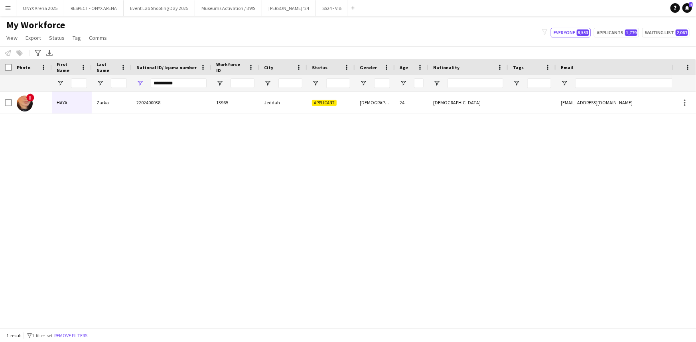
click at [83, 330] on div "1 result filter-1 1 filter set Remove filters" at bounding box center [348, 336] width 696 height 14
click at [83, 332] on button "Remove filters" at bounding box center [71, 336] width 36 height 9
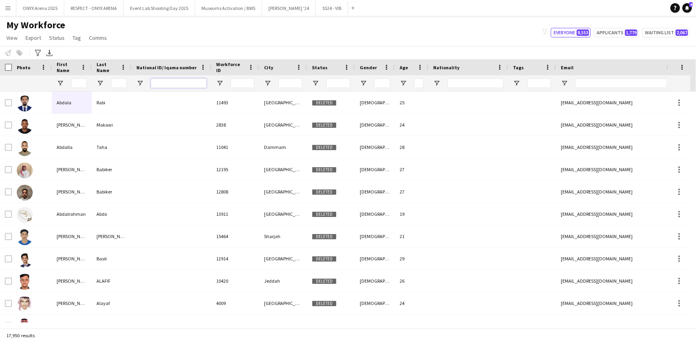
click at [159, 83] on input "National ID/ Iqama number Filter Input" at bounding box center [179, 84] width 56 height 10
paste input "**********"
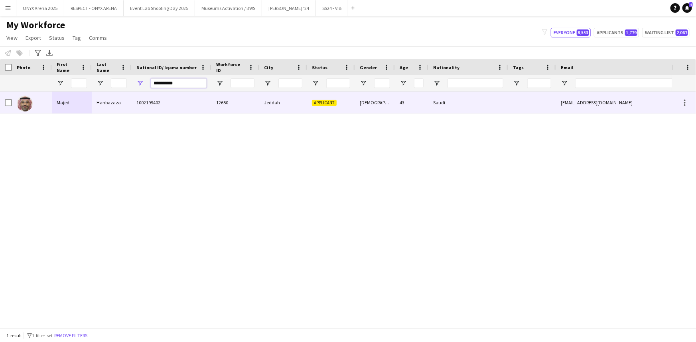
type input "**********"
click at [79, 105] on div "Majed" at bounding box center [72, 103] width 40 height 22
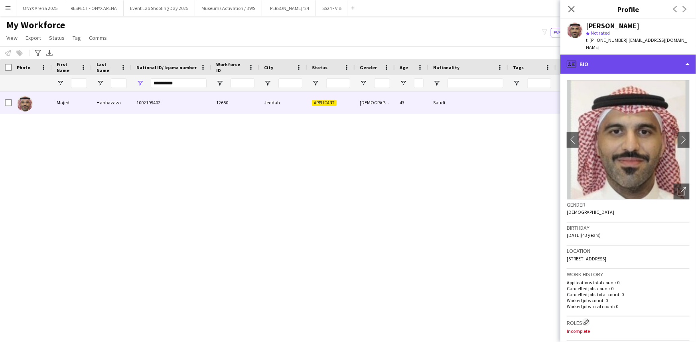
click at [604, 61] on div "profile Bio" at bounding box center [628, 64] width 136 height 19
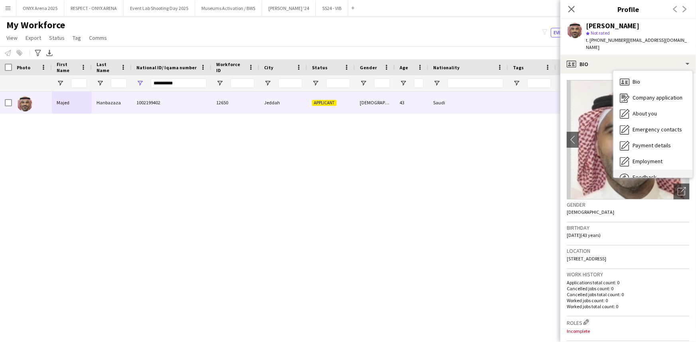
click at [646, 170] on div "Feedback Feedback" at bounding box center [652, 178] width 79 height 16
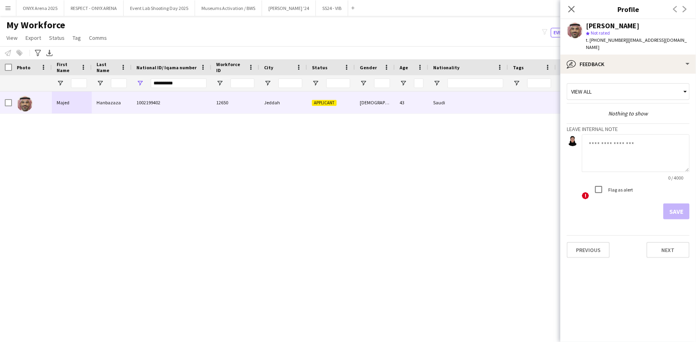
click at [612, 141] on textarea at bounding box center [636, 153] width 108 height 38
type textarea "**********"
click at [688, 204] on button "Save" at bounding box center [676, 212] width 26 height 16
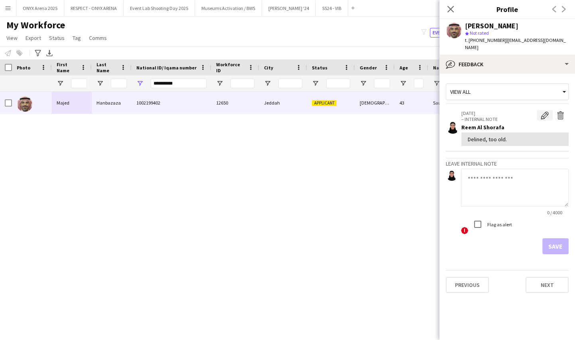
click at [542, 111] on app-icon "Edit internal note" at bounding box center [544, 115] width 8 height 8
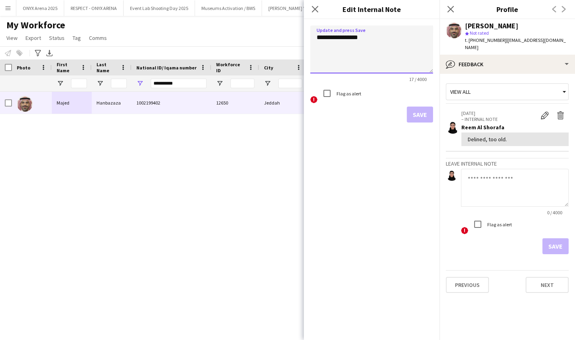
drag, startPoint x: 376, startPoint y: 40, endPoint x: 302, endPoint y: 40, distance: 74.1
click at [302, 40] on body "Menu Boards Boards Boards All jobs Status Workforce Workforce My Workforce Recr…" at bounding box center [287, 170] width 575 height 340
click at [420, 39] on textarea "**********" at bounding box center [371, 50] width 123 height 48
type textarea "**********"
click at [423, 116] on button "Save" at bounding box center [420, 114] width 26 height 16
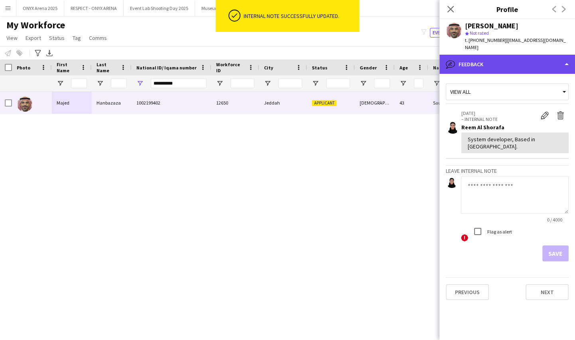
click at [521, 62] on div "bubble-pencil Feedback" at bounding box center [507, 64] width 136 height 19
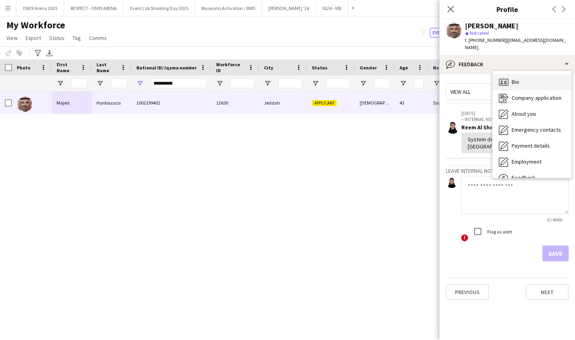
click at [511, 82] on div "Bio Bio" at bounding box center [531, 82] width 79 height 16
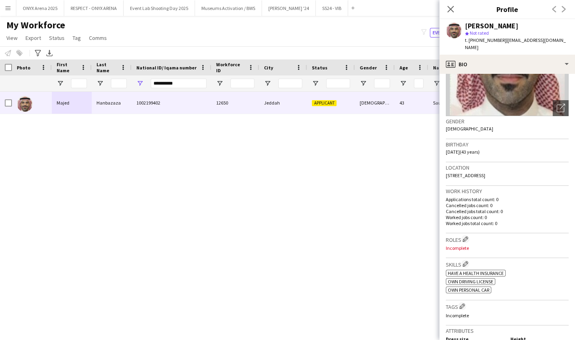
scroll to position [36, 0]
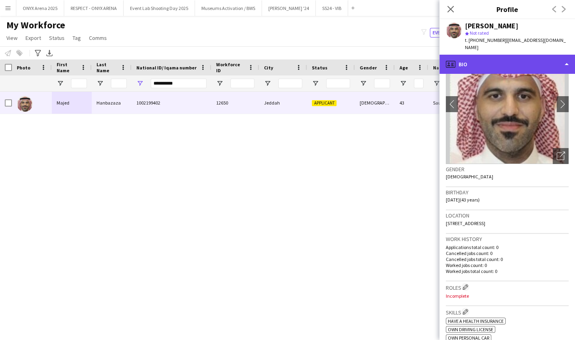
click at [462, 57] on div "profile Bio" at bounding box center [507, 64] width 136 height 19
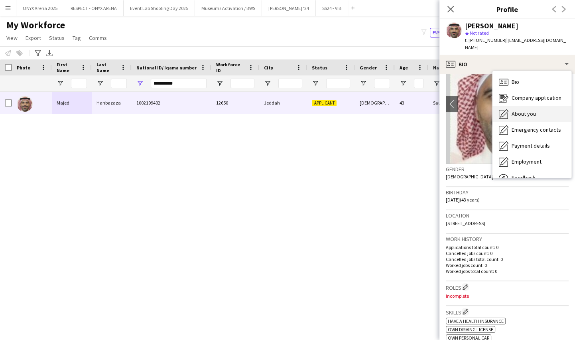
click at [509, 106] on div "About you About you" at bounding box center [531, 114] width 79 height 16
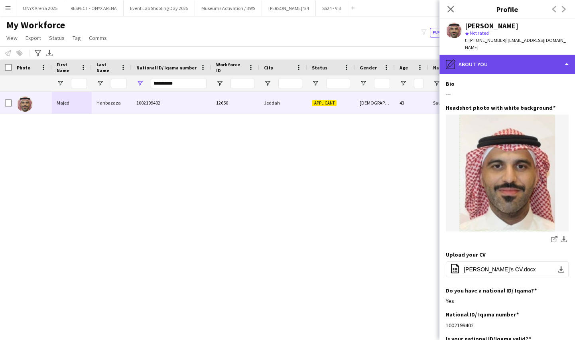
click at [478, 57] on div "pencil4 About you" at bounding box center [507, 64] width 136 height 19
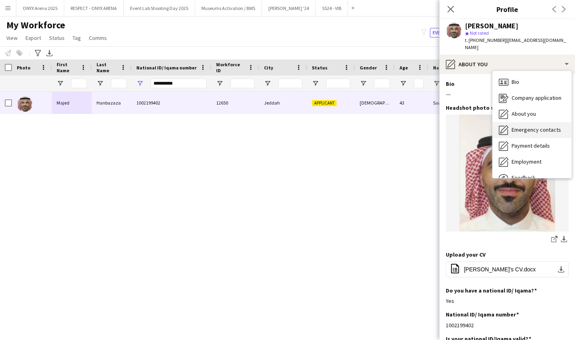
click at [519, 126] on div "Emergency contacts Emergency contacts" at bounding box center [531, 130] width 79 height 16
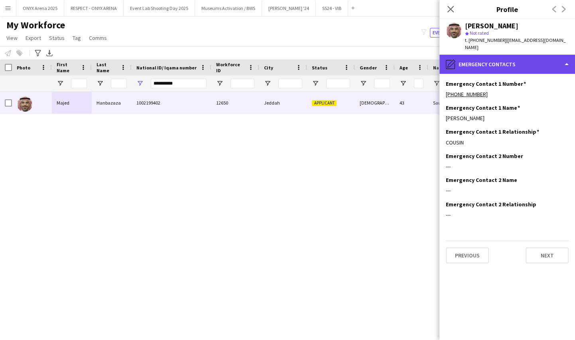
click at [505, 59] on div "pencil4 Emergency contacts" at bounding box center [507, 64] width 136 height 19
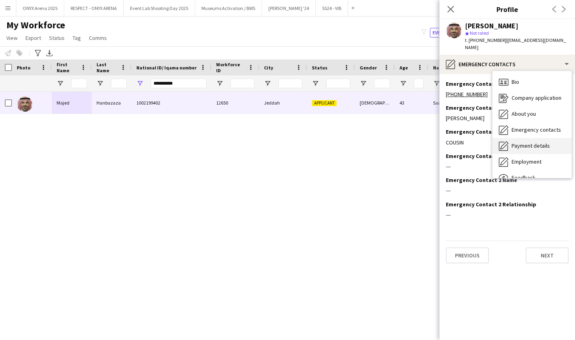
click at [516, 142] on span "Payment details" at bounding box center [530, 145] width 38 height 7
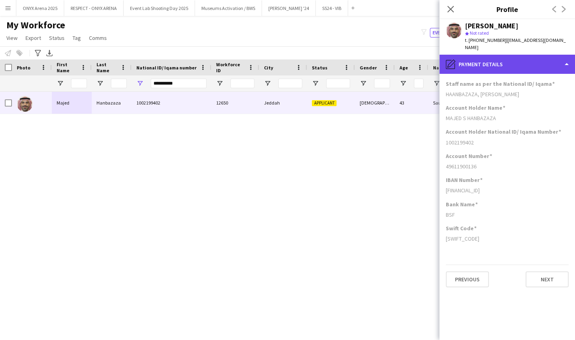
click at [490, 56] on div "pencil4 Payment details" at bounding box center [507, 64] width 136 height 19
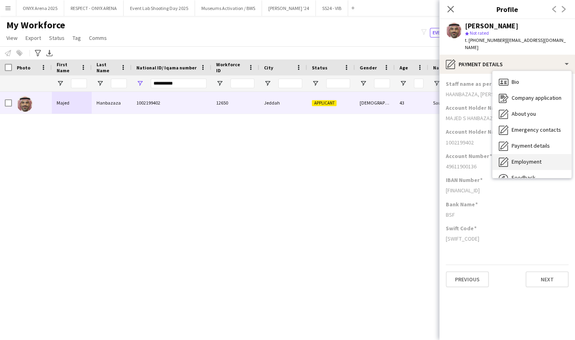
click at [516, 154] on div "Employment Employment" at bounding box center [531, 162] width 79 height 16
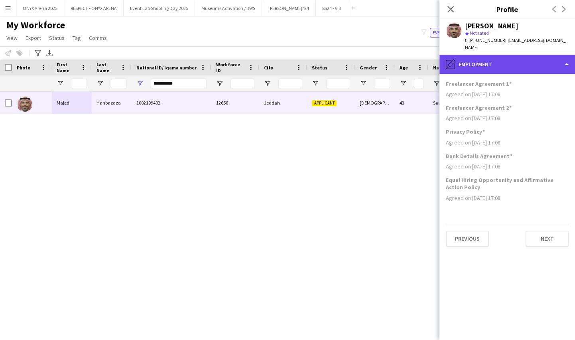
click at [511, 59] on div "pencil4 Employment" at bounding box center [507, 64] width 136 height 19
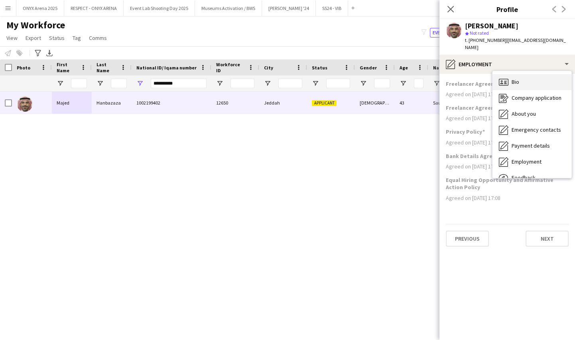
click at [513, 78] on span "Bio" at bounding box center [515, 81] width 8 height 7
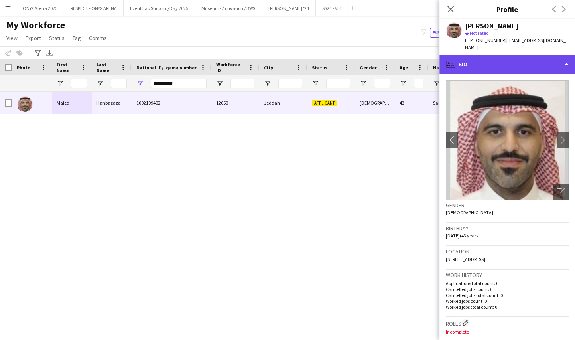
click at [487, 57] on div "profile Bio" at bounding box center [507, 64] width 136 height 19
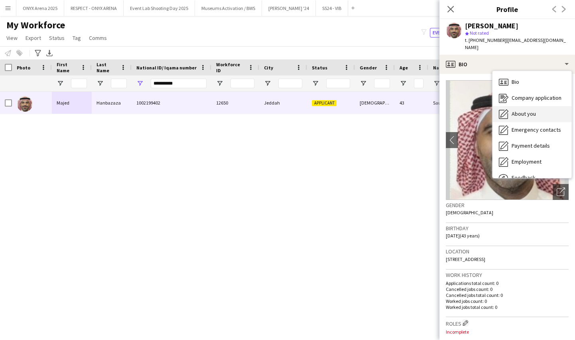
click at [505, 109] on icon "About you" at bounding box center [504, 114] width 10 height 10
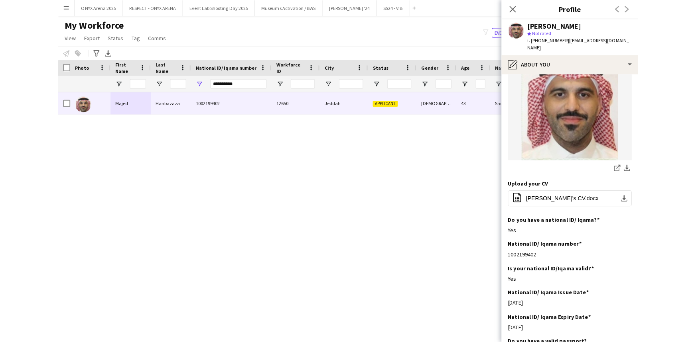
scroll to position [0, 0]
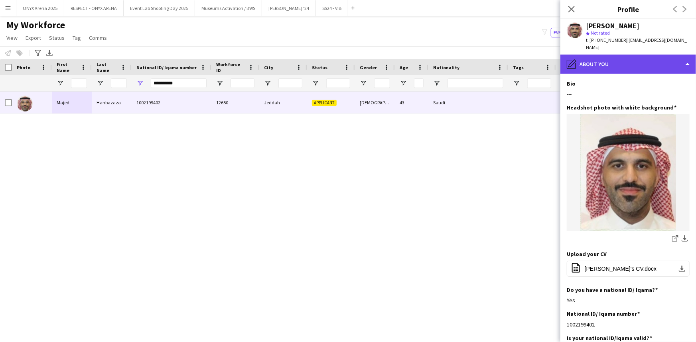
click at [625, 60] on div "pencil4 About you" at bounding box center [628, 64] width 136 height 19
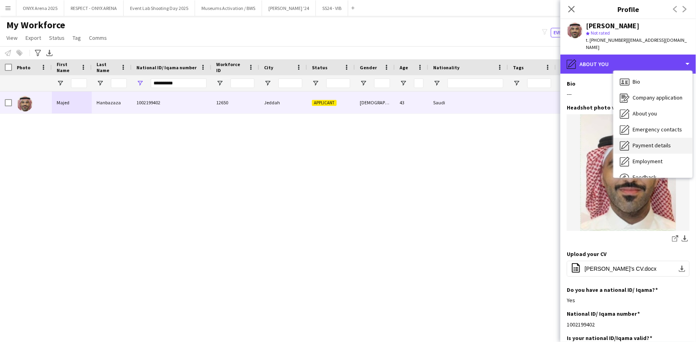
scroll to position [27, 0]
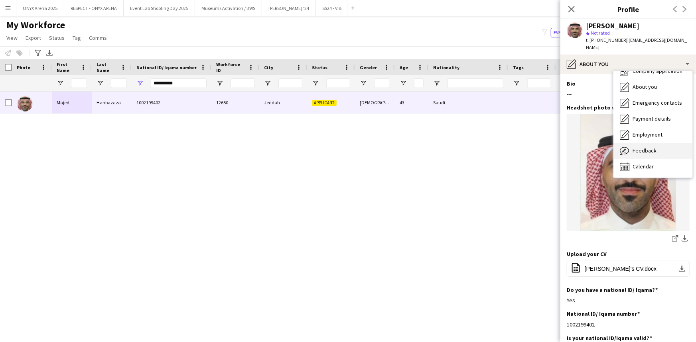
click at [641, 147] on span "Feedback" at bounding box center [644, 150] width 24 height 7
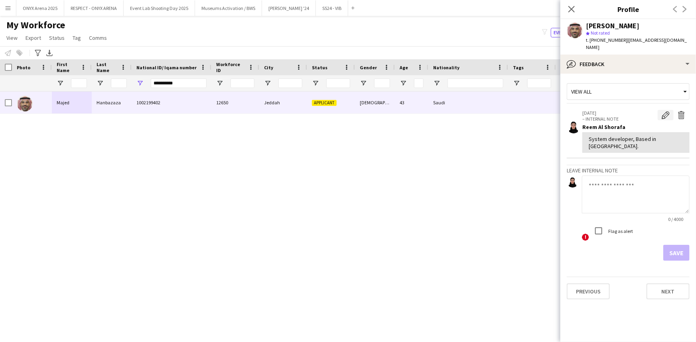
click at [667, 111] on app-icon "Edit internal note" at bounding box center [665, 115] width 8 height 8
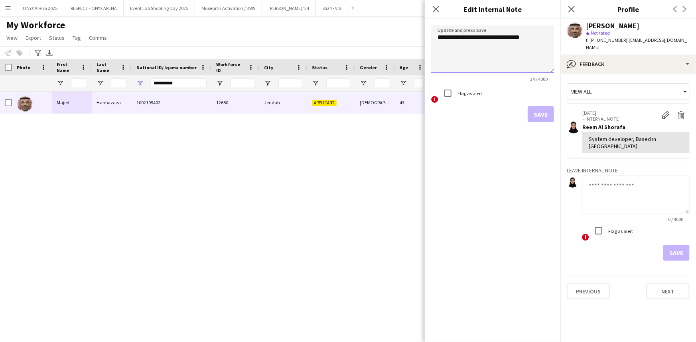
click at [544, 42] on textarea "**********" at bounding box center [492, 50] width 123 height 48
click at [543, 45] on textarea "**********" at bounding box center [492, 50] width 123 height 48
click at [498, 53] on textarea "**********" at bounding box center [492, 50] width 123 height 48
type textarea "**********"
click at [537, 114] on button "Save" at bounding box center [540, 114] width 26 height 16
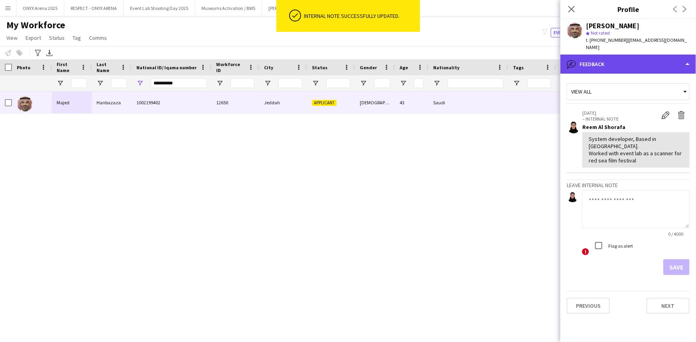
click at [607, 55] on div "bubble-pencil Feedback" at bounding box center [628, 64] width 136 height 19
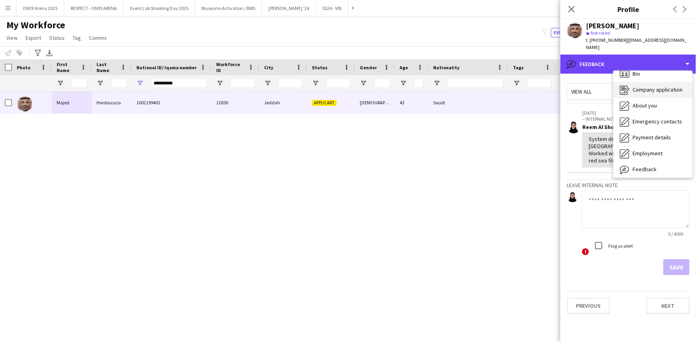
scroll to position [0, 0]
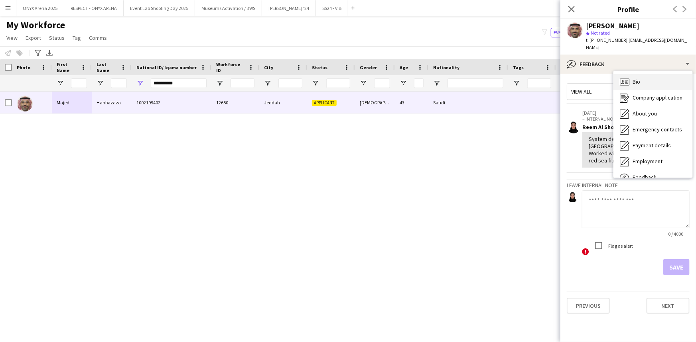
click at [633, 78] on span "Bio" at bounding box center [636, 81] width 8 height 7
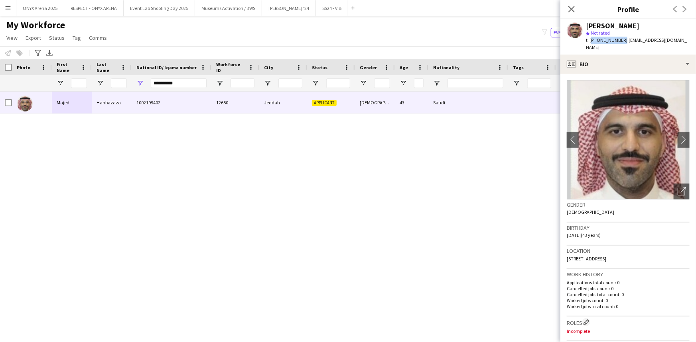
drag, startPoint x: 620, startPoint y: 40, endPoint x: 590, endPoint y: 38, distance: 29.5
click at [590, 38] on span "t. [PHONE_NUMBER]" at bounding box center [606, 40] width 41 height 6
copy span "[PHONE_NUMBER]"
click at [650, 32] on div "star Not rated" at bounding box center [638, 32] width 104 height 7
click at [589, 320] on app-icon "Edit crew company roles" at bounding box center [586, 323] width 6 height 6
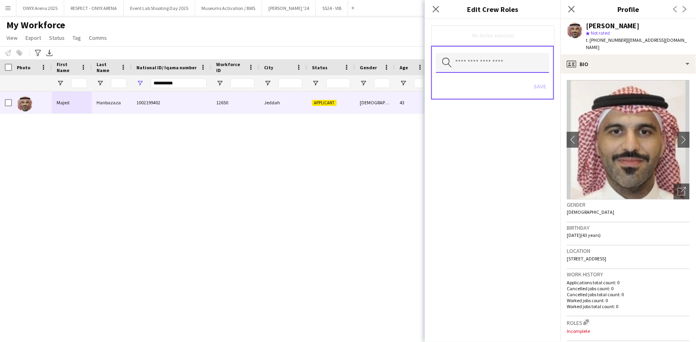
click at [483, 61] on input "text" at bounding box center [492, 63] width 113 height 20
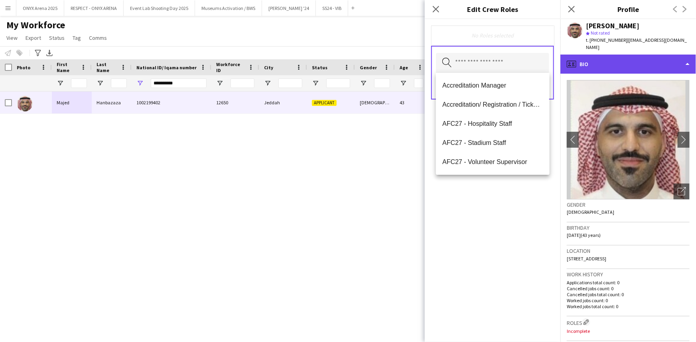
click at [589, 55] on div "profile Bio" at bounding box center [628, 64] width 136 height 19
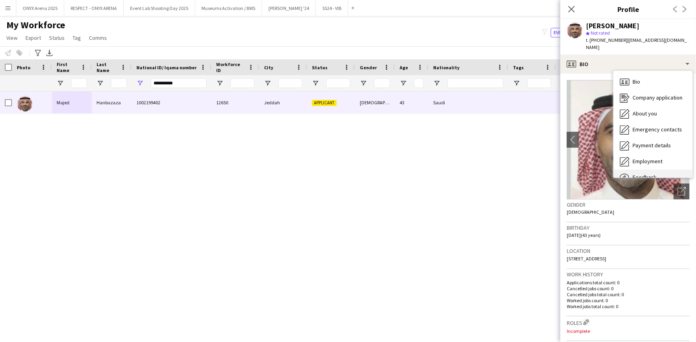
click at [644, 174] on span "Feedback" at bounding box center [644, 177] width 24 height 7
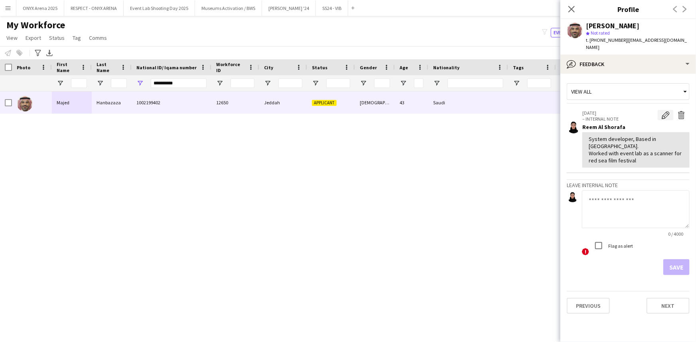
click at [666, 111] on app-icon "Edit internal note" at bounding box center [665, 115] width 8 height 8
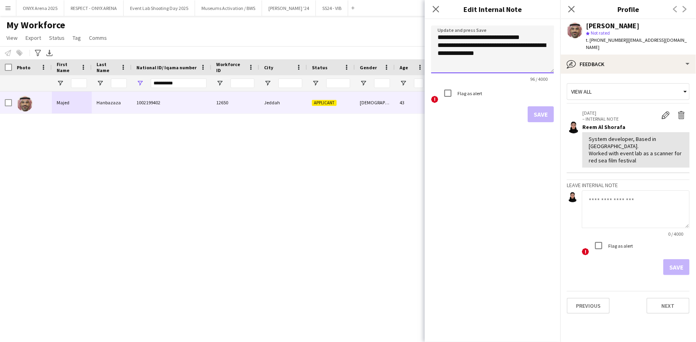
click at [509, 56] on textarea "**********" at bounding box center [492, 50] width 123 height 48
type textarea "**********"
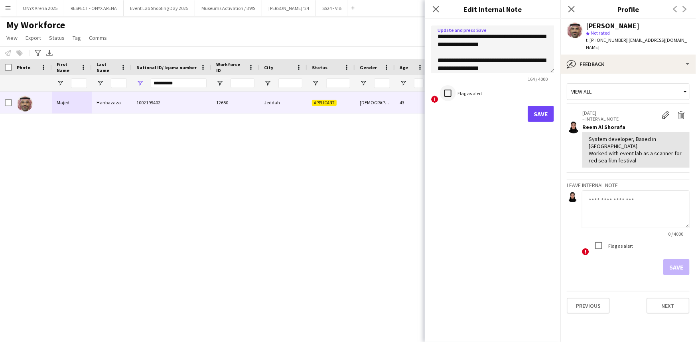
type textarea "**********"
click at [540, 116] on button "Save" at bounding box center [540, 114] width 26 height 16
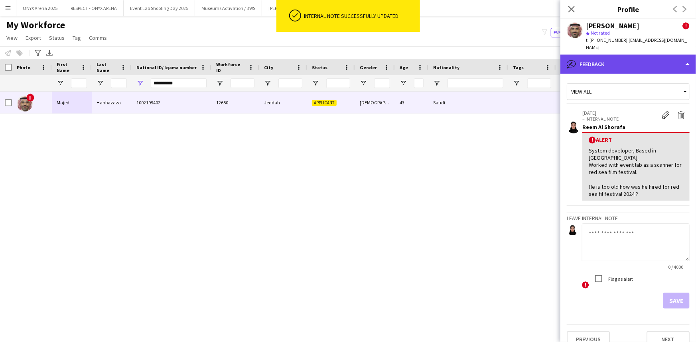
click at [607, 59] on div "bubble-pencil Feedback" at bounding box center [628, 64] width 136 height 19
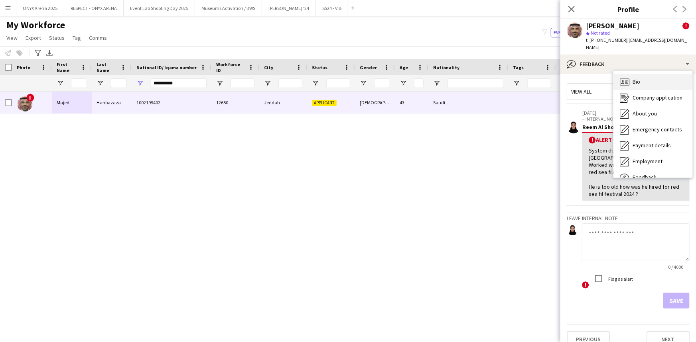
click at [619, 79] on icon at bounding box center [624, 82] width 10 height 7
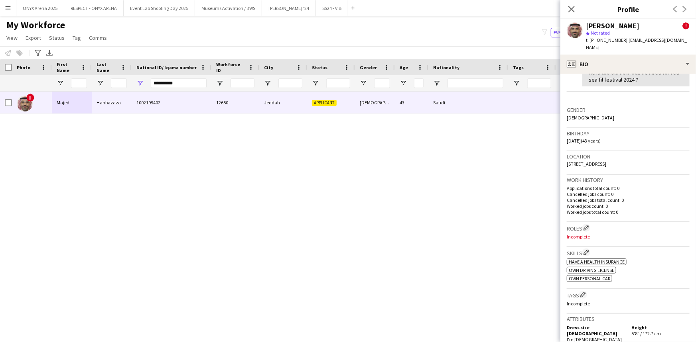
scroll to position [217, 0]
click at [584, 225] on app-icon "Edit crew company roles" at bounding box center [586, 228] width 6 height 6
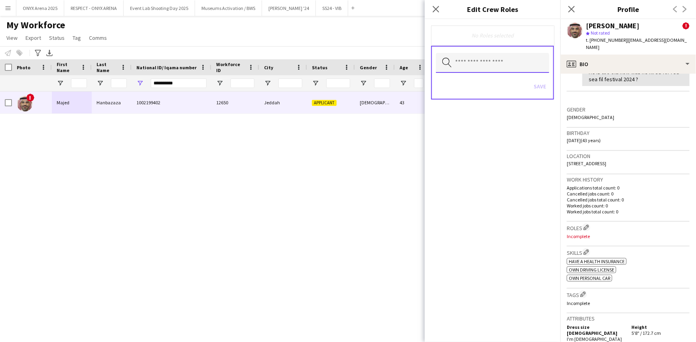
click at [476, 65] on input "text" at bounding box center [492, 63] width 113 height 20
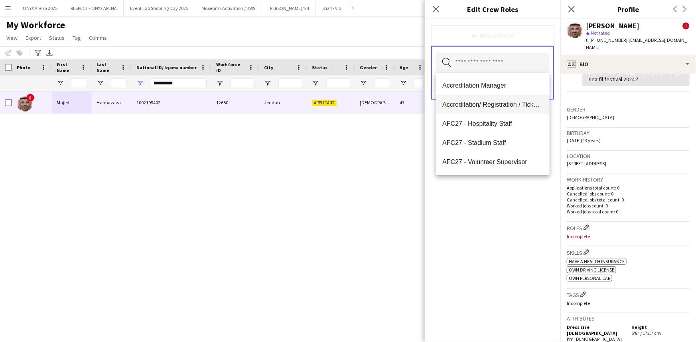
click at [475, 108] on span "Accreditation/ Registration / Ticketing" at bounding box center [492, 105] width 100 height 8
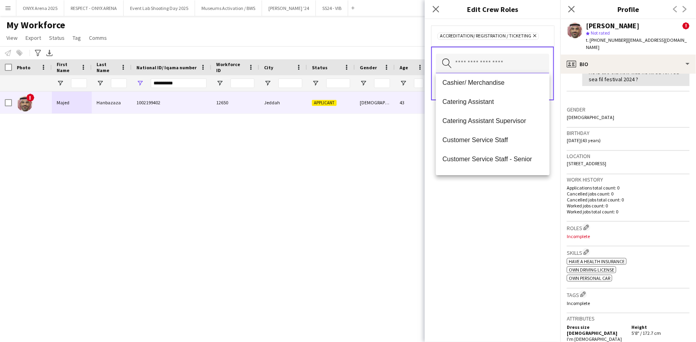
scroll to position [181, 0]
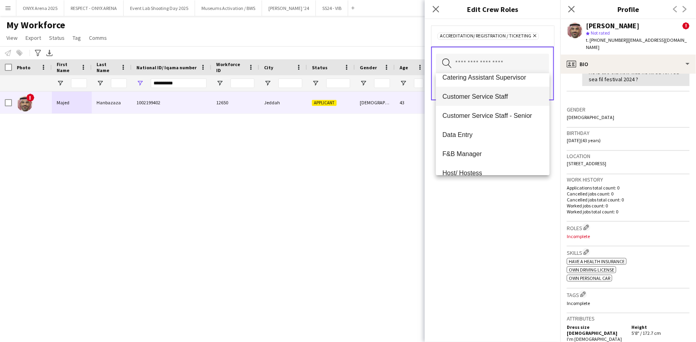
click at [476, 101] on mat-option "Customer Service Staff" at bounding box center [492, 96] width 113 height 19
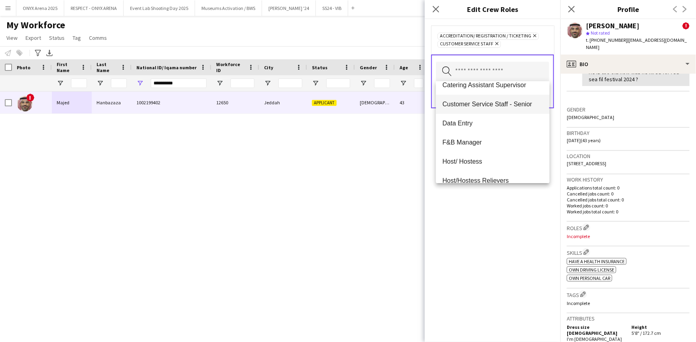
click at [477, 105] on span "Customer Service Staff - Senior" at bounding box center [492, 104] width 100 height 8
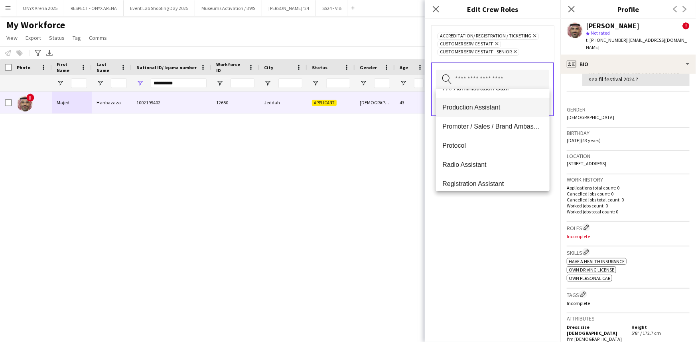
scroll to position [399, 0]
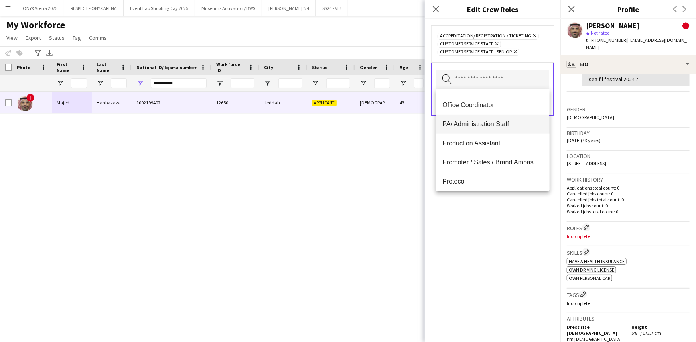
click at [477, 122] on span "PA/ Administration Staff" at bounding box center [492, 124] width 100 height 8
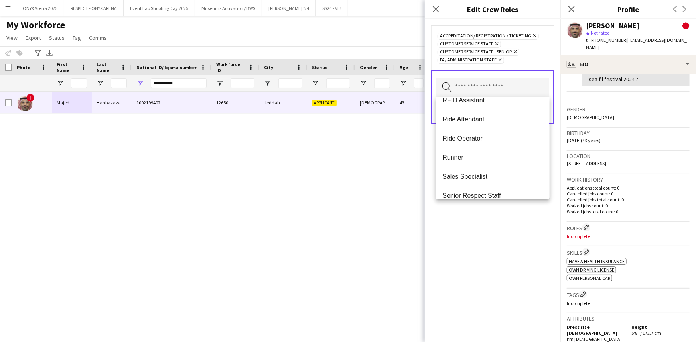
scroll to position [532, 0]
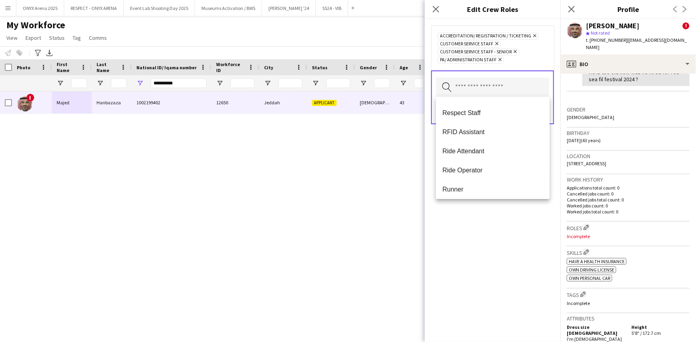
click at [483, 226] on div "Accreditation/ Registration / Ticketing Remove Customer Service Staff Remove Cu…" at bounding box center [492, 180] width 136 height 323
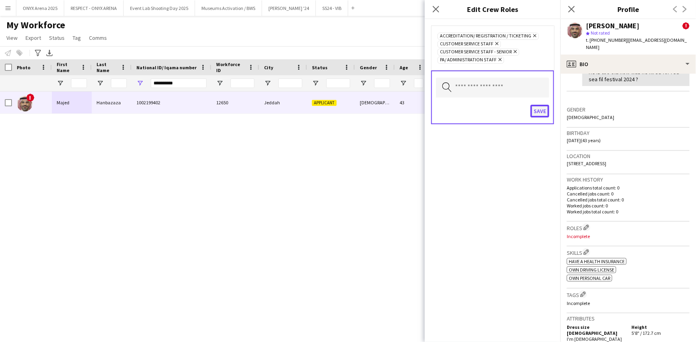
click at [537, 113] on button "Save" at bounding box center [539, 111] width 19 height 13
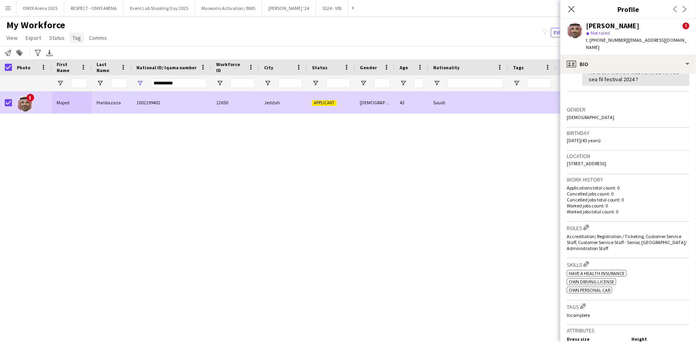
click at [75, 38] on span "Tag" at bounding box center [77, 37] width 8 height 7
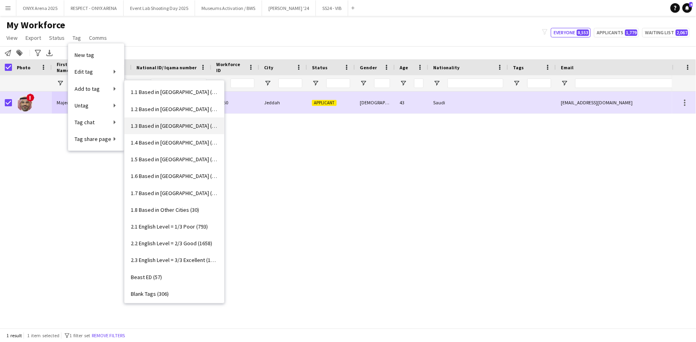
click at [155, 126] on span "1.3 Based in [GEOGRAPHIC_DATA] (1100)" at bounding box center [174, 125] width 87 height 7
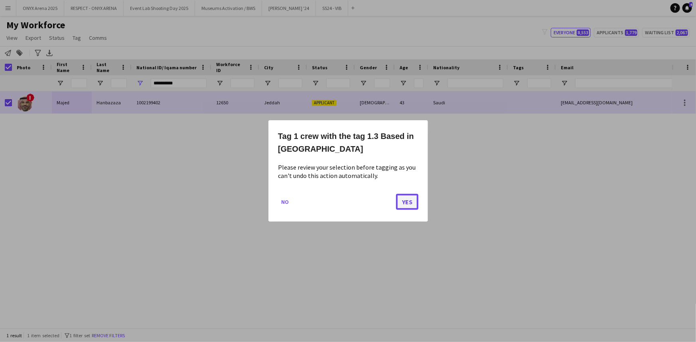
click at [411, 199] on button "Yes" at bounding box center [407, 202] width 22 height 16
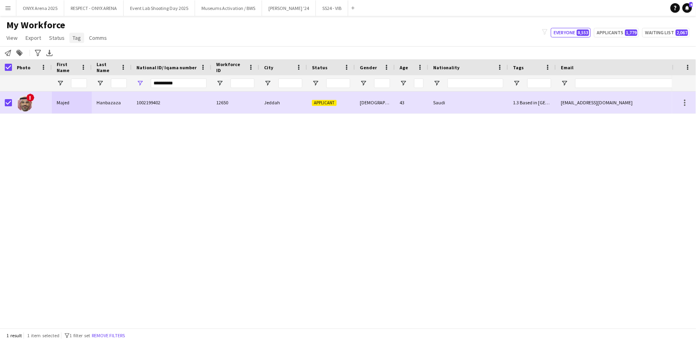
click at [77, 39] on span "Tag" at bounding box center [77, 37] width 8 height 7
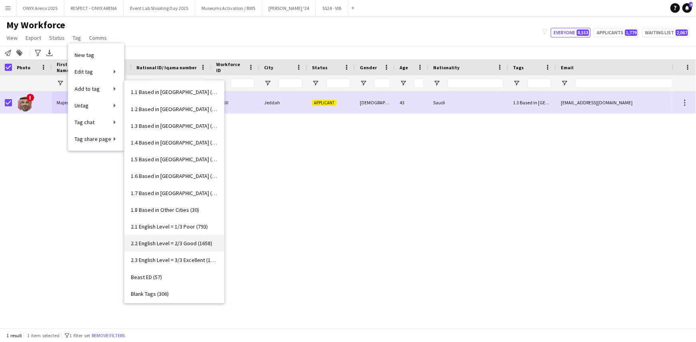
click at [167, 242] on span "2.2 English Level = 2/3 Good (1658)" at bounding box center [171, 243] width 81 height 7
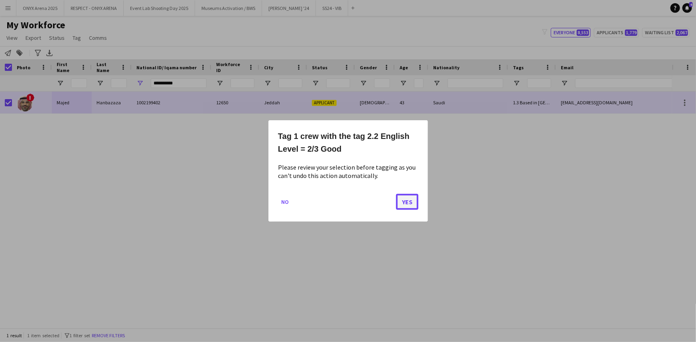
drag, startPoint x: 411, startPoint y: 201, endPoint x: 399, endPoint y: 195, distance: 13.2
click at [410, 201] on button "Yes" at bounding box center [407, 202] width 22 height 16
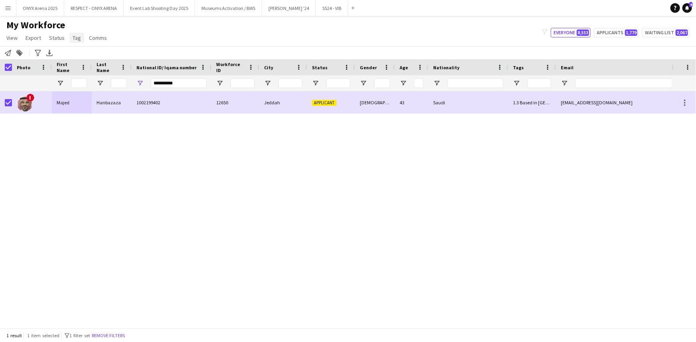
click at [71, 43] on link "Tag" at bounding box center [76, 38] width 15 height 10
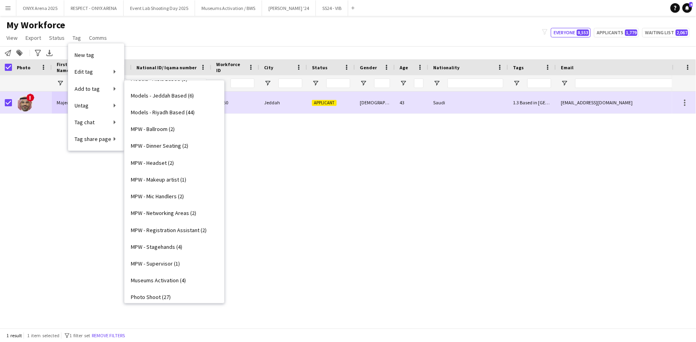
scroll to position [434, 0]
click at [170, 278] on span "Presentable C (572)" at bounding box center [154, 280] width 47 height 7
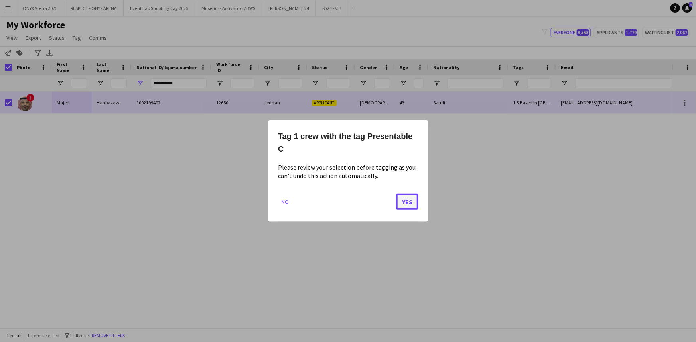
click at [405, 203] on button "Yes" at bounding box center [407, 202] width 22 height 16
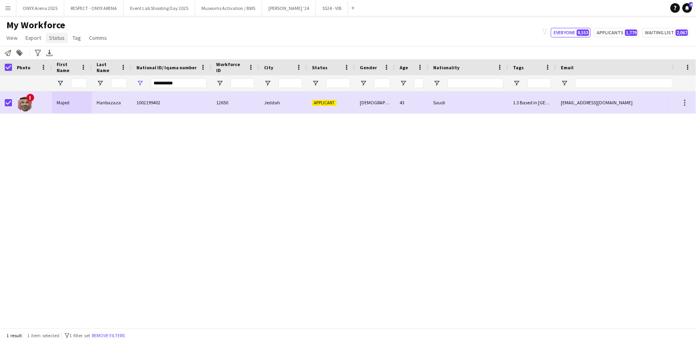
click at [55, 37] on span "Status" at bounding box center [57, 37] width 16 height 7
click at [56, 49] on link "Edit" at bounding box center [74, 55] width 56 height 17
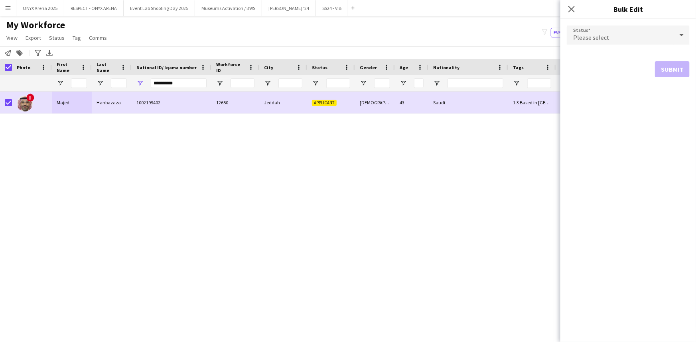
click at [597, 38] on span "Please select" at bounding box center [591, 37] width 36 height 8
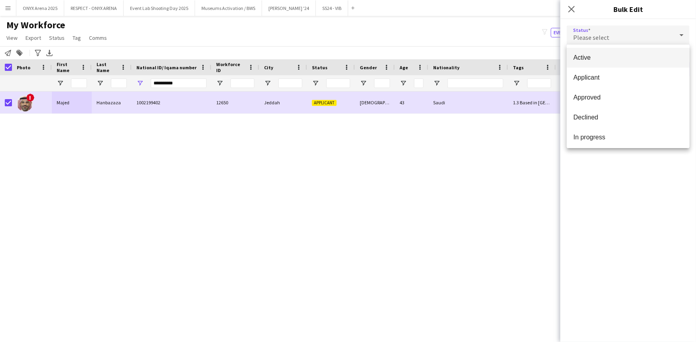
click at [597, 47] on div "Active Applicant Approved Declined In progress Invited Paused Suspended Waiting…" at bounding box center [627, 97] width 123 height 104
click at [602, 59] on span "Active" at bounding box center [628, 58] width 110 height 8
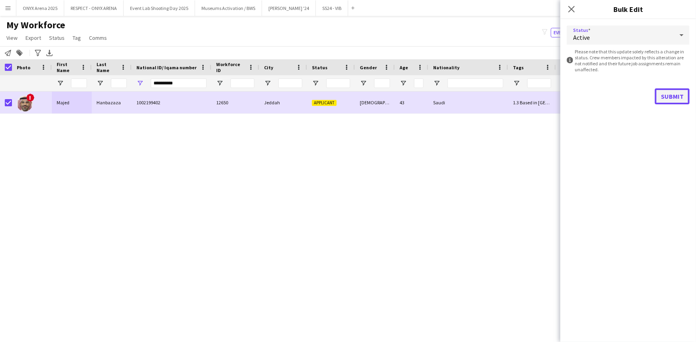
click at [662, 99] on button "Submit" at bounding box center [671, 96] width 35 height 16
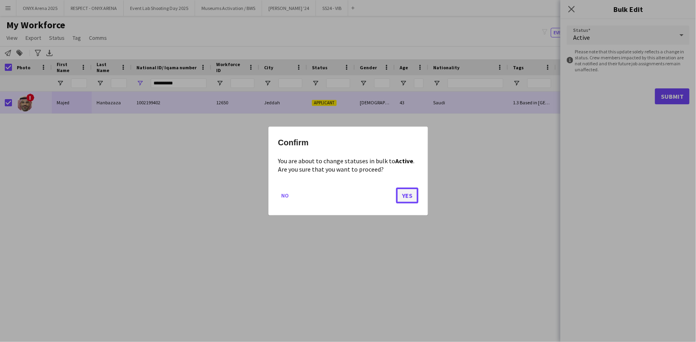
click at [413, 193] on button "Yes" at bounding box center [407, 196] width 22 height 16
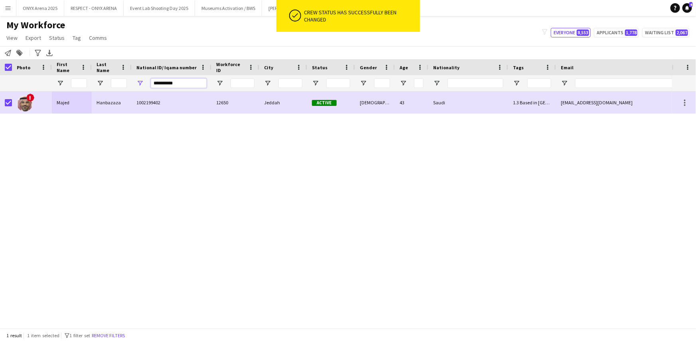
drag, startPoint x: 163, startPoint y: 88, endPoint x: 161, endPoint y: 100, distance: 12.3
click at [163, 90] on div "**********" at bounding box center [179, 83] width 56 height 16
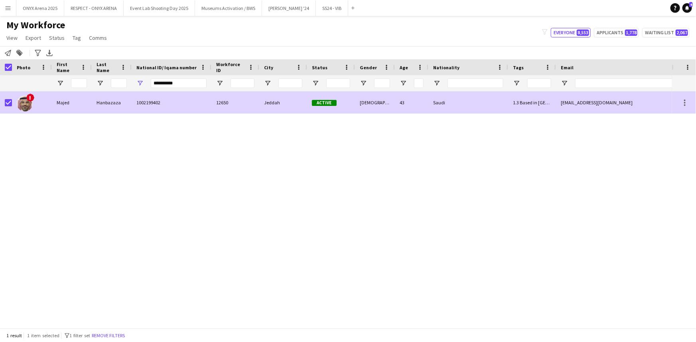
click at [161, 100] on div "1002199402" at bounding box center [172, 103] width 80 height 22
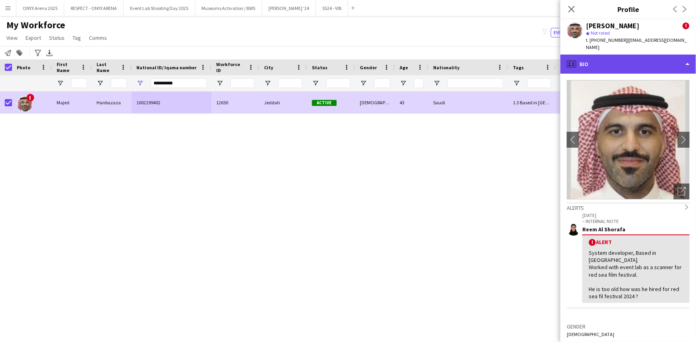
click at [629, 55] on div "profile Bio" at bounding box center [628, 64] width 136 height 19
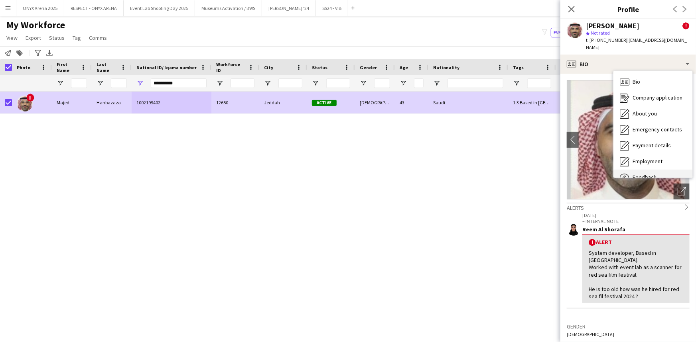
click at [635, 174] on span "Feedback" at bounding box center [644, 177] width 24 height 7
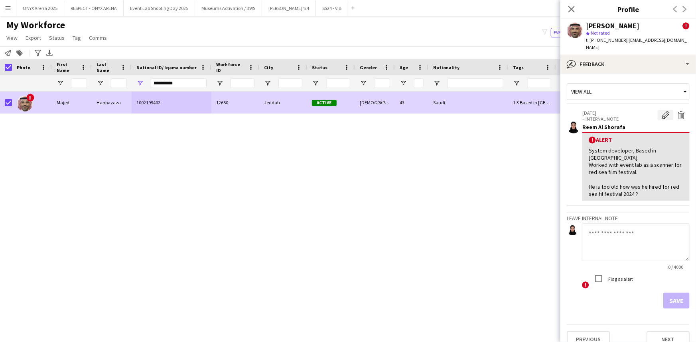
click at [665, 111] on app-icon "Edit alert" at bounding box center [665, 115] width 8 height 8
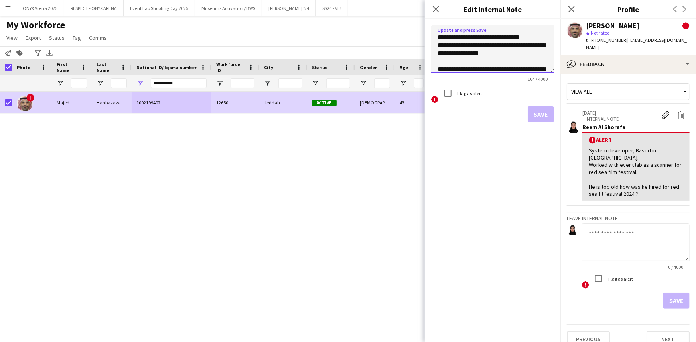
click at [439, 38] on textarea "**********" at bounding box center [492, 50] width 123 height 48
click at [438, 37] on textarea "**********" at bounding box center [492, 50] width 123 height 48
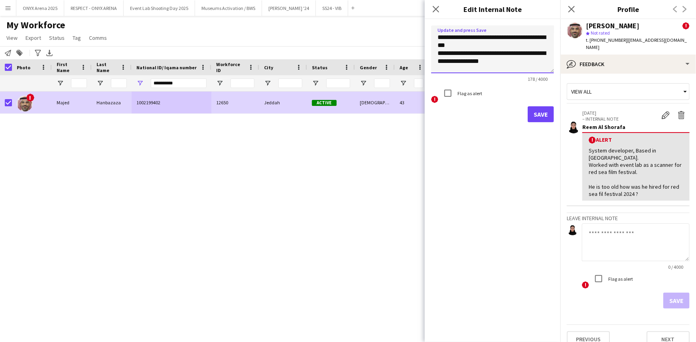
type textarea "**********"
click at [534, 112] on button "Save" at bounding box center [540, 114] width 26 height 16
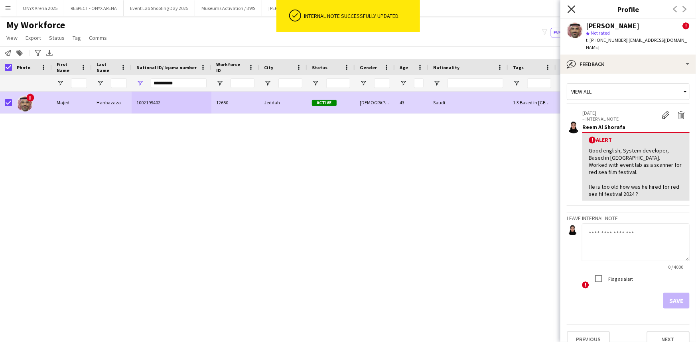
click at [570, 9] on icon "Close pop-in" at bounding box center [571, 9] width 8 height 8
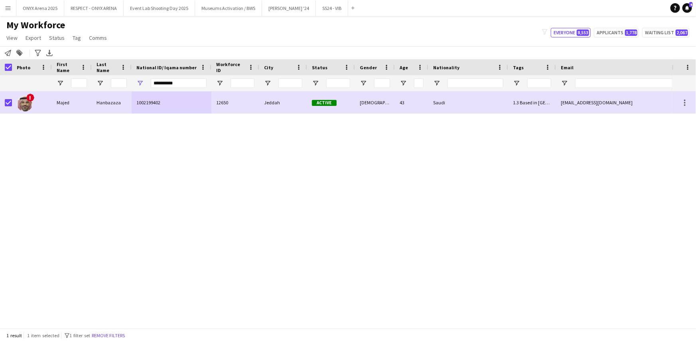
click at [90, 337] on span "1 filter set" at bounding box center [79, 336] width 21 height 6
click at [111, 336] on button "Remove filters" at bounding box center [108, 336] width 36 height 9
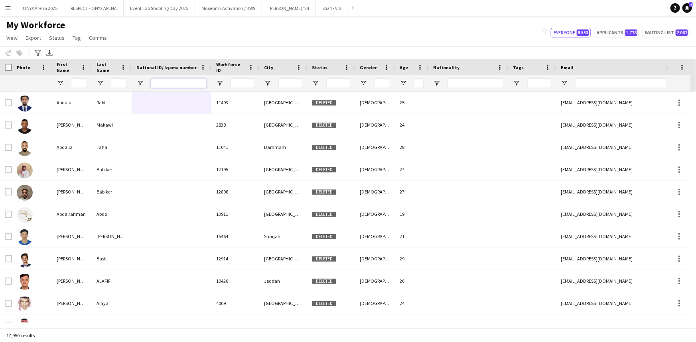
click at [185, 82] on input "National ID/ Iqama number Filter Input" at bounding box center [179, 84] width 56 height 10
paste input "**********"
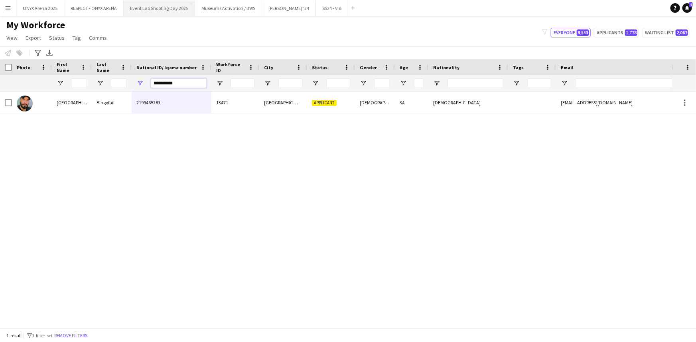
type input "**********"
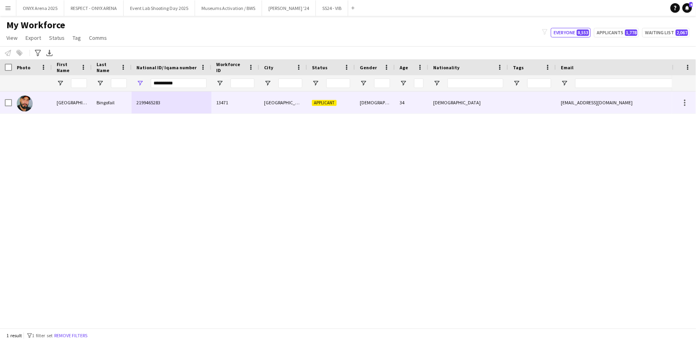
click at [119, 103] on div "Bingofail" at bounding box center [112, 103] width 40 height 22
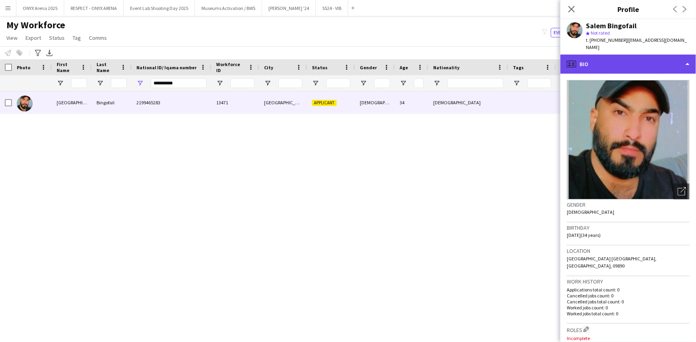
click at [619, 58] on div "profile Bio" at bounding box center [628, 64] width 136 height 19
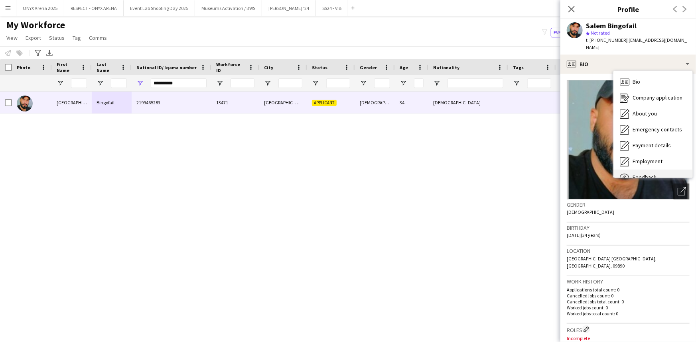
click at [646, 170] on div "Feedback Feedback" at bounding box center [652, 178] width 79 height 16
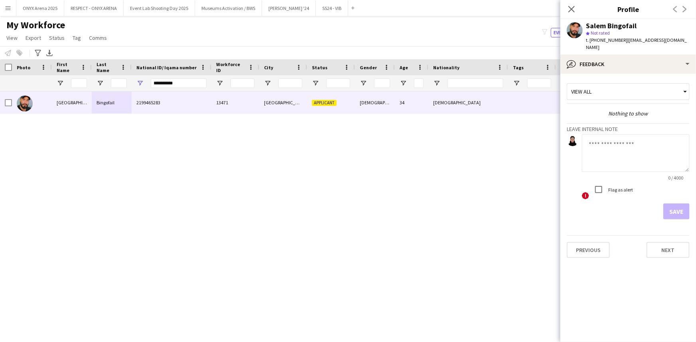
click at [623, 156] on textarea at bounding box center [636, 153] width 108 height 38
type textarea "*******"
click at [685, 205] on button "Save" at bounding box center [676, 212] width 26 height 16
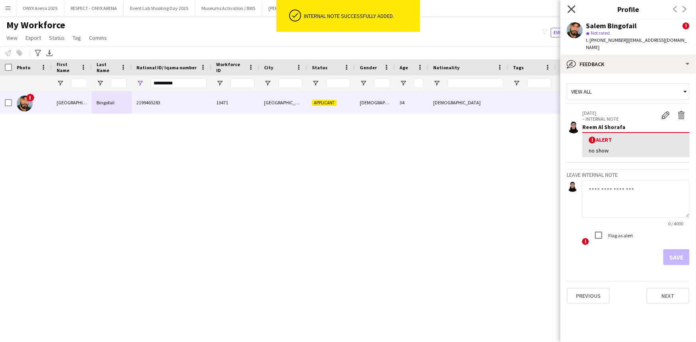
click at [575, 8] on icon "Close pop-in" at bounding box center [571, 9] width 8 height 8
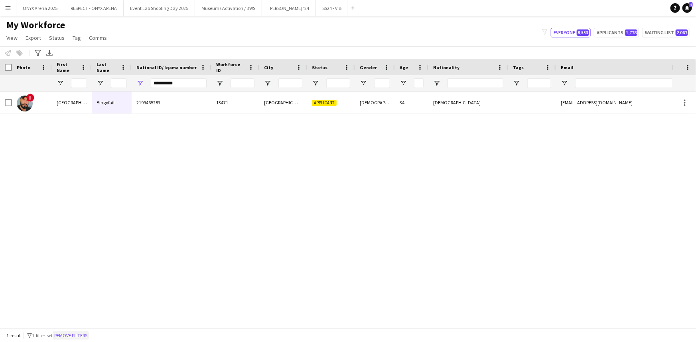
click at [89, 335] on button "Remove filters" at bounding box center [71, 336] width 36 height 9
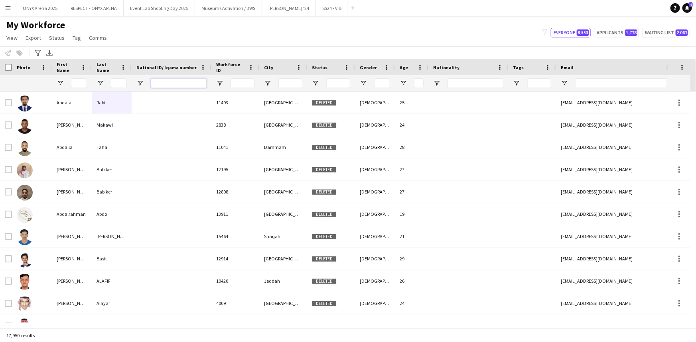
click at [178, 84] on input "National ID/ Iqama number Filter Input" at bounding box center [179, 84] width 56 height 10
paste input "**********"
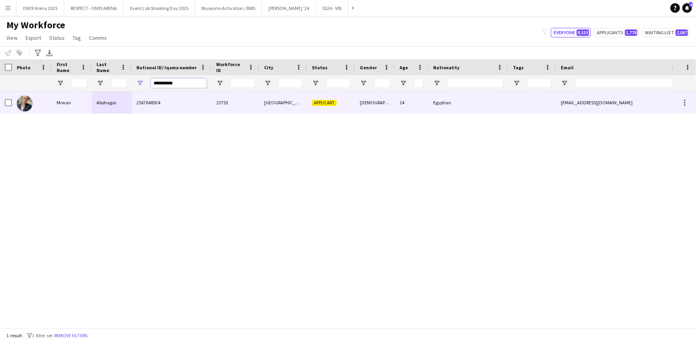
type input "**********"
click at [78, 101] on div "Mrwan" at bounding box center [72, 103] width 40 height 22
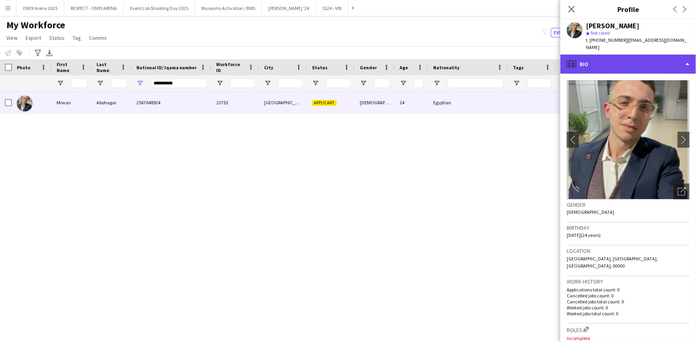
click at [586, 55] on div "profile Bio" at bounding box center [628, 64] width 136 height 19
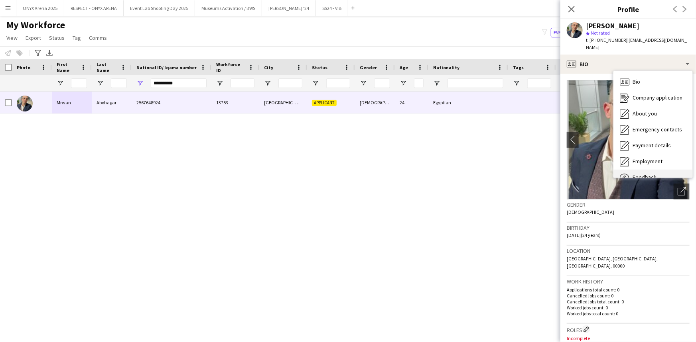
click at [635, 174] on span "Feedback" at bounding box center [644, 177] width 24 height 7
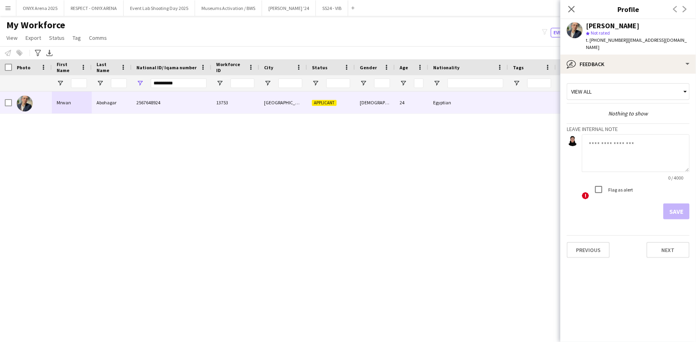
click at [619, 137] on textarea at bounding box center [636, 153] width 108 height 38
type textarea "*******"
click at [670, 204] on button "Save" at bounding box center [676, 212] width 26 height 16
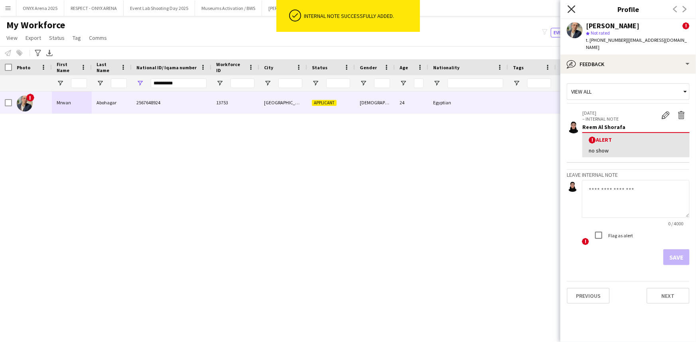
click at [572, 7] on icon "Close pop-in" at bounding box center [571, 9] width 8 height 8
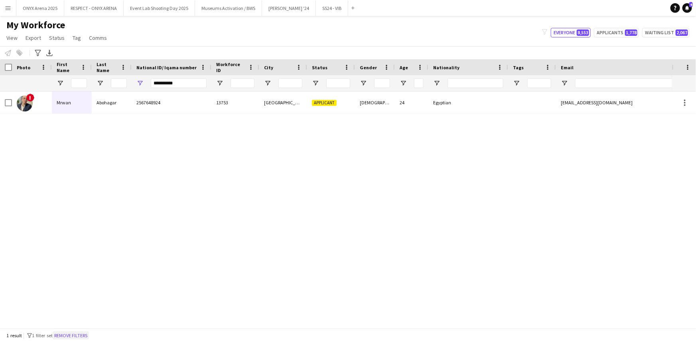
click at [87, 338] on button "Remove filters" at bounding box center [71, 336] width 36 height 9
